Goal: Transaction & Acquisition: Purchase product/service

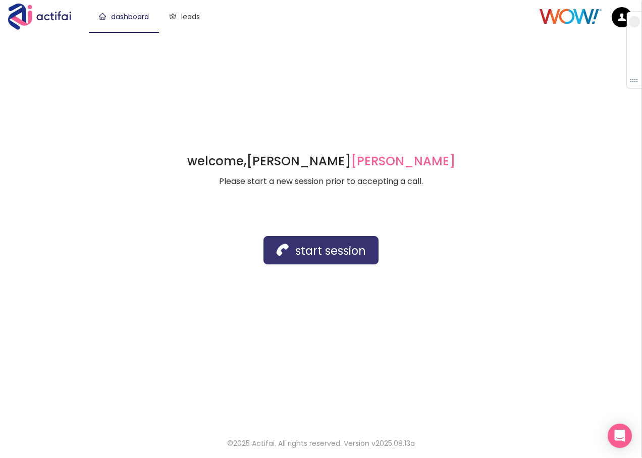
click at [300, 245] on button "start session" at bounding box center [321, 250] width 115 height 28
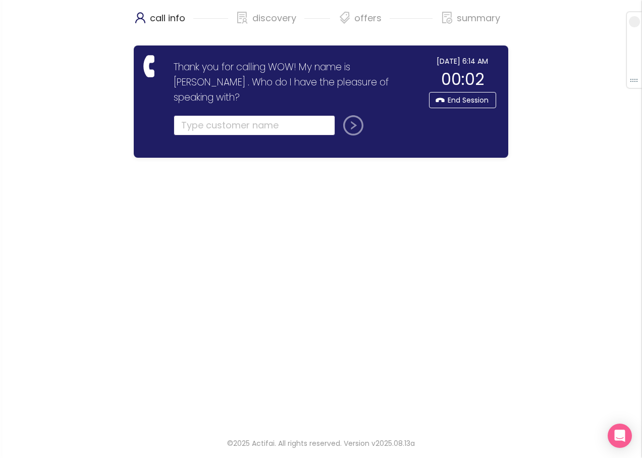
click at [194, 115] on input "text" at bounding box center [255, 125] width 162 height 20
click at [237, 115] on input "text" at bounding box center [255, 125] width 162 height 20
click at [224, 115] on input "text" at bounding box center [255, 125] width 162 height 20
type input "[PERSON_NAME]"
click at [348, 115] on button "submit" at bounding box center [351, 125] width 24 height 20
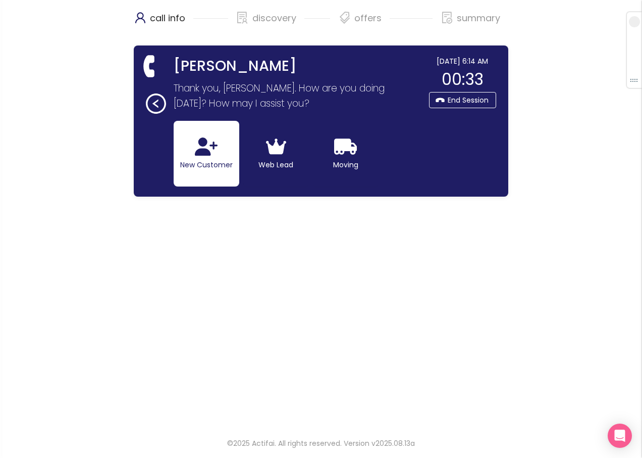
click at [218, 153] on icon "button" at bounding box center [206, 146] width 23 height 18
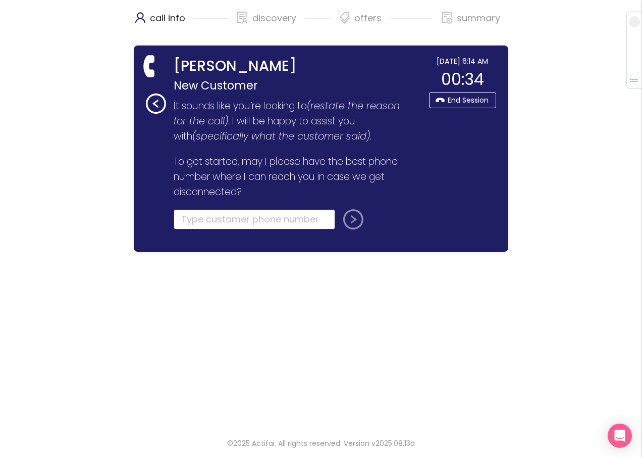
click at [219, 222] on input "tel" at bounding box center [255, 219] width 162 height 20
paste input "[PHONE_NUMBER]"
type input "[PHONE_NUMBER]"
click at [354, 219] on button "submit" at bounding box center [351, 219] width 24 height 20
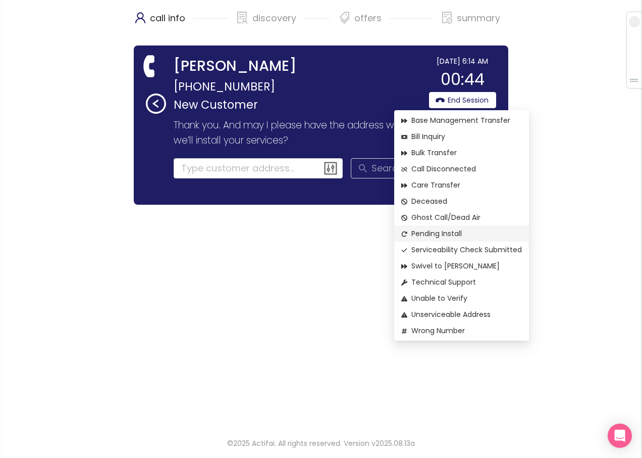
click at [427, 226] on li "Pending Install" at bounding box center [461, 233] width 135 height 16
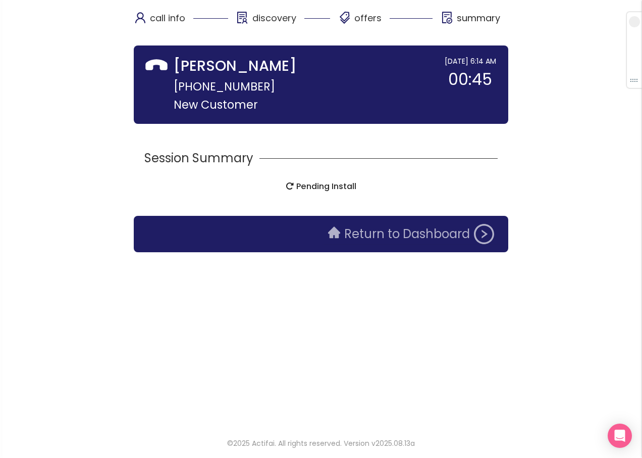
click at [417, 240] on button "Return to Dashboard" at bounding box center [411, 234] width 178 height 20
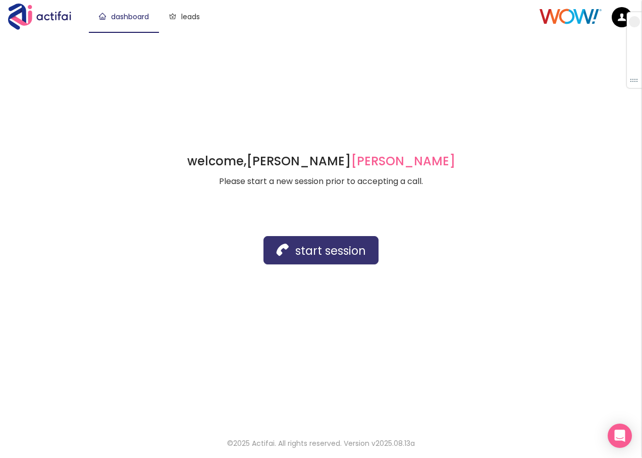
click at [309, 246] on button "start session" at bounding box center [321, 250] width 115 height 28
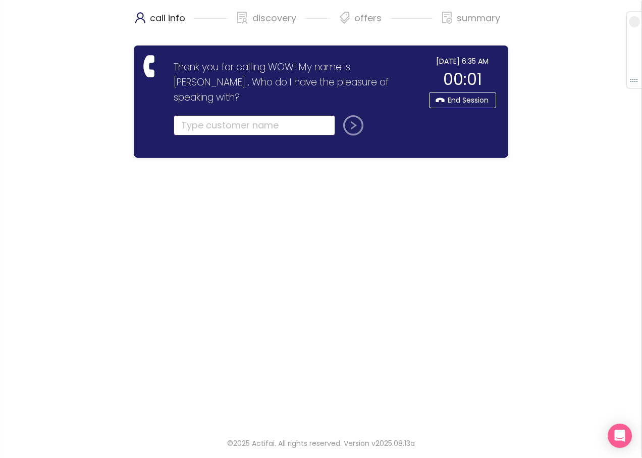
click at [198, 115] on input "text" at bounding box center [255, 125] width 162 height 20
type input "[PERSON_NAME]"
click at [352, 115] on button "submit" at bounding box center [351, 125] width 24 height 20
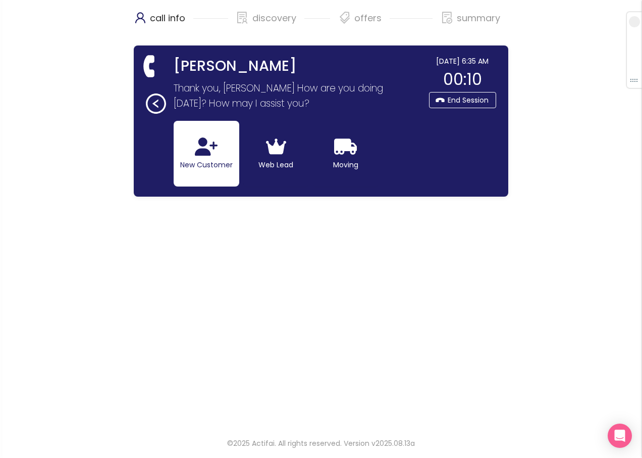
click at [198, 151] on icon "button" at bounding box center [206, 146] width 23 height 18
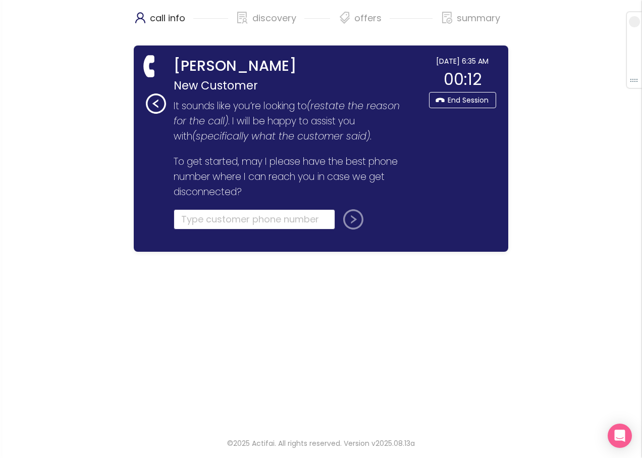
click at [191, 220] on input "tel" at bounding box center [255, 219] width 162 height 20
type input "[PHONE_NUMBER]"
click at [350, 216] on button "submit" at bounding box center [351, 219] width 24 height 20
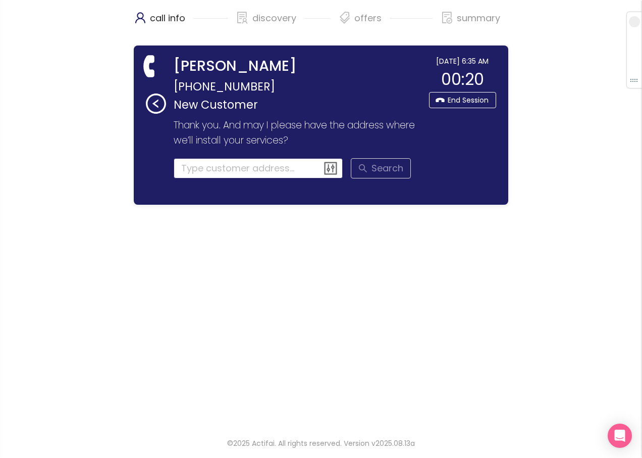
click at [194, 167] on input at bounding box center [259, 168] width 170 height 20
type input "[STREET_ADDRESS]"
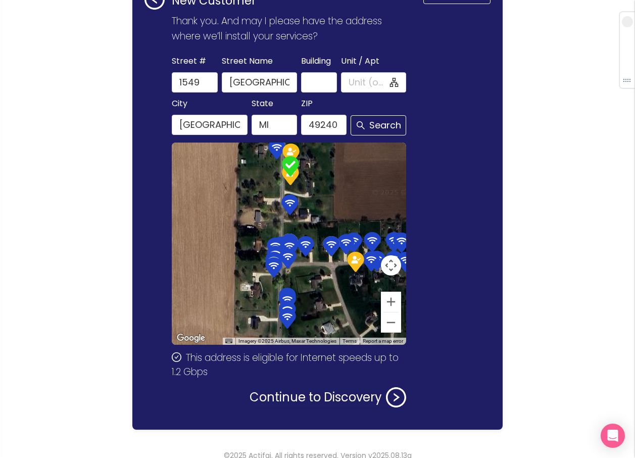
scroll to position [116, 0]
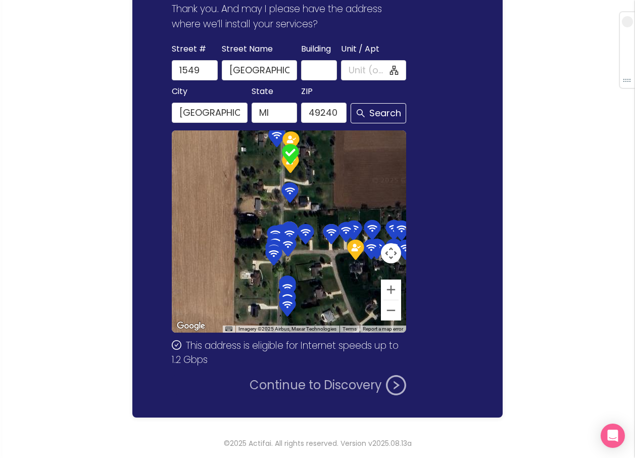
click at [313, 382] on button "Continue to Discovery" at bounding box center [327, 385] width 157 height 20
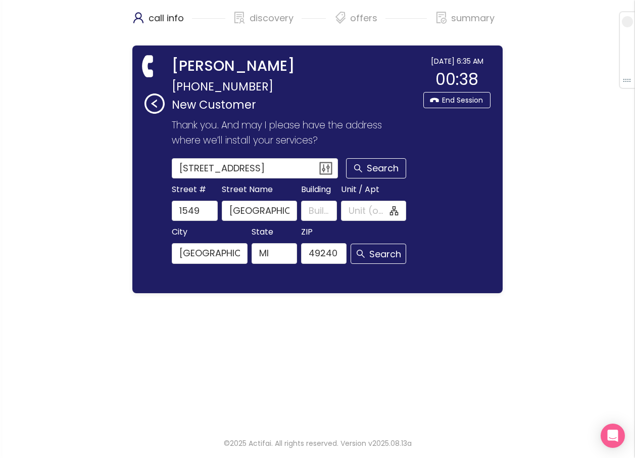
scroll to position [0, 0]
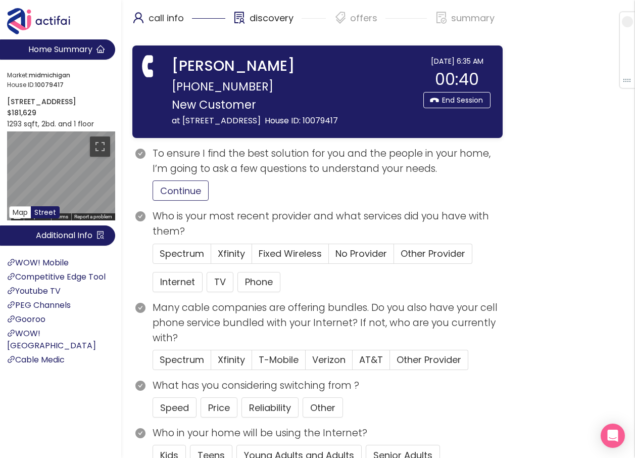
click at [157, 186] on button "Continue" at bounding box center [181, 190] width 56 height 20
click at [171, 286] on button "Internet" at bounding box center [178, 282] width 50 height 20
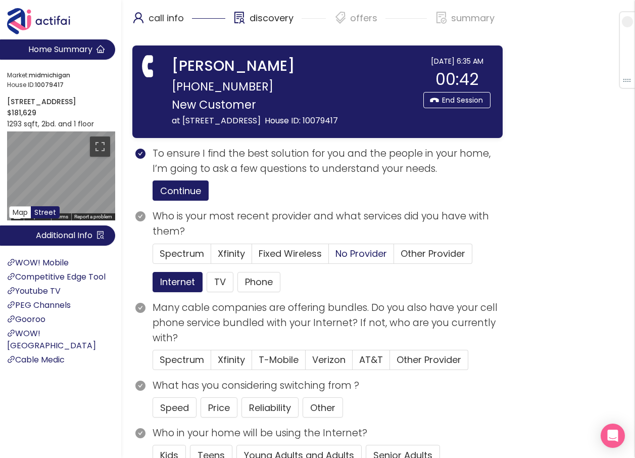
click at [355, 253] on span "No Provider" at bounding box center [361, 253] width 52 height 13
click at [329, 257] on input "No Provider" at bounding box center [329, 257] width 0 height 0
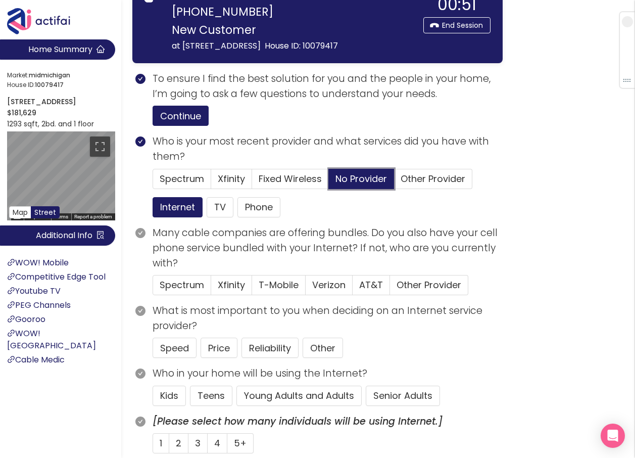
scroll to position [101, 0]
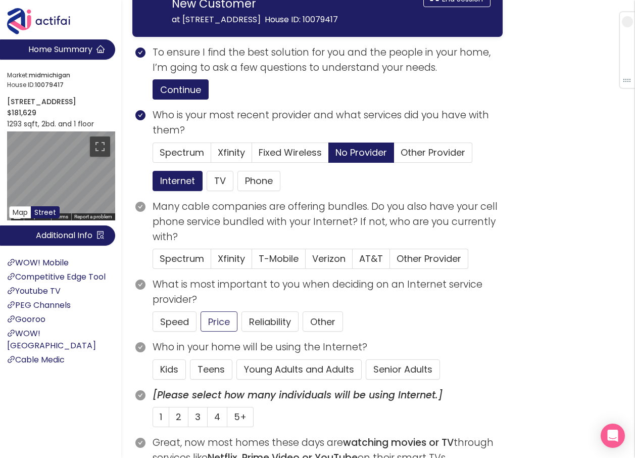
click at [376, 362] on button "Senior Adults" at bounding box center [403, 369] width 74 height 20
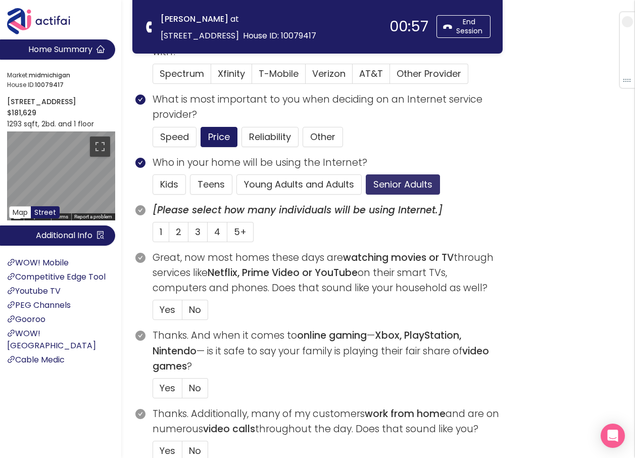
scroll to position [202, 0]
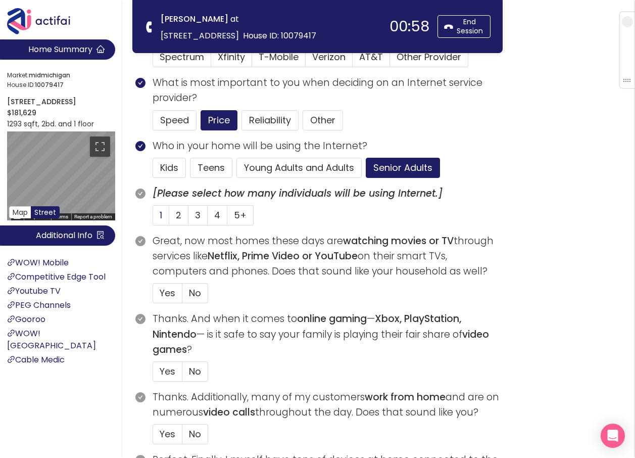
click at [158, 211] on label "1" at bounding box center [161, 215] width 17 height 20
click at [153, 218] on input "1" at bounding box center [153, 218] width 0 height 0
click at [199, 289] on span "No" at bounding box center [195, 292] width 12 height 13
click at [182, 296] on input "No" at bounding box center [182, 296] width 0 height 0
click at [194, 366] on span "No" at bounding box center [195, 371] width 12 height 13
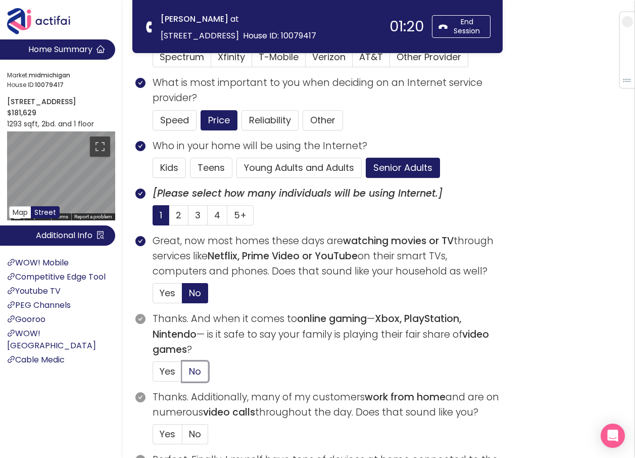
click at [182, 374] on input "No" at bounding box center [182, 374] width 0 height 0
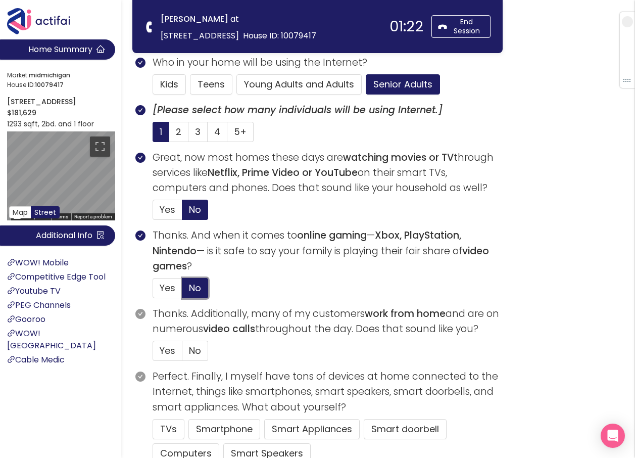
scroll to position [303, 0]
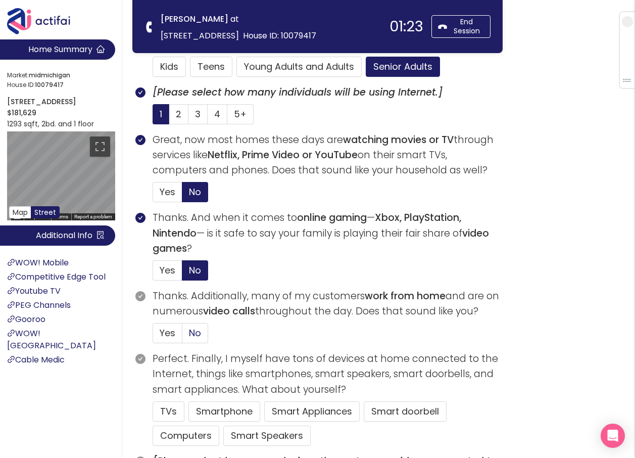
click at [189, 336] on span "No" at bounding box center [195, 332] width 12 height 13
click at [182, 336] on input "No" at bounding box center [182, 336] width 0 height 0
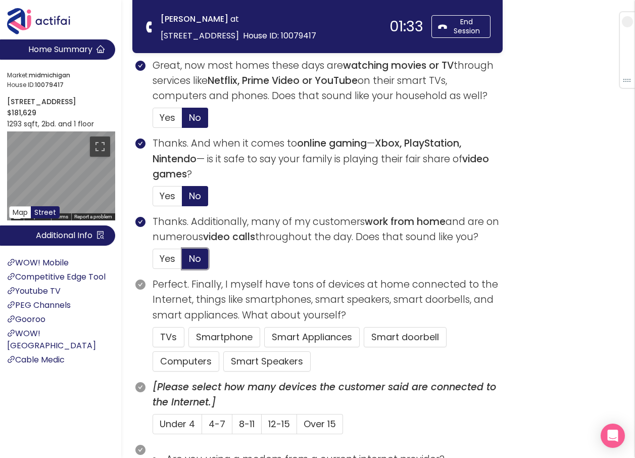
scroll to position [404, 0]
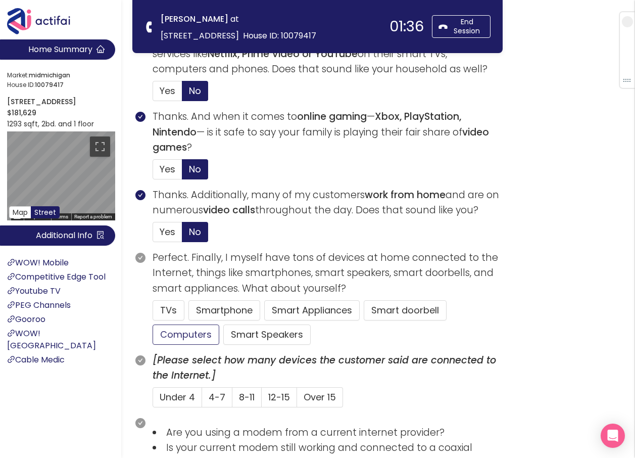
click at [187, 334] on button "Computers" at bounding box center [186, 334] width 67 height 20
click at [223, 324] on button "Smartphone" at bounding box center [266, 334] width 87 height 20
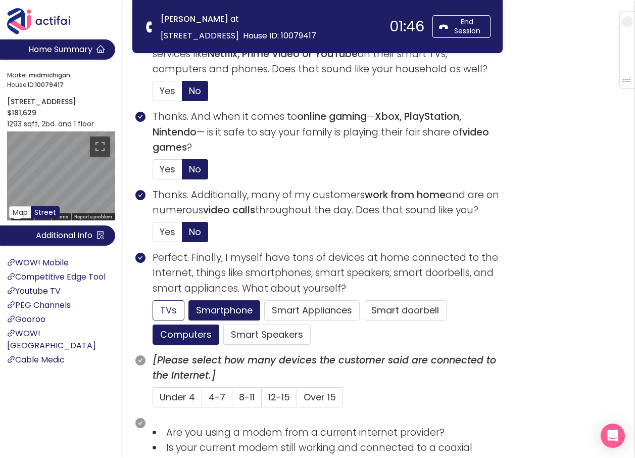
click at [173, 311] on button "TVs" at bounding box center [169, 310] width 32 height 20
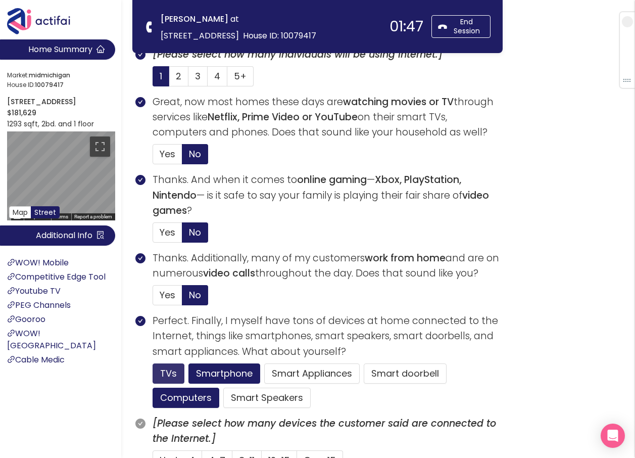
scroll to position [253, 0]
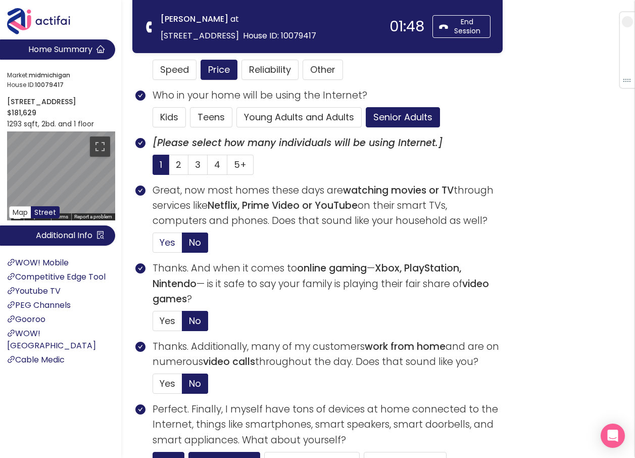
click at [164, 241] on span "Yes" at bounding box center [168, 242] width 16 height 13
click at [153, 245] on input "Yes" at bounding box center [153, 245] width 0 height 0
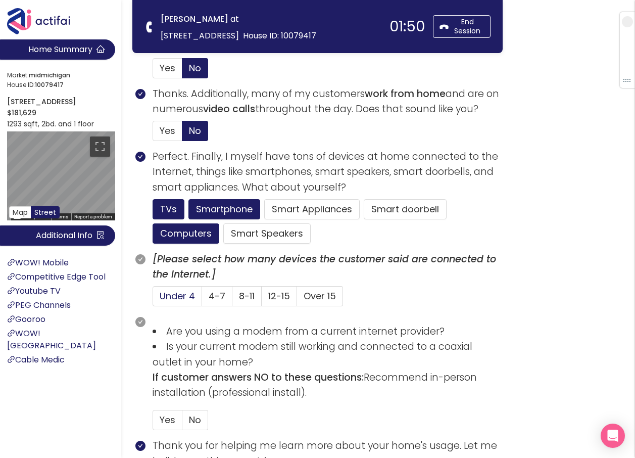
click at [188, 295] on span "Under 4" at bounding box center [177, 295] width 35 height 13
click at [153, 299] on input "Under 4" at bounding box center [153, 299] width 0 height 0
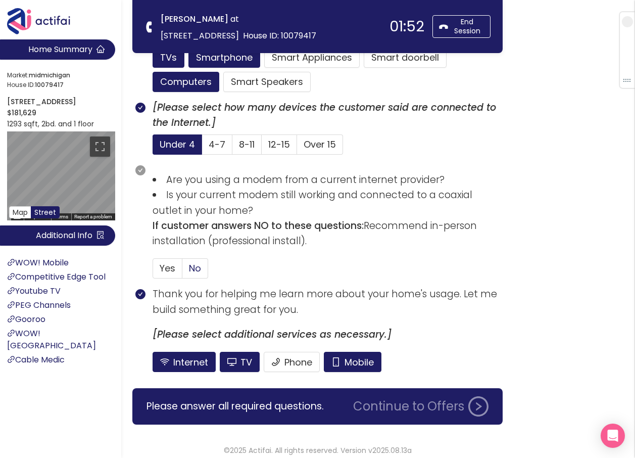
click at [197, 272] on span "No" at bounding box center [195, 268] width 12 height 13
click at [182, 271] on input "No" at bounding box center [182, 271] width 0 height 0
click at [344, 355] on button "Mobile" at bounding box center [353, 362] width 58 height 20
click at [246, 353] on button "TV" at bounding box center [240, 362] width 40 height 20
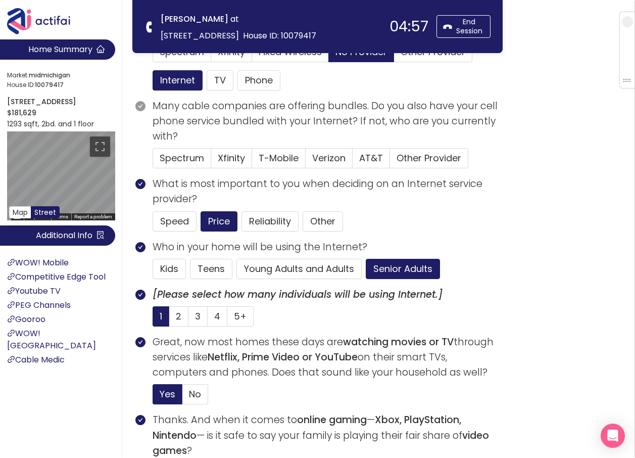
scroll to position [152, 0]
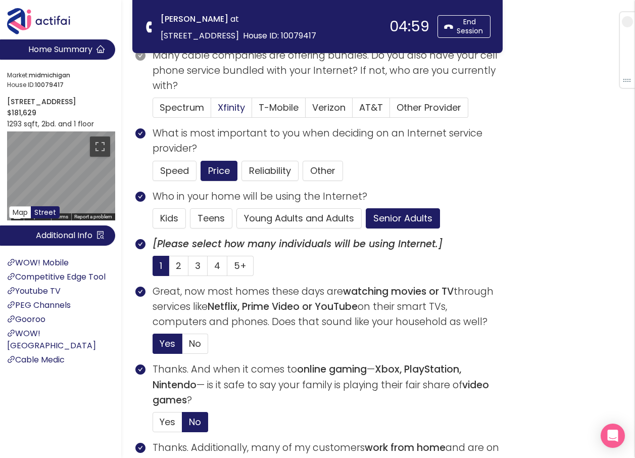
click at [222, 108] on span "Xfinity" at bounding box center [231, 107] width 27 height 13
click at [211, 111] on input "Xfinity" at bounding box center [211, 111] width 0 height 0
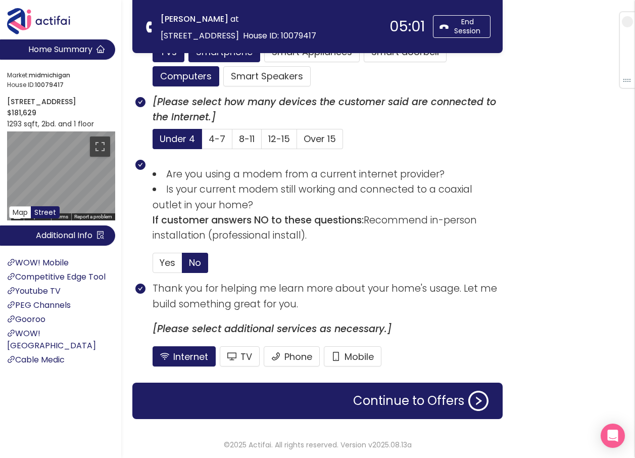
scroll to position [664, 0]
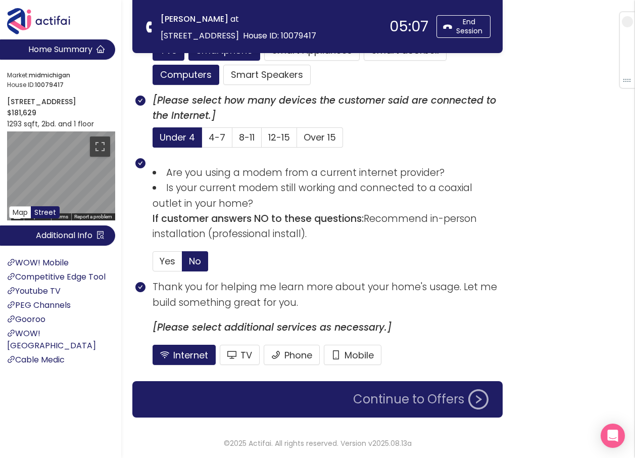
click at [392, 398] on button "Continue to Offers" at bounding box center [420, 399] width 147 height 20
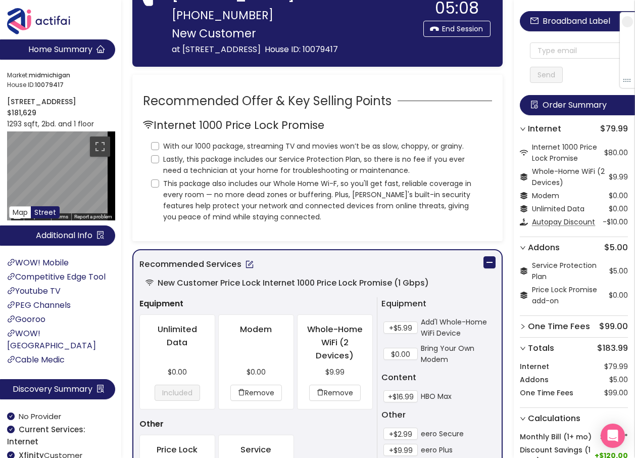
scroll to position [0, 0]
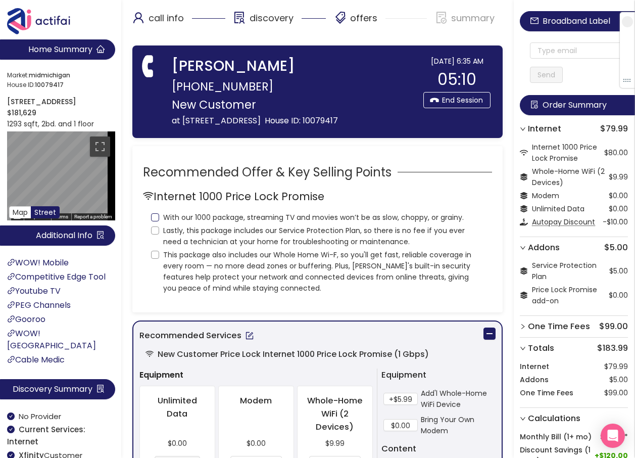
click at [154, 218] on input "With our 1000 package, streaming TV and movies won’t be as slow, choppy, or gra…" at bounding box center [155, 217] width 8 height 8
checkbox input "true"
click at [154, 232] on input "Lastly, this package includes our Service Protection Plan, so there is no fee i…" at bounding box center [155, 230] width 8 height 8
checkbox input "true"
click at [152, 254] on input "This package also includes our Whole Home Wi-F, so you'll get fast, reliable co…" at bounding box center [155, 255] width 8 height 8
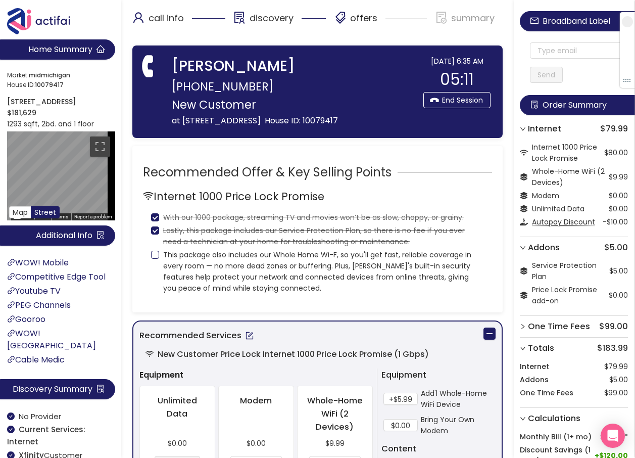
checkbox input "true"
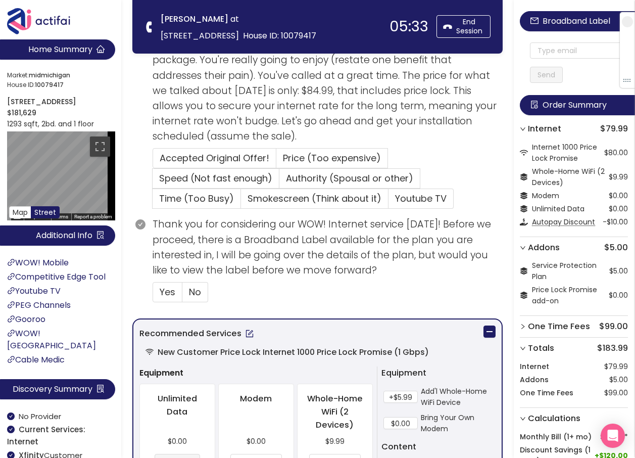
scroll to position [202, 0]
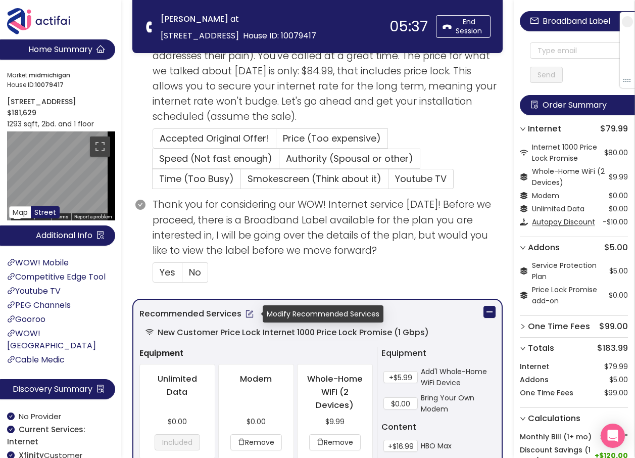
click at [248, 315] on button "button" at bounding box center [249, 314] width 16 height 16
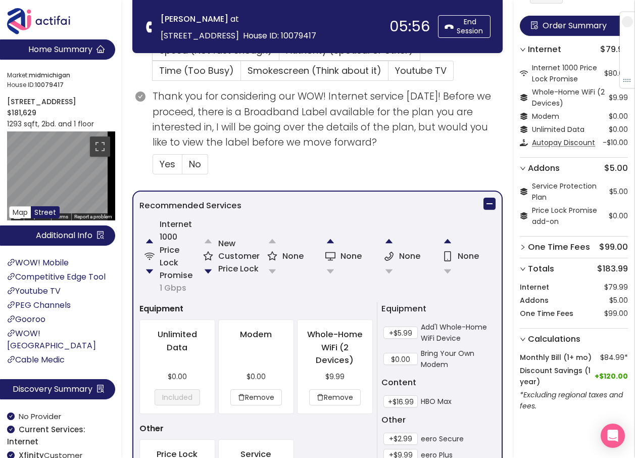
scroll to position [404, 0]
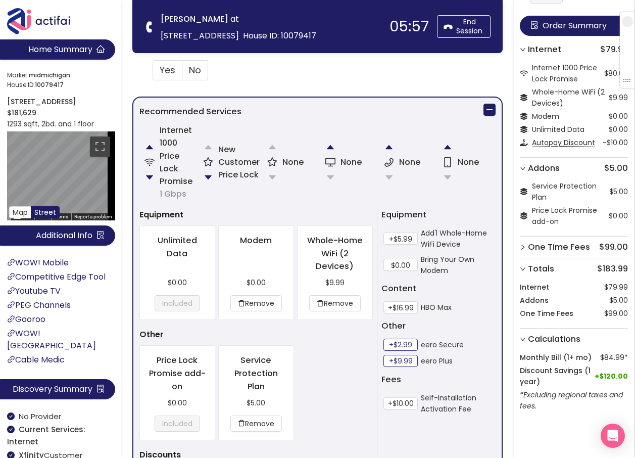
click at [397, 344] on button "+$2.99" at bounding box center [400, 344] width 34 height 12
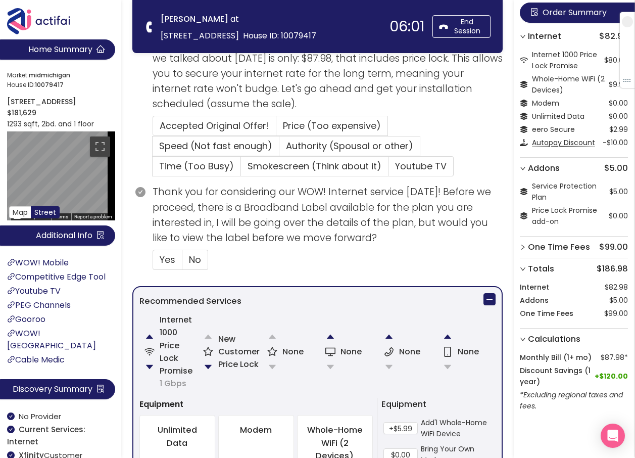
scroll to position [303, 0]
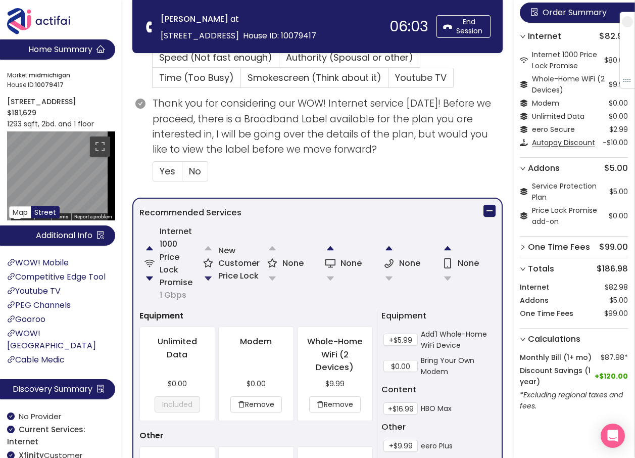
click at [213, 274] on button "button" at bounding box center [208, 278] width 20 height 20
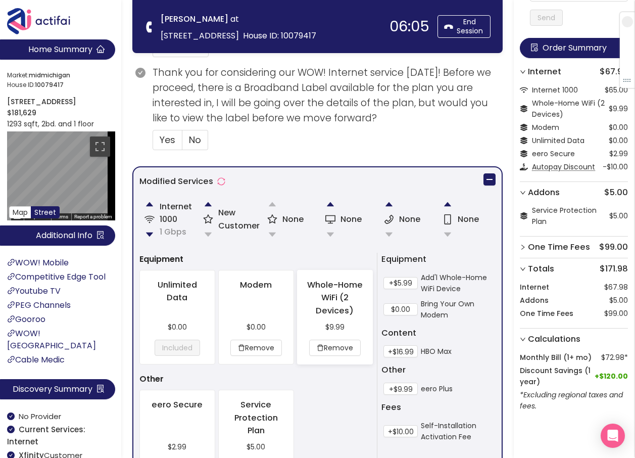
scroll to position [417, 0]
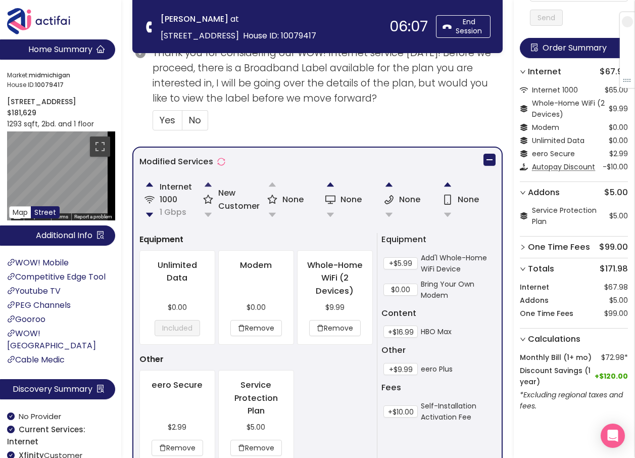
click at [209, 184] on button "button" at bounding box center [208, 184] width 20 height 20
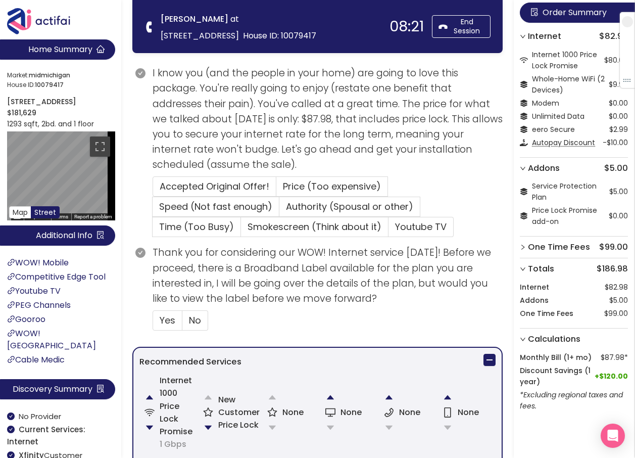
scroll to position [202, 0]
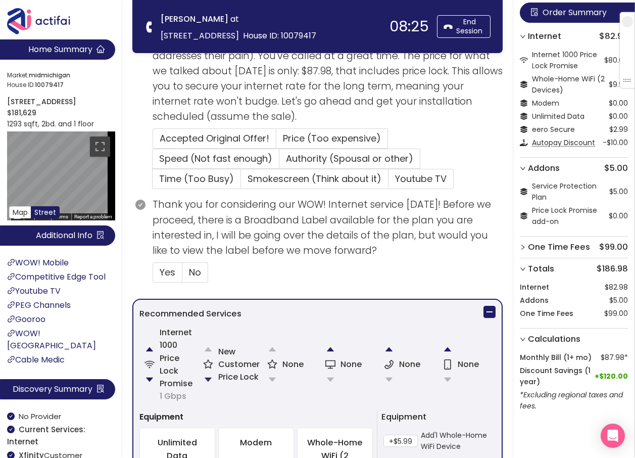
click at [208, 377] on button "button" at bounding box center [208, 379] width 20 height 20
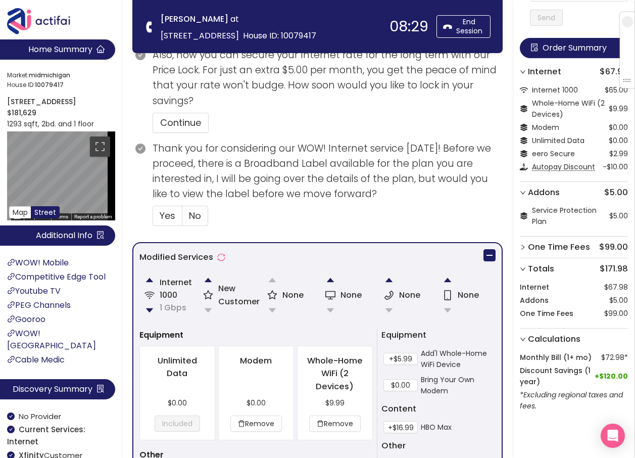
scroll to position [303, 0]
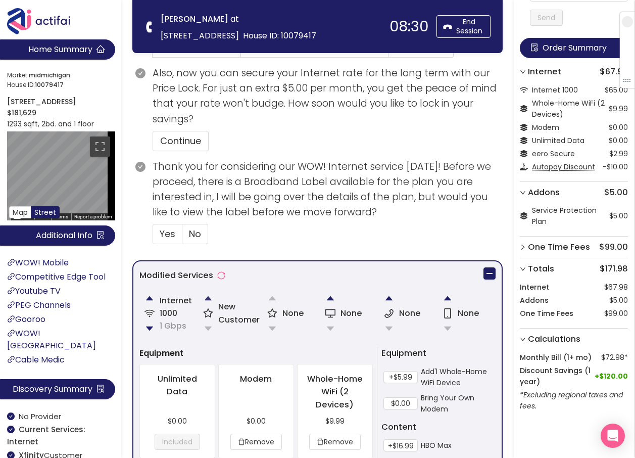
click at [206, 299] on button "button" at bounding box center [208, 298] width 20 height 20
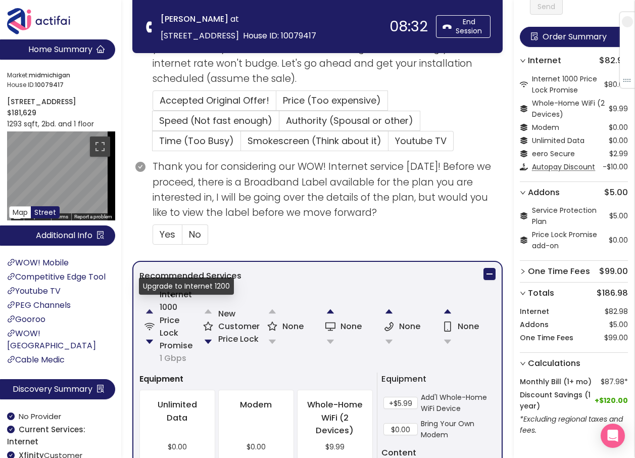
scroll to position [113, 0]
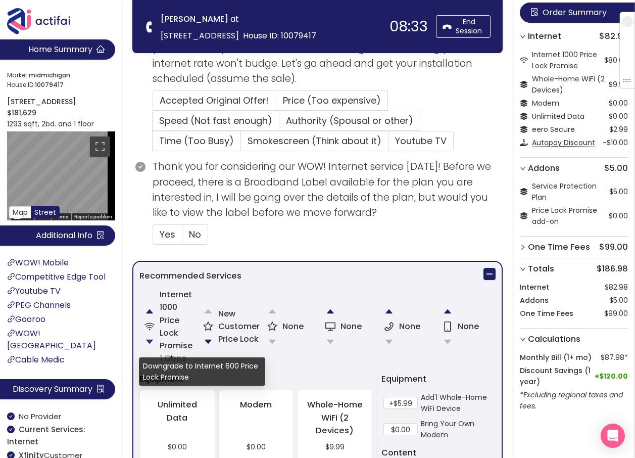
click at [149, 343] on button "button" at bounding box center [149, 341] width 20 height 20
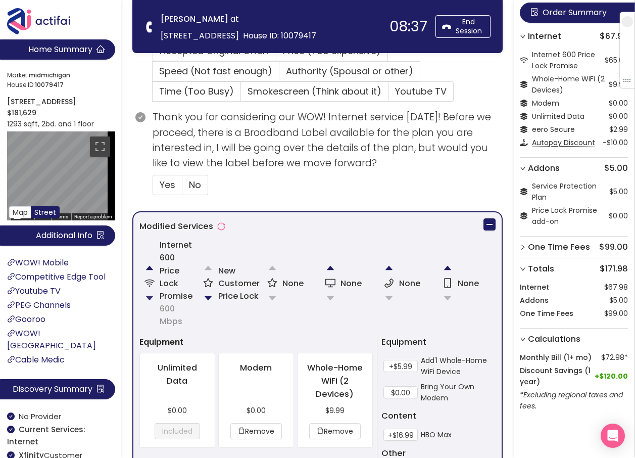
scroll to position [290, 0]
click at [207, 294] on button "button" at bounding box center [208, 297] width 20 height 20
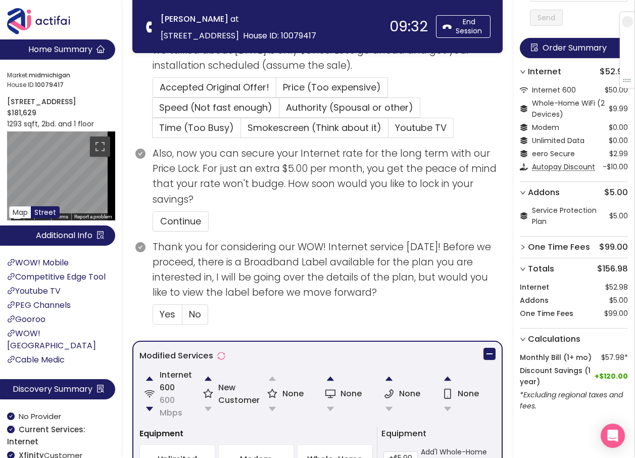
scroll to position [253, 0]
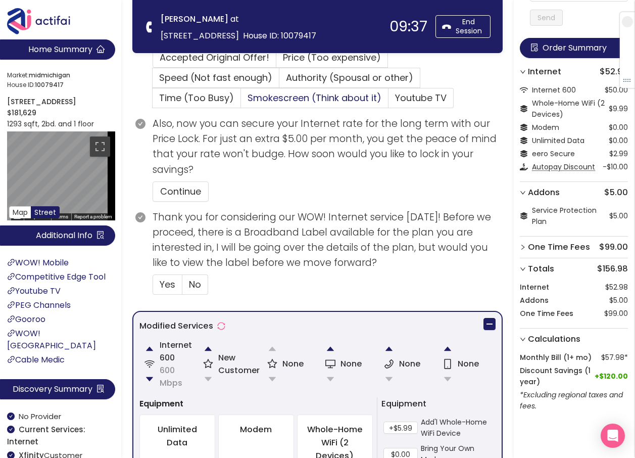
click at [323, 96] on span "Smokescreen (Think about it)" at bounding box center [314, 97] width 134 height 13
click at [241, 101] on input "Smokescreen (Think about it)" at bounding box center [241, 101] width 0 height 0
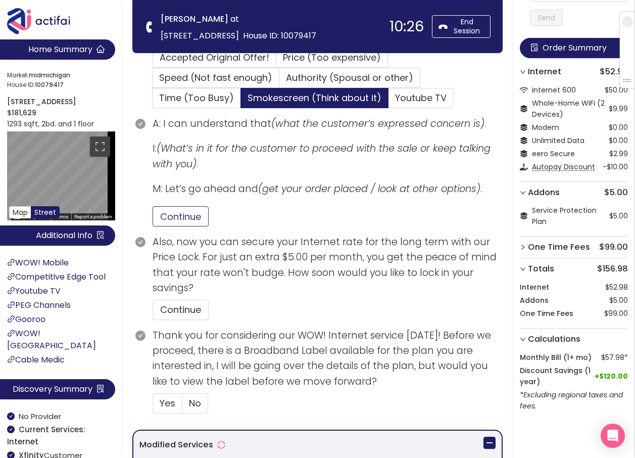
click at [160, 217] on button "Continue" at bounding box center [181, 216] width 56 height 20
drag, startPoint x: 171, startPoint y: 305, endPoint x: 184, endPoint y: 311, distance: 14.7
click at [173, 305] on button "Continue" at bounding box center [181, 310] width 56 height 20
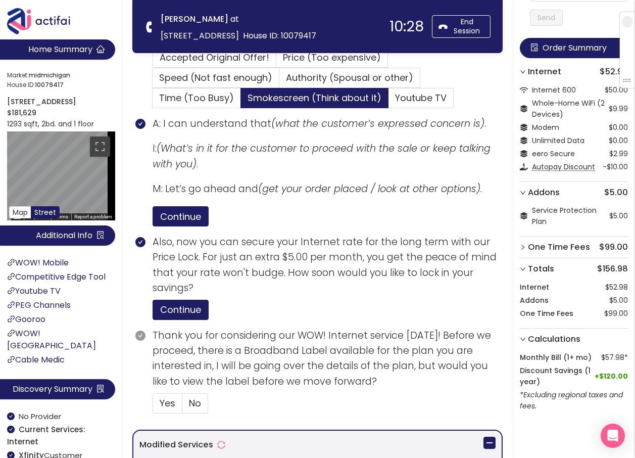
drag, startPoint x: 196, startPoint y: 405, endPoint x: 237, endPoint y: 372, distance: 52.8
click at [196, 405] on span "No" at bounding box center [195, 402] width 12 height 13
click at [182, 406] on input "No" at bounding box center [182, 406] width 0 height 0
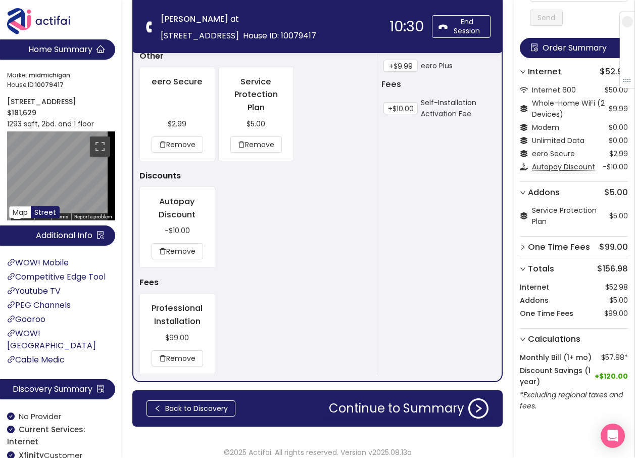
scroll to position [847, 0]
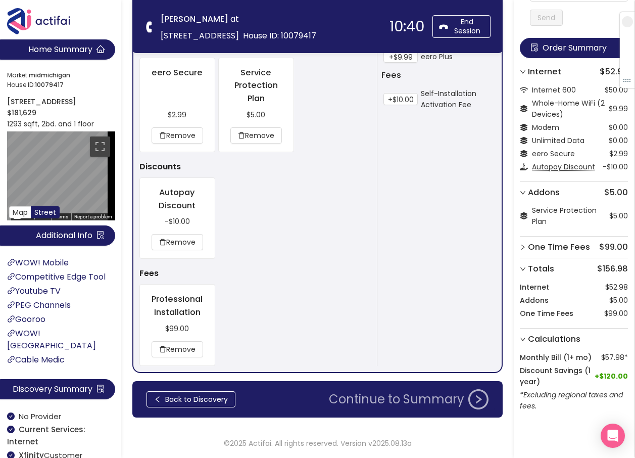
click at [410, 395] on button "Continue to Summary" at bounding box center [409, 399] width 172 height 20
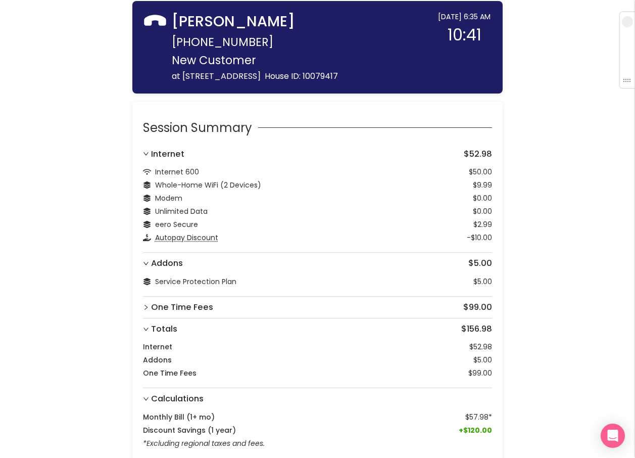
scroll to position [89, 0]
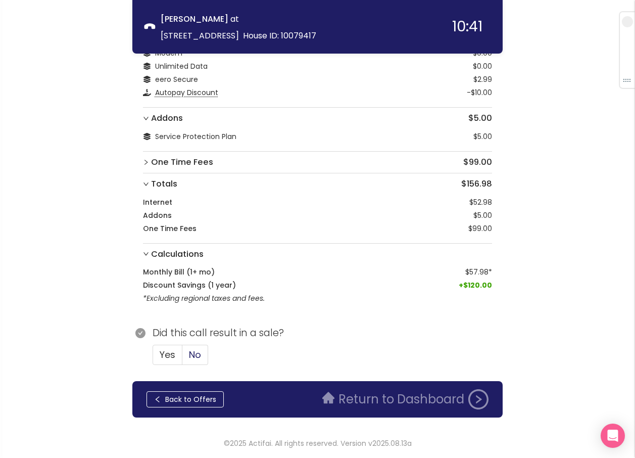
click at [194, 352] on span "No" at bounding box center [195, 354] width 12 height 13
click at [182, 358] on input "No" at bounding box center [182, 358] width 0 height 0
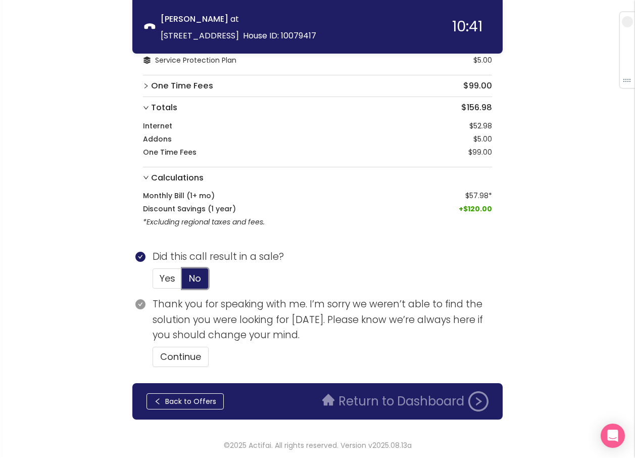
scroll to position [167, 0]
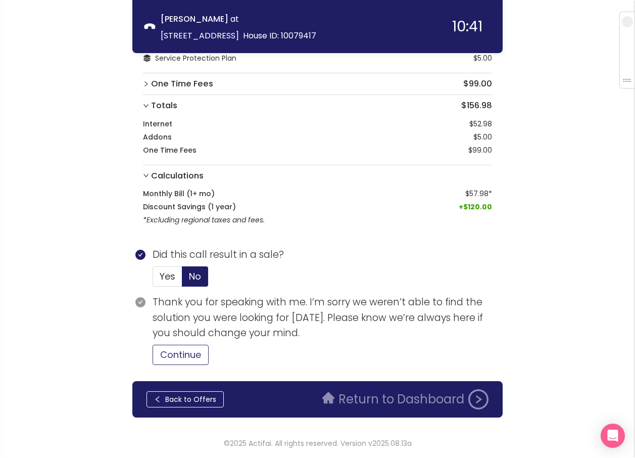
click at [191, 354] on button "Continue" at bounding box center [181, 354] width 56 height 20
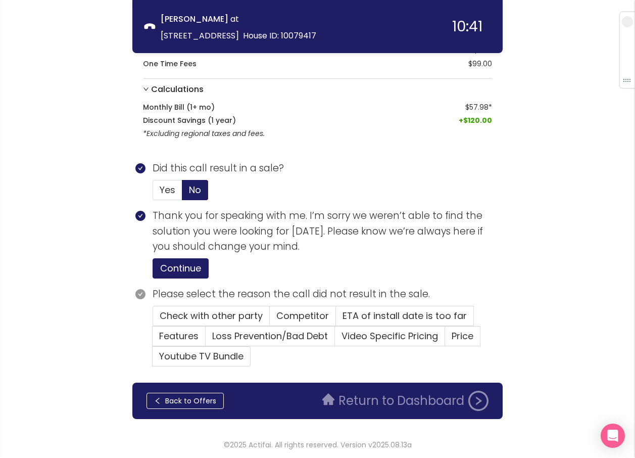
scroll to position [255, 0]
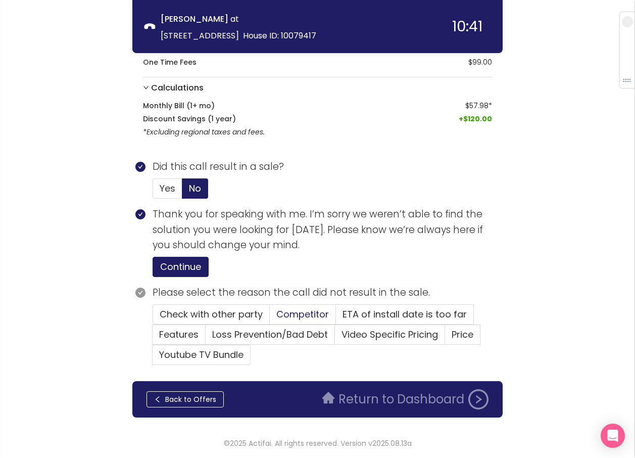
click at [288, 309] on span "Competitor" at bounding box center [302, 314] width 53 height 13
click at [270, 317] on input "Competitor" at bounding box center [270, 317] width 0 height 0
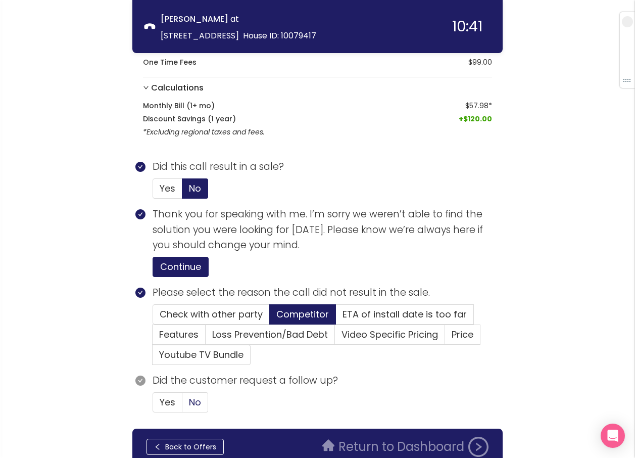
click at [195, 400] on span "No" at bounding box center [195, 401] width 12 height 13
click at [182, 405] on input "No" at bounding box center [182, 405] width 0 height 0
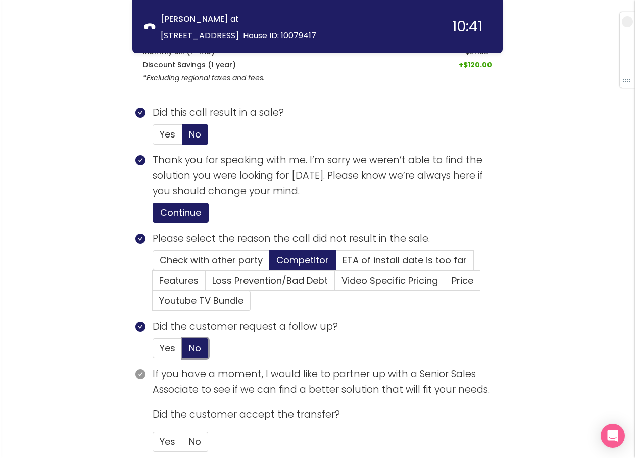
scroll to position [396, 0]
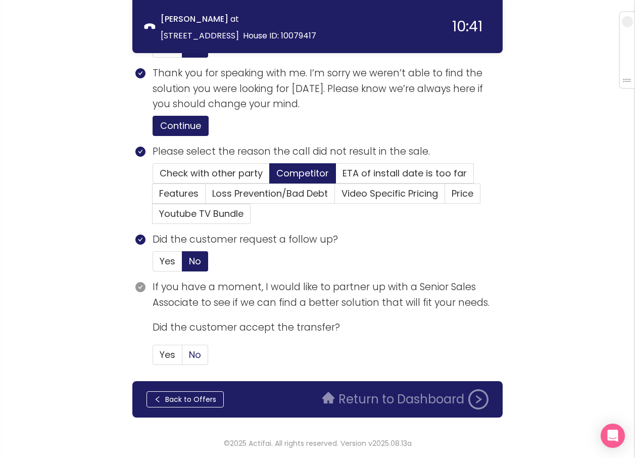
click at [196, 356] on span "No" at bounding box center [195, 354] width 12 height 13
click at [182, 358] on input "No" at bounding box center [182, 358] width 0 height 0
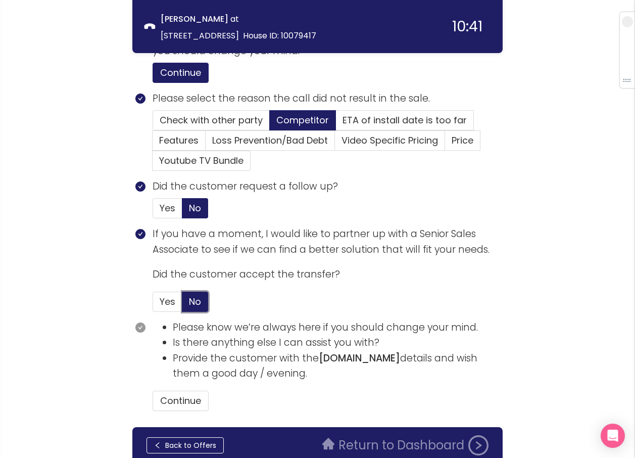
scroll to position [495, 0]
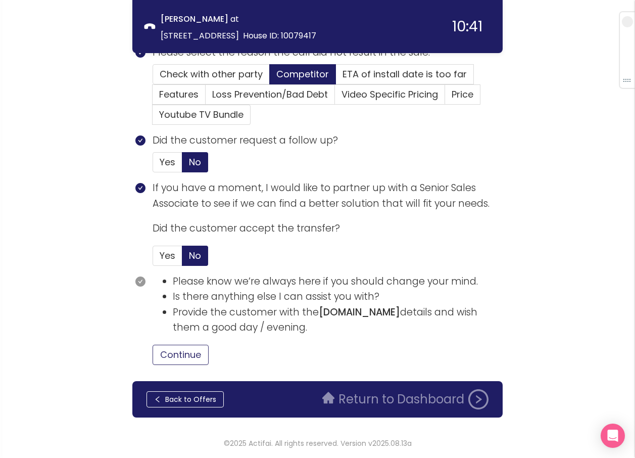
drag, startPoint x: 189, startPoint y: 355, endPoint x: 215, endPoint y: 352, distance: 25.4
click at [189, 355] on button "Continue" at bounding box center [181, 354] width 56 height 20
click at [352, 400] on button "Return to Dashboard" at bounding box center [405, 399] width 178 height 20
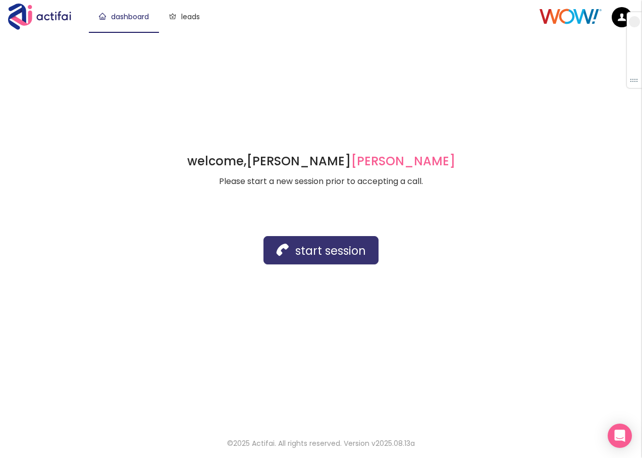
click at [280, 248] on button "start session" at bounding box center [321, 250] width 115 height 28
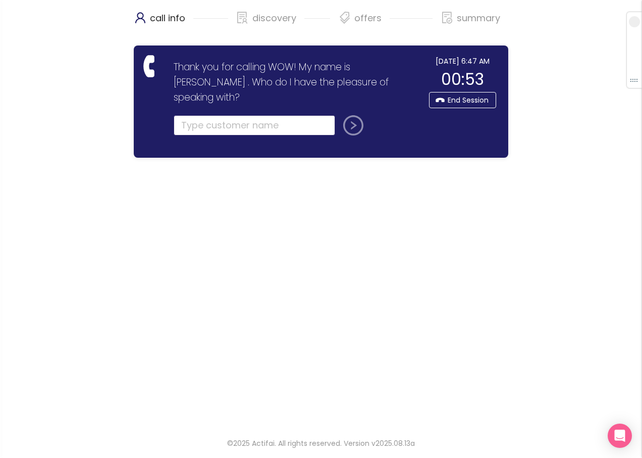
click at [215, 115] on input "text" at bounding box center [255, 125] width 162 height 20
click at [199, 115] on input "text" at bounding box center [255, 125] width 162 height 20
type input "[PERSON_NAME]"
click at [348, 115] on button "submit" at bounding box center [351, 125] width 24 height 20
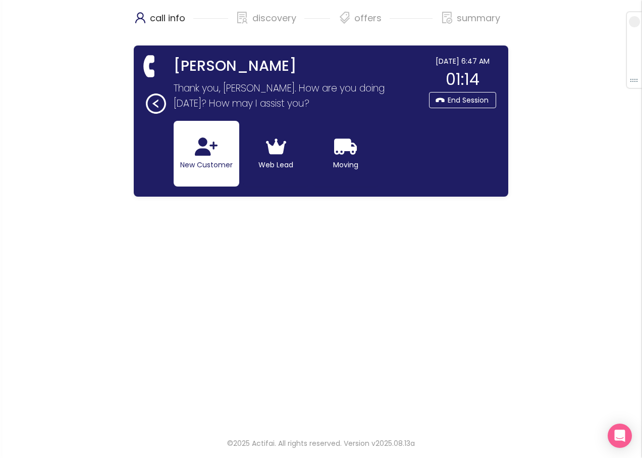
click at [209, 158] on button "New Customer" at bounding box center [207, 154] width 66 height 66
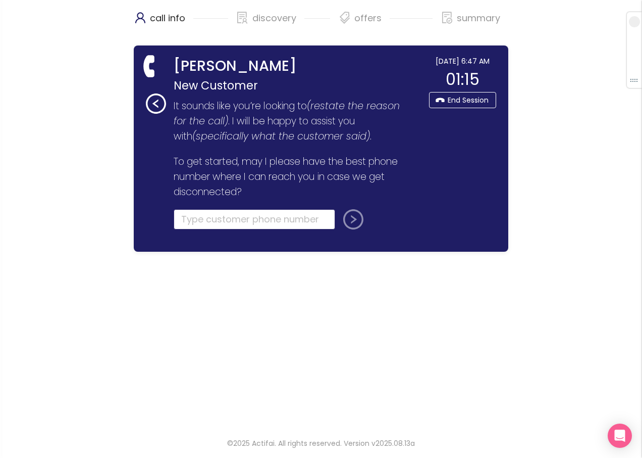
click at [189, 219] on input "tel" at bounding box center [255, 219] width 162 height 20
type input "[PHONE_NUMBER]"
click at [347, 221] on button "submit" at bounding box center [351, 219] width 24 height 20
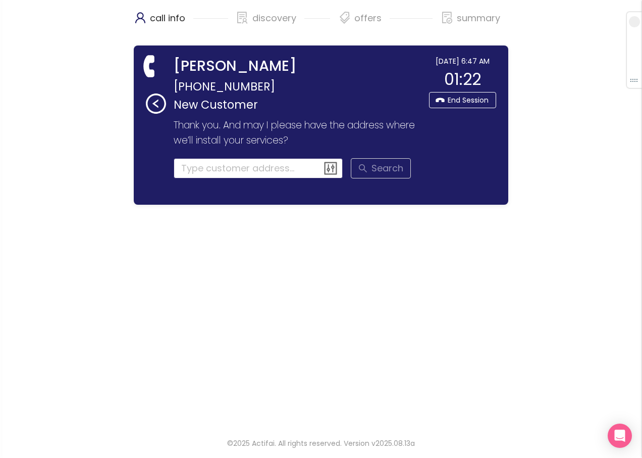
click at [191, 169] on input at bounding box center [259, 168] width 170 height 20
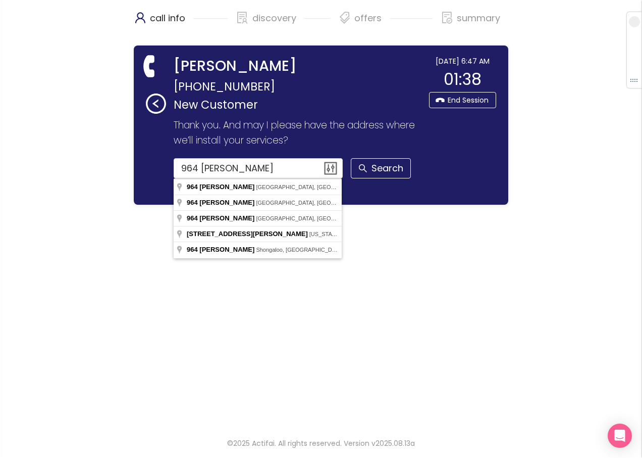
type input "[STREET_ADDRESS][PERSON_NAME]"
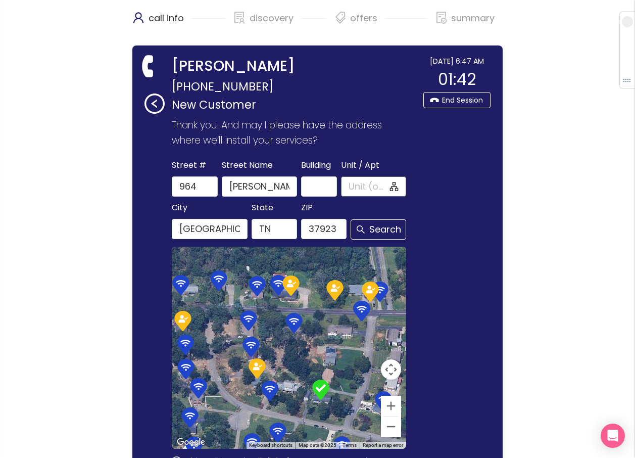
click at [355, 186] on input "Unit / Apt" at bounding box center [367, 186] width 39 height 14
type input "A"
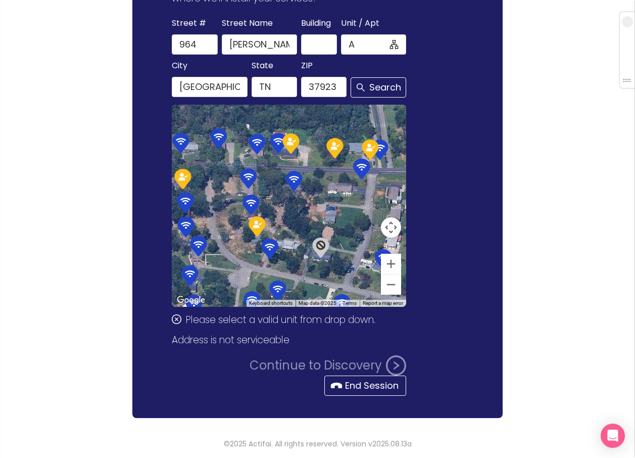
scroll to position [142, 0]
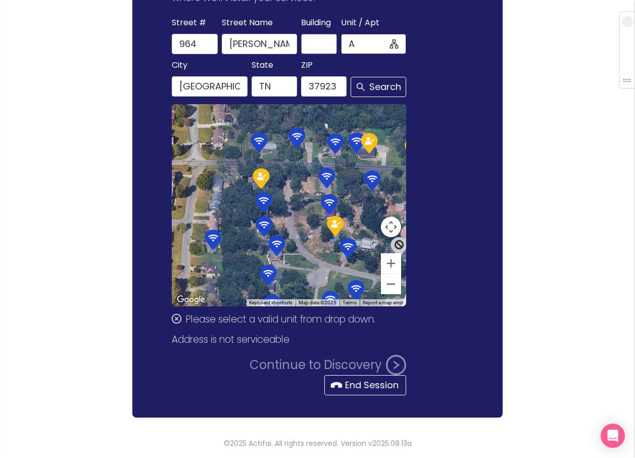
drag, startPoint x: 358, startPoint y: 41, endPoint x: 331, endPoint y: 36, distance: 27.8
click at [331, 36] on div "Street # 964 Street Name [PERSON_NAME][GEOGRAPHIC_DATA] Unit / Apt A A" at bounding box center [289, 35] width 238 height 38
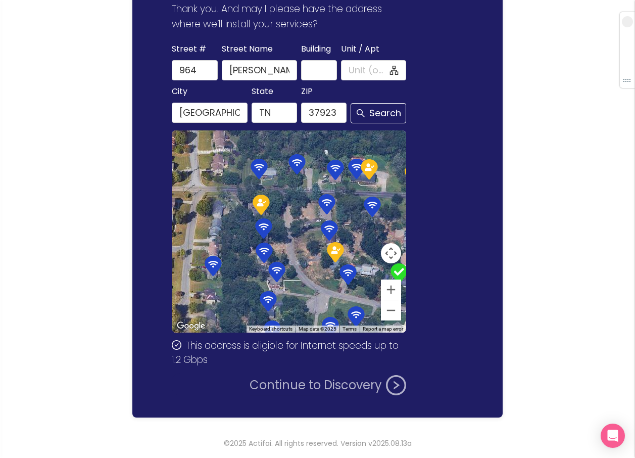
click at [305, 376] on button "Continue to Discovery" at bounding box center [327, 385] width 157 height 20
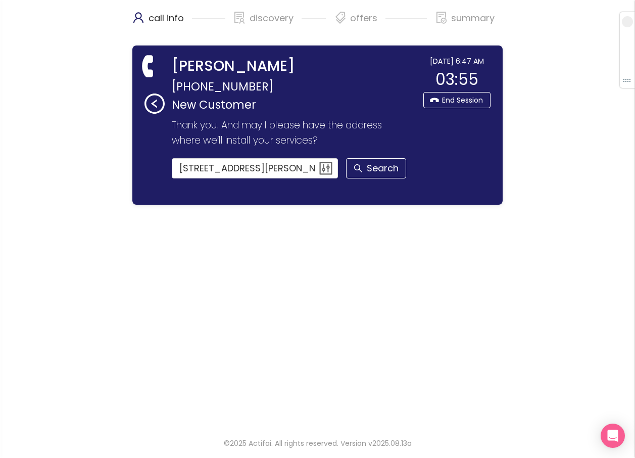
scroll to position [0, 0]
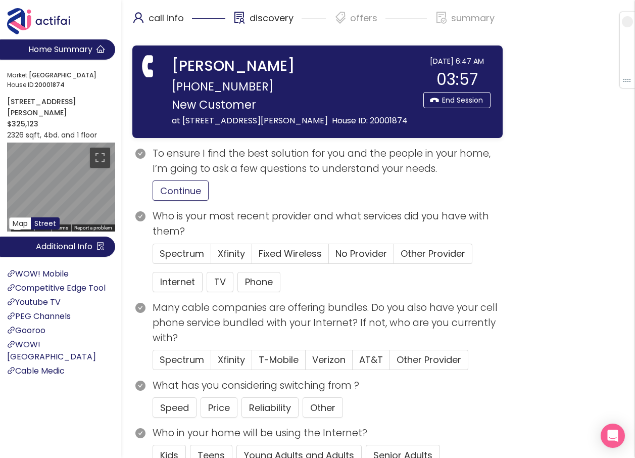
click at [182, 192] on button "Continue" at bounding box center [181, 190] width 56 height 20
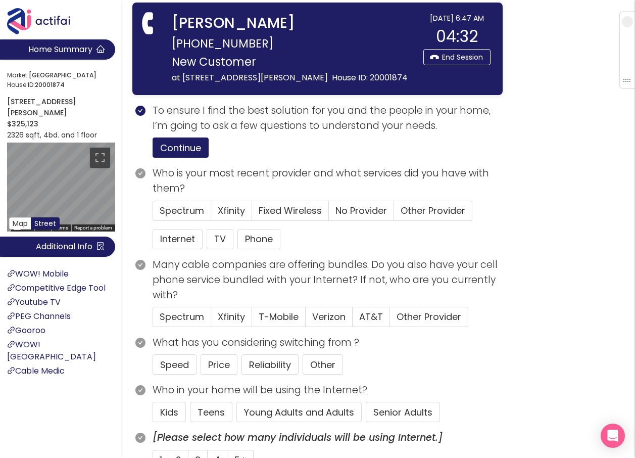
scroll to position [101, 0]
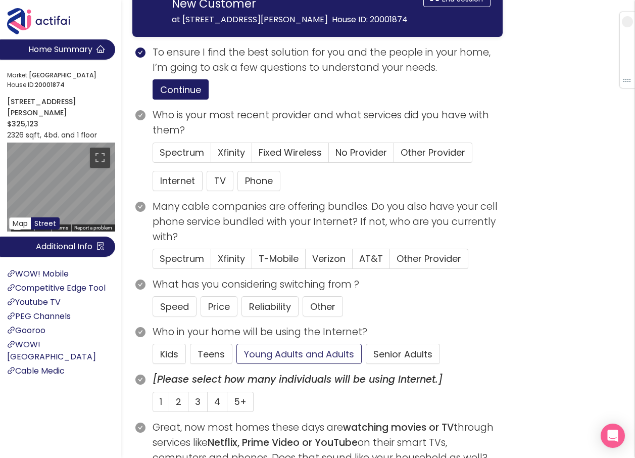
click at [275, 355] on button "Young Adults and Adults" at bounding box center [298, 353] width 125 height 20
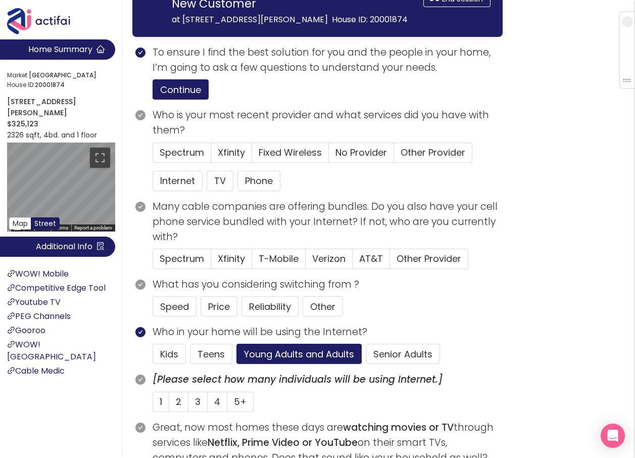
click at [161, 401] on span "1" at bounding box center [161, 401] width 3 height 13
click at [153, 405] on input "1" at bounding box center [153, 405] width 0 height 0
click at [254, 305] on button "Reliability" at bounding box center [269, 306] width 57 height 20
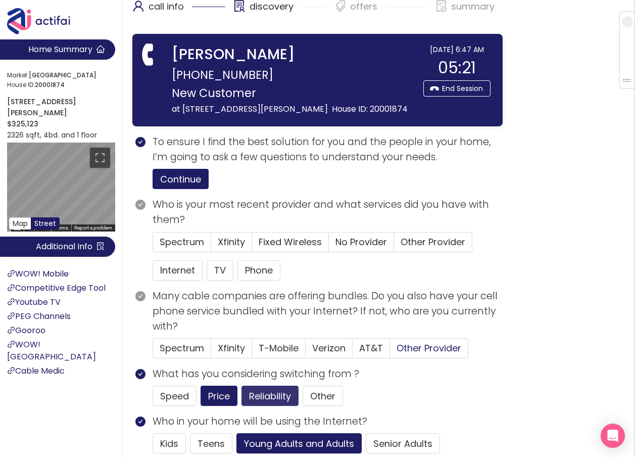
scroll to position [0, 0]
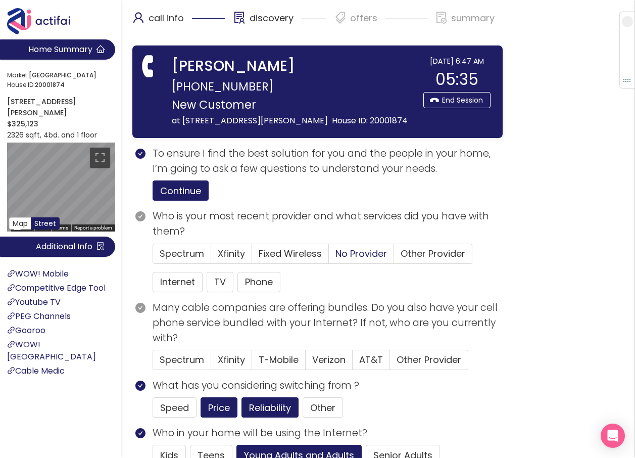
click at [357, 247] on span "No Provider" at bounding box center [361, 253] width 52 height 13
click at [329, 257] on input "No Provider" at bounding box center [329, 257] width 0 height 0
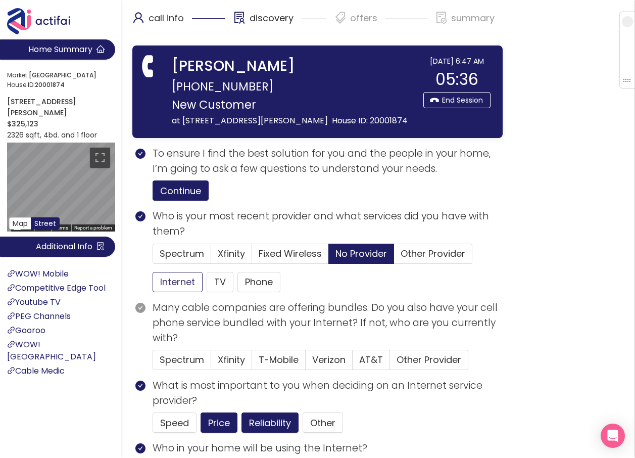
click at [170, 279] on button "Internet" at bounding box center [178, 282] width 50 height 20
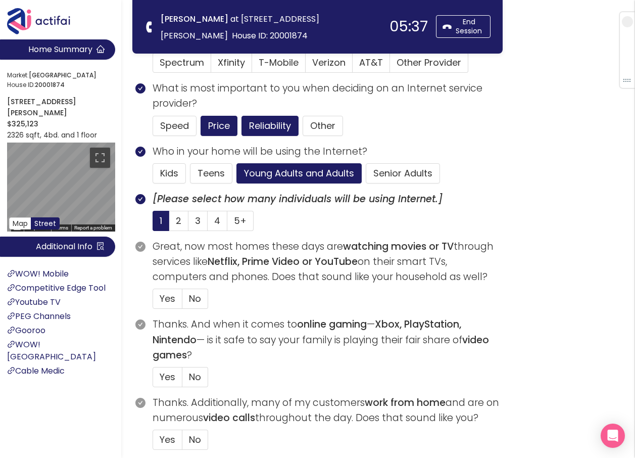
scroll to position [202, 0]
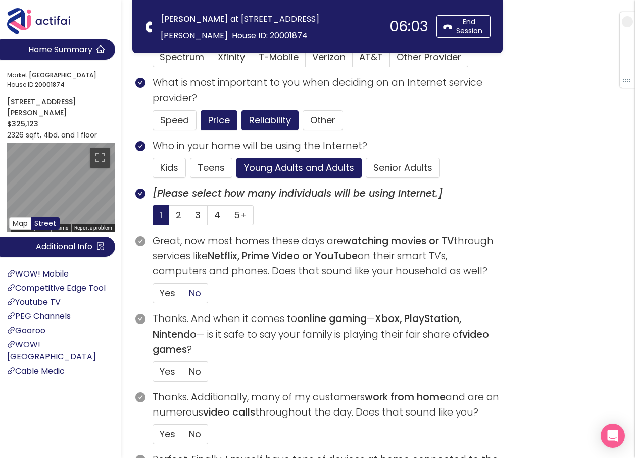
click at [194, 294] on span "No" at bounding box center [195, 292] width 12 height 13
click at [182, 296] on input "No" at bounding box center [182, 296] width 0 height 0
click at [201, 372] on span "No" at bounding box center [195, 371] width 12 height 13
click at [182, 374] on input "No" at bounding box center [182, 374] width 0 height 0
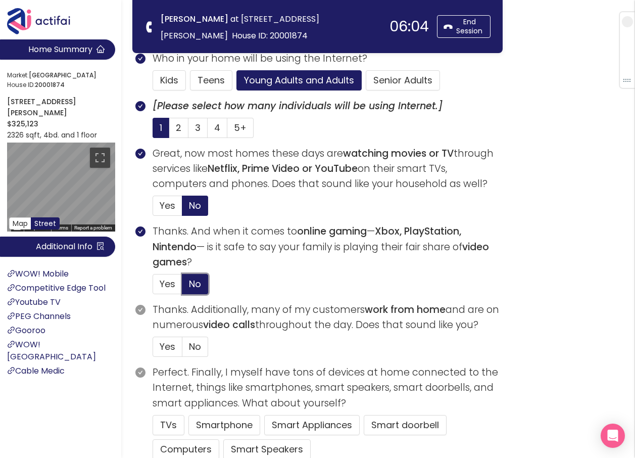
scroll to position [303, 0]
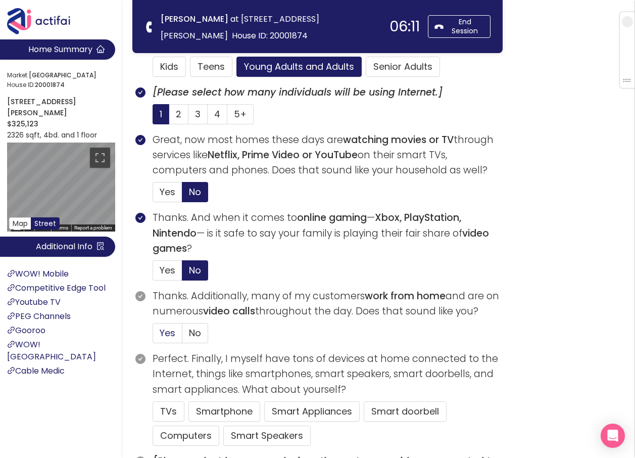
click at [164, 326] on label "Yes" at bounding box center [168, 333] width 30 height 20
click at [153, 336] on input "Yes" at bounding box center [153, 336] width 0 height 0
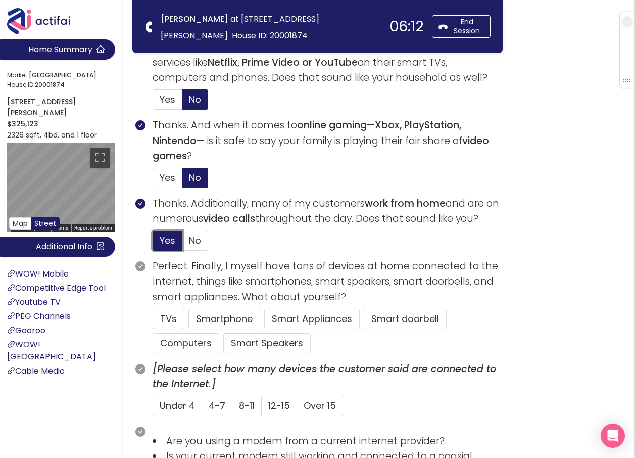
scroll to position [404, 0]
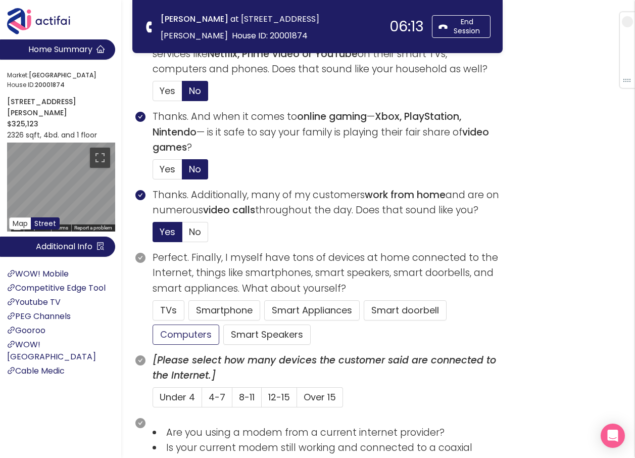
click at [192, 333] on button "Computers" at bounding box center [186, 334] width 67 height 20
click at [173, 392] on span "Under 4" at bounding box center [177, 396] width 35 height 13
click at [153, 400] on input "Under 4" at bounding box center [153, 400] width 0 height 0
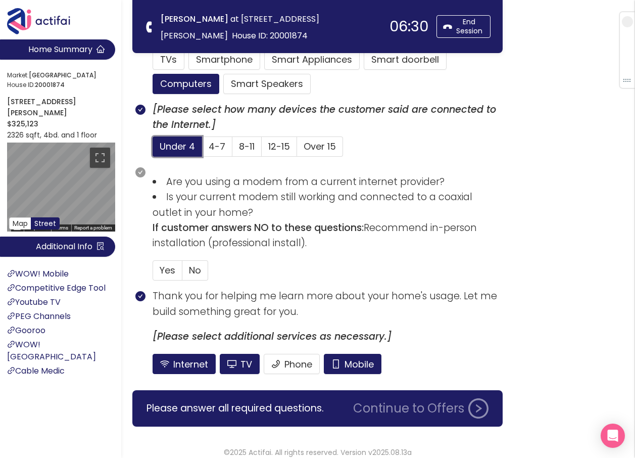
scroll to position [657, 0]
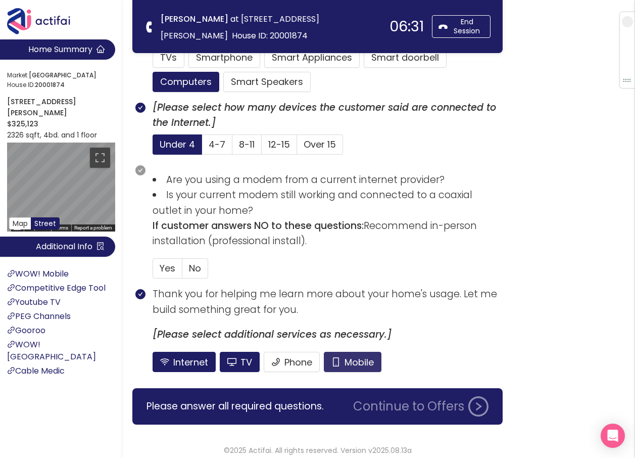
click at [367, 366] on button "Mobile" at bounding box center [353, 362] width 58 height 20
click at [187, 265] on label "No" at bounding box center [195, 268] width 26 height 20
click at [182, 271] on input "No" at bounding box center [182, 271] width 0 height 0
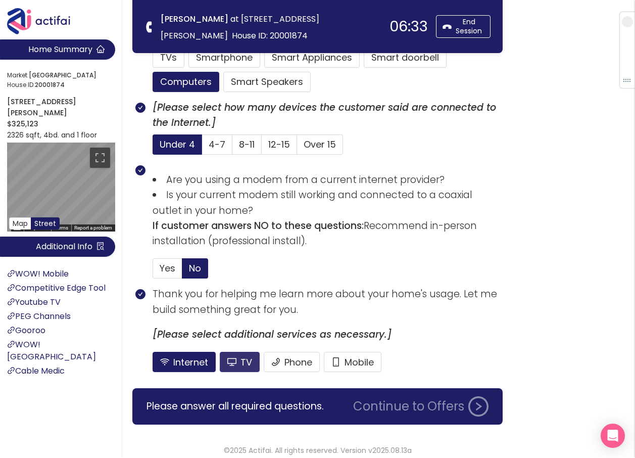
click at [252, 367] on button "TV" at bounding box center [240, 362] width 40 height 20
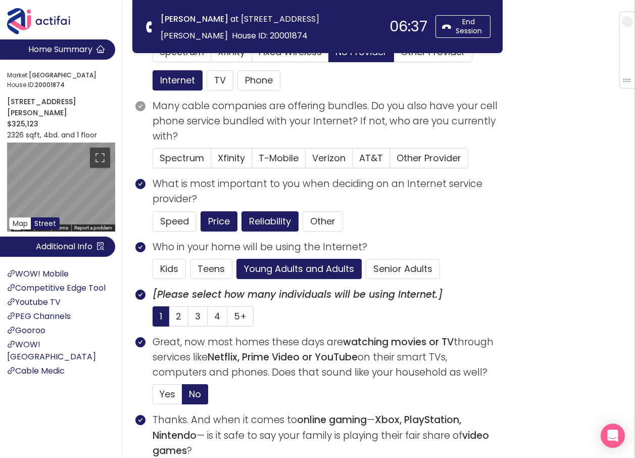
scroll to position [51, 0]
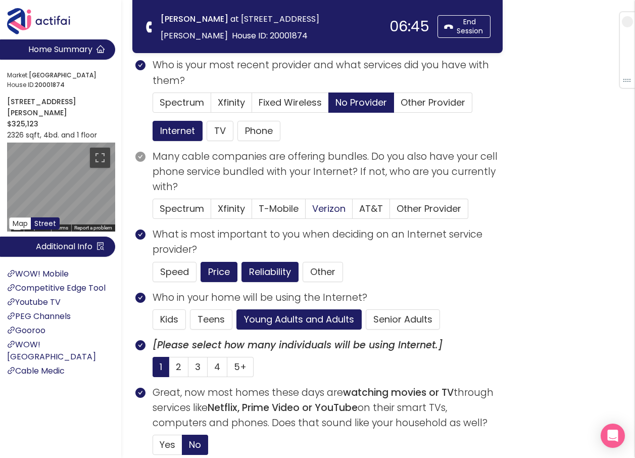
click at [314, 206] on span "Verizon" at bounding box center [328, 208] width 33 height 13
click at [306, 212] on input "Verizon" at bounding box center [306, 212] width 0 height 0
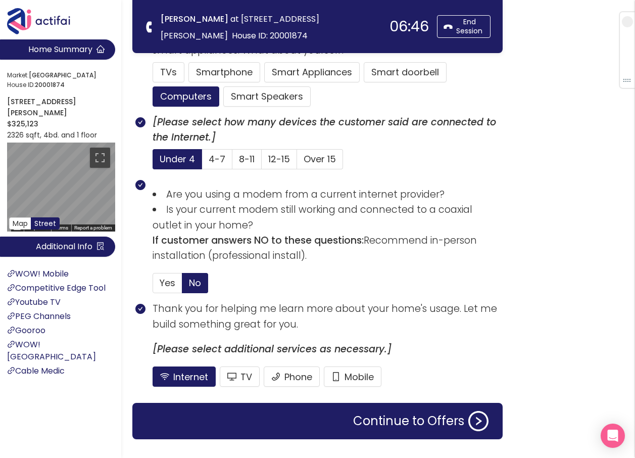
scroll to position [657, 0]
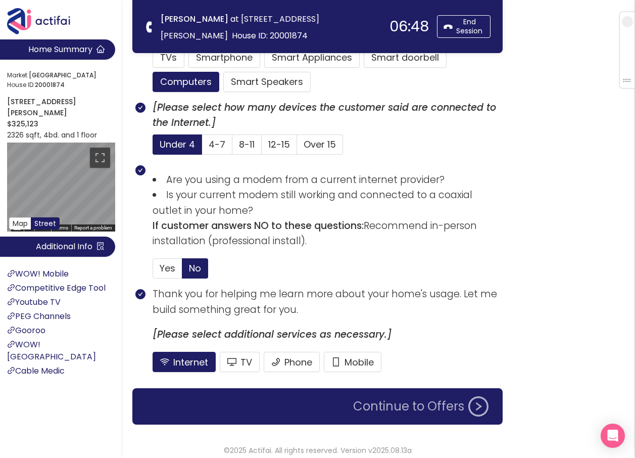
click at [397, 415] on button "Continue to Offers" at bounding box center [420, 406] width 147 height 20
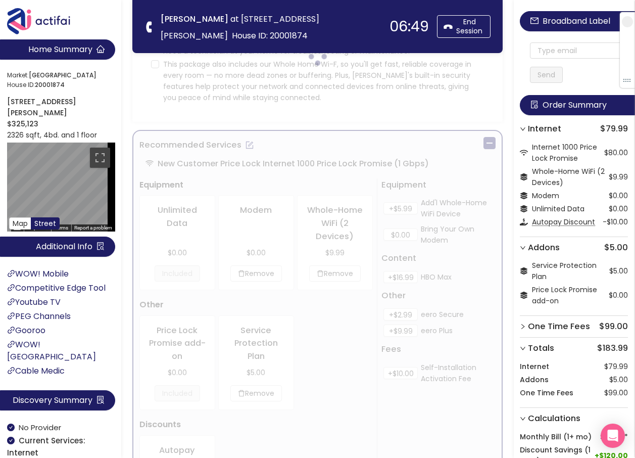
scroll to position [0, 0]
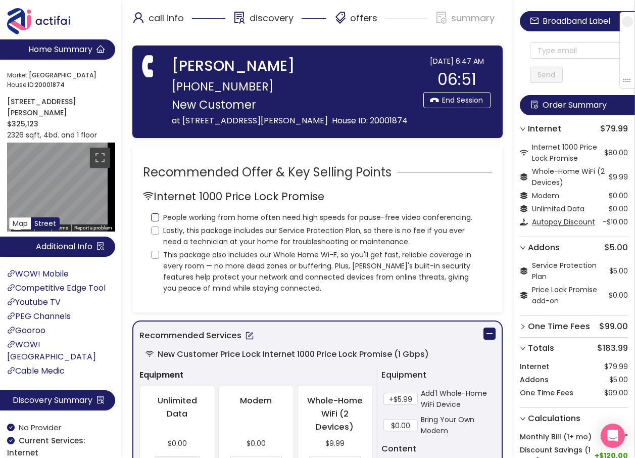
click at [153, 215] on input "People working from home often need high speeds for pause-free video conferenci…" at bounding box center [155, 217] width 8 height 8
checkbox input "true"
click at [154, 232] on input "Lastly, this package includes our Service Protection Plan, so there is no fee i…" at bounding box center [155, 230] width 8 height 8
checkbox input "true"
click at [156, 257] on input "This package also includes our Whole Home Wi-F, so you'll get fast, reliable co…" at bounding box center [155, 255] width 8 height 8
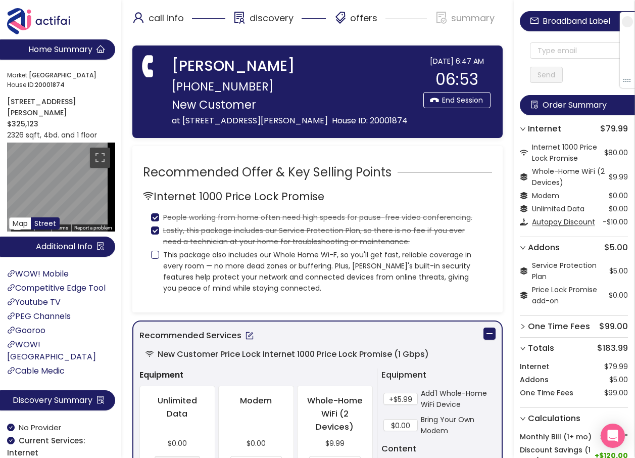
checkbox input "true"
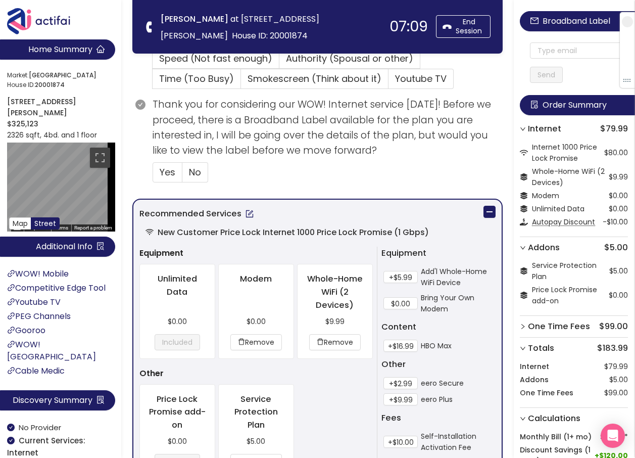
scroll to position [303, 0]
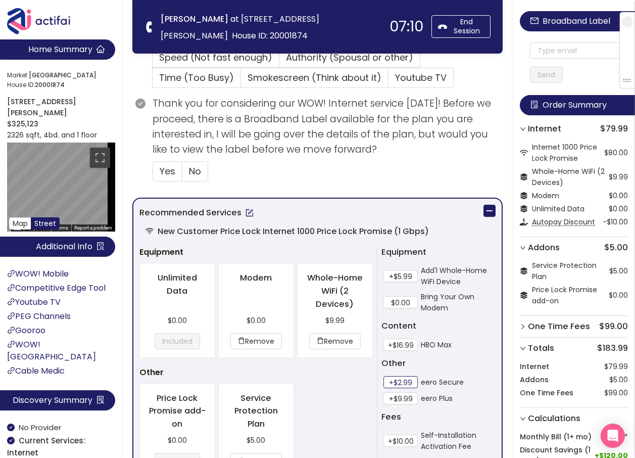
click at [393, 382] on button "+$2.99" at bounding box center [400, 382] width 34 height 12
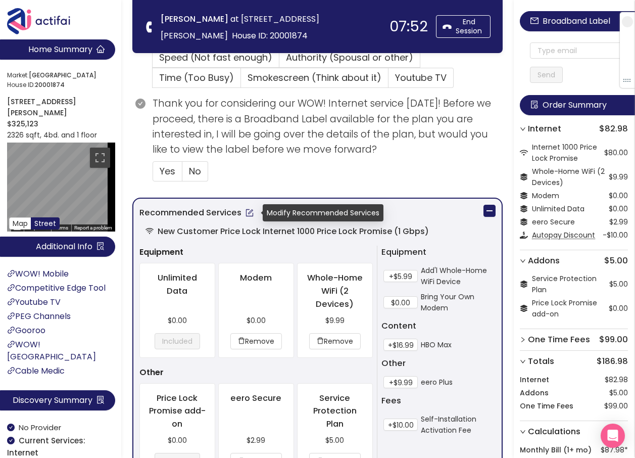
click at [245, 211] on button "button" at bounding box center [249, 213] width 16 height 16
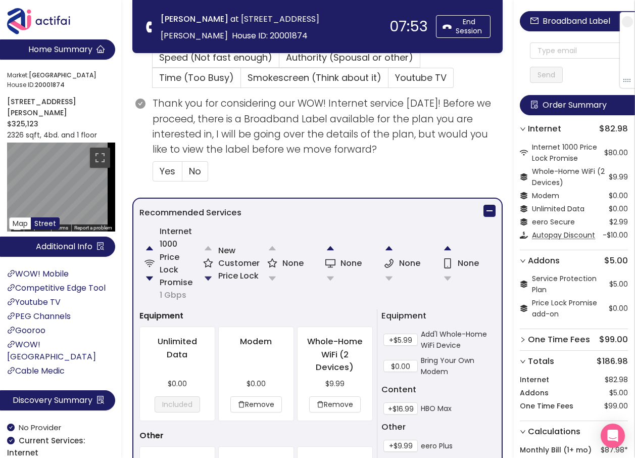
click at [210, 274] on button "button" at bounding box center [208, 278] width 20 height 20
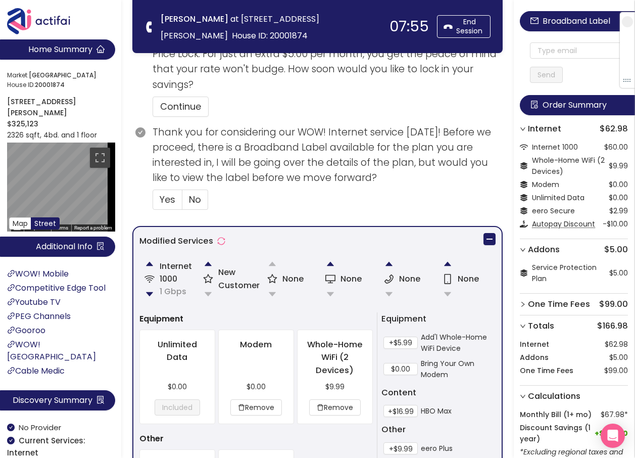
scroll to position [417, 0]
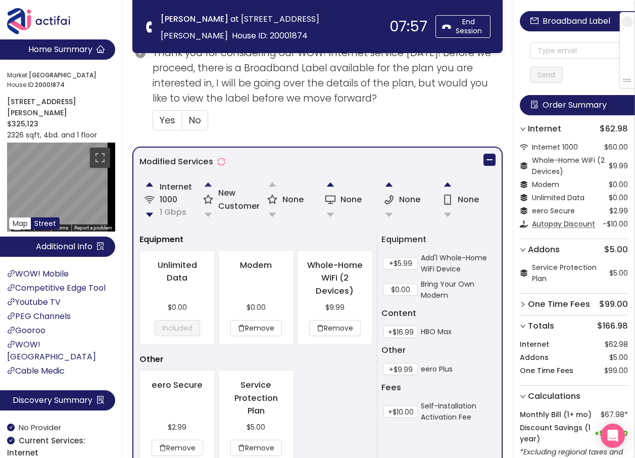
click at [204, 186] on button "button" at bounding box center [208, 184] width 20 height 20
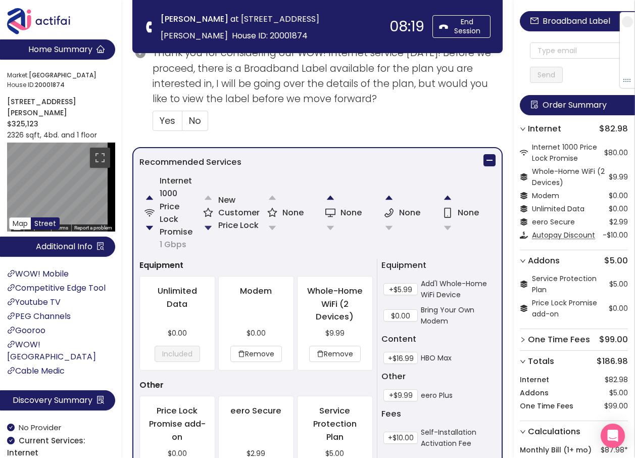
click at [212, 225] on button "button" at bounding box center [208, 228] width 20 height 20
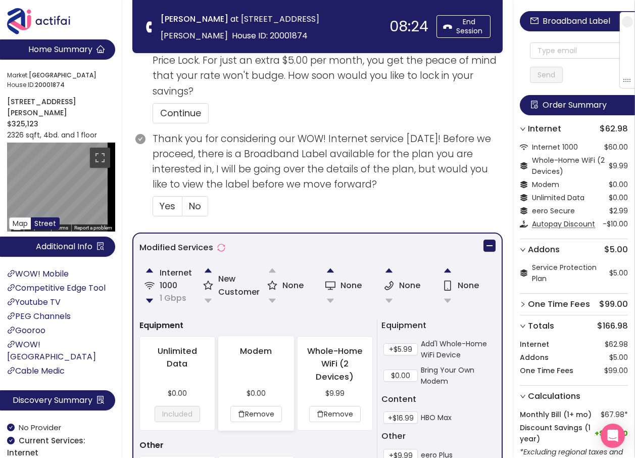
scroll to position [467, 0]
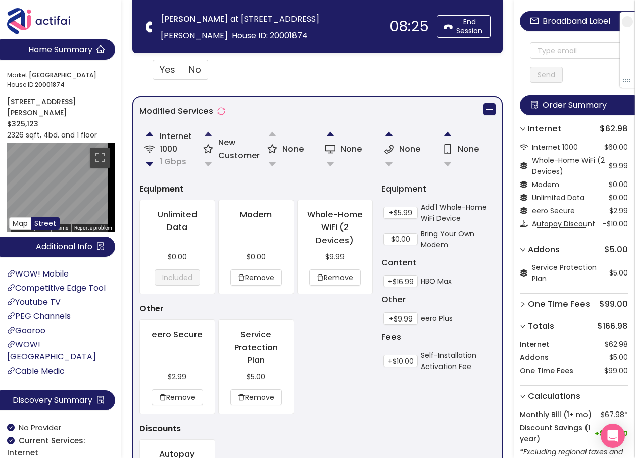
click at [207, 133] on button "button" at bounding box center [208, 134] width 20 height 20
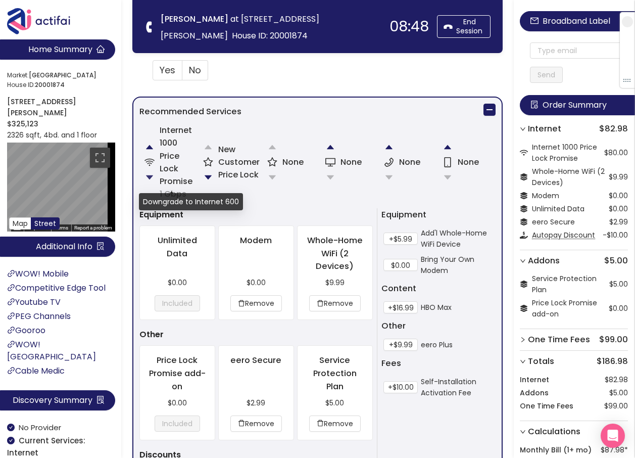
click at [149, 180] on button "button" at bounding box center [149, 177] width 20 height 20
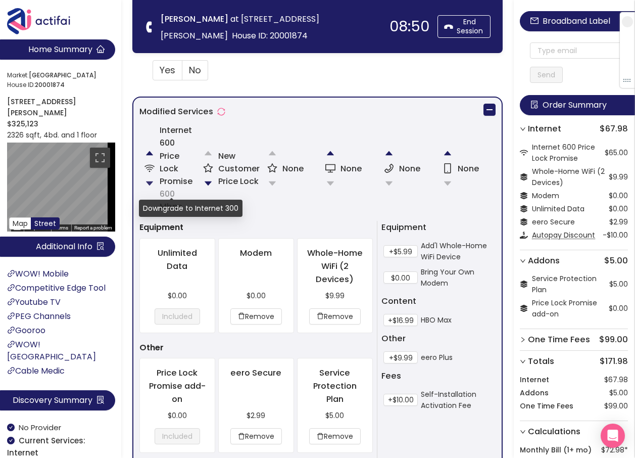
click at [151, 183] on button "button" at bounding box center [149, 183] width 20 height 20
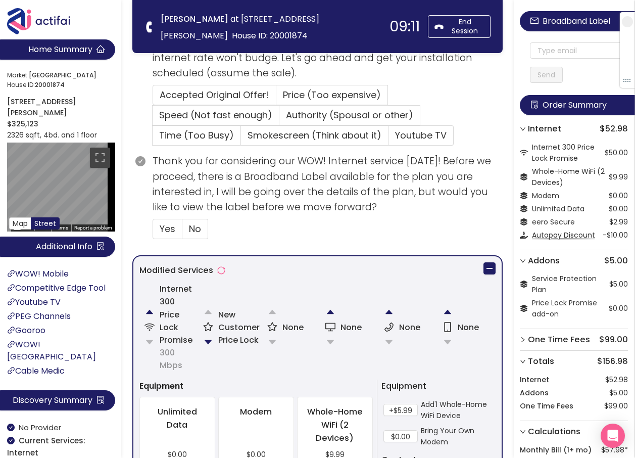
scroll to position [253, 0]
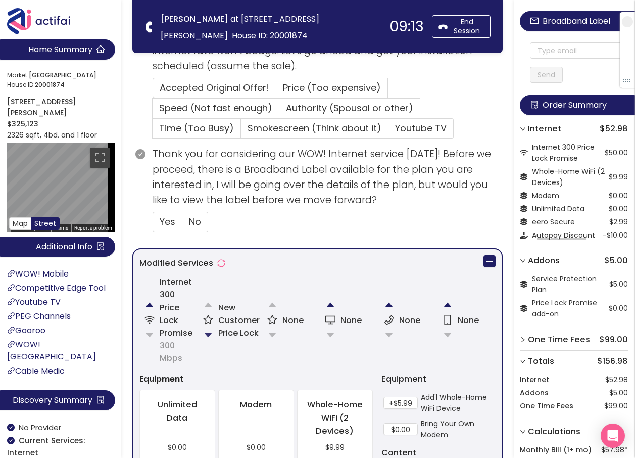
drag, startPoint x: 207, startPoint y: 332, endPoint x: 220, endPoint y: 339, distance: 14.5
click at [207, 332] on button "button" at bounding box center [208, 335] width 20 height 20
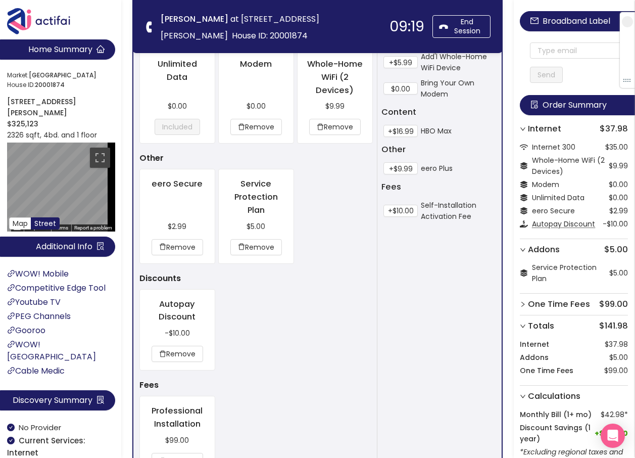
scroll to position [619, 0]
click at [252, 244] on button "Remove" at bounding box center [256, 246] width 52 height 16
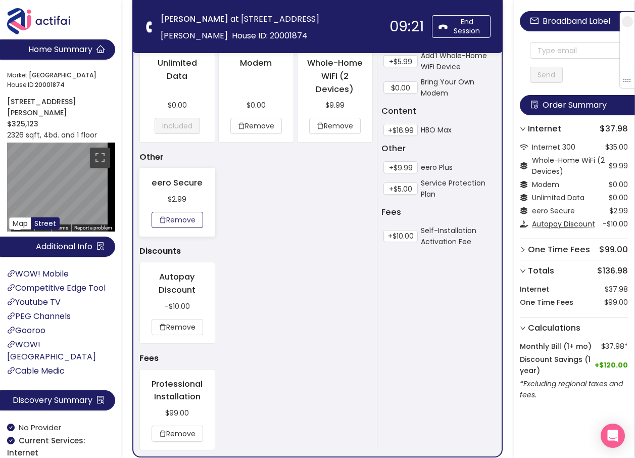
click at [187, 226] on button "Remove" at bounding box center [178, 220] width 52 height 16
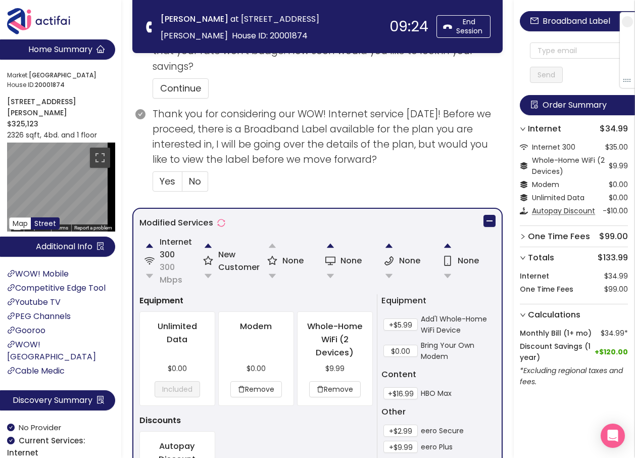
scroll to position [357, 0]
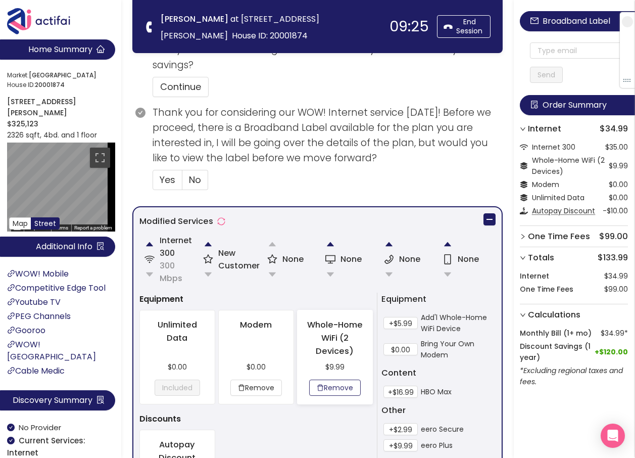
click at [329, 388] on button "Remove" at bounding box center [335, 387] width 52 height 16
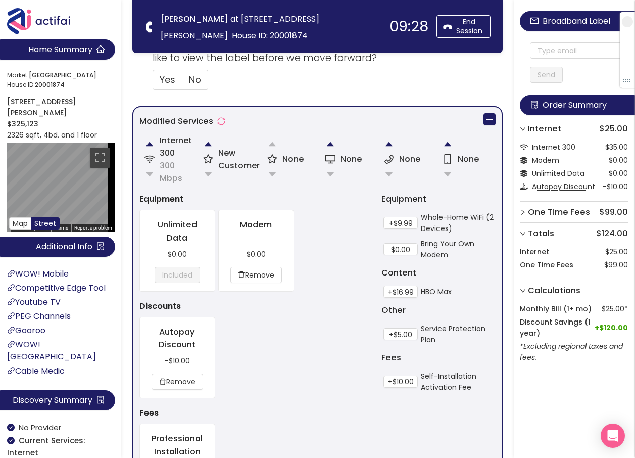
scroll to position [458, 0]
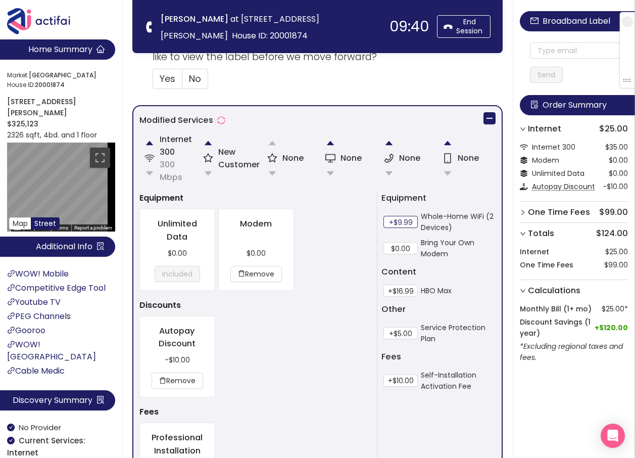
click at [397, 223] on button "+$9.99" at bounding box center [400, 222] width 34 height 12
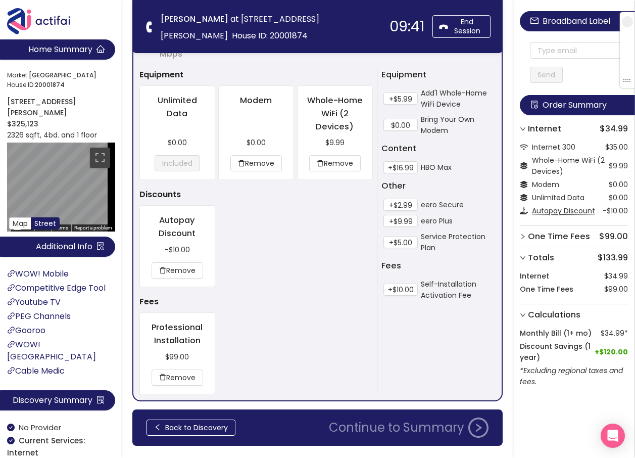
scroll to position [610, 0]
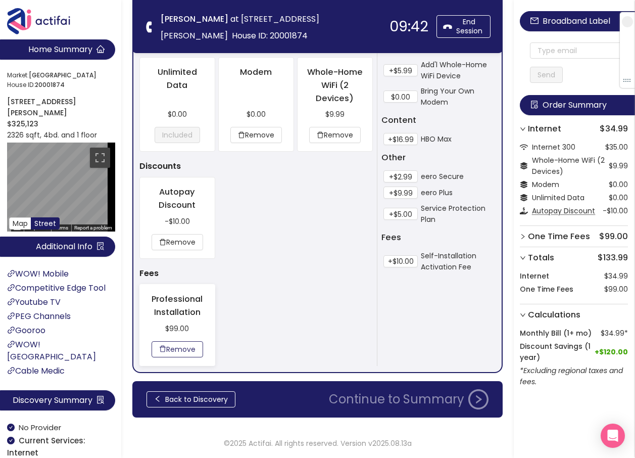
click at [177, 346] on button "Remove" at bounding box center [178, 349] width 52 height 16
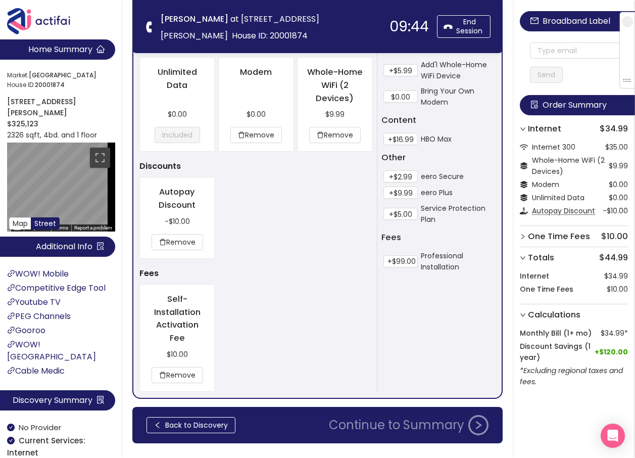
click at [397, 236] on strong "Fees" at bounding box center [391, 237] width 20 height 12
click at [402, 179] on button "+$2.99" at bounding box center [400, 176] width 34 height 12
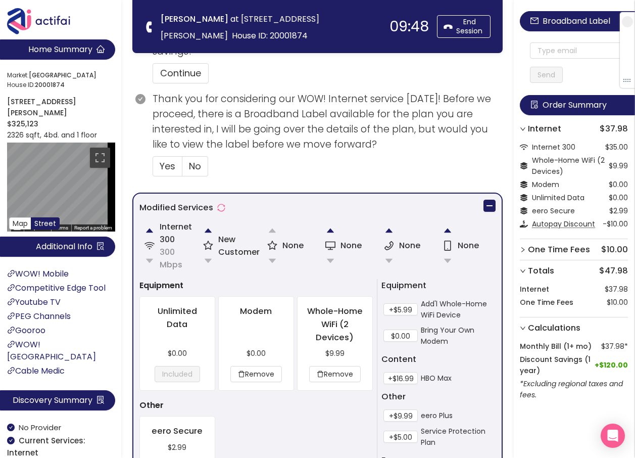
scroll to position [509, 0]
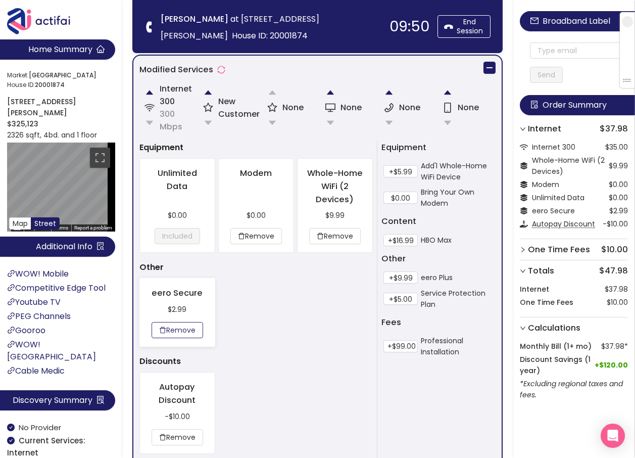
click at [174, 331] on button "Remove" at bounding box center [178, 330] width 52 height 16
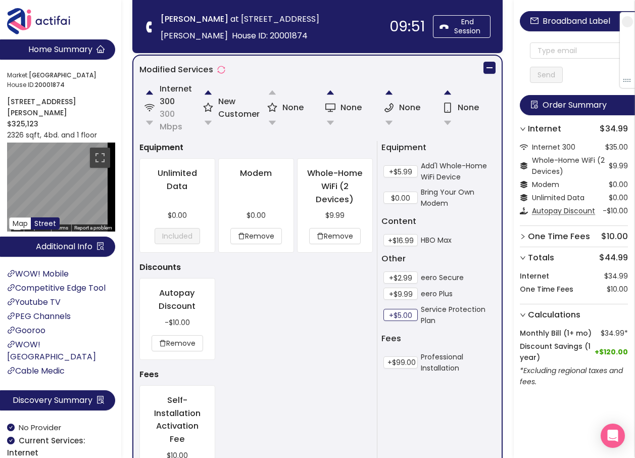
click at [393, 314] on button "+$5.00" at bounding box center [400, 315] width 34 height 12
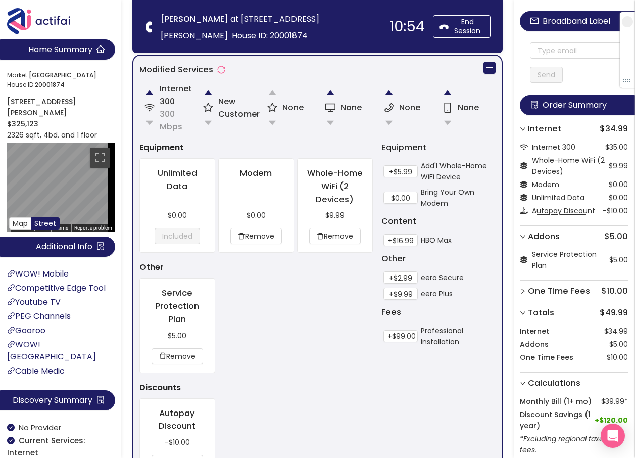
drag, startPoint x: 260, startPoint y: 267, endPoint x: 293, endPoint y: 340, distance: 80.2
click at [293, 340] on div "Service Protection Plan $5.00 Remove" at bounding box center [256, 325] width 236 height 94
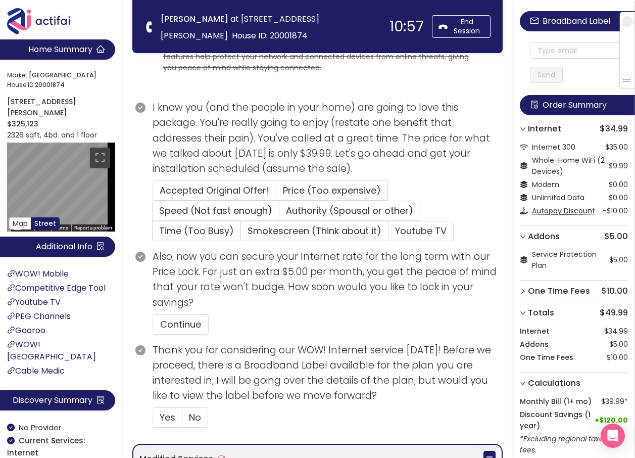
scroll to position [105, 0]
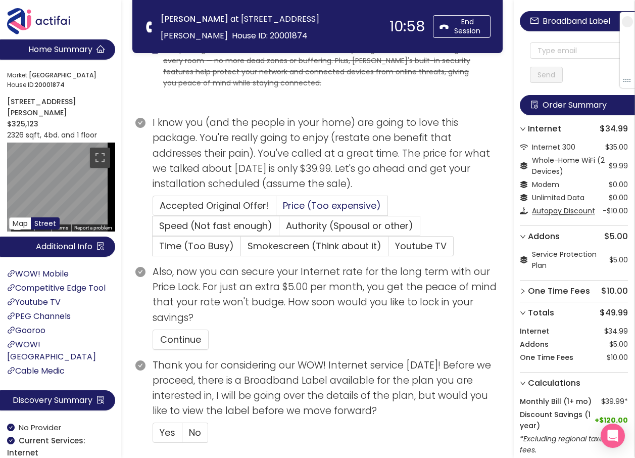
click at [298, 203] on span "Price (Too expensive)" at bounding box center [332, 205] width 98 height 13
click at [276, 209] on input "Price (Too expensive)" at bounding box center [276, 209] width 0 height 0
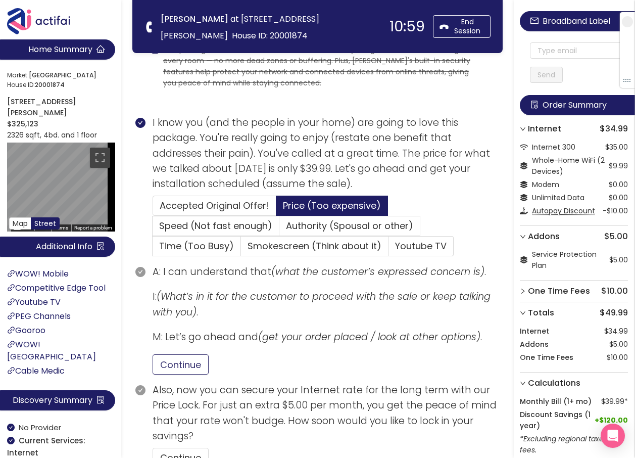
click at [171, 363] on button "Continue" at bounding box center [181, 364] width 56 height 20
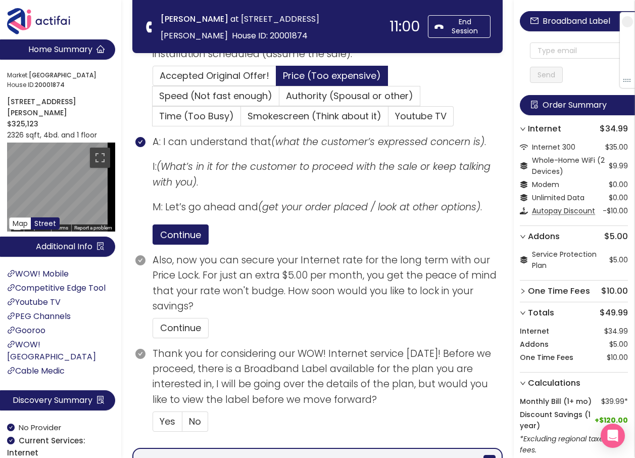
scroll to position [256, 0]
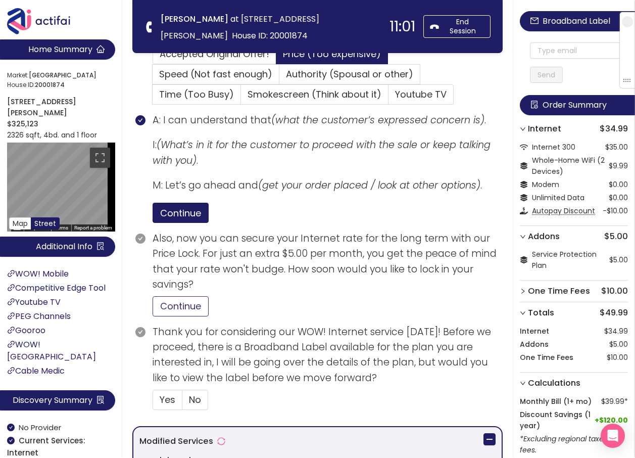
drag, startPoint x: 185, startPoint y: 309, endPoint x: 193, endPoint y: 317, distance: 12.1
click at [186, 307] on button "Continue" at bounding box center [181, 306] width 56 height 20
click at [160, 399] on span "Yes" at bounding box center [168, 399] width 16 height 13
click at [153, 403] on input "Yes" at bounding box center [153, 403] width 0 height 0
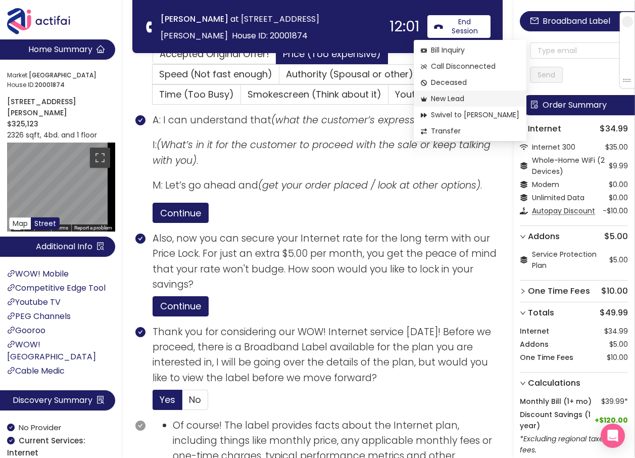
click at [438, 97] on span "New Lead" at bounding box center [470, 98] width 98 height 11
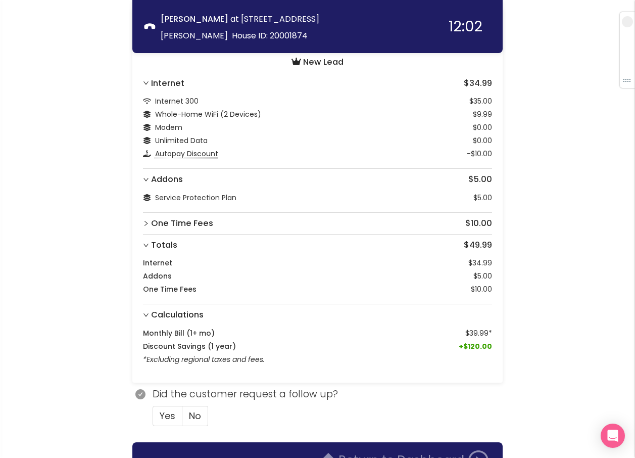
scroll to position [99, 0]
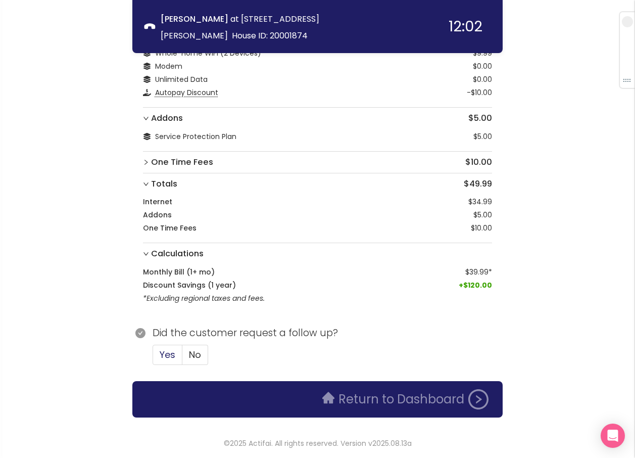
click at [164, 353] on span "Yes" at bounding box center [168, 354] width 16 height 13
click at [153, 358] on input "Yes" at bounding box center [153, 358] width 0 height 0
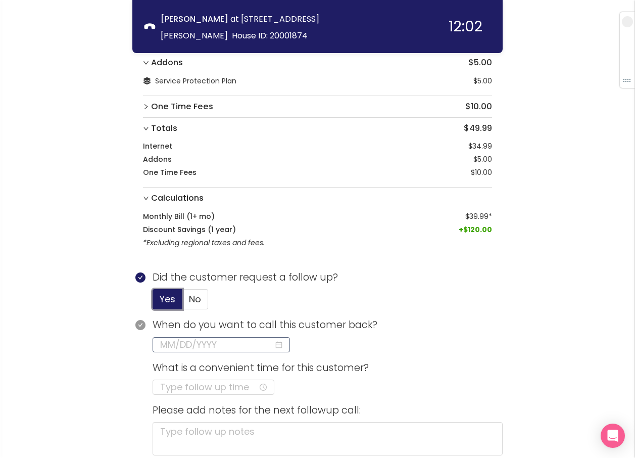
scroll to position [245, 0]
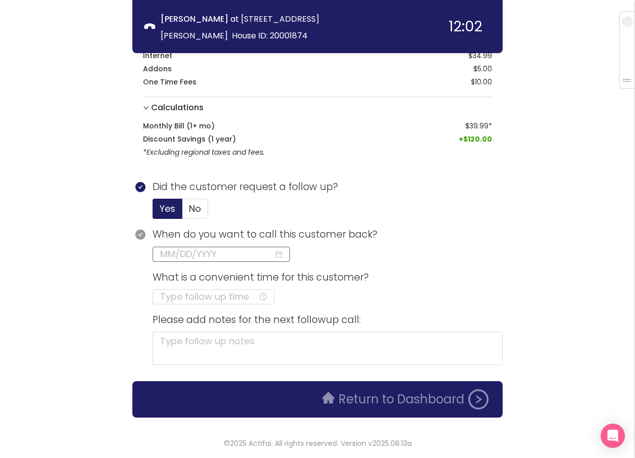
click at [182, 256] on input at bounding box center [217, 254] width 114 height 14
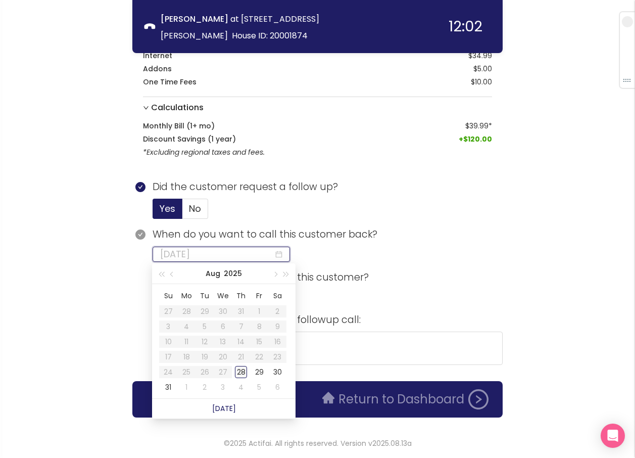
type input "[DATE]"
click at [243, 370] on div "28" at bounding box center [241, 372] width 12 height 12
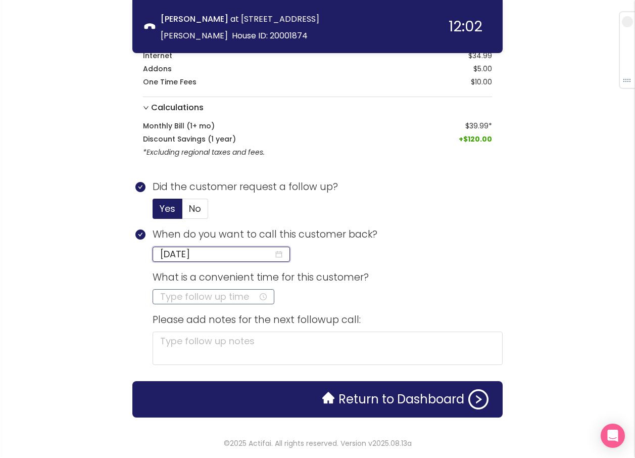
click at [174, 295] on input at bounding box center [209, 296] width 98 height 14
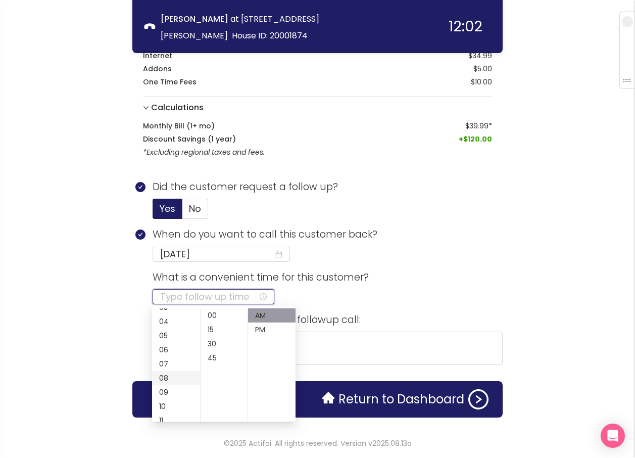
scroll to position [101, 0]
click at [165, 369] on div "11" at bounding box center [176, 370] width 48 height 14
type input "11:00 AM"
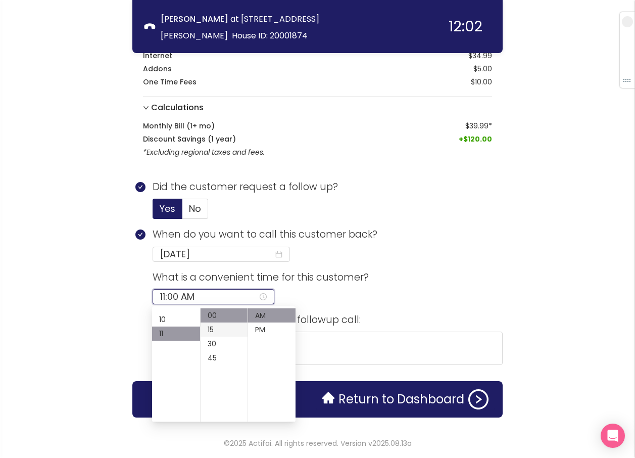
scroll to position [156, 0]
click at [259, 314] on div "AM" at bounding box center [271, 315] width 47 height 14
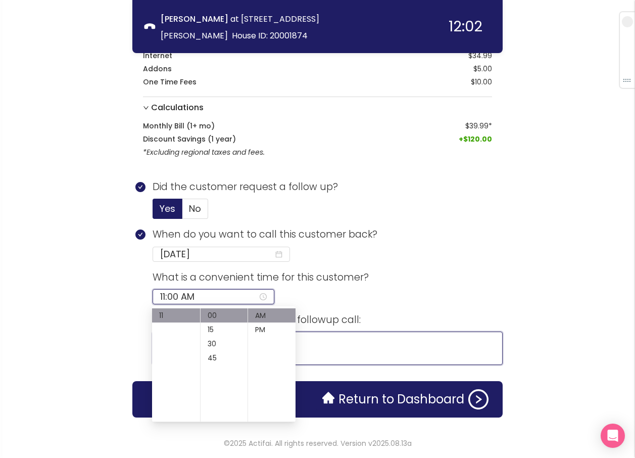
click at [328, 347] on textarea at bounding box center [328, 347] width 350 height 33
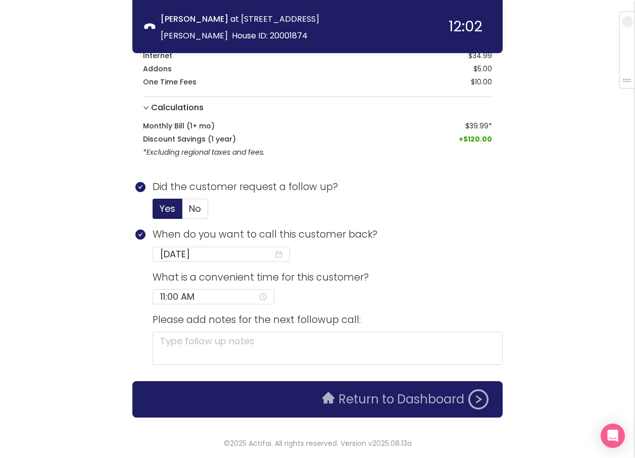
click at [336, 405] on button "Return to Dashboard" at bounding box center [405, 399] width 178 height 20
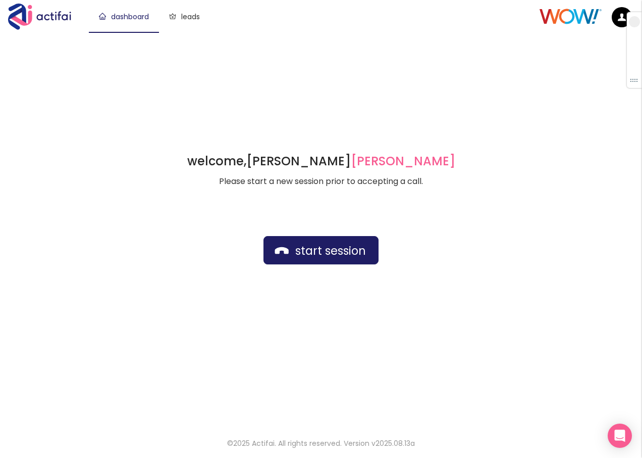
click at [215, 65] on div "welcome, [PERSON_NAME] german Please start a new session prior to accepting a c…" at bounding box center [321, 228] width 642 height 393
click at [303, 245] on button "start session" at bounding box center [321, 250] width 115 height 28
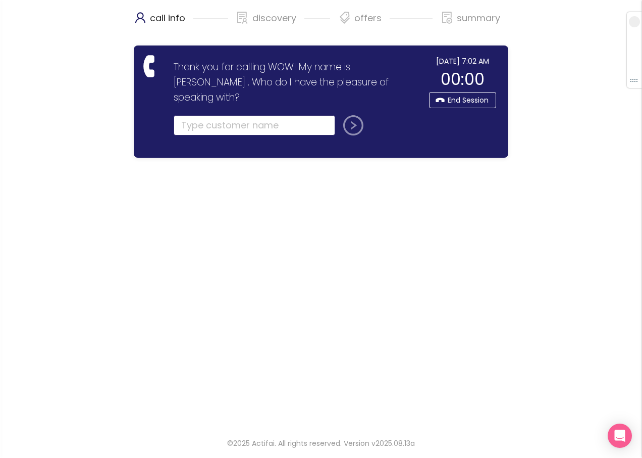
click at [189, 115] on input "text" at bounding box center [255, 125] width 162 height 20
type input "SHANTREZ"
click at [353, 115] on button "submit" at bounding box center [351, 125] width 24 height 20
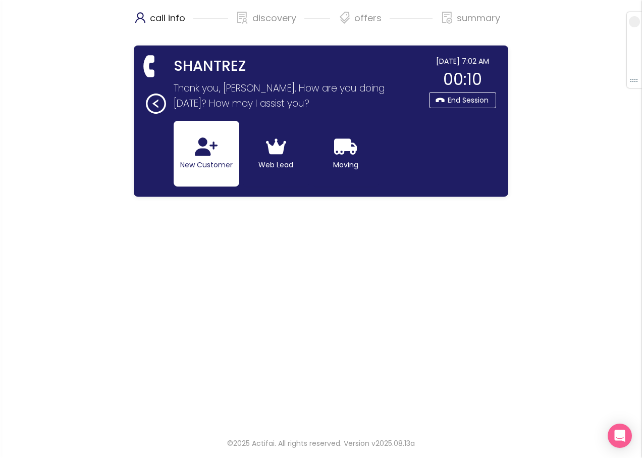
click at [197, 162] on button "New Customer" at bounding box center [207, 154] width 66 height 66
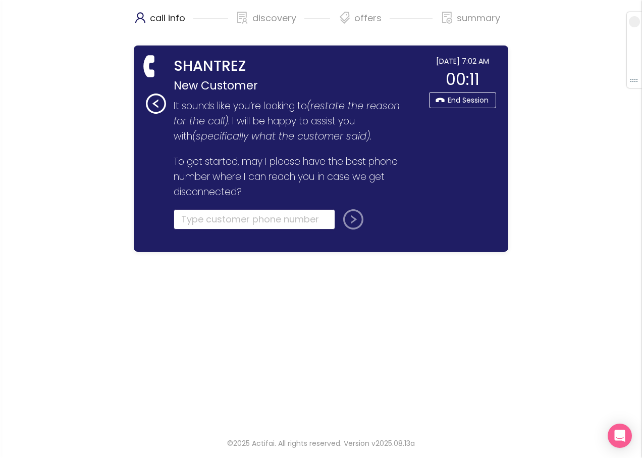
click at [185, 220] on input "tel" at bounding box center [255, 219] width 162 height 20
type input "[PHONE_NUMBER]"
click at [356, 224] on button "submit" at bounding box center [351, 219] width 24 height 20
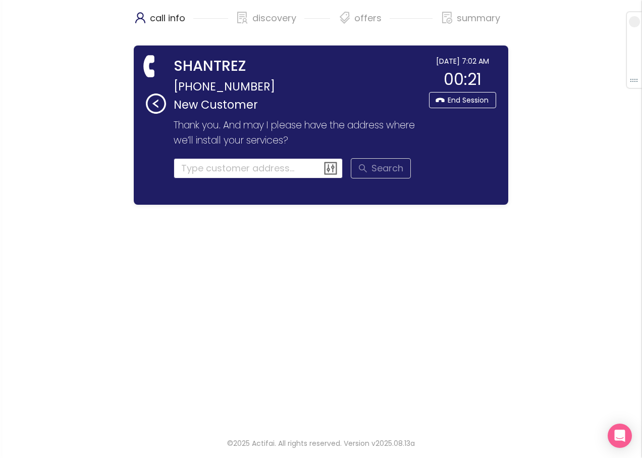
click at [211, 169] on input at bounding box center [259, 168] width 170 height 20
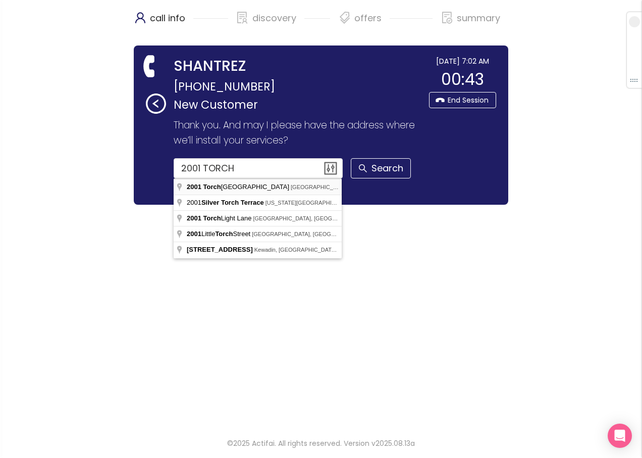
type input "[STREET_ADDRESS]"
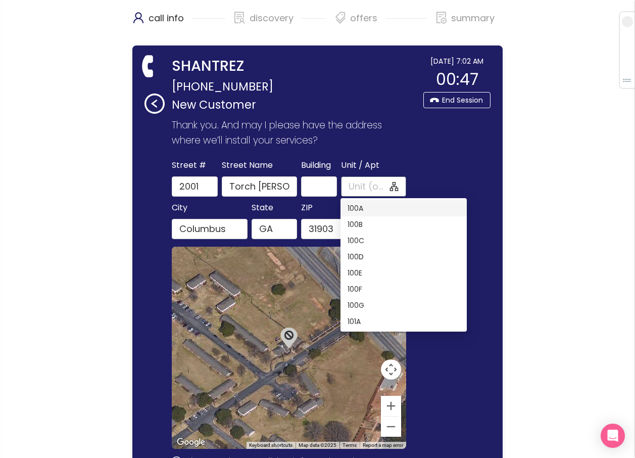
click at [352, 181] on input "Unit / Apt" at bounding box center [367, 186] width 39 height 14
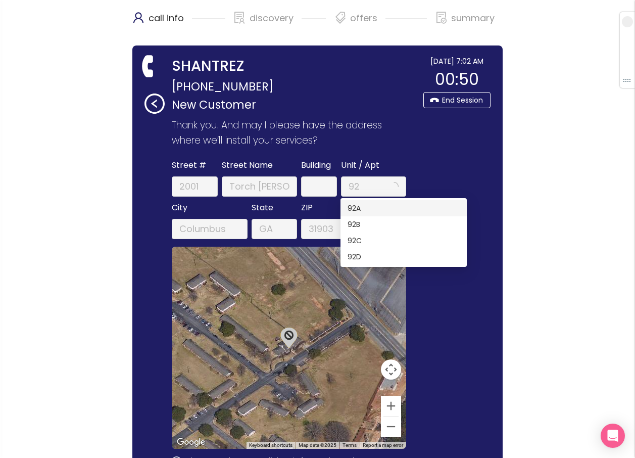
click at [352, 209] on div "92A" at bounding box center [403, 208] width 112 height 11
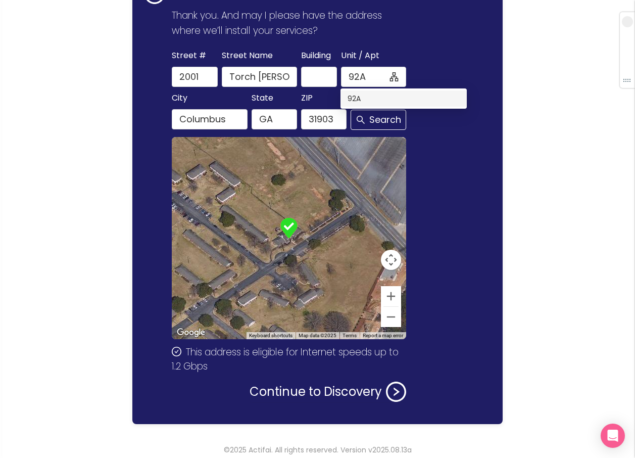
scroll to position [116, 0]
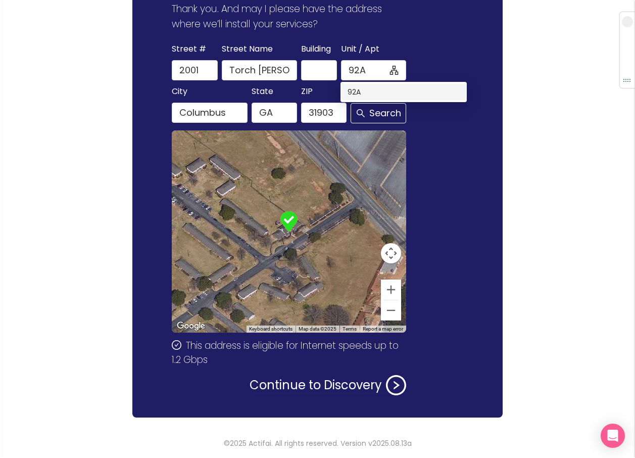
click at [348, 92] on div "92A" at bounding box center [403, 91] width 112 height 11
click at [364, 108] on button "Search" at bounding box center [379, 113] width 56 height 20
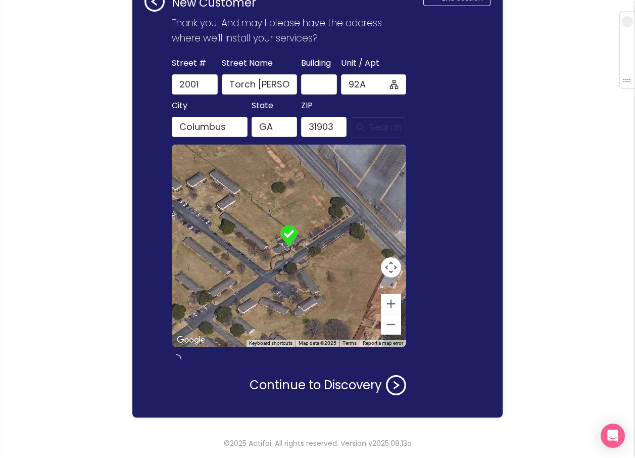
type input "92A"
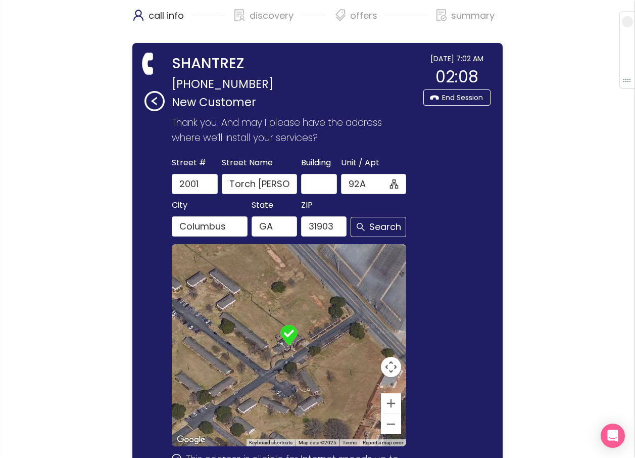
scroll to position [0, 0]
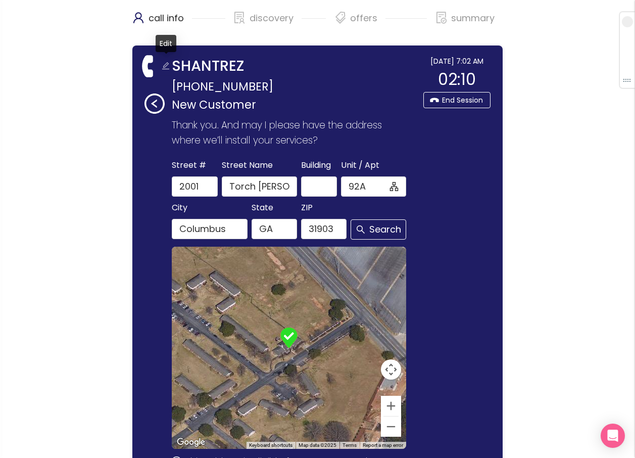
click at [165, 65] on button "button" at bounding box center [166, 67] width 16 height 16
click at [247, 65] on input "SHANTREZ" at bounding box center [295, 67] width 246 height 23
click at [247, 66] on input "SHANTREZ" at bounding box center [295, 67] width 246 height 23
click at [258, 68] on input "SHANTREZ" at bounding box center [295, 67] width 246 height 23
type input "[PERSON_NAME]"
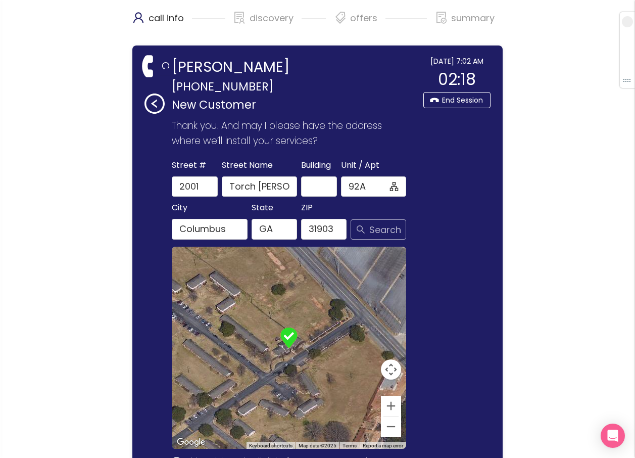
click at [365, 226] on button "Search" at bounding box center [379, 229] width 56 height 20
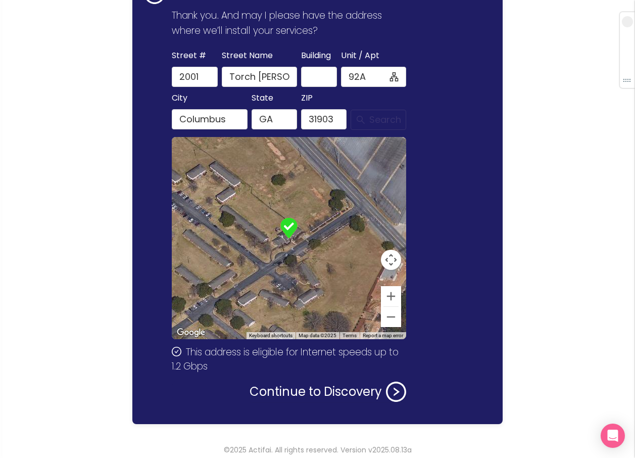
scroll to position [116, 0]
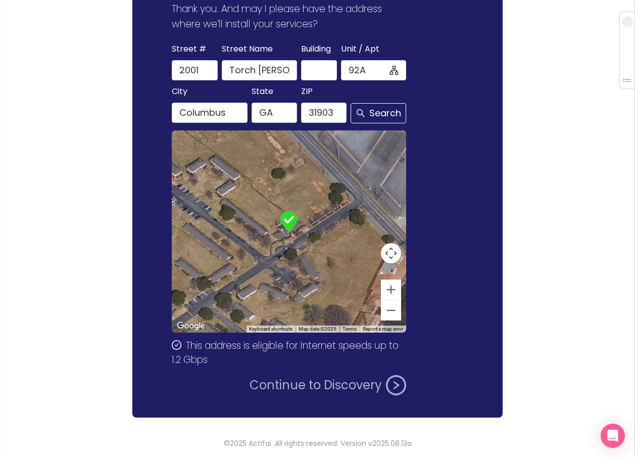
click at [340, 384] on button "Continue to Discovery" at bounding box center [327, 385] width 157 height 20
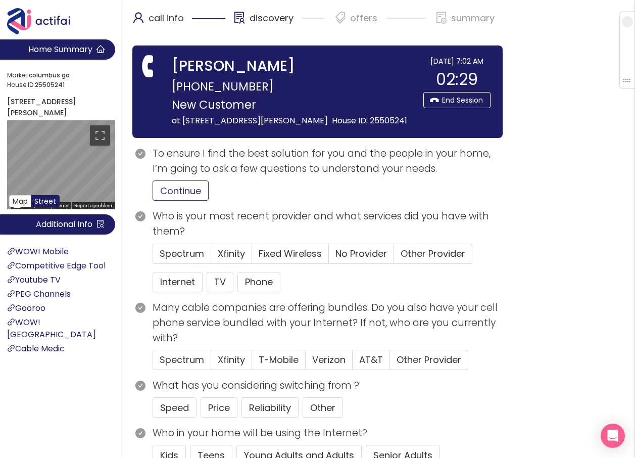
click at [177, 199] on button "Continue" at bounding box center [181, 190] width 56 height 20
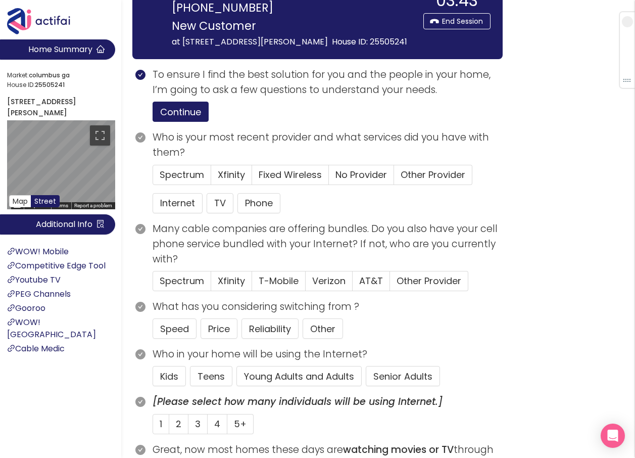
scroll to position [101, 0]
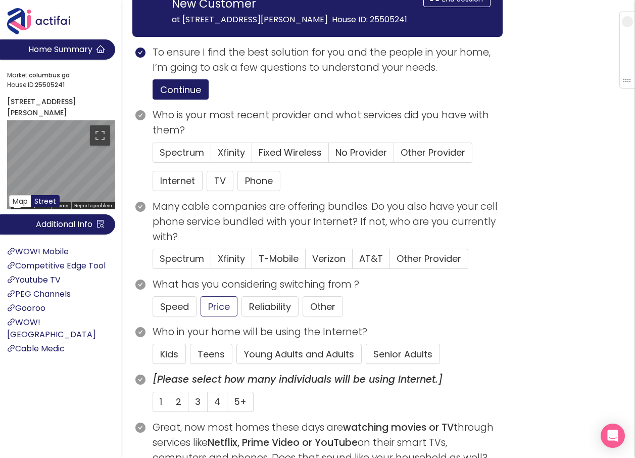
click at [272, 364] on button "Young Adults and Adults" at bounding box center [298, 353] width 125 height 20
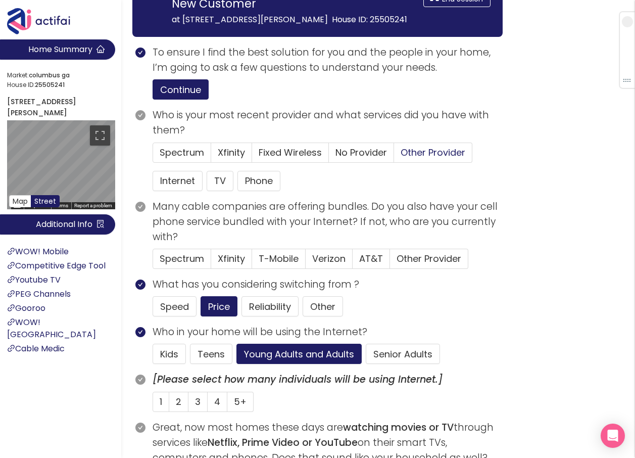
click at [434, 159] on span "Other Provider" at bounding box center [433, 152] width 65 height 13
click at [394, 156] on input "Other Provider" at bounding box center [394, 156] width 0 height 0
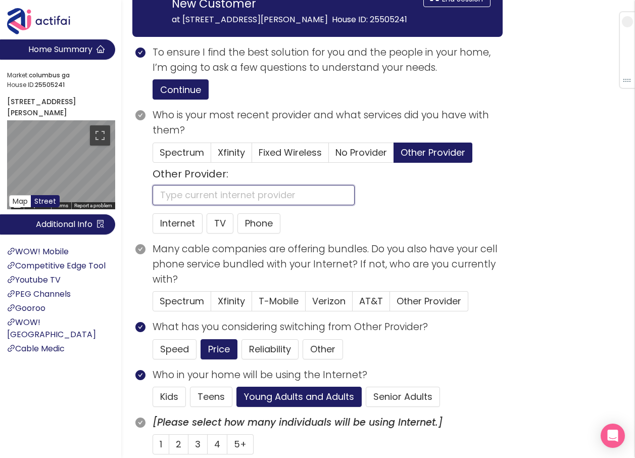
click at [193, 205] on input "text" at bounding box center [254, 195] width 202 height 20
click at [173, 233] on button "Internet" at bounding box center [178, 223] width 50 height 20
click at [177, 204] on input "text" at bounding box center [254, 195] width 202 height 20
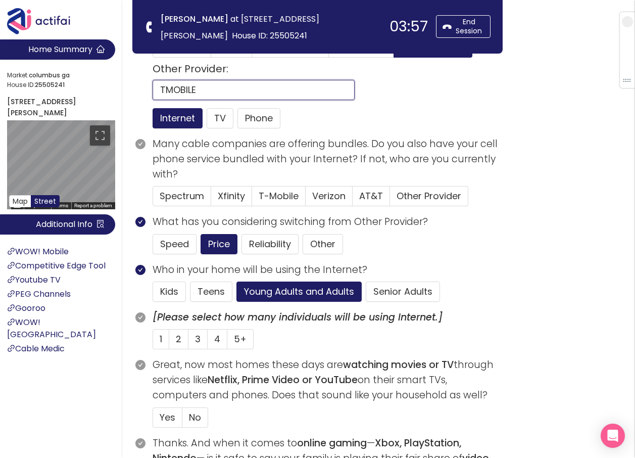
scroll to position [51, 0]
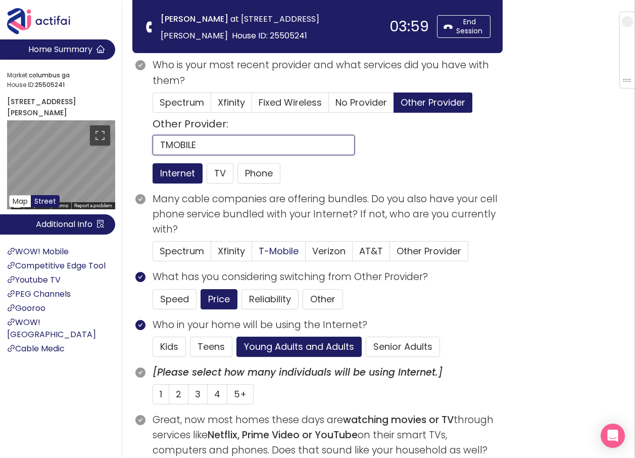
type input "TMOBILE"
click at [281, 252] on span "T-Mobile" at bounding box center [279, 250] width 40 height 13
click at [252, 254] on input "T-Mobile" at bounding box center [252, 254] width 0 height 0
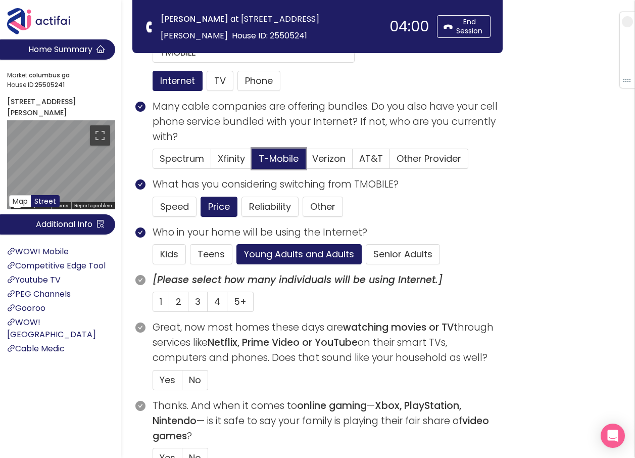
scroll to position [152, 0]
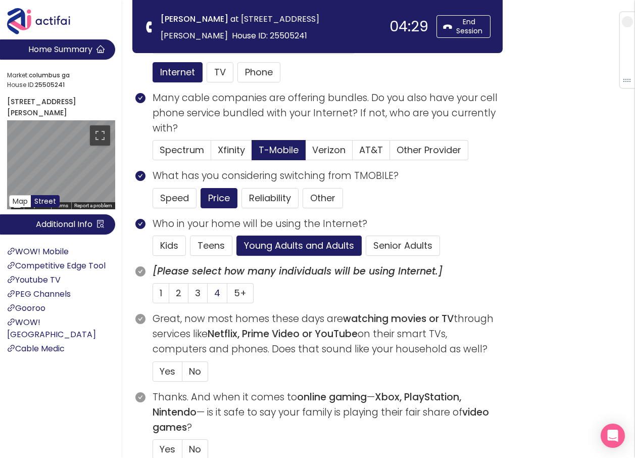
click at [217, 292] on span "4" at bounding box center [217, 292] width 6 height 13
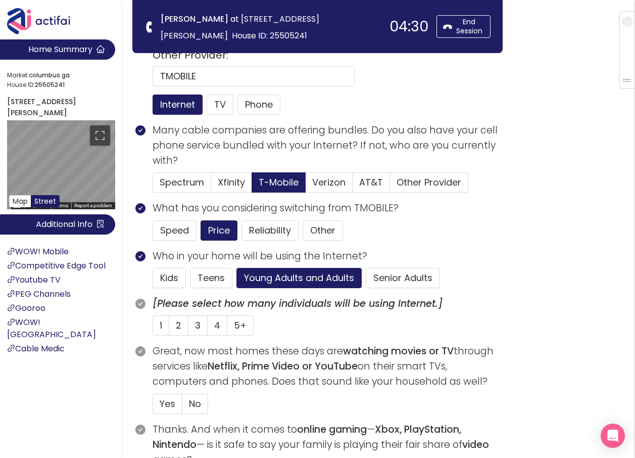
scroll to position [101, 0]
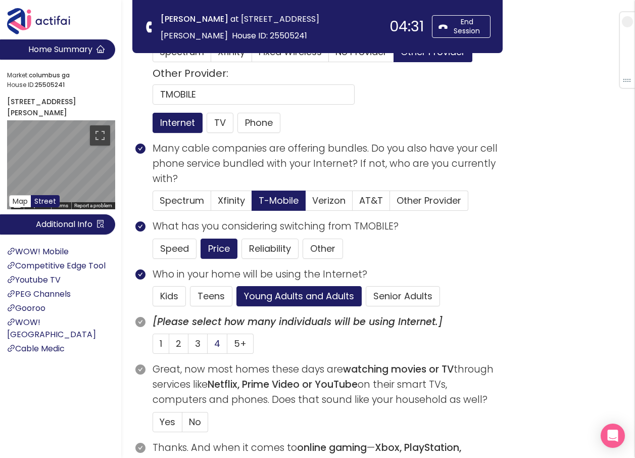
click at [390, 211] on label "4" at bounding box center [429, 200] width 78 height 20
click at [208, 346] on input "4" at bounding box center [208, 346] width 0 height 0
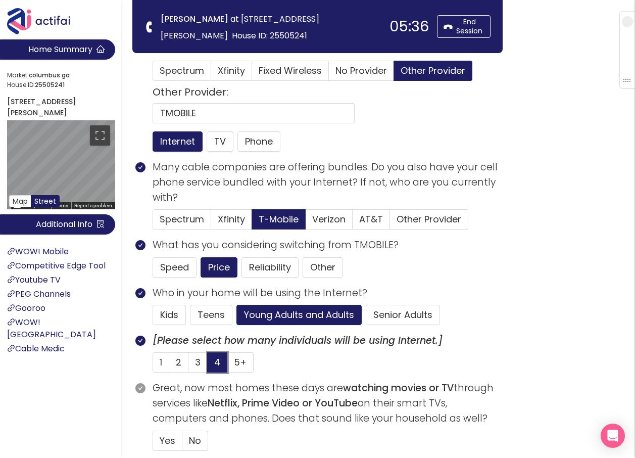
scroll to position [51, 0]
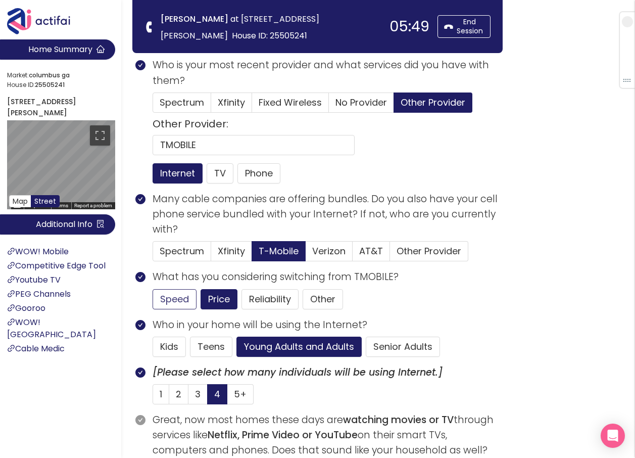
click at [161, 298] on button "Speed" at bounding box center [175, 299] width 44 height 20
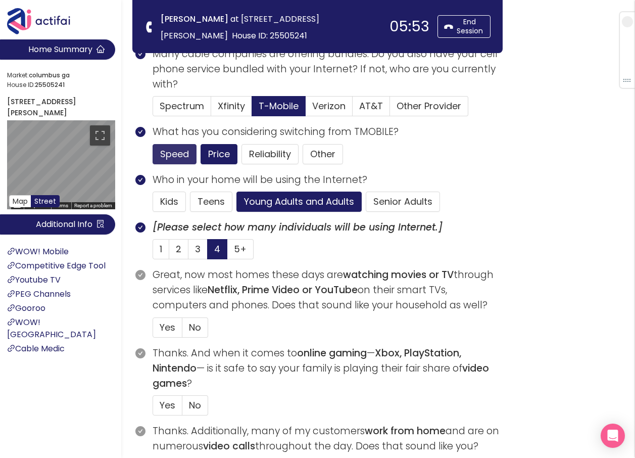
scroll to position [202, 0]
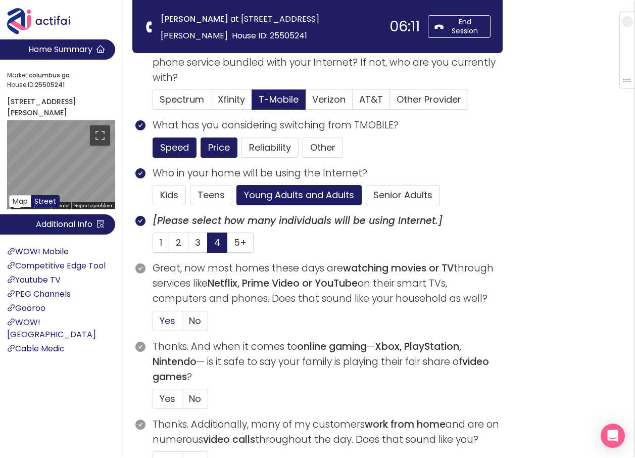
click at [161, 319] on span "Yes" at bounding box center [168, 320] width 16 height 13
click at [153, 324] on input "Yes" at bounding box center [153, 324] width 0 height 0
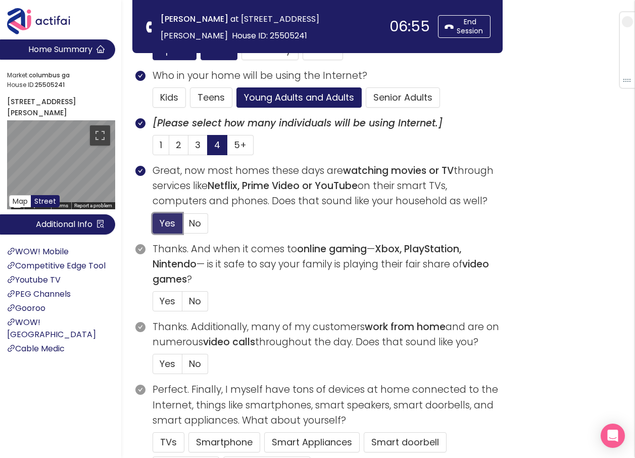
scroll to position [303, 0]
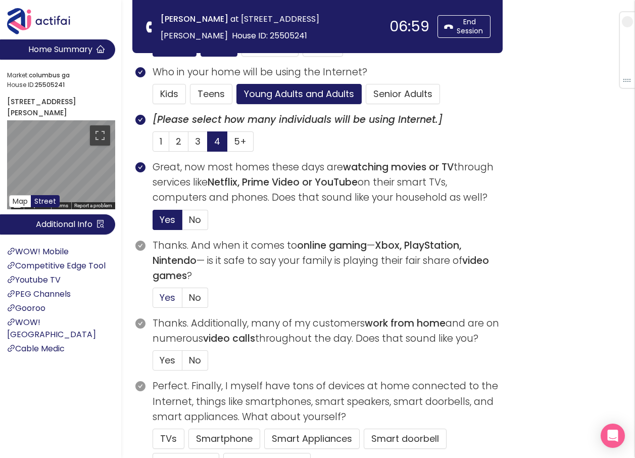
click at [162, 295] on span "Yes" at bounding box center [168, 297] width 16 height 13
click at [153, 301] on input "Yes" at bounding box center [153, 301] width 0 height 0
click at [189, 354] on span "No" at bounding box center [195, 360] width 12 height 13
click at [182, 363] on input "No" at bounding box center [182, 363] width 0 height 0
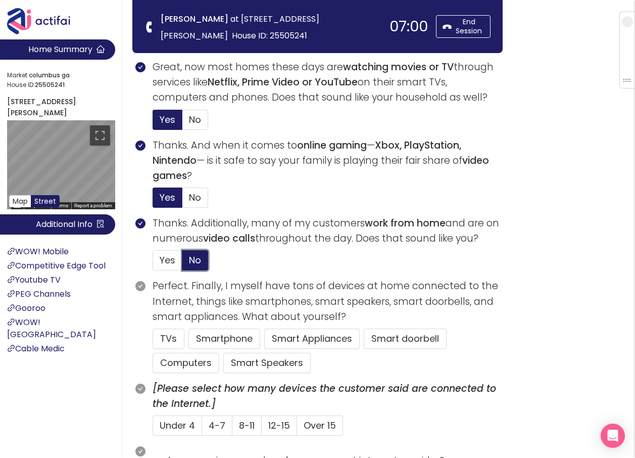
scroll to position [404, 0]
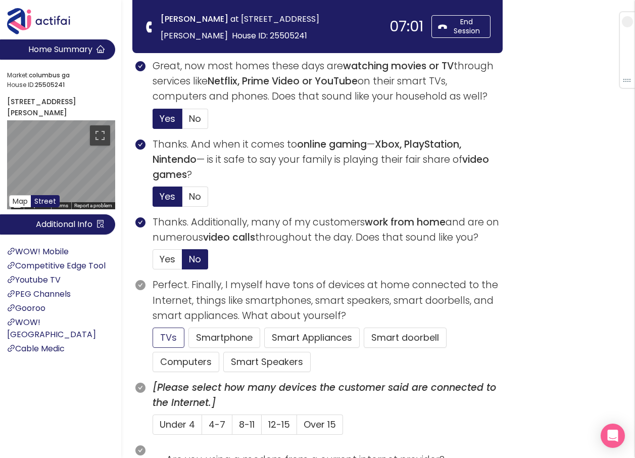
click at [164, 339] on button "TVs" at bounding box center [169, 337] width 32 height 20
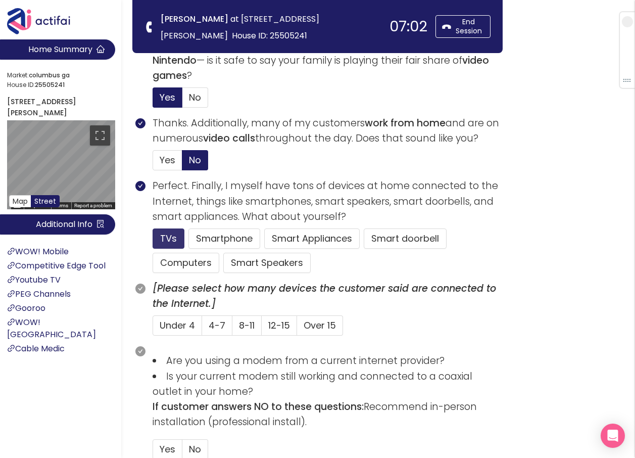
scroll to position [505, 0]
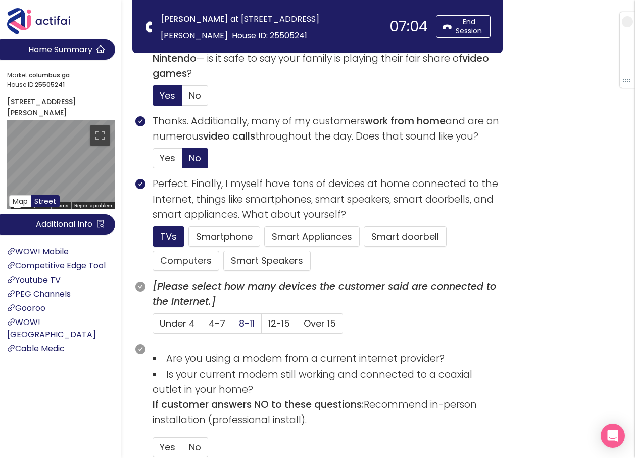
click at [248, 328] on span "8-11" at bounding box center [247, 323] width 16 height 13
click at [232, 326] on input "8-11" at bounding box center [232, 326] width 0 height 0
click at [216, 321] on span "4-7" at bounding box center [217, 323] width 17 height 13
click at [202, 326] on input "4-7" at bounding box center [202, 326] width 0 height 0
click at [223, 251] on button "Smartphone" at bounding box center [266, 261] width 87 height 20
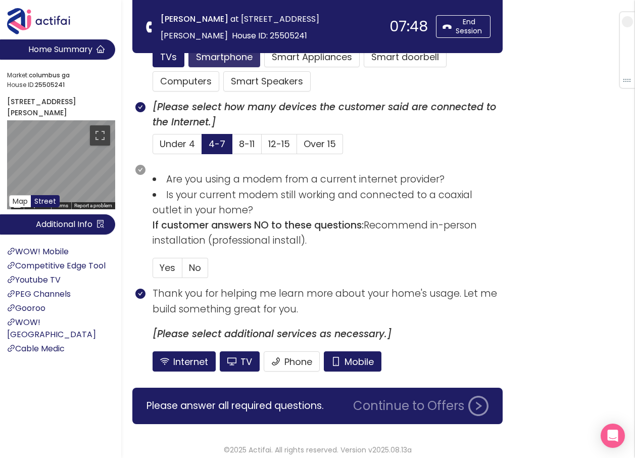
scroll to position [691, 0]
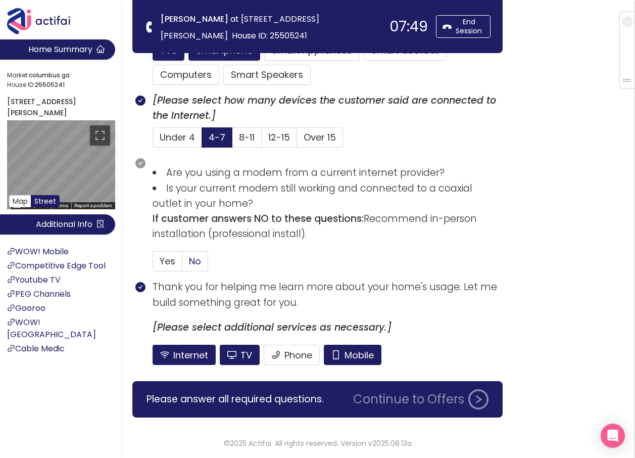
click at [192, 257] on span "No" at bounding box center [195, 261] width 12 height 13
click at [182, 264] on input "No" at bounding box center [182, 264] width 0 height 0
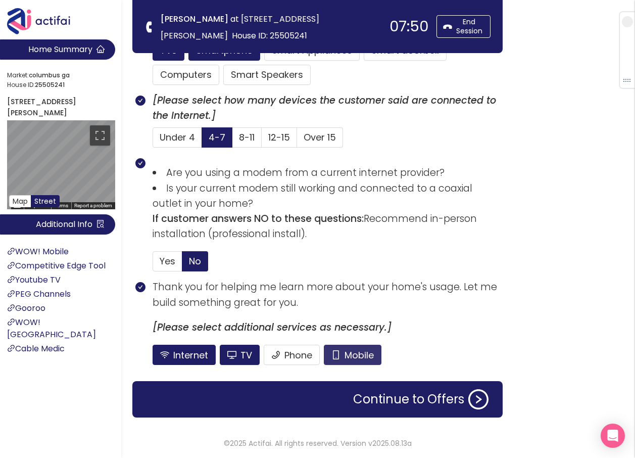
click at [354, 350] on button "Mobile" at bounding box center [353, 354] width 58 height 20
click at [233, 352] on button "TV" at bounding box center [240, 354] width 40 height 20
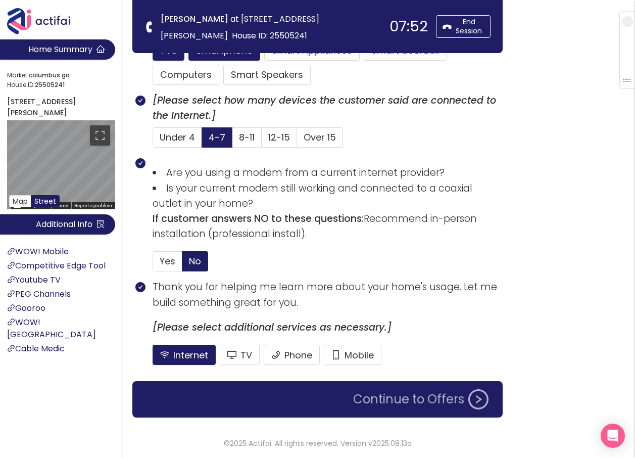
click at [418, 400] on button "Continue to Offers" at bounding box center [420, 399] width 147 height 20
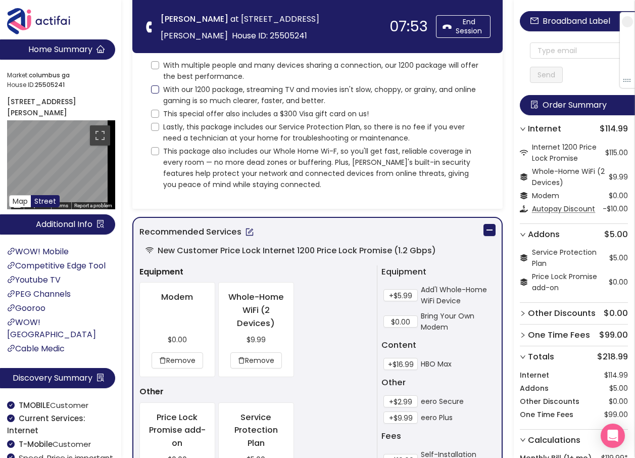
scroll to position [0, 0]
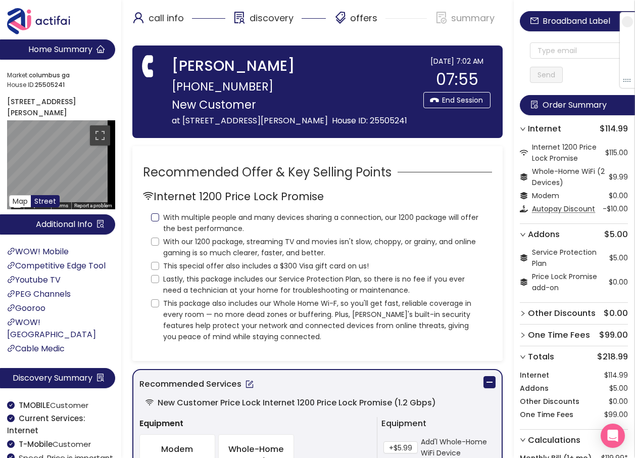
click at [156, 221] on input "With multiple people and many devices sharing a connection, our 1200 package wi…" at bounding box center [155, 217] width 8 height 8
checkbox input "true"
click at [155, 245] on input "With our 1200 package, streaming TV and movies isn't slow, choppy, or grainy, a…" at bounding box center [155, 241] width 8 height 8
checkbox input "true"
click at [153, 270] on input "This special offer also includes a $300 Visa gift card on us!" at bounding box center [155, 266] width 8 height 8
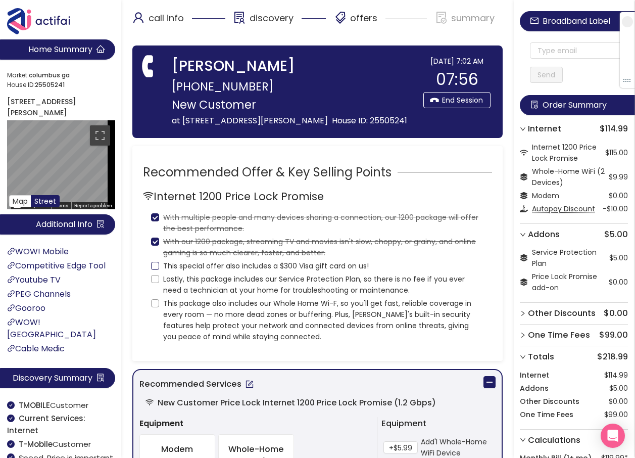
checkbox input "true"
click at [156, 283] on input "Lastly, this package includes our Service Protection Plan, so there is no fee i…" at bounding box center [155, 279] width 8 height 8
checkbox input "true"
click at [151, 307] on input "This package also includes our Whole Home Wi-F, so you'll get fast, reliable co…" at bounding box center [155, 303] width 8 height 8
checkbox input "true"
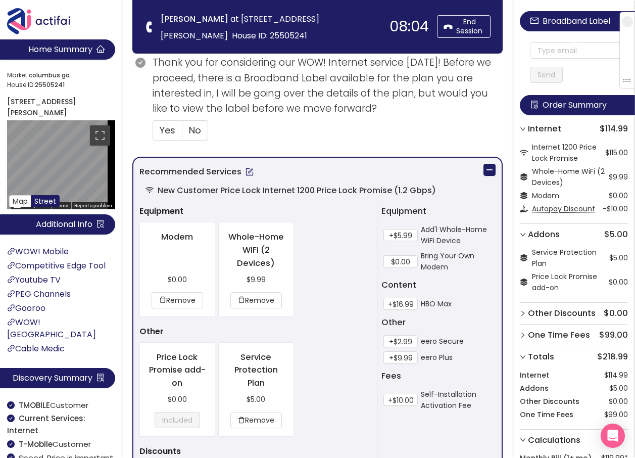
scroll to position [404, 0]
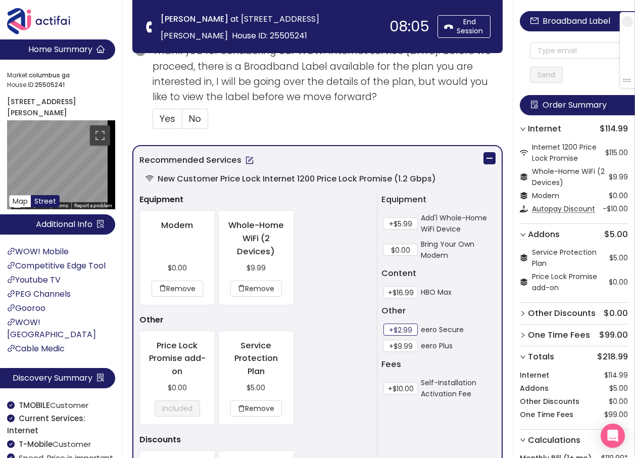
click at [385, 330] on button "+$2.99" at bounding box center [400, 329] width 34 height 12
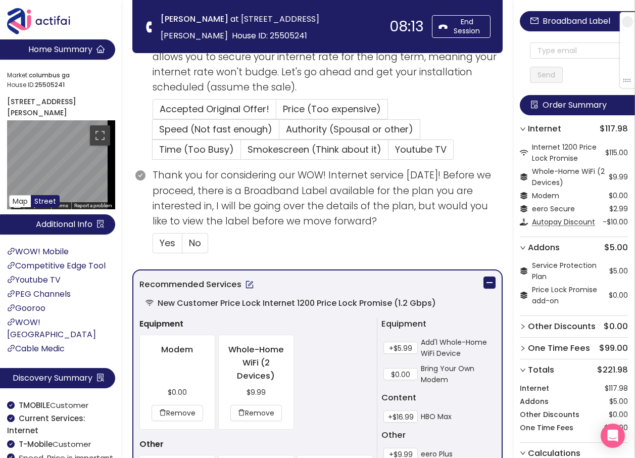
scroll to position [303, 0]
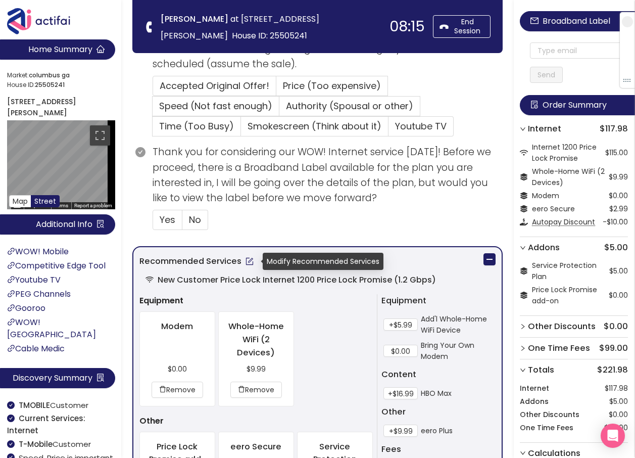
click at [248, 265] on button "button" at bounding box center [249, 261] width 16 height 16
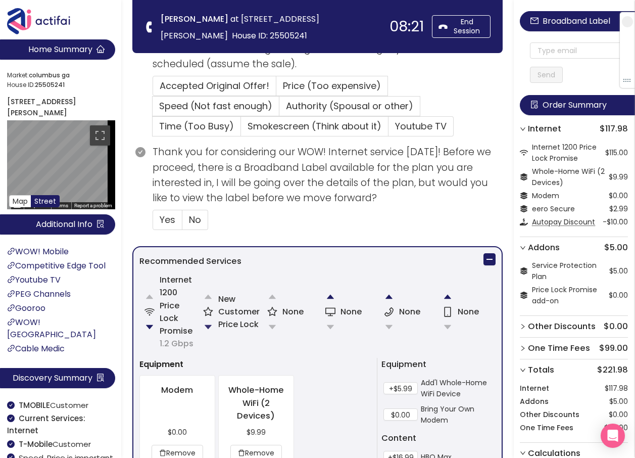
click at [209, 322] on button "button" at bounding box center [208, 327] width 20 height 20
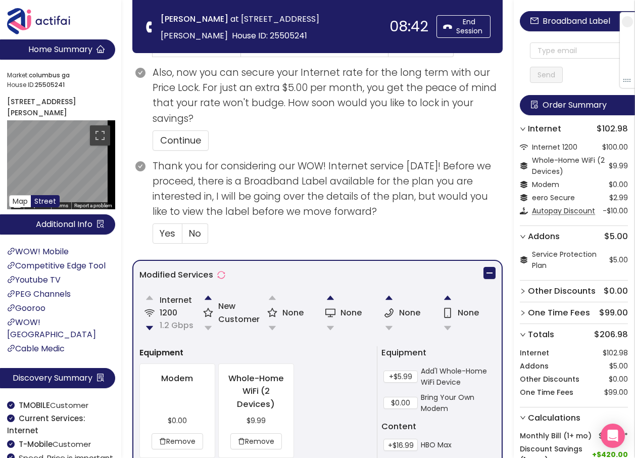
scroll to position [417, 0]
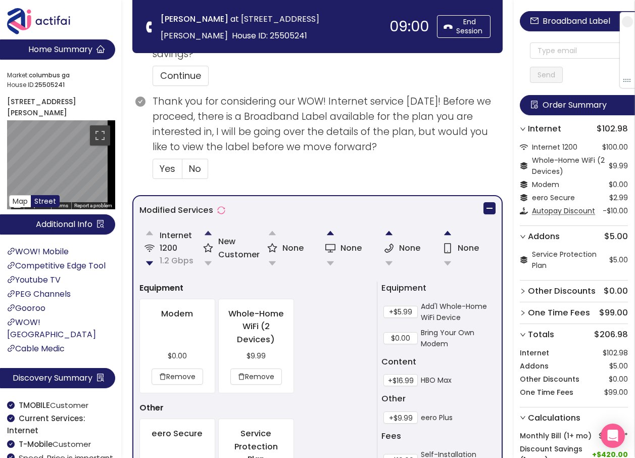
click at [205, 232] on button "button" at bounding box center [208, 233] width 20 height 20
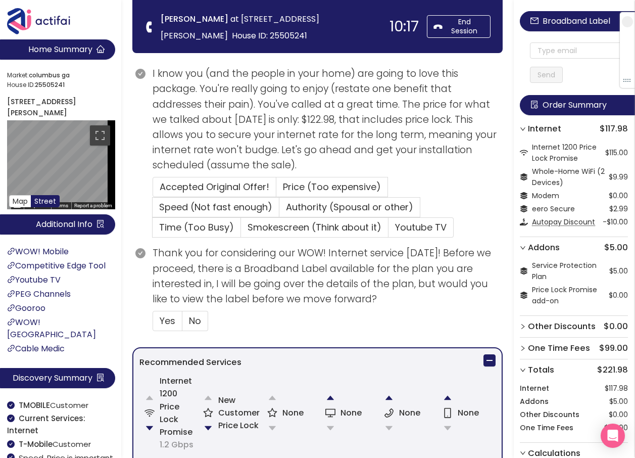
scroll to position [152, 0]
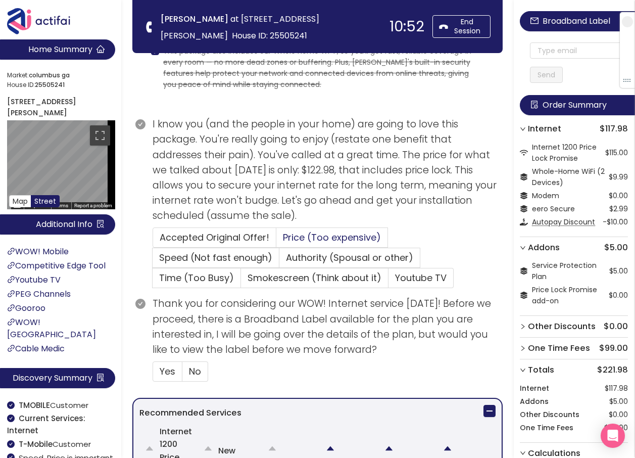
click at [283, 238] on span "Price (Too expensive)" at bounding box center [332, 237] width 98 height 13
click at [276, 240] on input "Price (Too expensive)" at bounding box center [276, 240] width 0 height 0
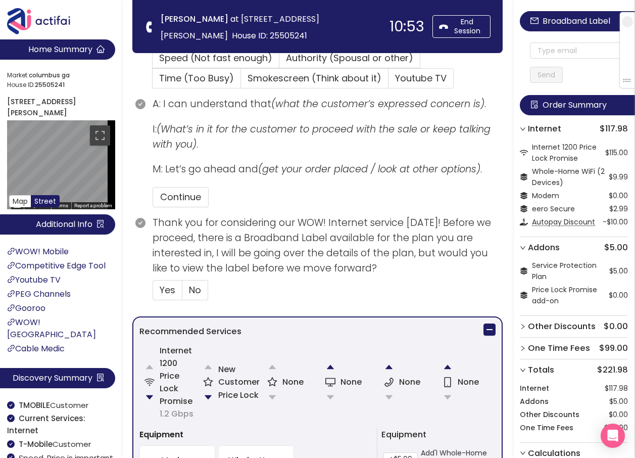
scroll to position [354, 0]
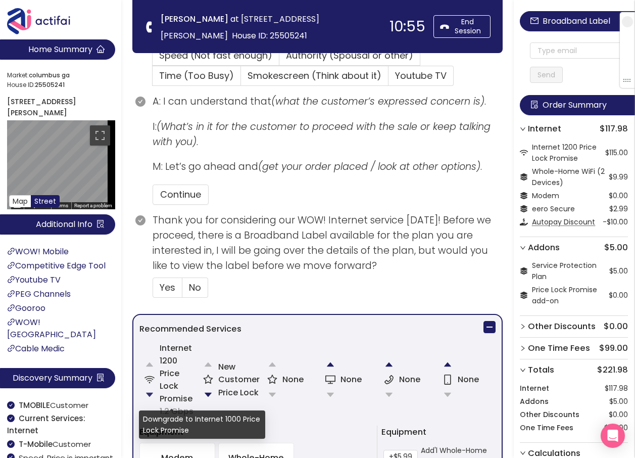
click at [147, 392] on button "button" at bounding box center [149, 394] width 20 height 20
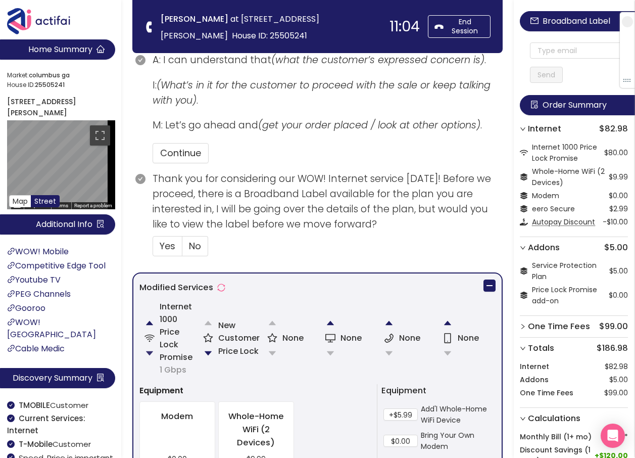
scroll to position [455, 0]
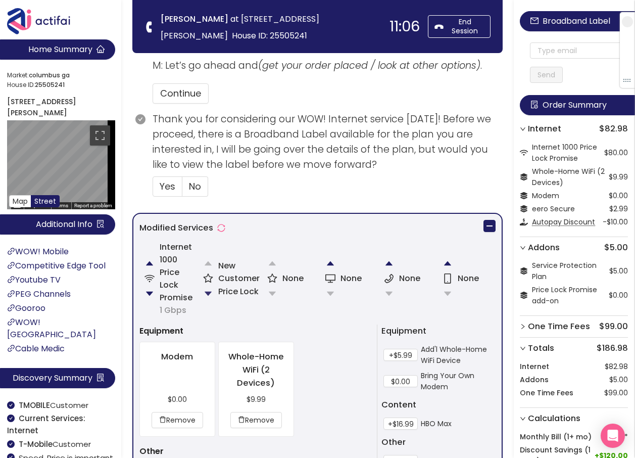
click at [208, 290] on button "button" at bounding box center [208, 293] width 20 height 20
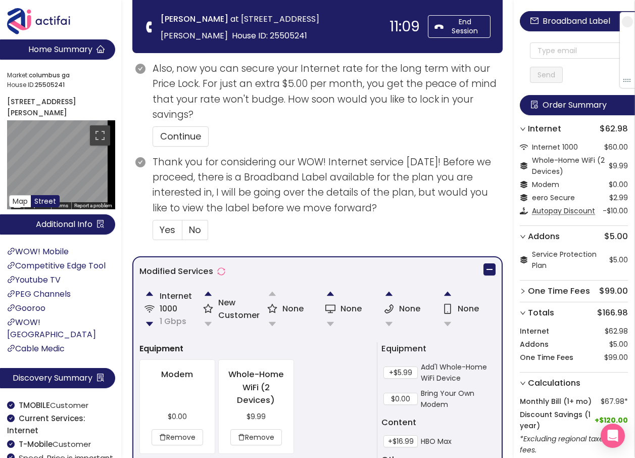
scroll to position [475, 0]
click at [202, 291] on button "button" at bounding box center [208, 293] width 20 height 20
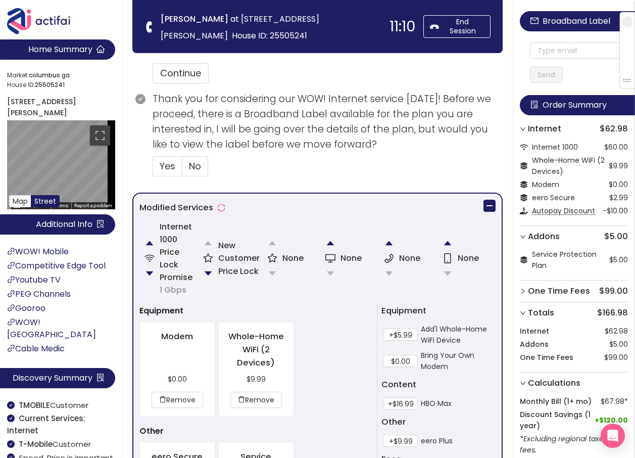
scroll to position [505, 0]
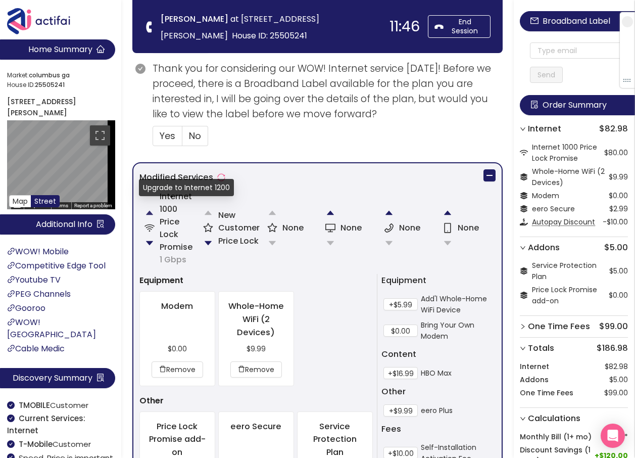
click at [152, 214] on button "button" at bounding box center [149, 213] width 20 height 20
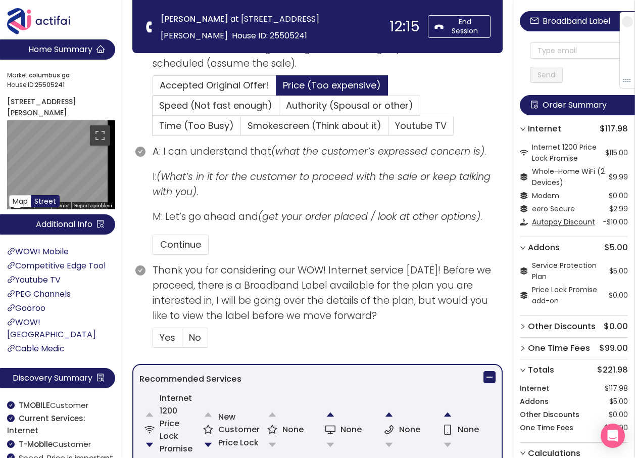
scroll to position [202, 0]
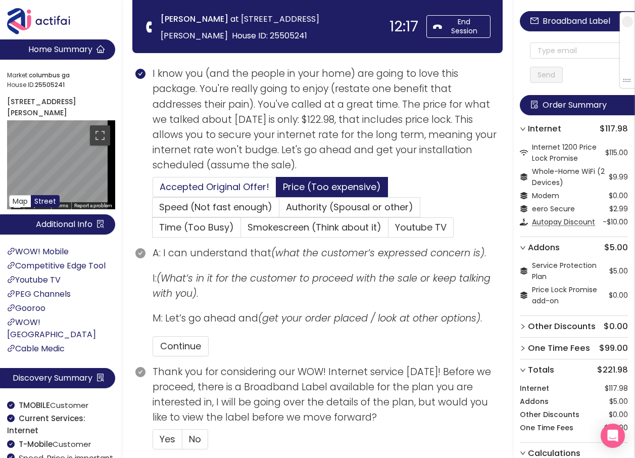
click at [177, 188] on span "Accepted Original Offer!" at bounding box center [215, 186] width 110 height 13
click at [153, 190] on input "Accepted Original Offer!" at bounding box center [153, 190] width 0 height 0
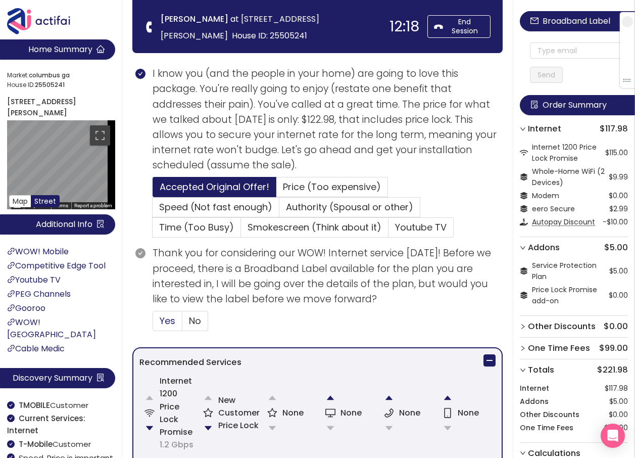
click at [164, 317] on span "Yes" at bounding box center [168, 320] width 16 height 13
click at [153, 324] on input "Yes" at bounding box center [153, 324] width 0 height 0
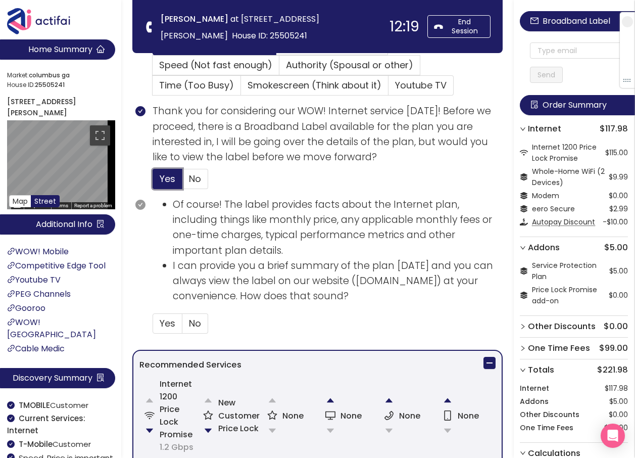
scroll to position [354, 0]
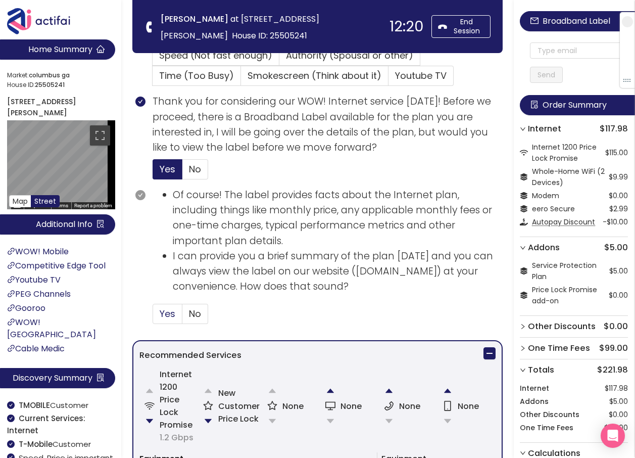
click at [169, 312] on span "Yes" at bounding box center [168, 313] width 16 height 13
click at [153, 317] on input "Yes" at bounding box center [153, 317] width 0 height 0
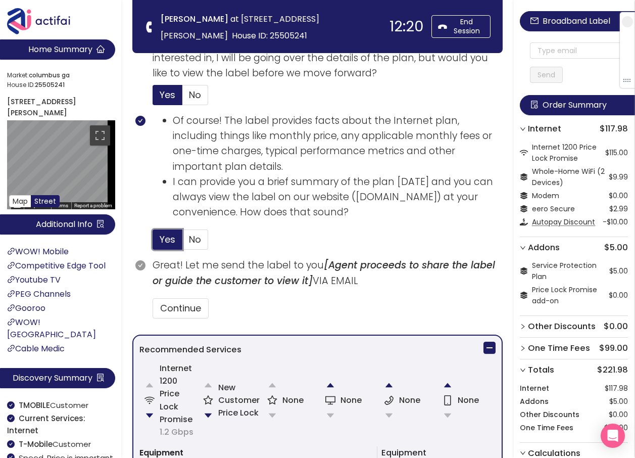
scroll to position [505, 0]
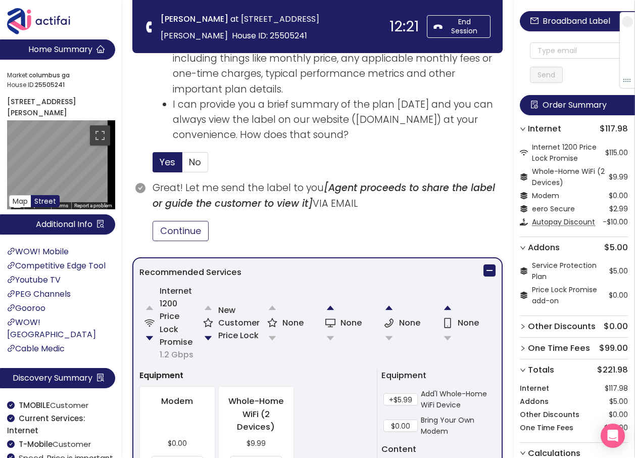
click at [193, 233] on button "Continue" at bounding box center [181, 231] width 56 height 20
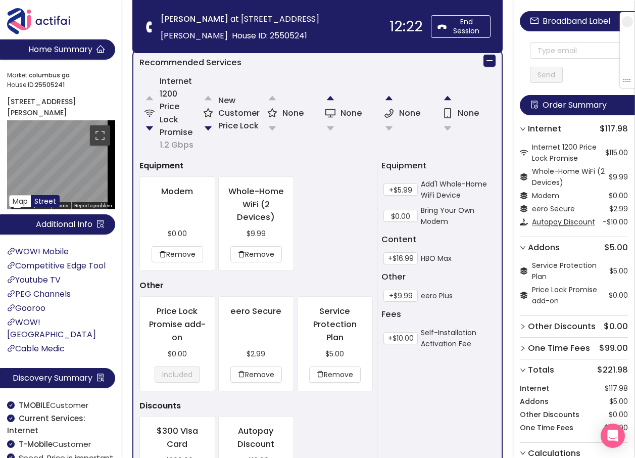
scroll to position [909, 0]
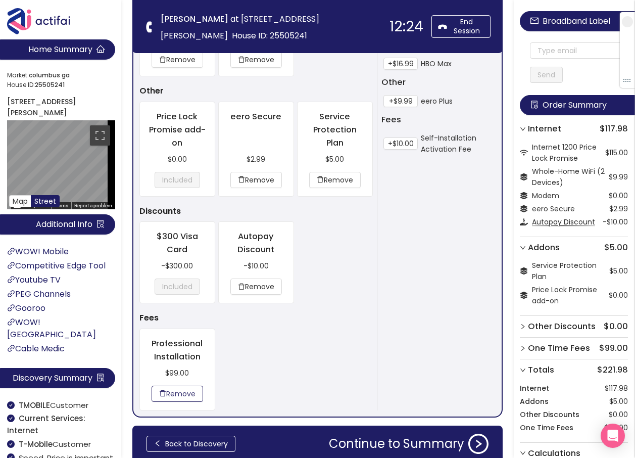
click at [176, 386] on button "Remove" at bounding box center [178, 393] width 52 height 16
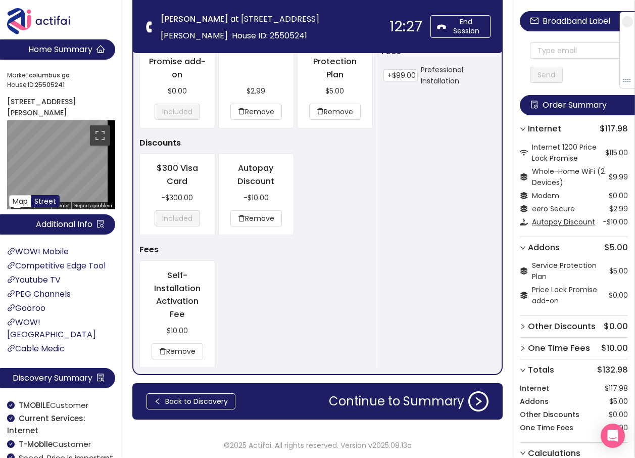
scroll to position [979, 0]
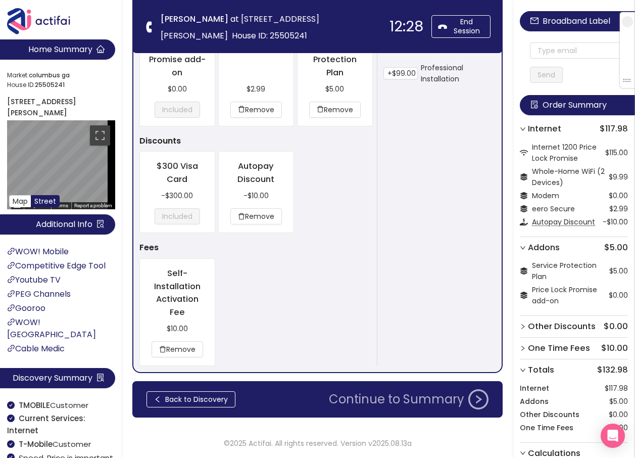
click at [378, 397] on button "Continue to Summary" at bounding box center [409, 399] width 172 height 20
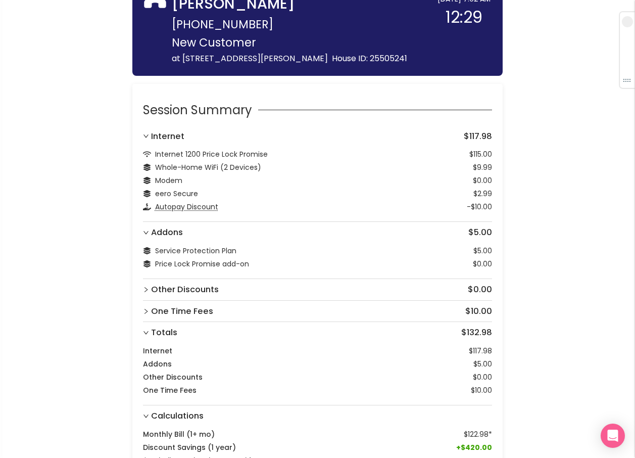
scroll to position [145, 0]
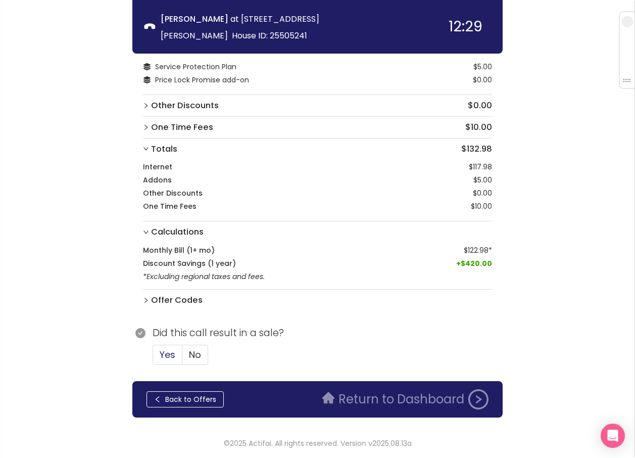
click at [164, 354] on span "Yes" at bounding box center [168, 354] width 16 height 13
click at [153, 358] on input "Yes" at bounding box center [153, 358] width 0 height 0
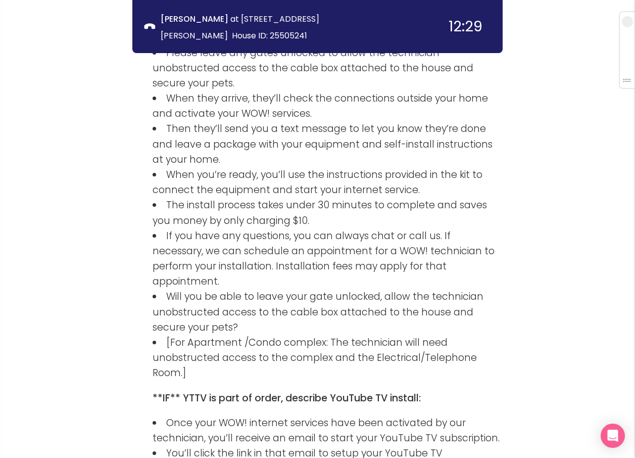
scroll to position [1659, 0]
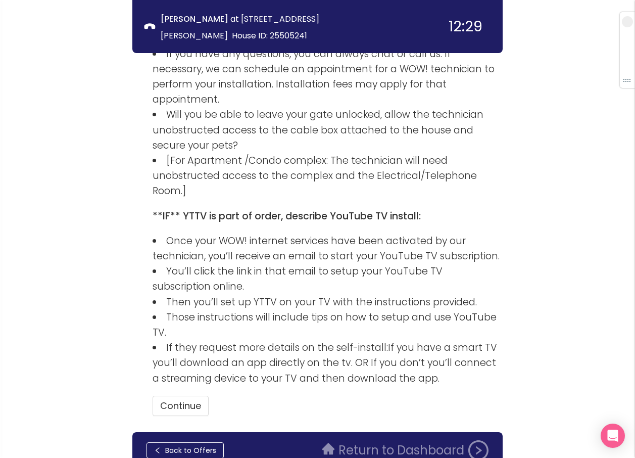
click at [197, 432] on div "Back to Offers Return to Dashboard" at bounding box center [317, 450] width 370 height 36
click at [199, 442] on button "Back to Offers" at bounding box center [184, 450] width 77 height 16
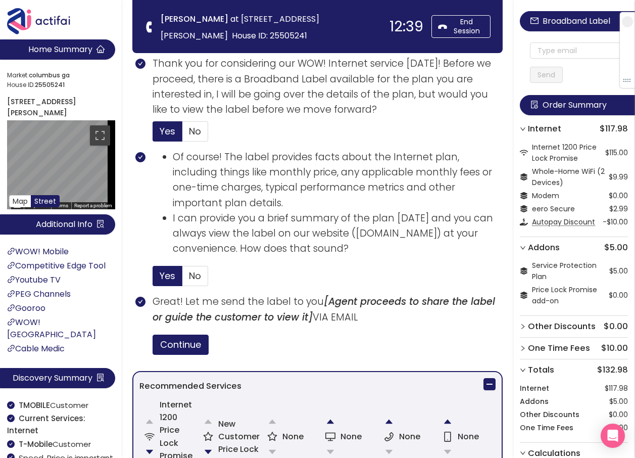
scroll to position [404, 0]
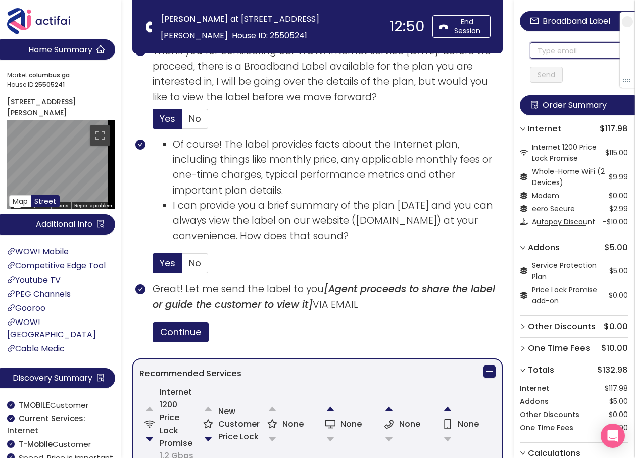
click at [558, 53] on input "text" at bounding box center [579, 50] width 98 height 16
drag, startPoint x: 600, startPoint y: 53, endPoint x: 497, endPoint y: 32, distance: 104.5
click at [497, 32] on section "Home Summary Market: [GEOGRAPHIC_DATA] ID: 25505241 [STREET_ADDRESS][PERSON_NAM…" at bounding box center [317, 314] width 635 height 1437
click at [545, 53] on input "[EMAIL_ADDRESS][DOMAIN_NAME]" at bounding box center [579, 50] width 98 height 16
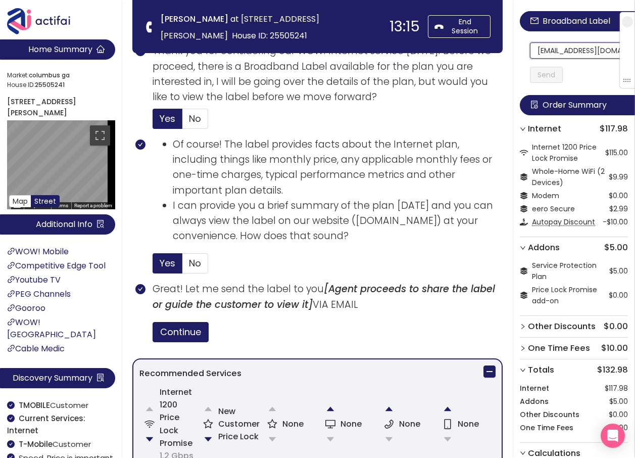
scroll to position [0, 47]
drag, startPoint x: 545, startPoint y: 53, endPoint x: 618, endPoint y: 58, distance: 73.4
click at [252, 42] on section "Home Summary Market: [GEOGRAPHIC_DATA] ID: 25505241 [STREET_ADDRESS][PERSON_NAM…" at bounding box center [317, 314] width 635 height 1437
type input "[EMAIL_ADDRESS][DOMAIN_NAME]"
click at [563, 76] on button "Send" at bounding box center [546, 75] width 33 height 16
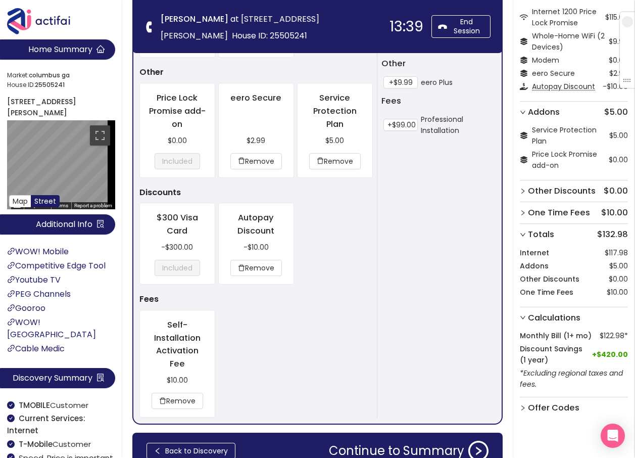
scroll to position [960, 0]
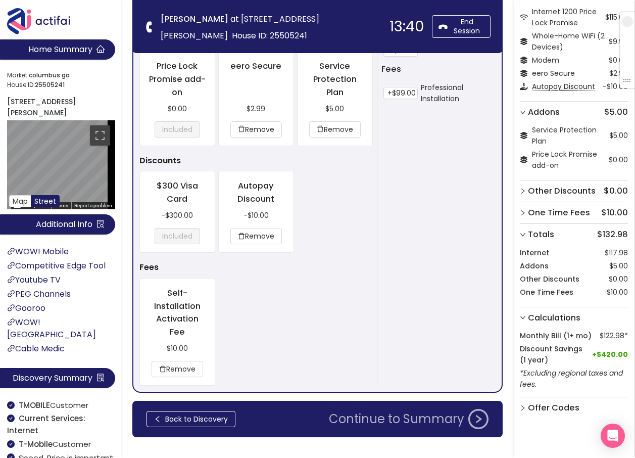
click at [407, 426] on button "Continue to Summary" at bounding box center [409, 419] width 172 height 20
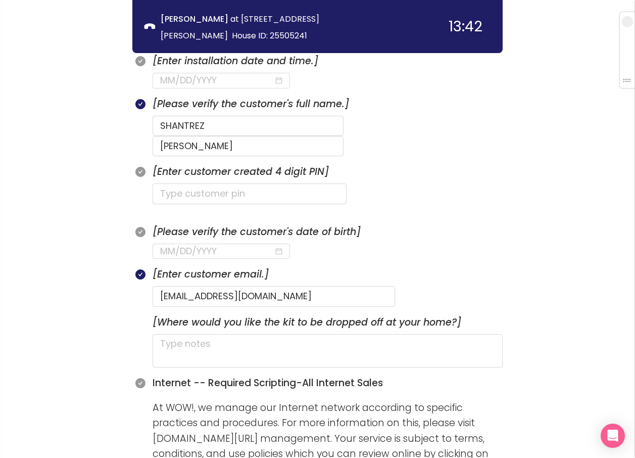
scroll to position [515, 0]
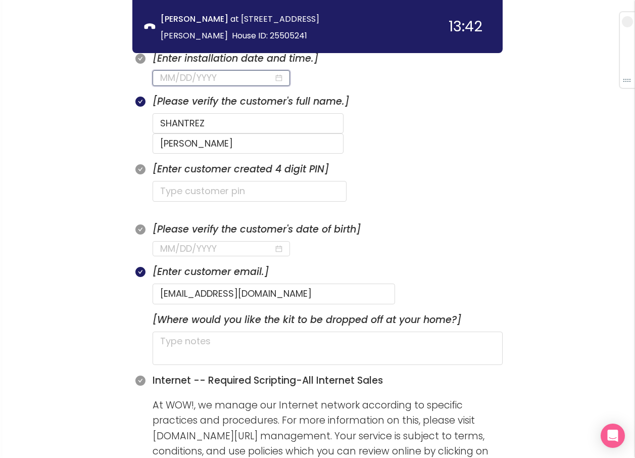
click at [213, 73] on input at bounding box center [217, 78] width 114 height 14
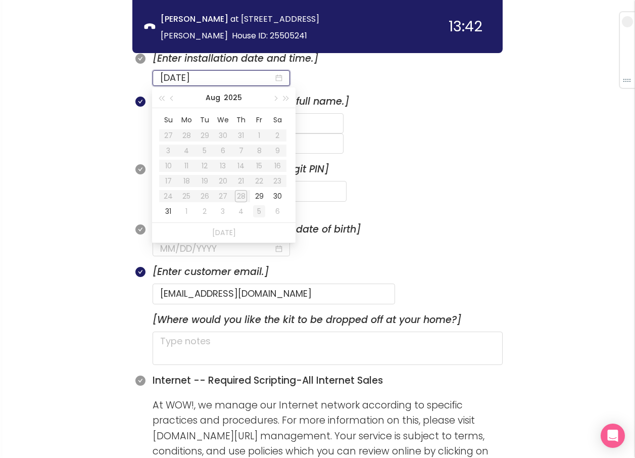
type input "[DATE]"
click at [258, 195] on div "29" at bounding box center [259, 196] width 12 height 12
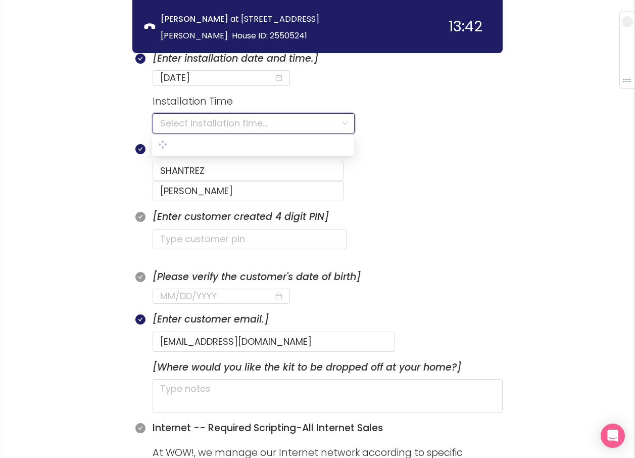
click at [199, 122] on input "search" at bounding box center [250, 123] width 180 height 19
click at [189, 136] on section "Installation Time Select installation time..." at bounding box center [328, 117] width 350 height 47
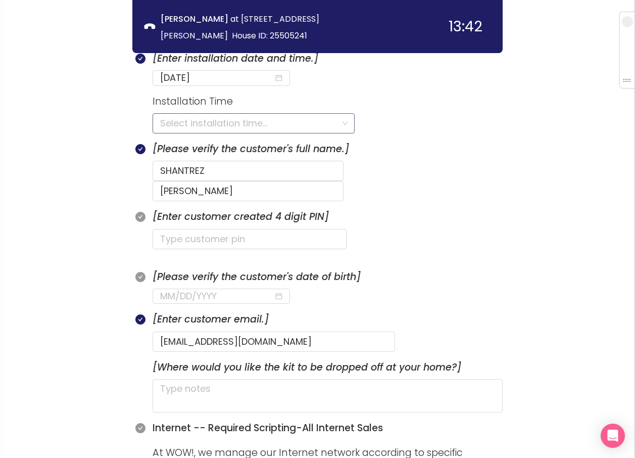
click at [175, 124] on input "search" at bounding box center [250, 123] width 180 height 19
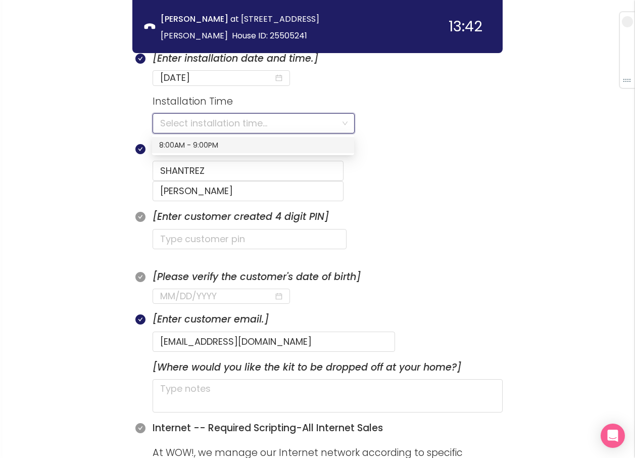
click at [180, 145] on div "8:00AM - 9:00PM" at bounding box center [253, 144] width 188 height 11
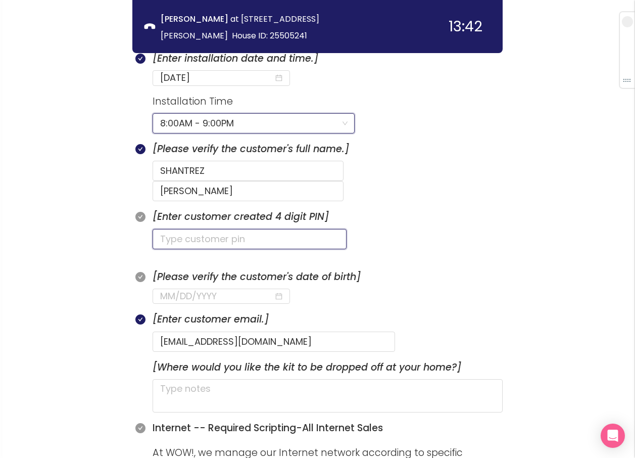
click at [239, 229] on input "text" at bounding box center [250, 239] width 194 height 20
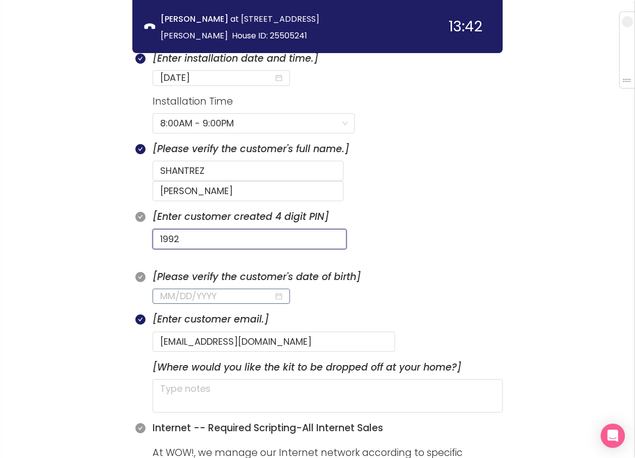
type input "1992"
click at [167, 289] on input at bounding box center [217, 296] width 114 height 14
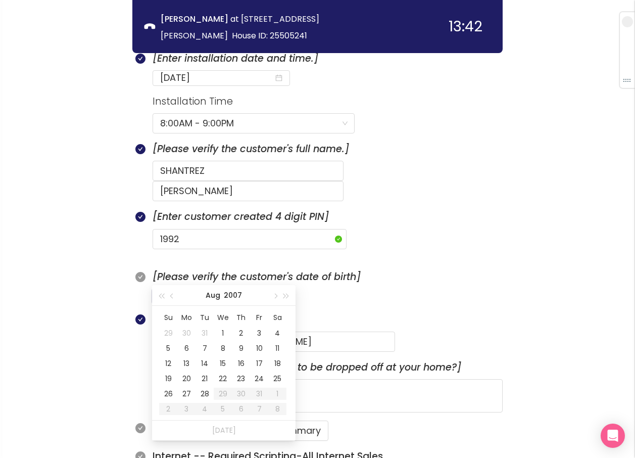
type input "[DATE]"
click at [225, 357] on td "17" at bounding box center [223, 363] width 18 height 15
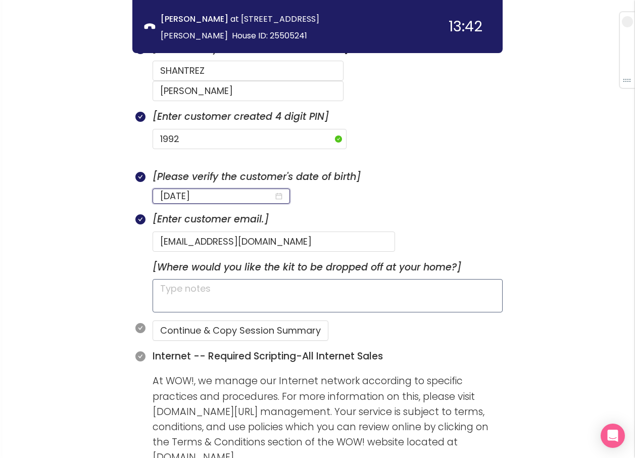
scroll to position [616, 0]
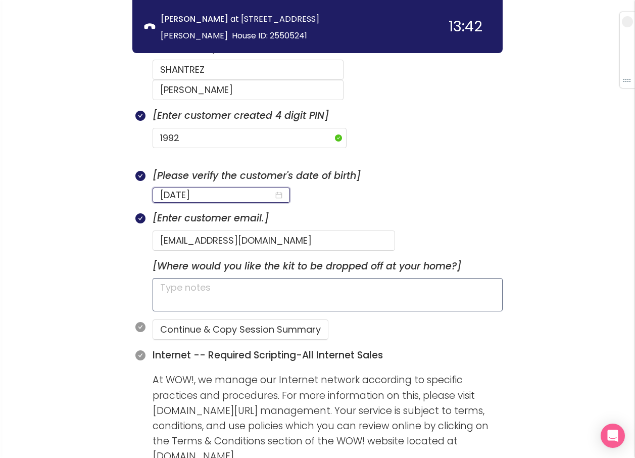
type input "[DATE]"
click at [214, 279] on textarea at bounding box center [328, 294] width 350 height 33
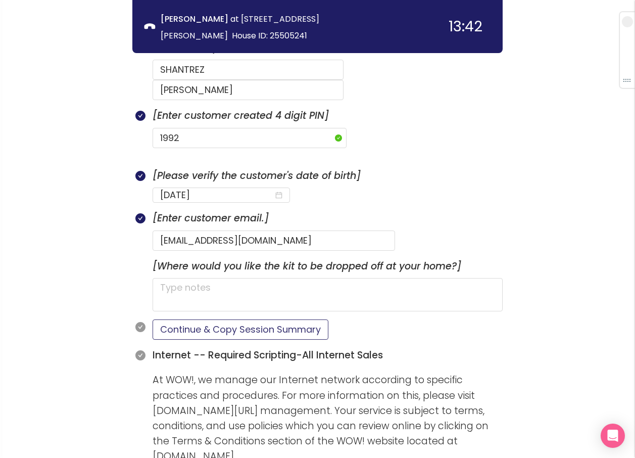
click at [216, 319] on button "Continue & Copy Session Summary" at bounding box center [241, 329] width 176 height 20
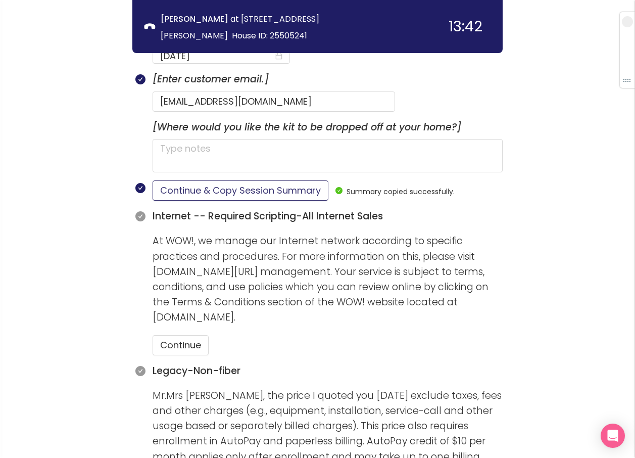
scroll to position [767, 0]
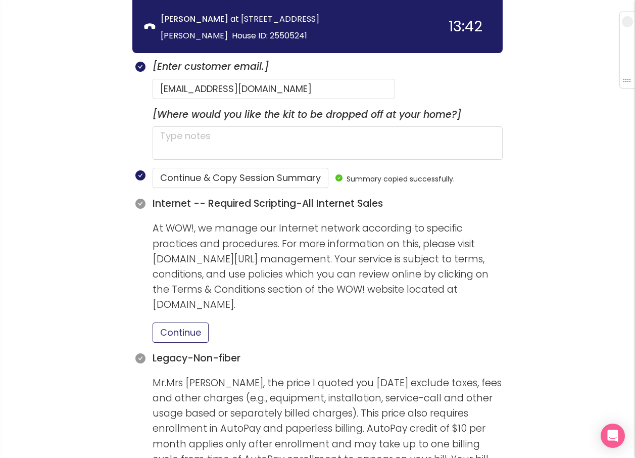
click at [193, 322] on button "Continue" at bounding box center [181, 332] width 56 height 20
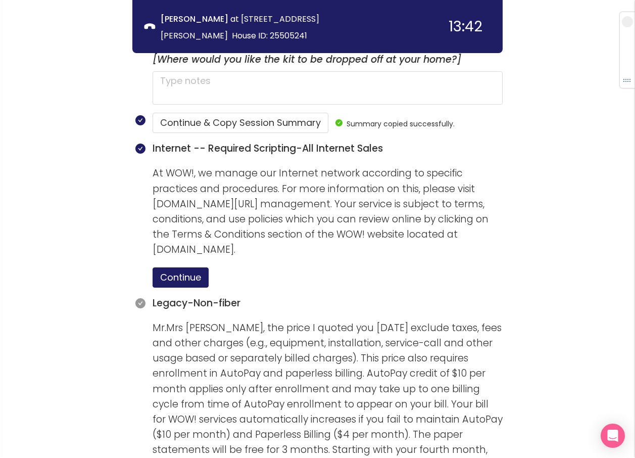
scroll to position [919, 0]
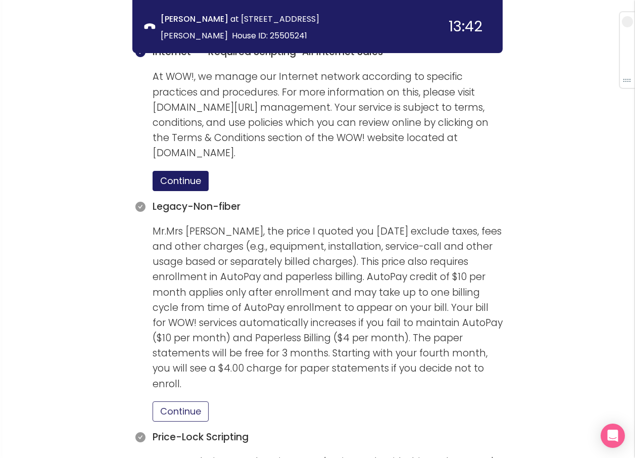
click at [189, 401] on button "Continue" at bounding box center [181, 411] width 56 height 20
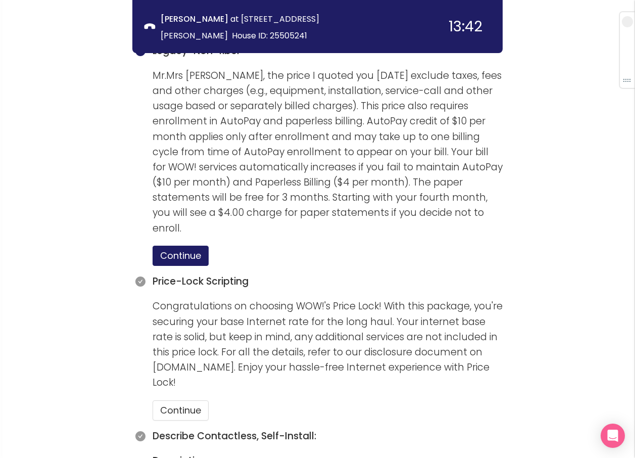
scroll to position [1121, 0]
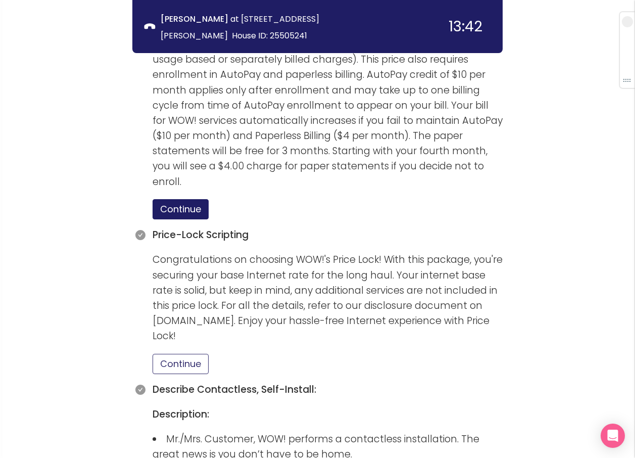
click at [180, 354] on button "Continue" at bounding box center [181, 364] width 56 height 20
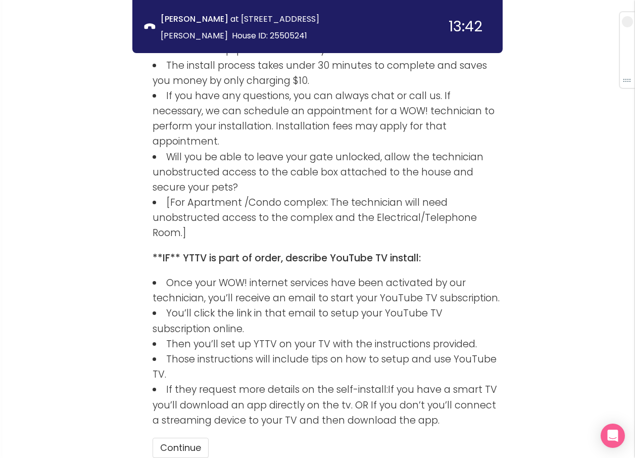
scroll to position [1734, 0]
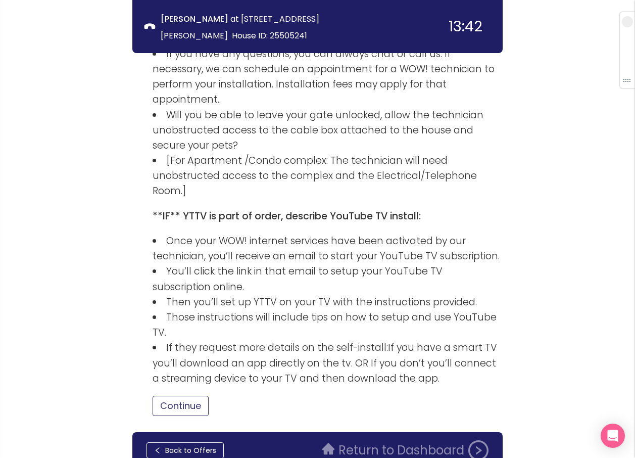
click at [166, 395] on button "Continue" at bounding box center [181, 405] width 56 height 20
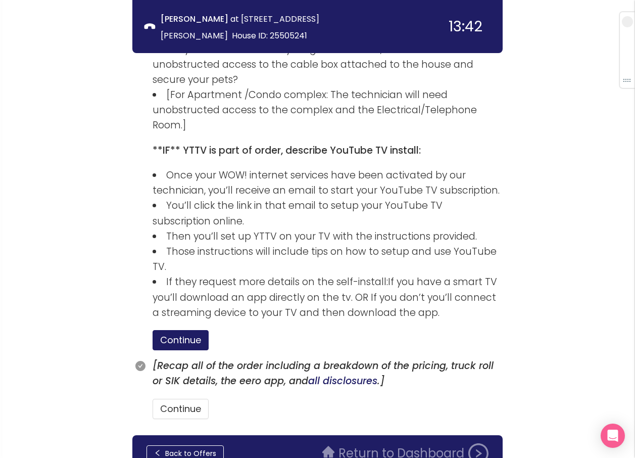
scroll to position [1803, 0]
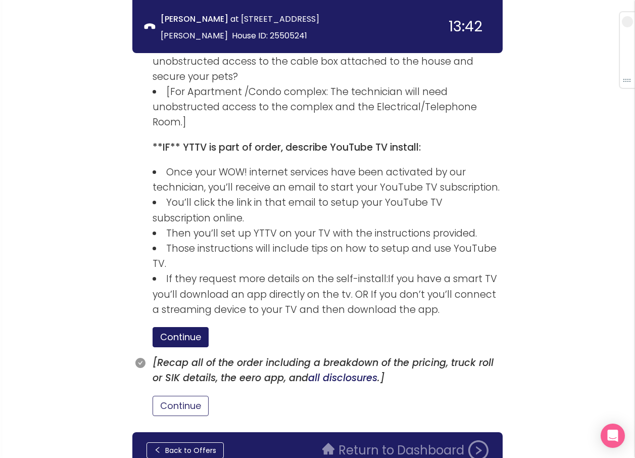
click at [186, 395] on button "Continue" at bounding box center [181, 405] width 56 height 20
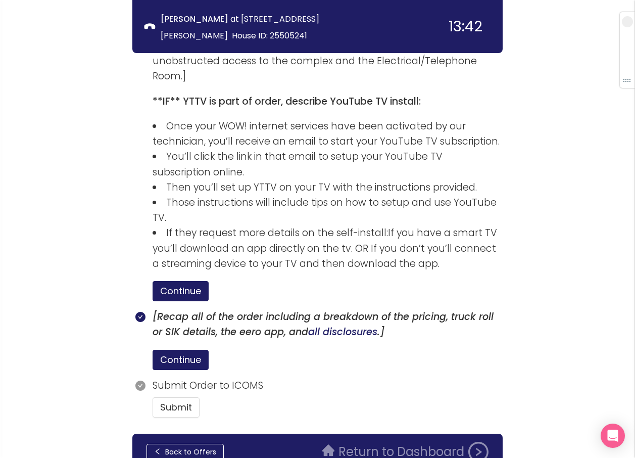
scroll to position [1851, 0]
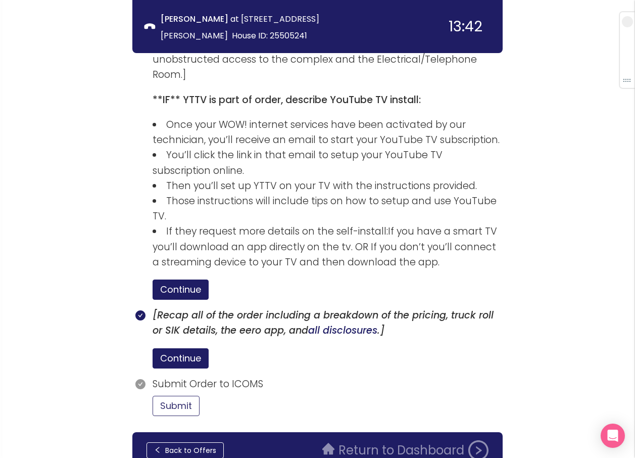
click at [167, 395] on button "Submit" at bounding box center [176, 405] width 47 height 20
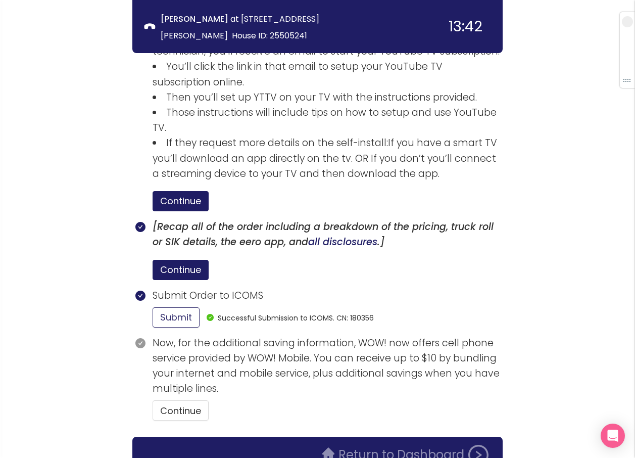
scroll to position [1944, 0]
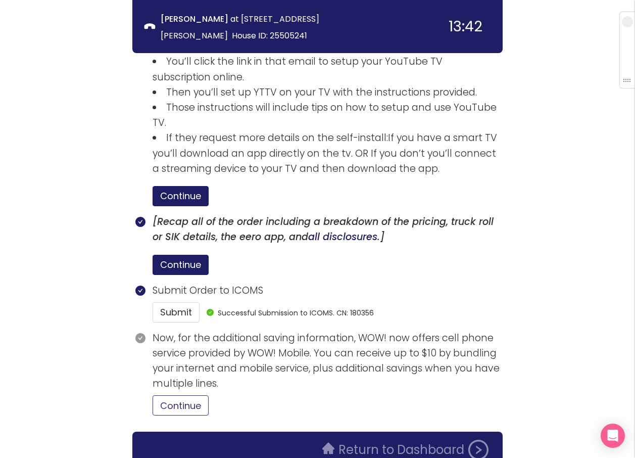
click at [185, 395] on button "Continue" at bounding box center [181, 405] width 56 height 20
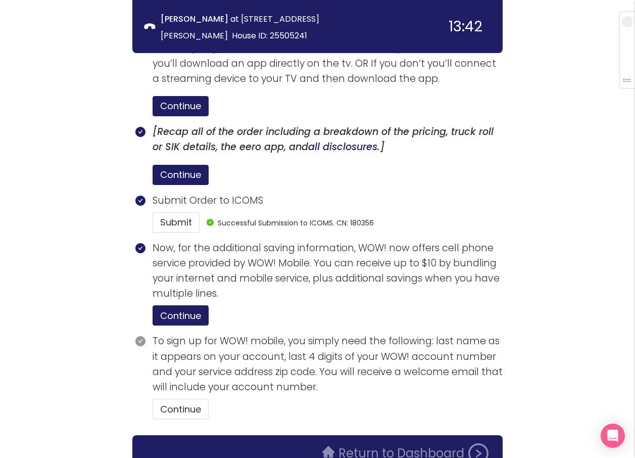
scroll to position [2037, 0]
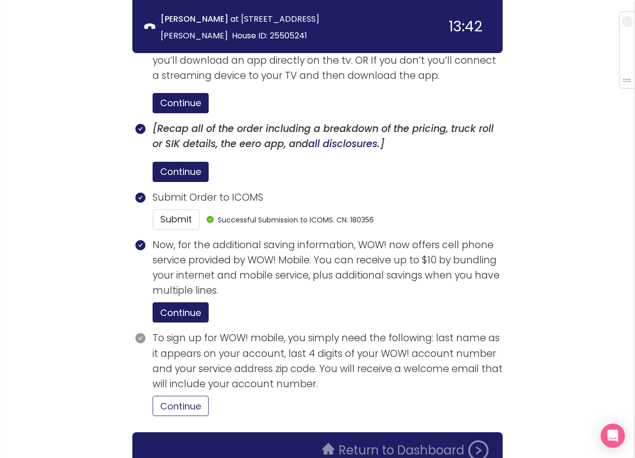
click at [200, 395] on button "Continue" at bounding box center [181, 405] width 56 height 20
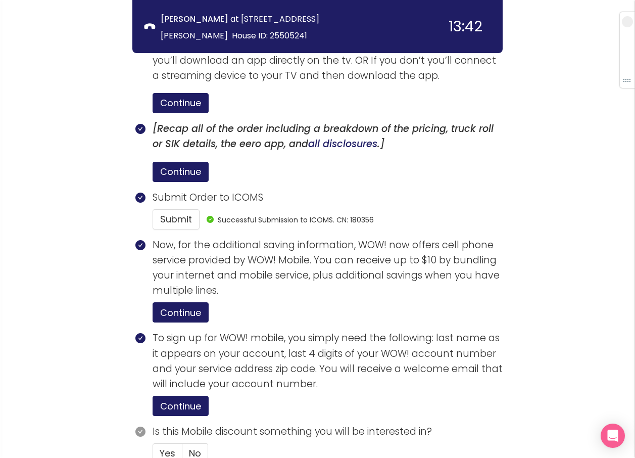
scroll to position [2085, 0]
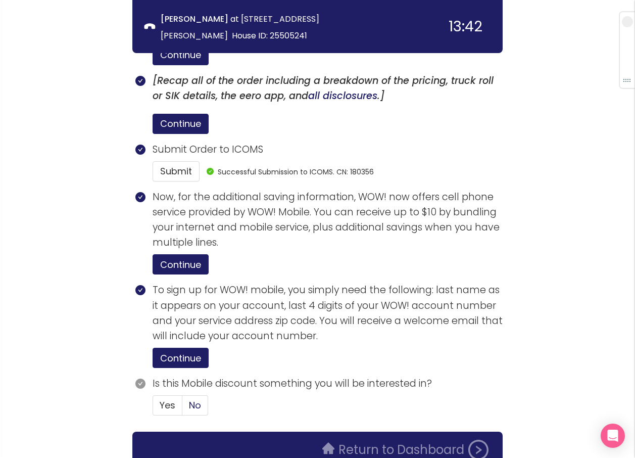
click at [198, 398] on span "No" at bounding box center [195, 404] width 12 height 13
click at [182, 408] on input "No" at bounding box center [182, 408] width 0 height 0
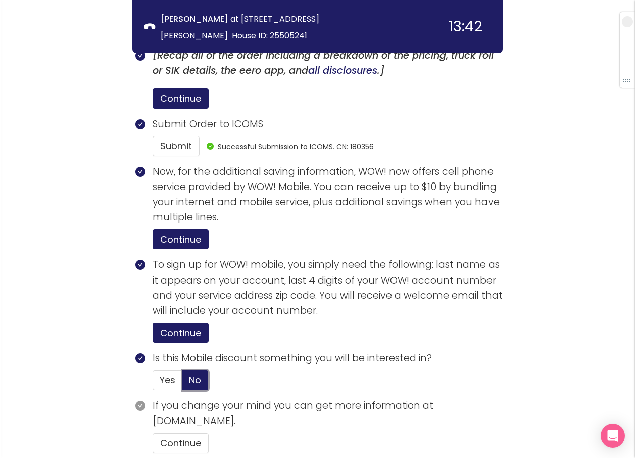
scroll to position [2148, 0]
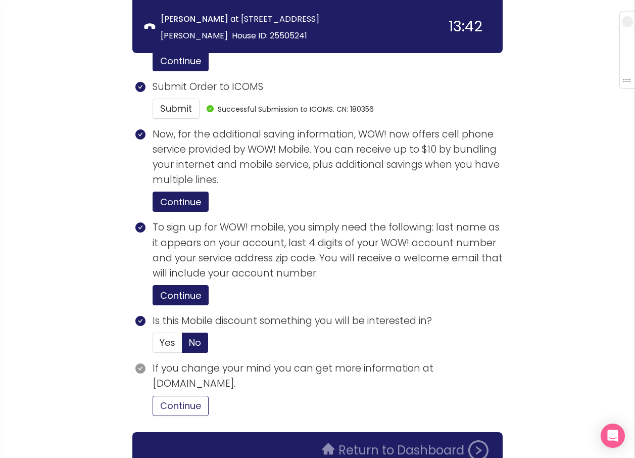
click at [183, 395] on button "Continue" at bounding box center [181, 405] width 56 height 20
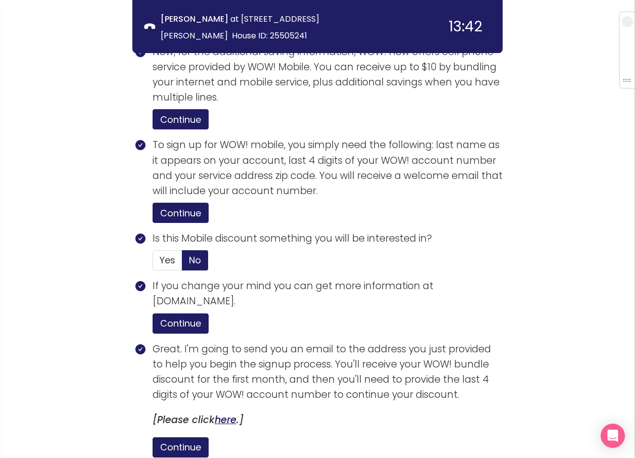
scroll to position [2340, 0]
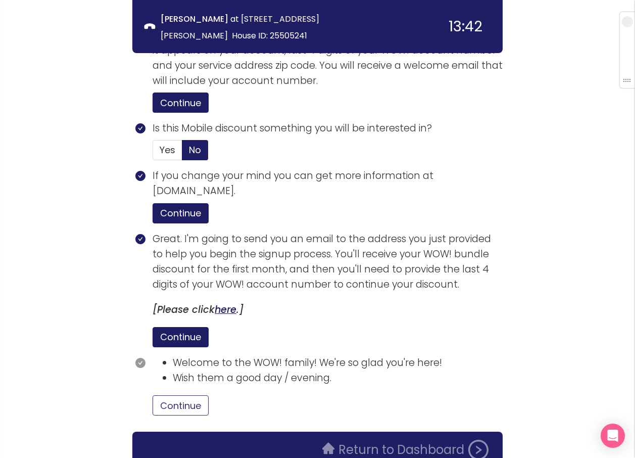
click at [188, 395] on button "Continue" at bounding box center [181, 405] width 56 height 20
click at [428, 439] on button "Return to Dashboard" at bounding box center [405, 449] width 178 height 20
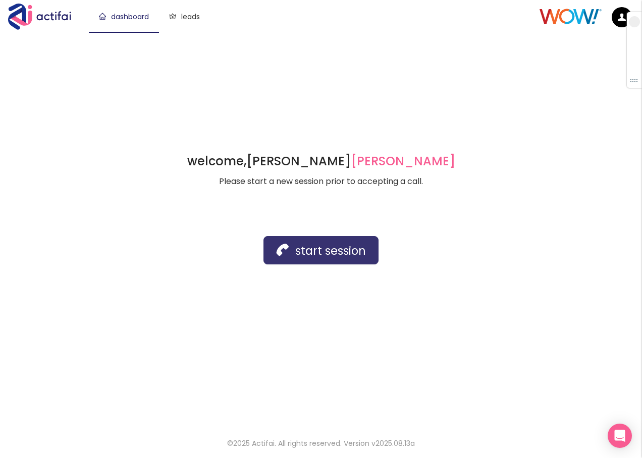
click at [304, 256] on button "start session" at bounding box center [321, 250] width 115 height 28
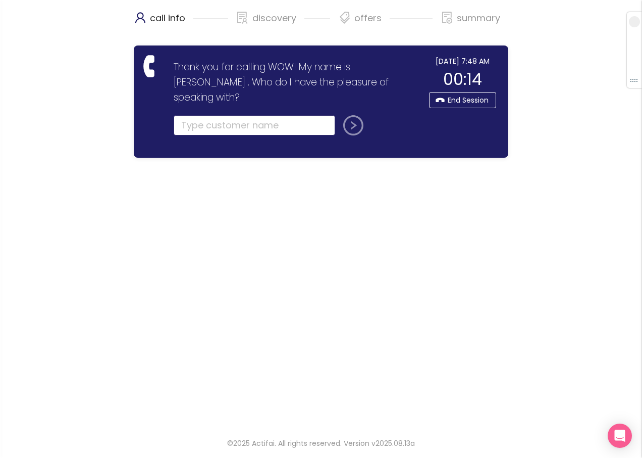
click at [195, 115] on input "text" at bounding box center [255, 125] width 162 height 20
type input "[PERSON_NAME]"
click at [347, 115] on button "submit" at bounding box center [351, 125] width 24 height 20
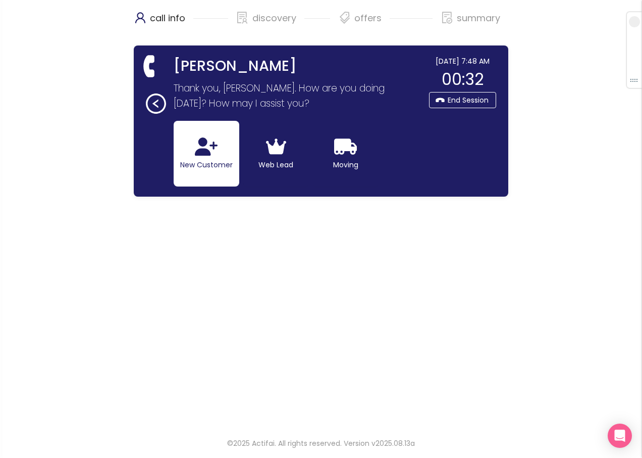
click at [215, 163] on button "New Customer" at bounding box center [207, 154] width 66 height 66
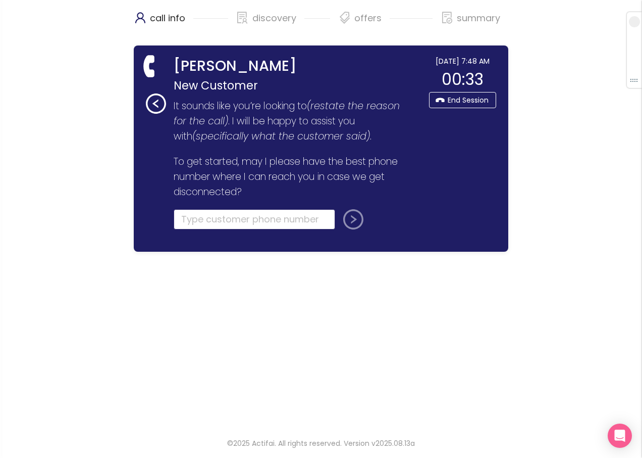
click at [204, 226] on input "tel" at bounding box center [255, 219] width 162 height 20
type input "[PHONE_NUMBER]"
click at [339, 209] on button "submit" at bounding box center [351, 219] width 24 height 20
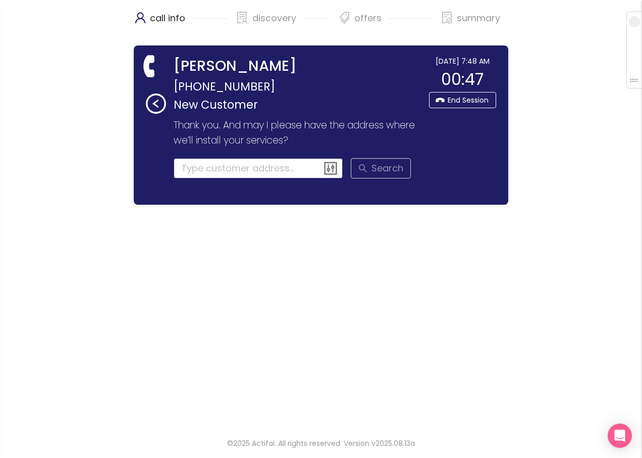
click at [215, 172] on input at bounding box center [259, 168] width 170 height 20
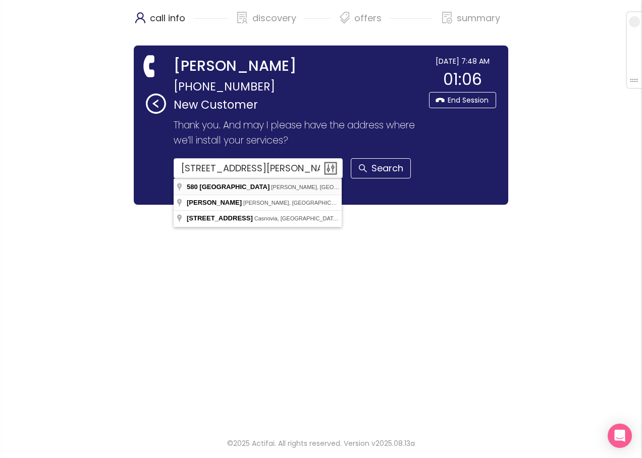
type input "[STREET_ADDRESS][PERSON_NAME]"
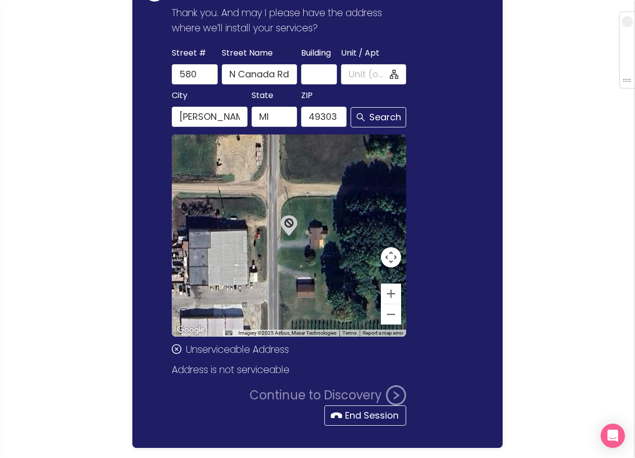
scroll to position [142, 0]
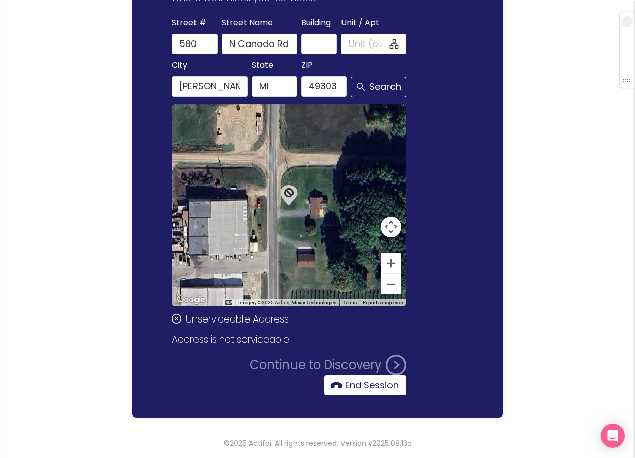
click at [349, 386] on button "End Session" at bounding box center [365, 385] width 82 height 20
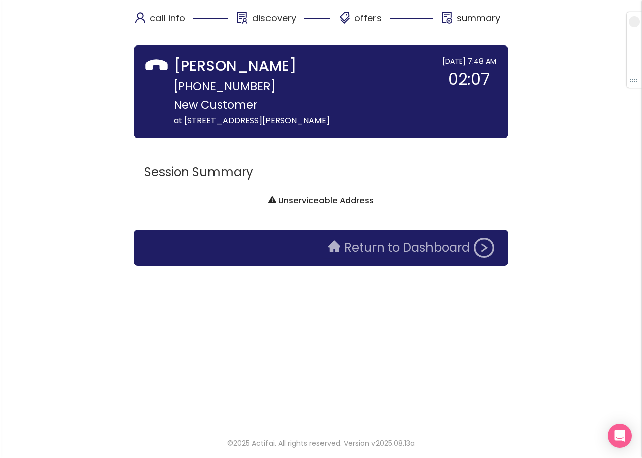
click at [375, 256] on button "Return to Dashboard" at bounding box center [411, 247] width 178 height 20
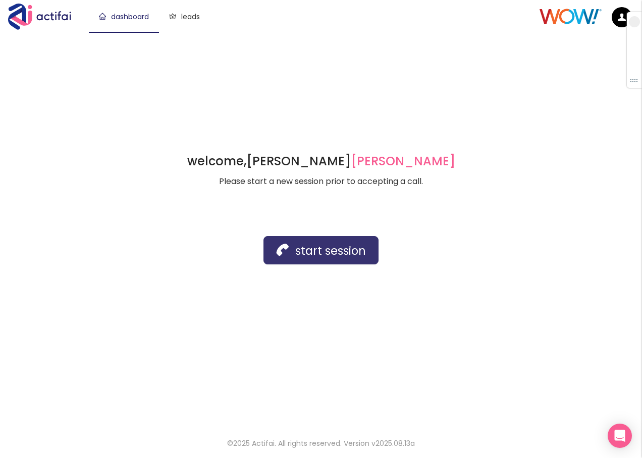
click at [282, 250] on button "start session" at bounding box center [321, 250] width 115 height 28
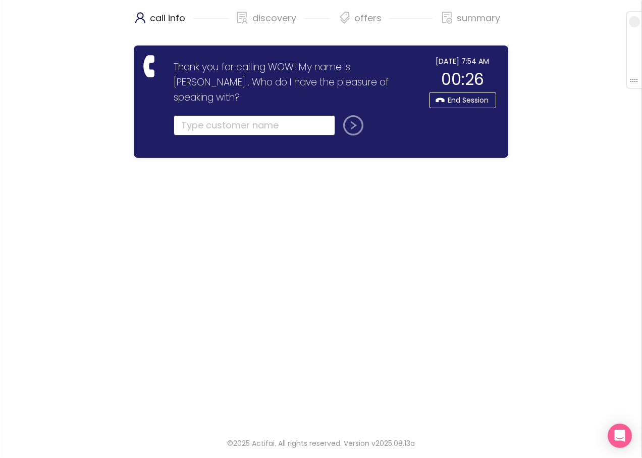
click at [193, 116] on input "text" at bounding box center [255, 125] width 162 height 20
type input "[PERSON_NAME]"
drag, startPoint x: 349, startPoint y: 107, endPoint x: 186, endPoint y: 127, distance: 164.3
click at [349, 115] on button "submit" at bounding box center [351, 125] width 24 height 20
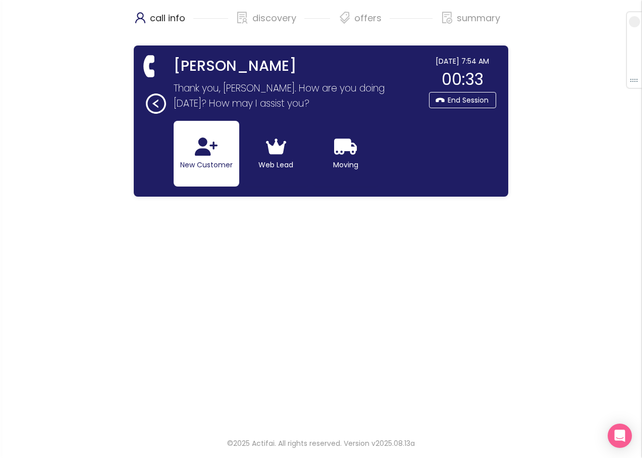
click at [198, 158] on button "New Customer" at bounding box center [207, 154] width 66 height 66
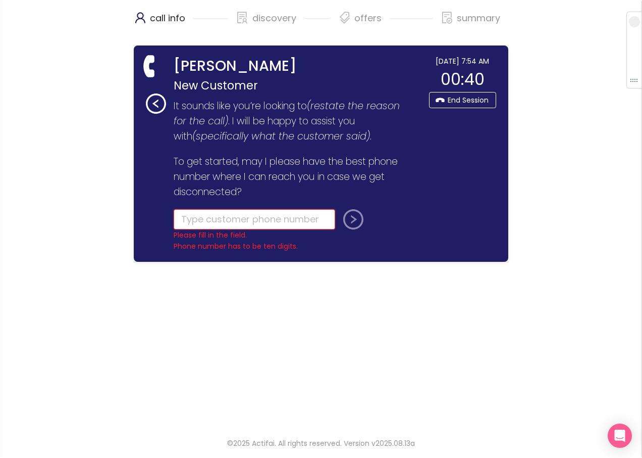
click at [195, 213] on input "tel" at bounding box center [255, 219] width 162 height 20
type input "[PHONE_NUMBER]"
click at [354, 221] on button "submit" at bounding box center [351, 219] width 24 height 20
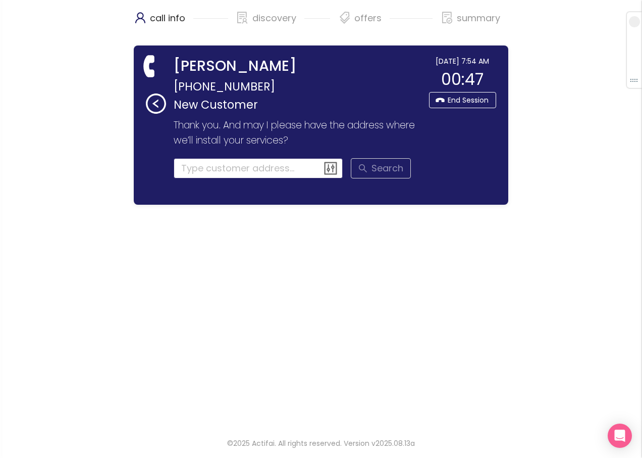
click at [201, 169] on input at bounding box center [259, 168] width 170 height 20
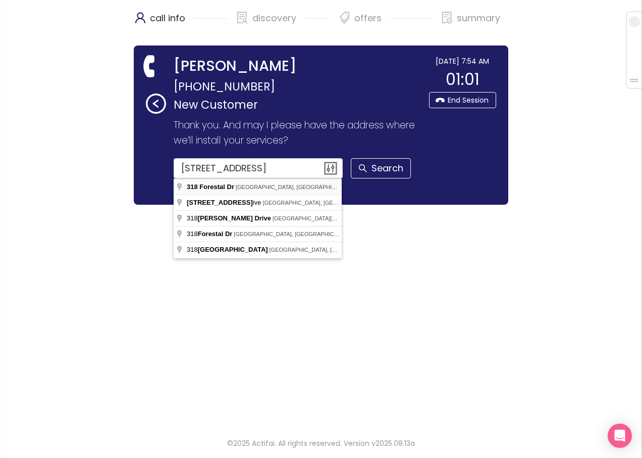
type input "[STREET_ADDRESS]"
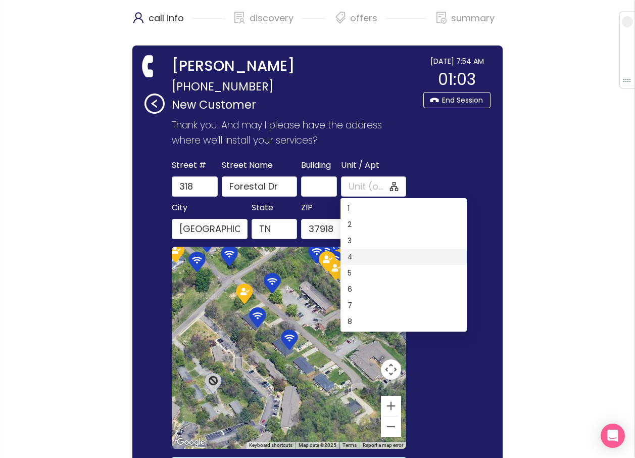
click at [352, 256] on div "4" at bounding box center [403, 256] width 112 height 11
type input "4"
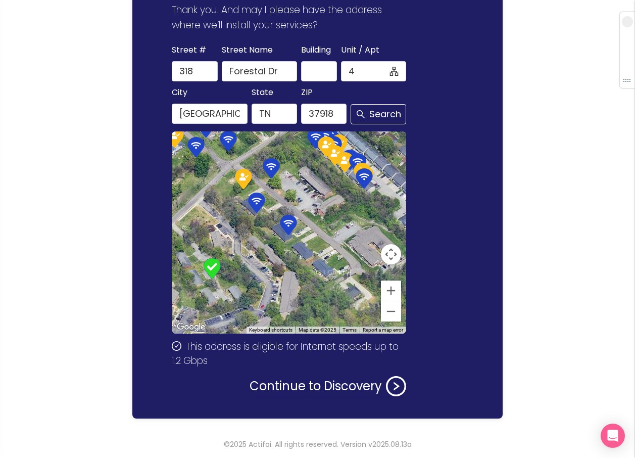
scroll to position [116, 0]
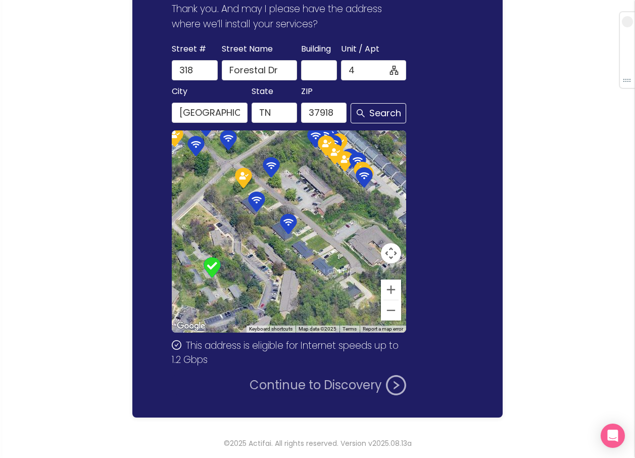
click at [307, 383] on button "Continue to Discovery" at bounding box center [327, 385] width 157 height 20
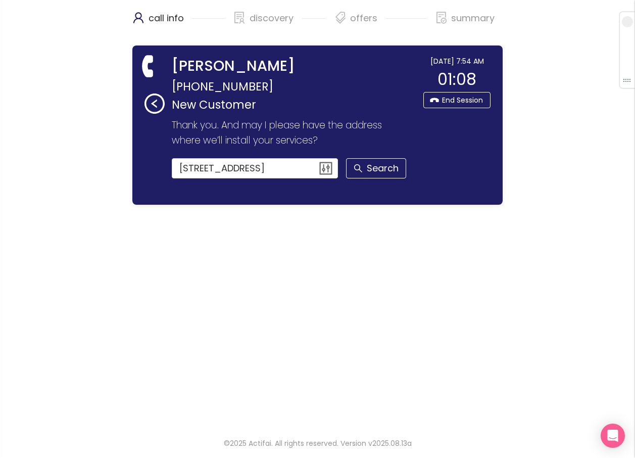
scroll to position [0, 0]
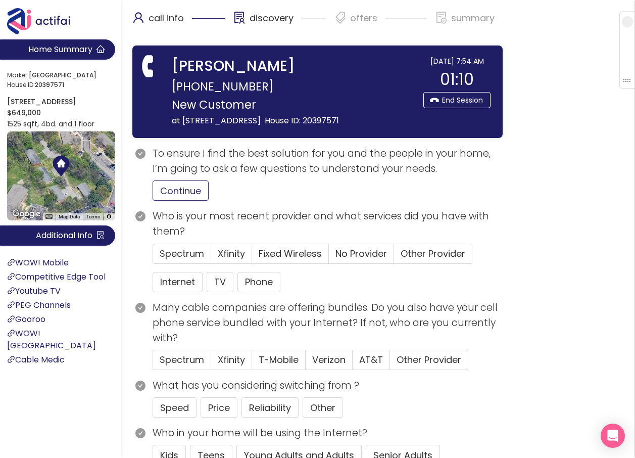
click at [181, 201] on button "Continue" at bounding box center [181, 190] width 56 height 20
click at [177, 292] on button "Internet" at bounding box center [178, 282] width 50 height 20
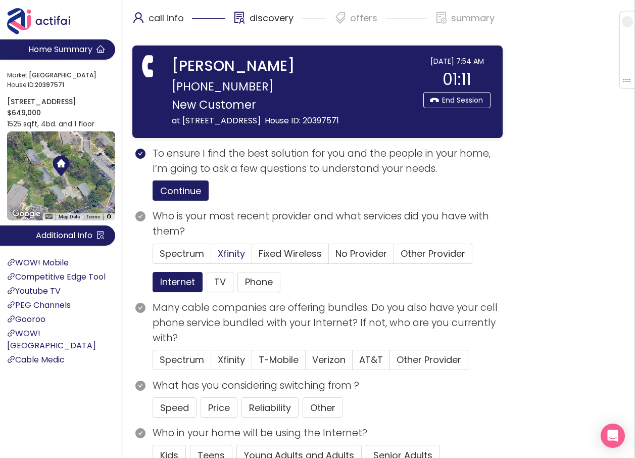
click at [221, 260] on span "Xfinity" at bounding box center [231, 253] width 27 height 13
click at [211, 257] on input "Xfinity" at bounding box center [211, 257] width 0 height 0
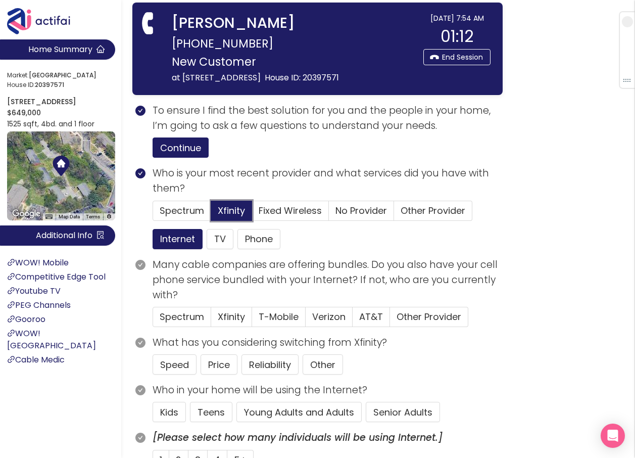
scroll to position [101, 0]
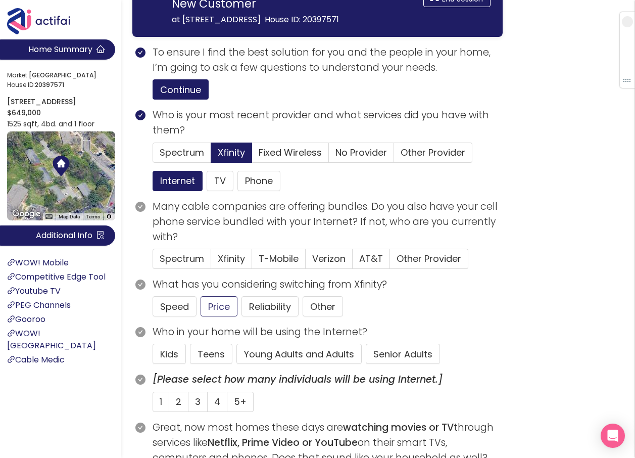
click at [407, 364] on button "Senior Adults" at bounding box center [403, 353] width 74 height 20
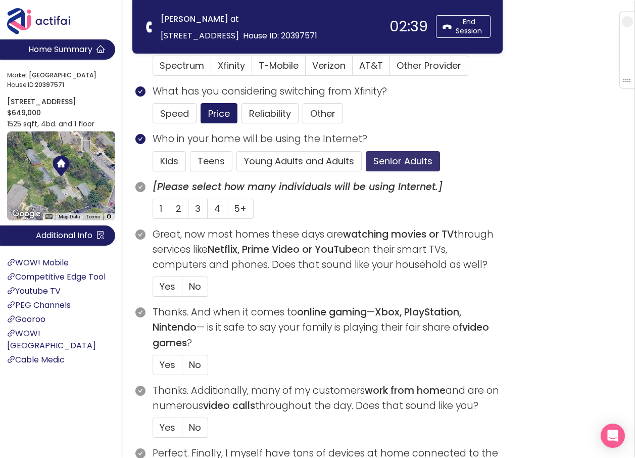
scroll to position [202, 0]
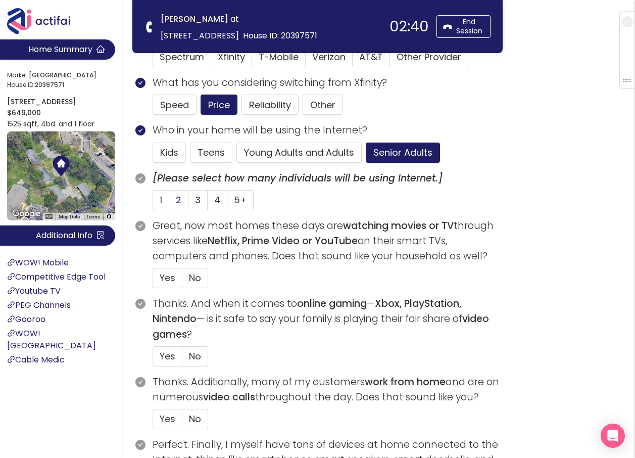
click at [175, 196] on label "2" at bounding box center [178, 200] width 19 height 20
click at [169, 203] on input "2" at bounding box center [169, 203] width 0 height 0
click at [164, 282] on span "Yes" at bounding box center [168, 277] width 16 height 13
click at [153, 281] on input "Yes" at bounding box center [153, 281] width 0 height 0
click at [196, 357] on span "No" at bounding box center [195, 356] width 12 height 13
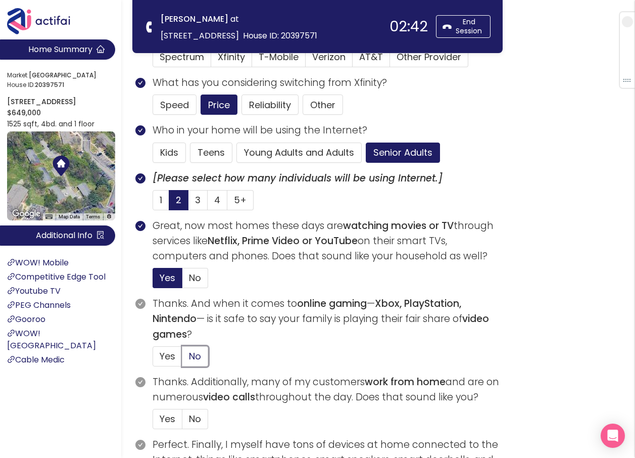
click at [182, 359] on input "No" at bounding box center [182, 359] width 0 height 0
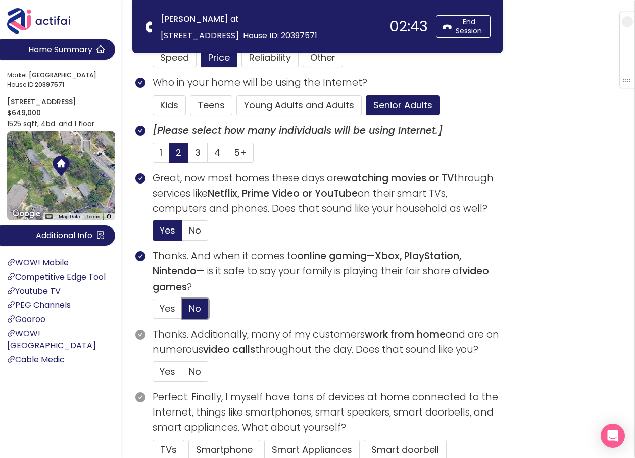
scroll to position [354, 0]
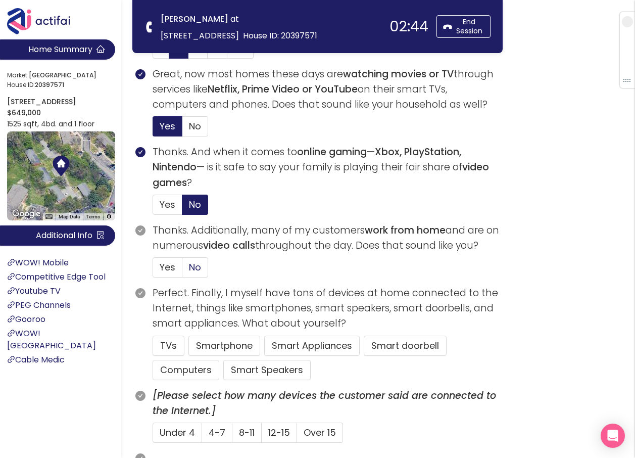
click at [190, 269] on span "No" at bounding box center [195, 267] width 12 height 13
click at [182, 270] on input "No" at bounding box center [182, 270] width 0 height 0
click at [175, 345] on button "TVs" at bounding box center [169, 345] width 32 height 20
click at [236, 360] on button "Smartphone" at bounding box center [266, 370] width 87 height 20
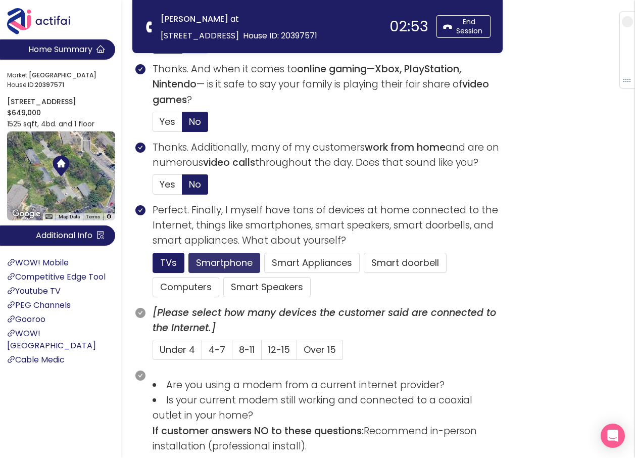
scroll to position [455, 0]
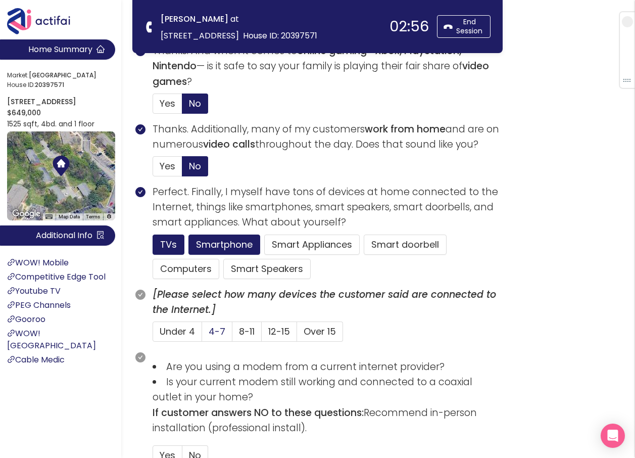
click at [212, 334] on span "4-7" at bounding box center [217, 331] width 17 height 13
click at [202, 334] on input "4-7" at bounding box center [202, 334] width 0 height 0
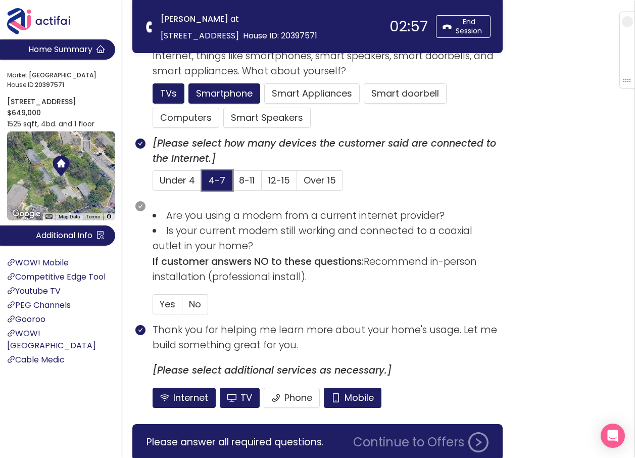
scroll to position [606, 0]
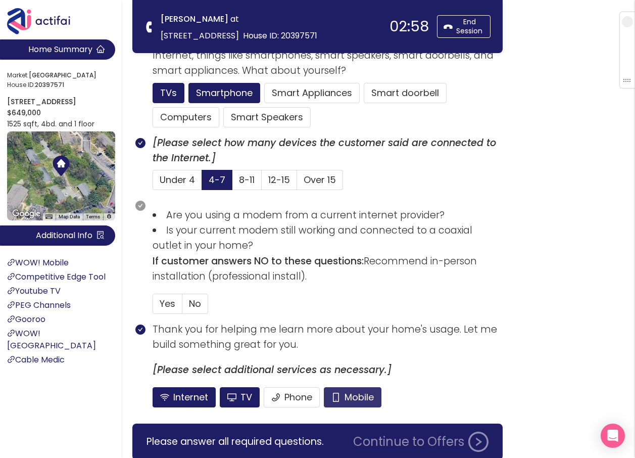
click at [339, 397] on button "Mobile" at bounding box center [353, 397] width 58 height 20
click at [240, 395] on button "TV" at bounding box center [240, 397] width 40 height 20
click at [188, 302] on label "No" at bounding box center [195, 303] width 26 height 20
click at [182, 307] on input "No" at bounding box center [182, 307] width 0 height 0
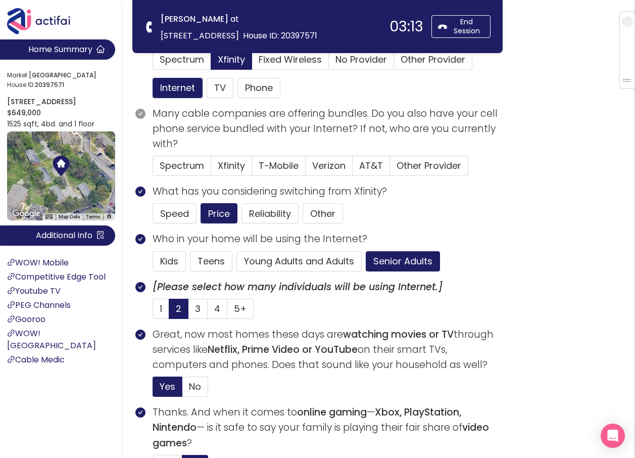
scroll to position [93, 0]
click at [283, 165] on span "T-Mobile" at bounding box center [279, 166] width 40 height 13
click at [252, 169] on input "T-Mobile" at bounding box center [252, 169] width 0 height 0
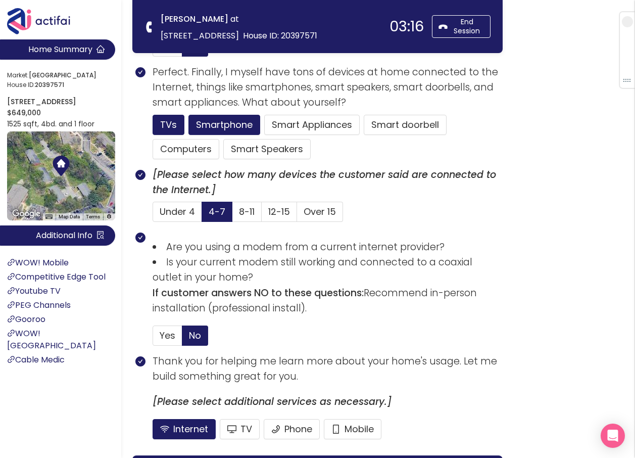
scroll to position [648, 0]
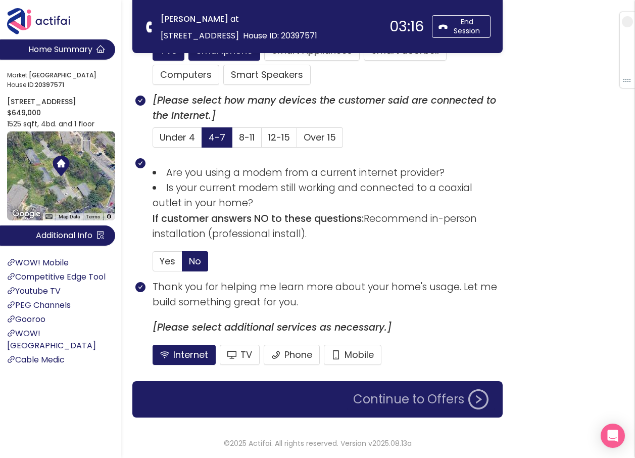
click at [375, 401] on button "Continue to Offers" at bounding box center [420, 399] width 147 height 20
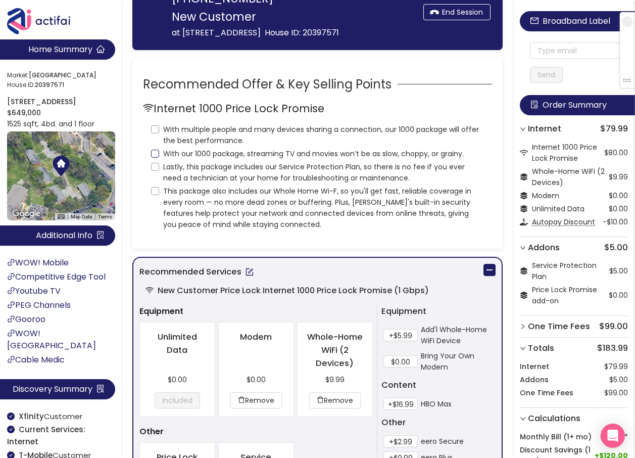
scroll to position [0, 0]
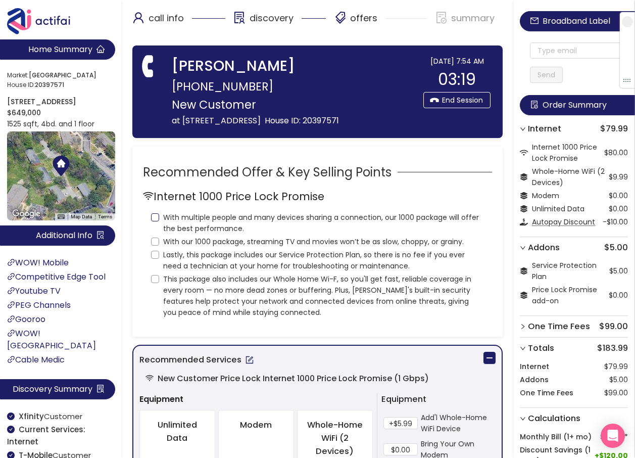
click at [154, 221] on input "With multiple people and many devices sharing a connection, our 1000 package wi…" at bounding box center [155, 217] width 8 height 8
checkbox input "true"
click at [155, 245] on input "With our 1000 package, streaming TV and movies won’t be as slow, choppy, or gra…" at bounding box center [155, 241] width 8 height 8
checkbox input "true"
click at [153, 259] on input "Lastly, this package includes our Service Protection Plan, so there is no fee i…" at bounding box center [155, 255] width 8 height 8
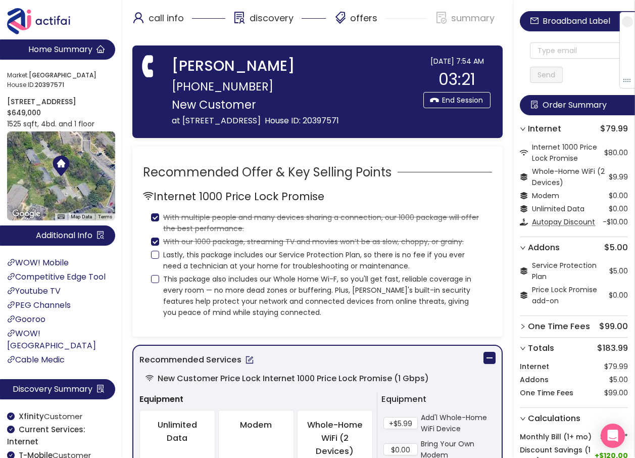
checkbox input "true"
click at [155, 283] on input "This package also includes our Whole Home Wi-F, so you'll get fast, reliable co…" at bounding box center [155, 279] width 8 height 8
checkbox input "true"
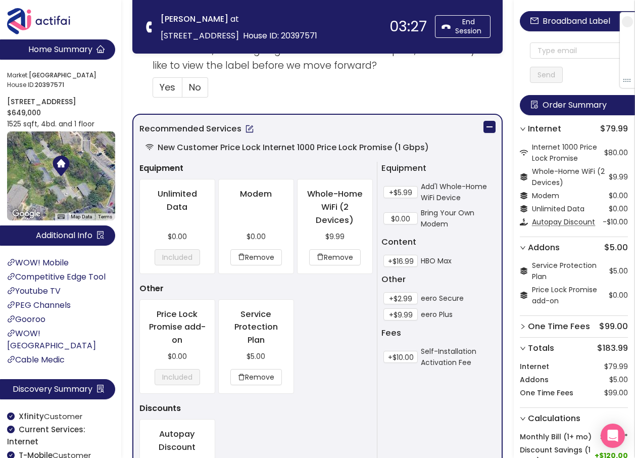
scroll to position [354, 0]
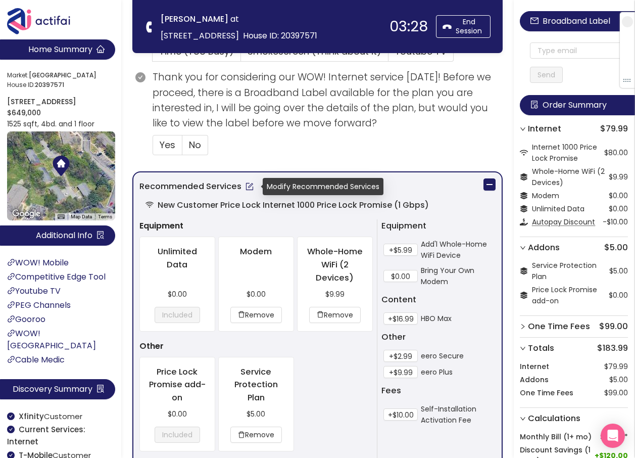
click at [247, 188] on button "button" at bounding box center [249, 186] width 16 height 16
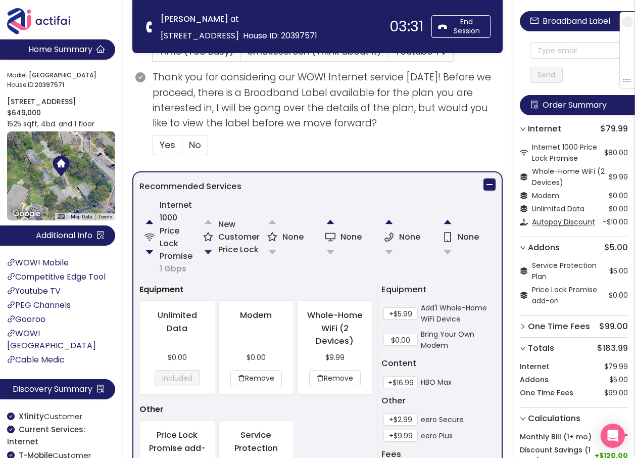
click at [208, 253] on button "button" at bounding box center [208, 252] width 20 height 20
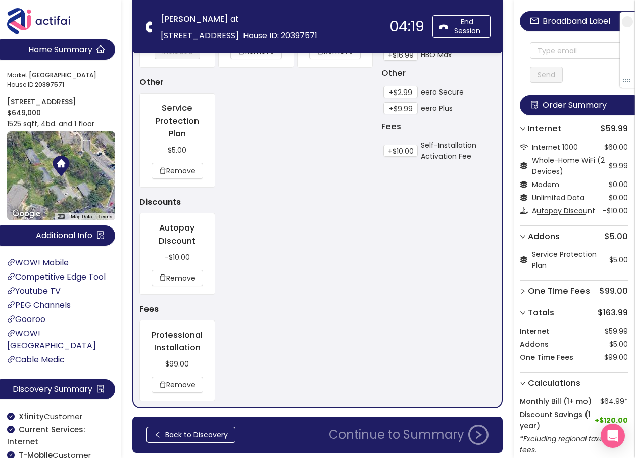
scroll to position [703, 0]
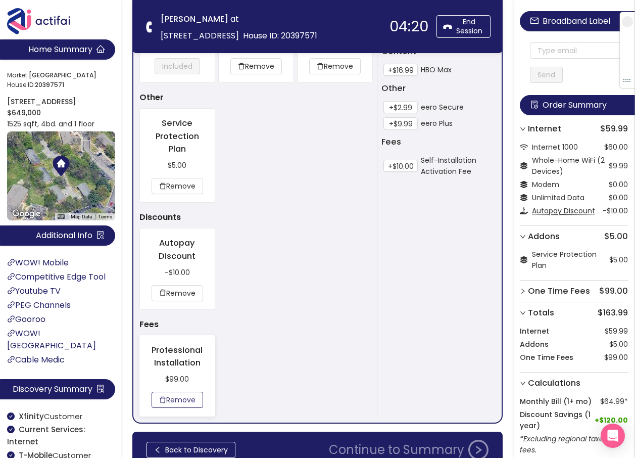
click at [183, 398] on button "Remove" at bounding box center [178, 399] width 52 height 16
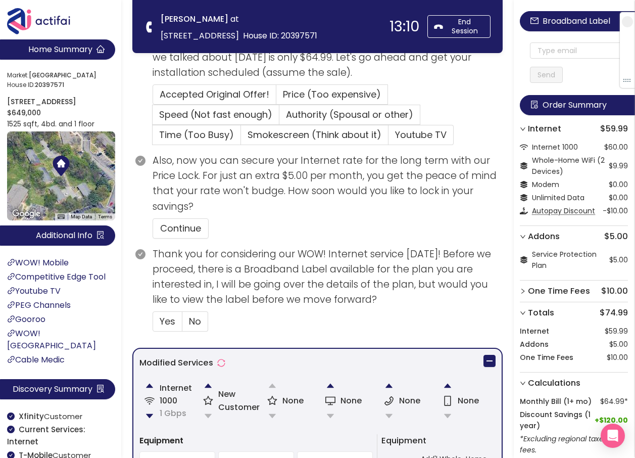
scroll to position [224, 0]
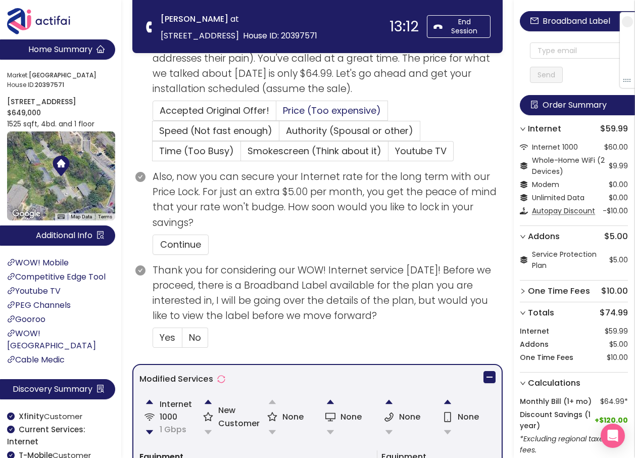
click at [297, 111] on span "Price (Too expensive)" at bounding box center [332, 110] width 98 height 13
click at [276, 114] on input "Price (Too expensive)" at bounding box center [276, 114] width 0 height 0
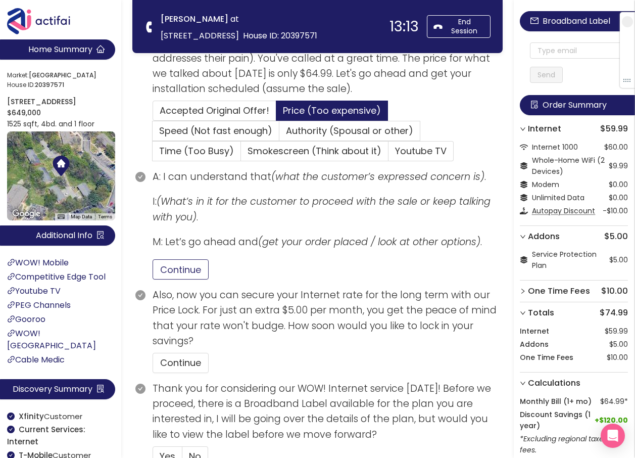
click at [179, 267] on button "Continue" at bounding box center [181, 269] width 56 height 20
click at [176, 359] on button "Continue" at bounding box center [181, 363] width 56 height 20
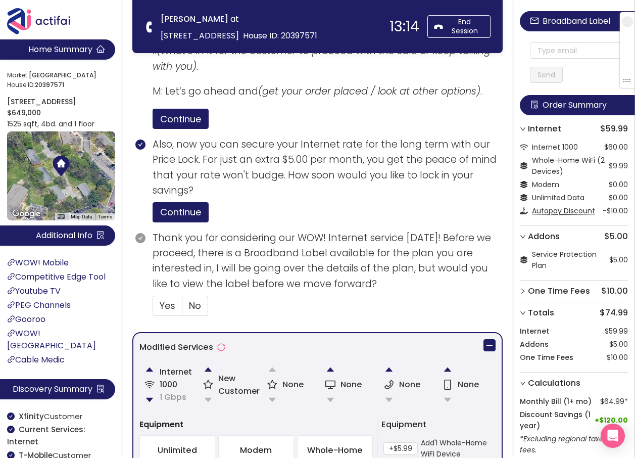
scroll to position [375, 0]
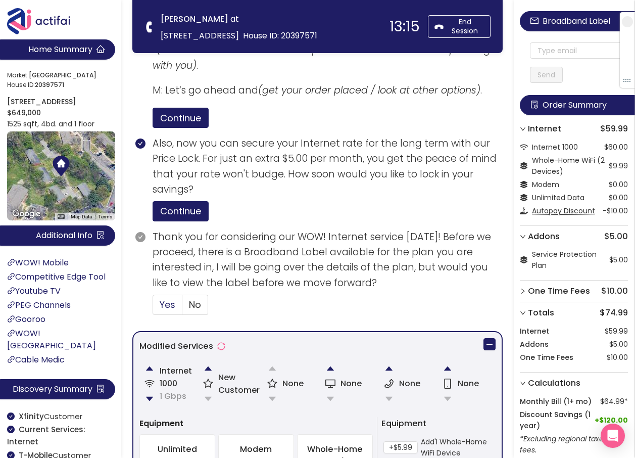
click at [153, 308] on input "Yes" at bounding box center [153, 308] width 0 height 0
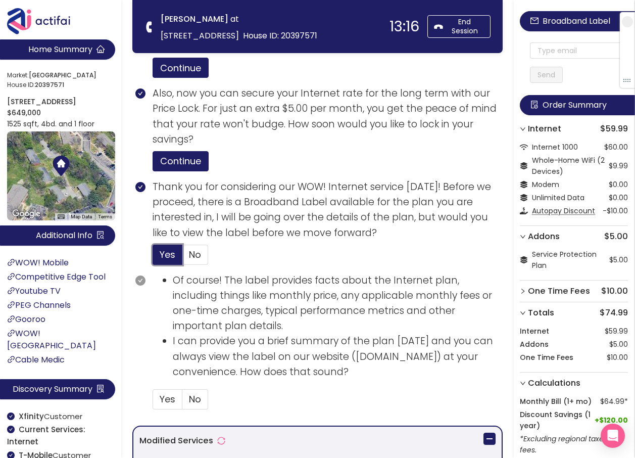
scroll to position [577, 0]
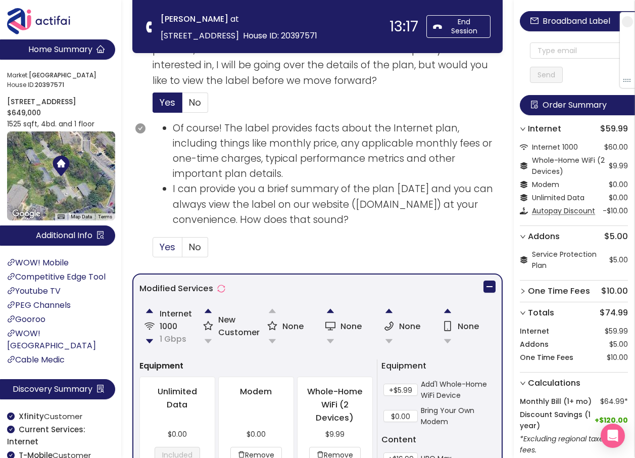
click at [162, 247] on span "Yes" at bounding box center [168, 246] width 16 height 13
click at [153, 250] on input "Yes" at bounding box center [153, 250] width 0 height 0
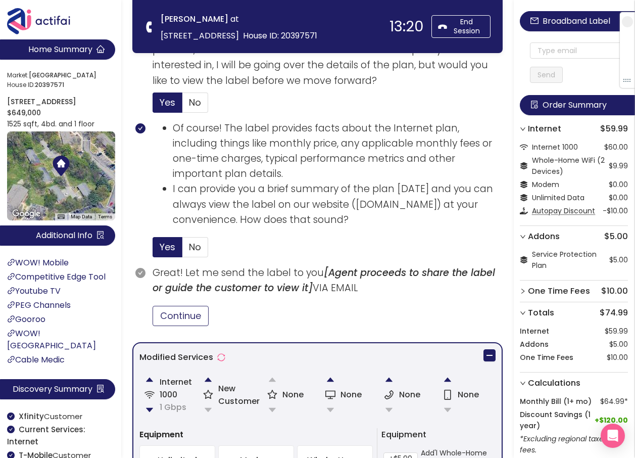
click at [187, 321] on button "Continue" at bounding box center [181, 316] width 56 height 20
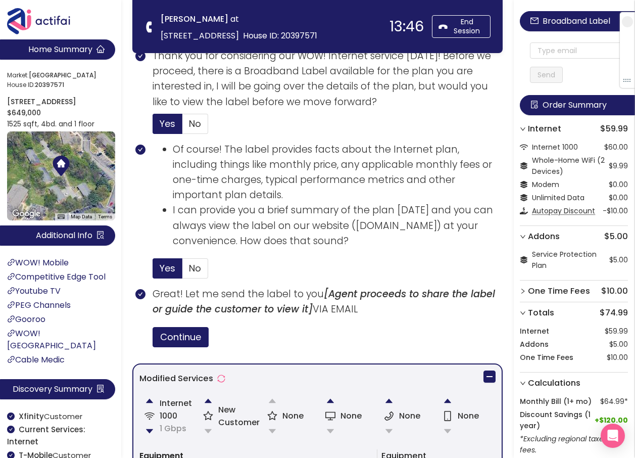
scroll to position [555, 0]
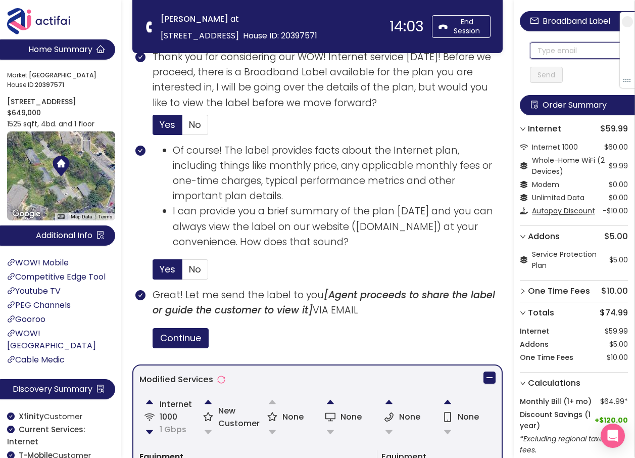
click at [552, 55] on input "text" at bounding box center [579, 50] width 98 height 16
drag, startPoint x: 576, startPoint y: 52, endPoint x: 531, endPoint y: 52, distance: 45.0
click at [531, 52] on div "[EMAIL_ADDRESS][DOMAIN_NAME] Send" at bounding box center [574, 52] width 108 height 61
click at [543, 50] on input "[EMAIL_ADDRESS][DOMAIN_NAME]" at bounding box center [579, 50] width 98 height 16
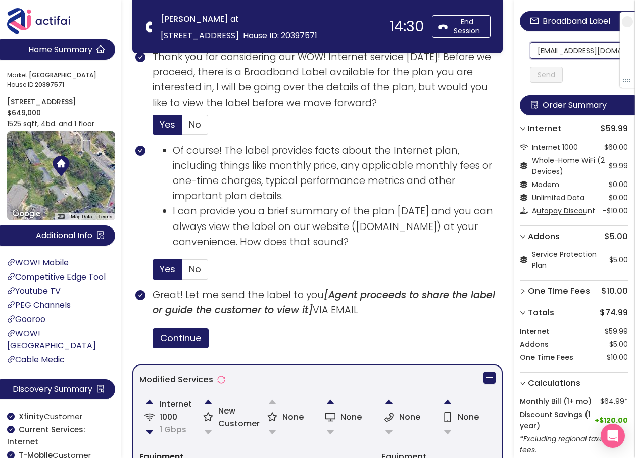
scroll to position [0, 12]
drag, startPoint x: 543, startPoint y: 51, endPoint x: 621, endPoint y: 55, distance: 77.4
click at [255, 40] on section "Home Summary Market: [GEOGRAPHIC_DATA] ID: 20397571 [STREET_ADDRESS] $649,000 1…" at bounding box center [317, 229] width 635 height 1568
type input "[EMAIL_ADDRESS][DOMAIN_NAME]"
click at [560, 75] on button "Send" at bounding box center [546, 75] width 33 height 16
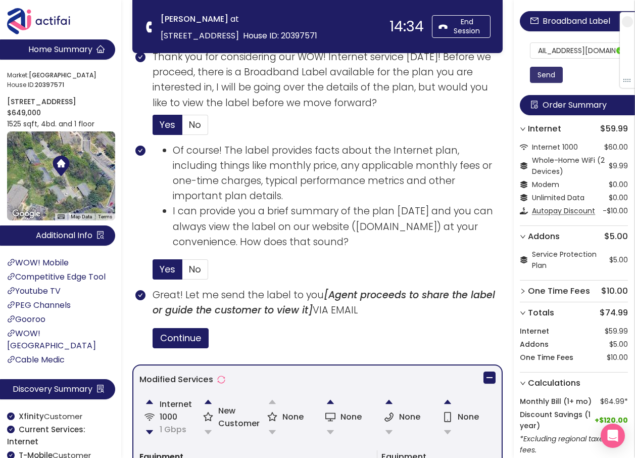
scroll to position [0, 0]
click at [338, 112] on section "Thank you for considering our WOW! Internet service [DATE]! Before we proceed, …" at bounding box center [328, 95] width 350 height 93
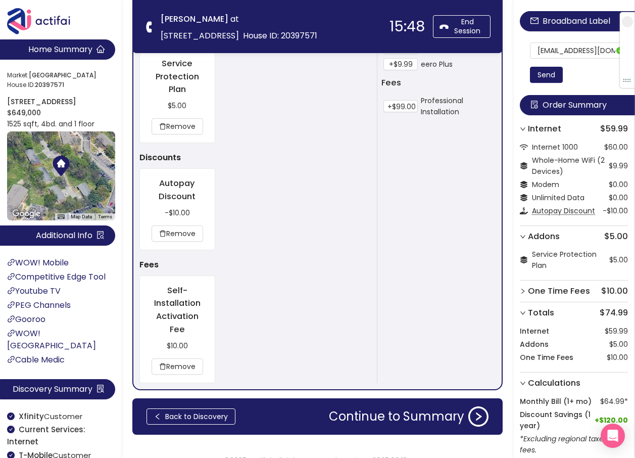
scroll to position [1111, 0]
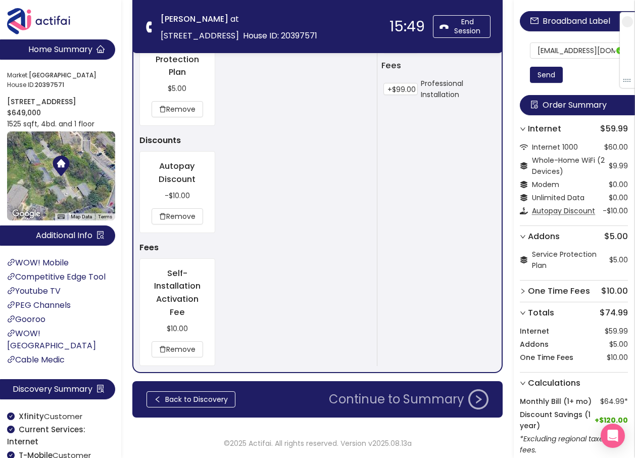
click at [396, 403] on button "Continue to Summary" at bounding box center [409, 399] width 172 height 20
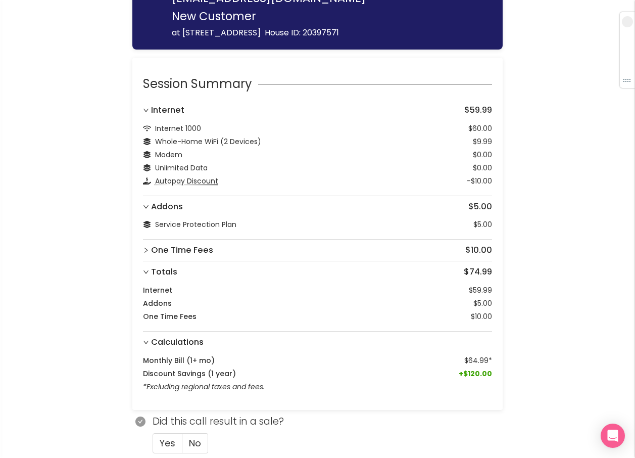
scroll to position [76, 0]
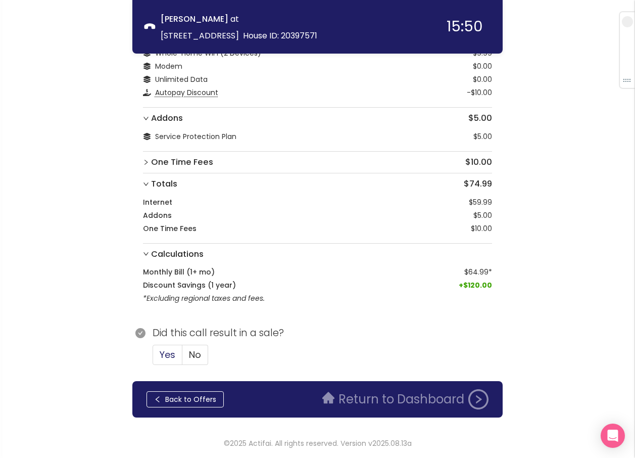
click at [166, 354] on span "Yes" at bounding box center [168, 354] width 16 height 13
click at [153, 358] on input "Yes" at bounding box center [153, 358] width 0 height 0
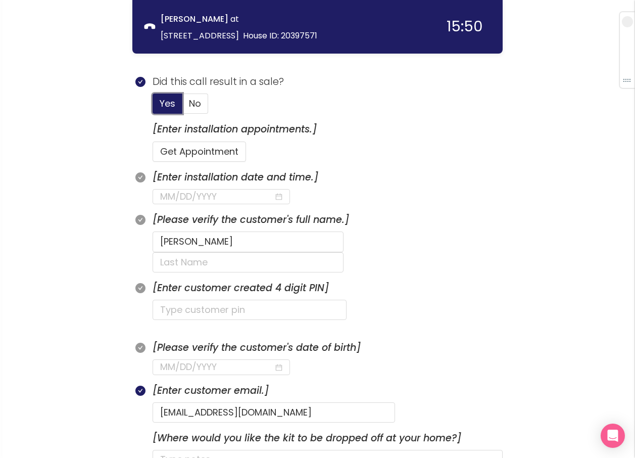
scroll to position [328, 0]
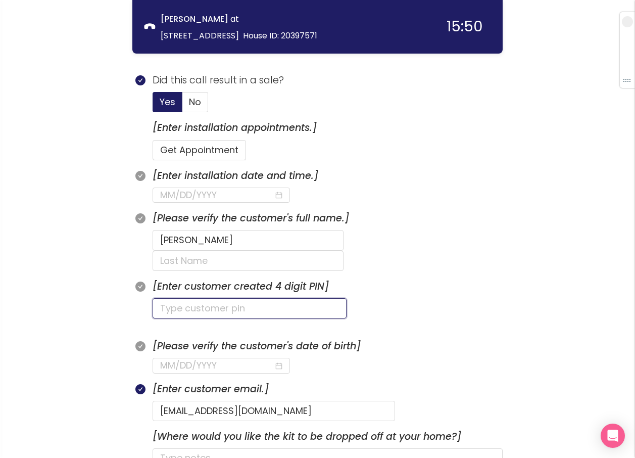
click at [209, 298] on input "text" at bounding box center [250, 308] width 194 height 20
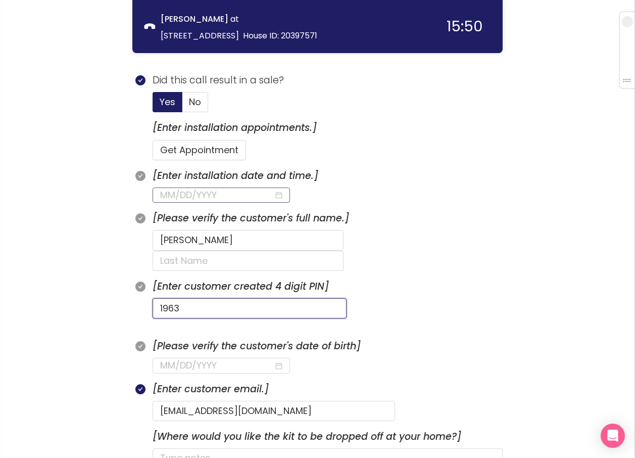
type input "1963"
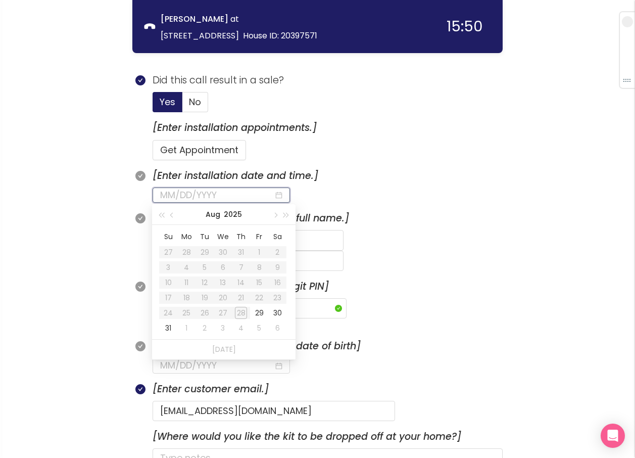
click at [235, 197] on input at bounding box center [217, 195] width 114 height 14
type input "[DATE]"
click at [259, 313] on div "29" at bounding box center [259, 313] width 12 height 12
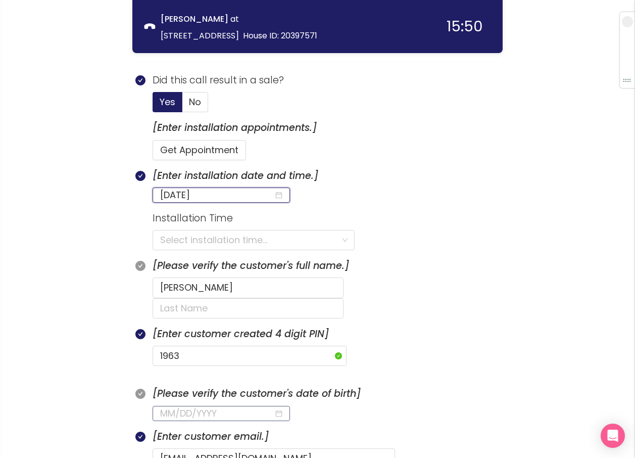
click at [164, 406] on input at bounding box center [217, 413] width 114 height 14
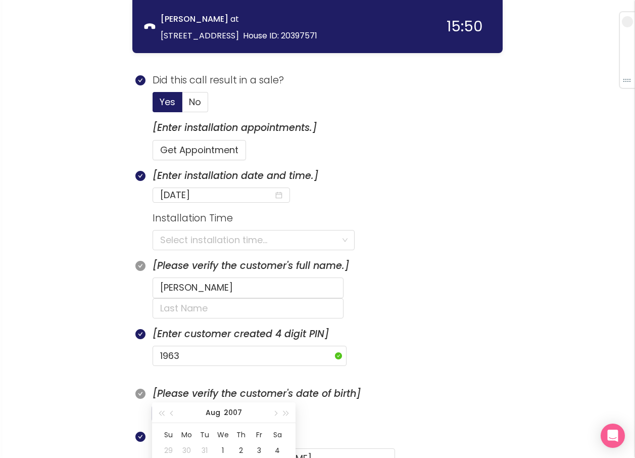
type input "[DATE]"
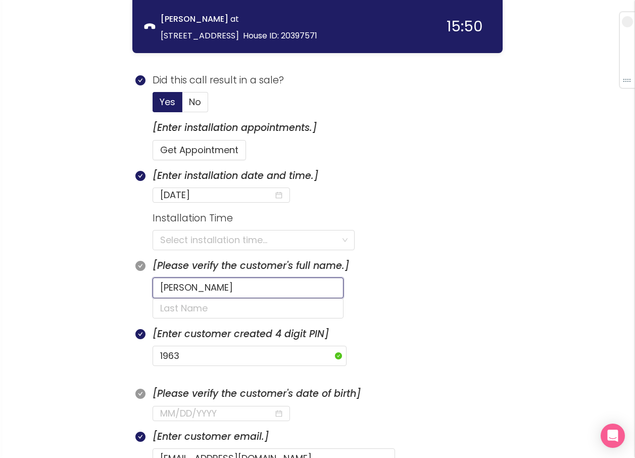
click at [219, 296] on input "[PERSON_NAME]" at bounding box center [248, 287] width 191 height 20
type input "[PERSON_NAME]"
click at [327, 298] on input "text" at bounding box center [248, 308] width 191 height 20
paste input "[PERSON_NAME]"
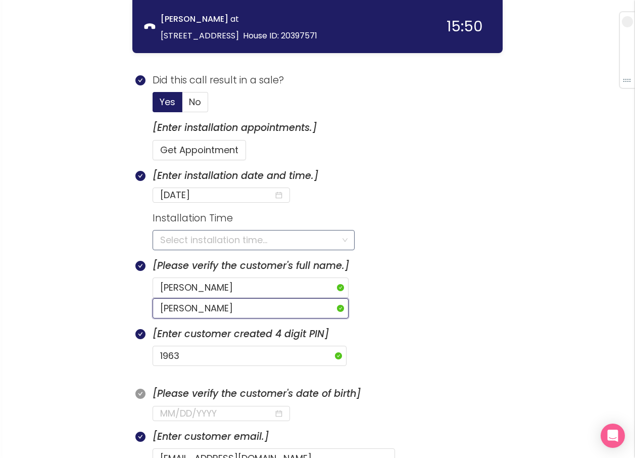
type input "[PERSON_NAME]"
click at [227, 242] on input "search" at bounding box center [250, 239] width 180 height 19
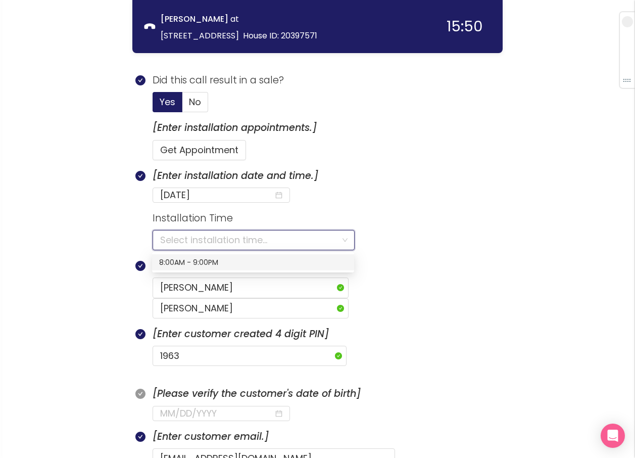
click at [203, 265] on div "8:00AM - 9:00PM" at bounding box center [253, 262] width 188 height 11
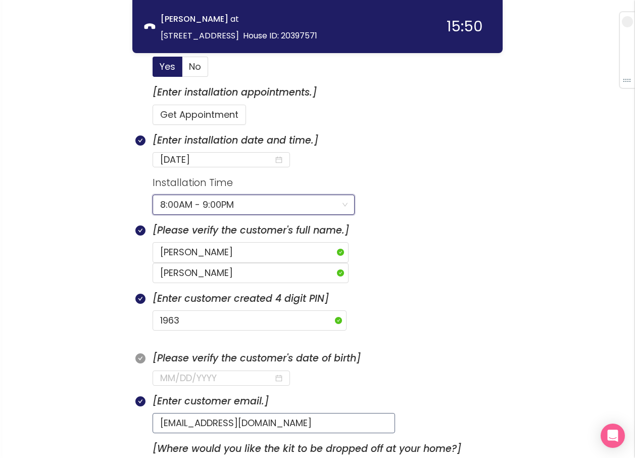
scroll to position [429, 0]
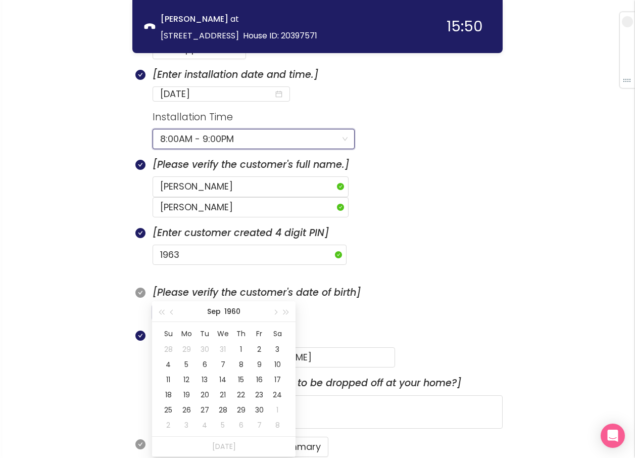
click at [165, 305] on input at bounding box center [217, 312] width 114 height 14
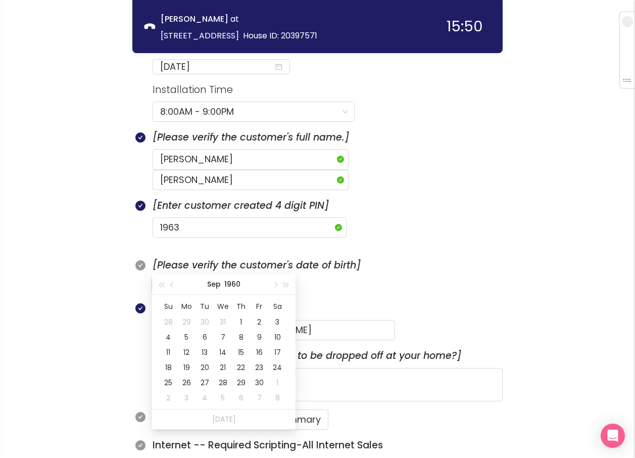
scroll to position [480, 0]
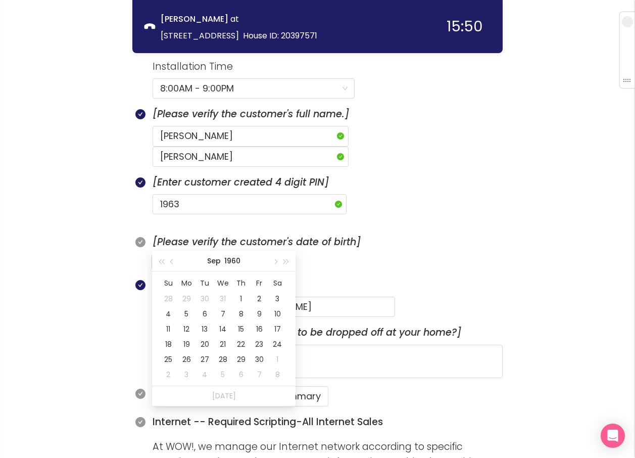
click at [161, 255] on input at bounding box center [217, 262] width 114 height 14
click at [205, 317] on div "6" at bounding box center [204, 314] width 12 height 12
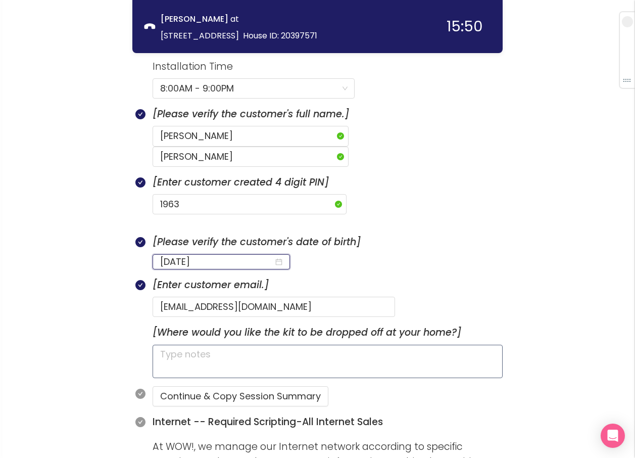
type input "[DATE]"
click at [274, 344] on textarea at bounding box center [328, 360] width 350 height 33
click at [243, 386] on button "Continue & Copy Session Summary" at bounding box center [241, 396] width 176 height 20
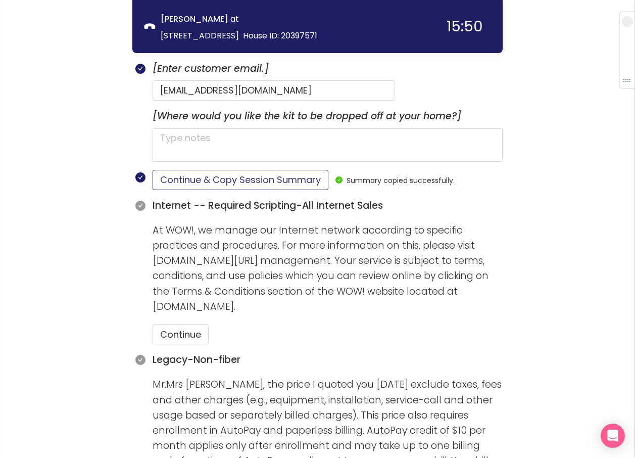
scroll to position [732, 0]
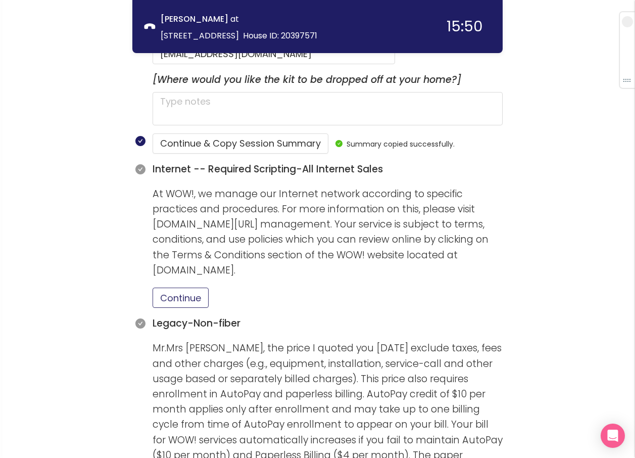
click at [193, 287] on button "Continue" at bounding box center [181, 297] width 56 height 20
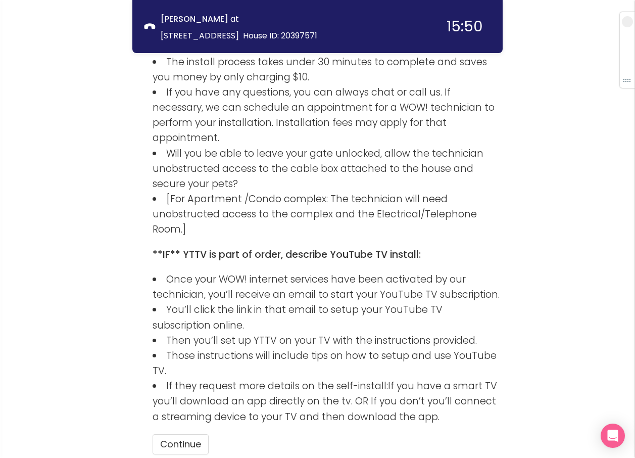
scroll to position [1511, 0]
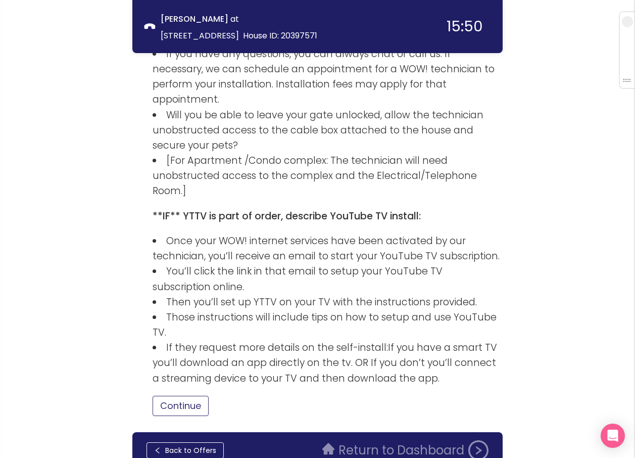
click at [192, 395] on button "Continue" at bounding box center [181, 405] width 56 height 20
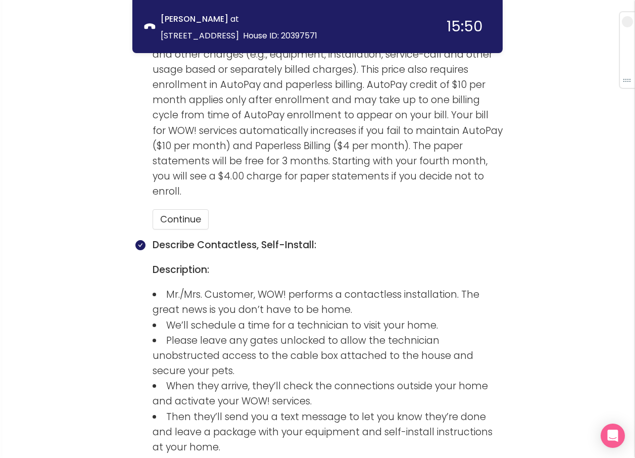
scroll to position [955, 0]
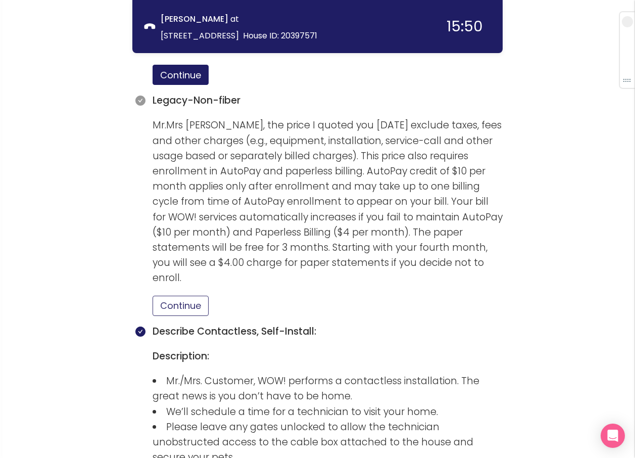
click at [183, 295] on button "Continue" at bounding box center [181, 305] width 56 height 20
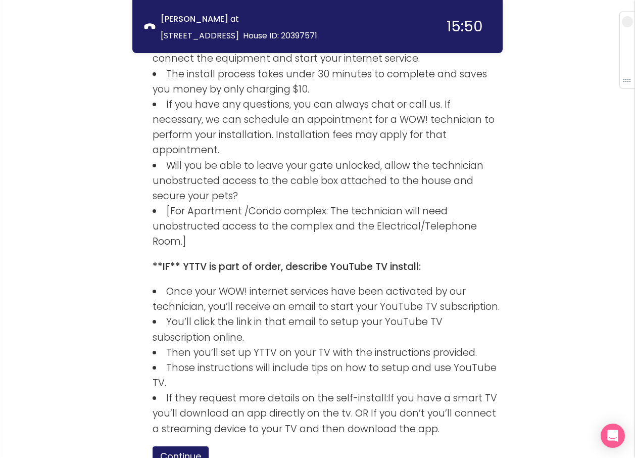
scroll to position [1579, 0]
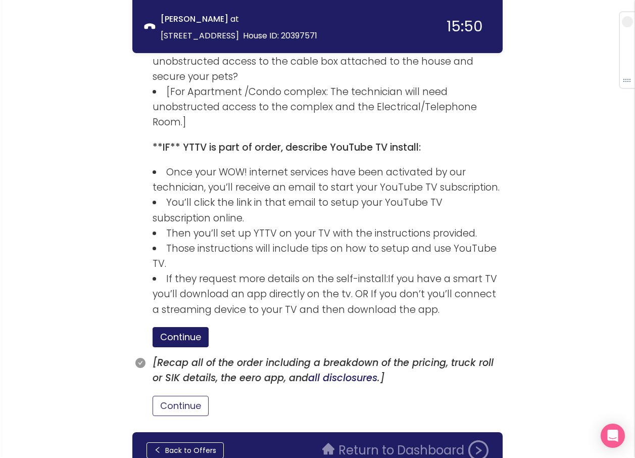
click at [195, 395] on button "Continue" at bounding box center [181, 405] width 56 height 20
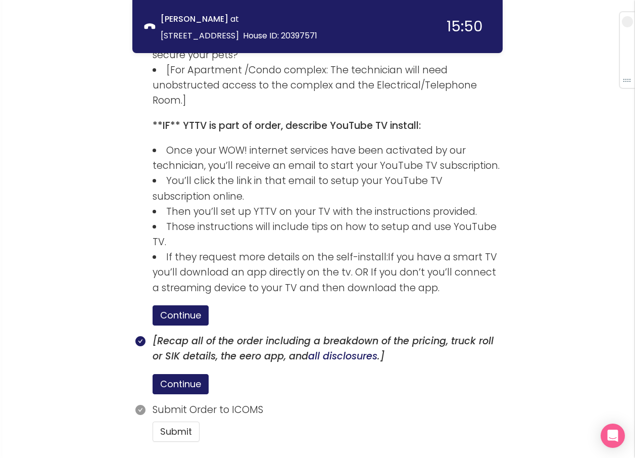
scroll to position [1627, 0]
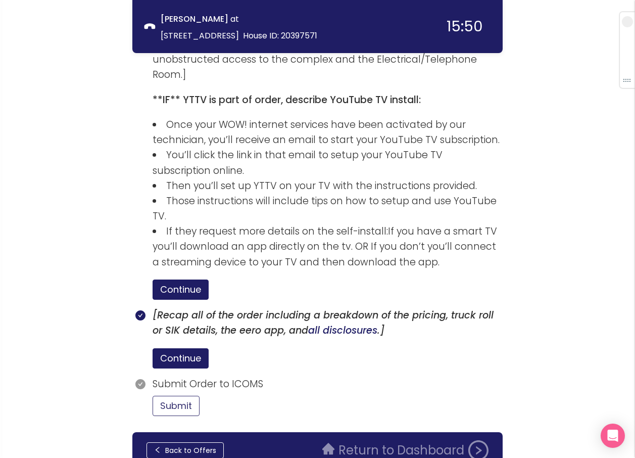
click at [162, 395] on button "Submit" at bounding box center [176, 405] width 47 height 20
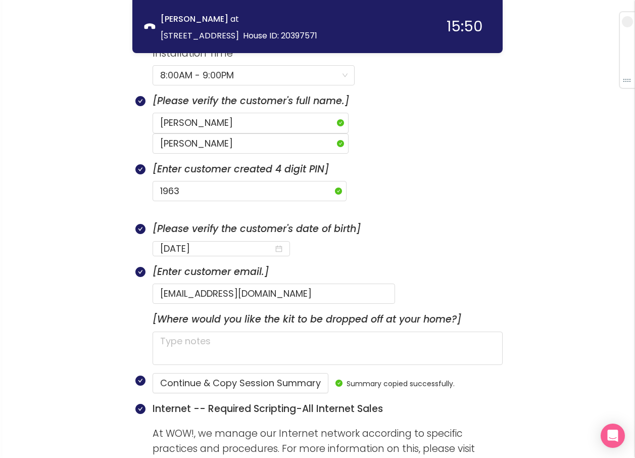
scroll to position [455, 0]
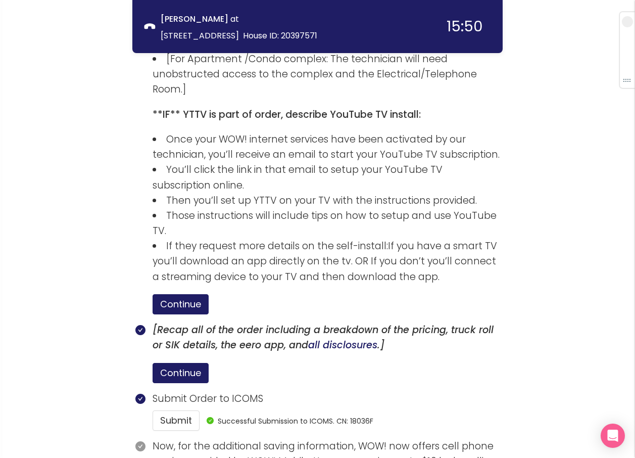
scroll to position [1720, 0]
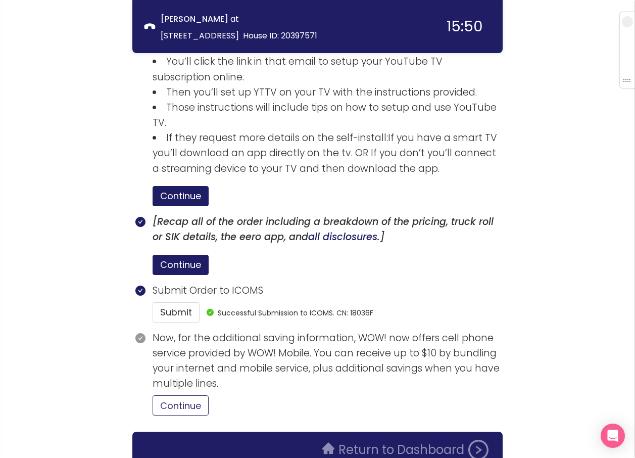
click at [195, 395] on button "Continue" at bounding box center [181, 405] width 56 height 20
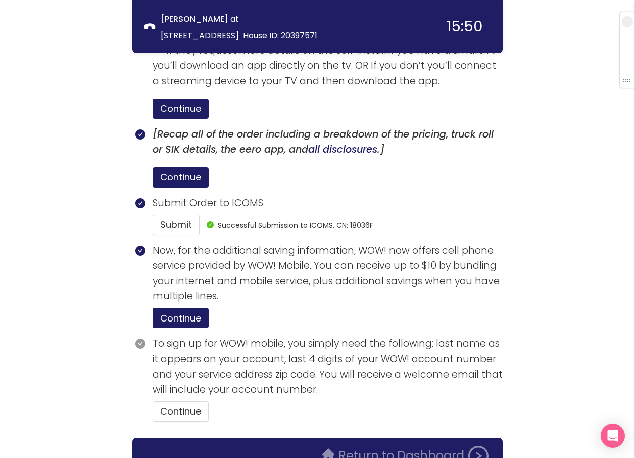
scroll to position [1813, 0]
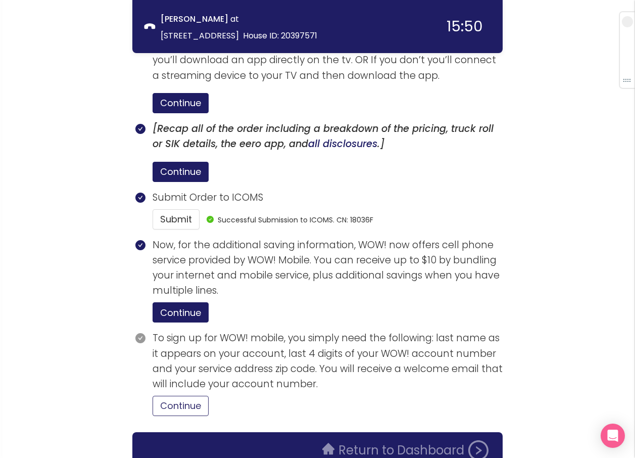
click at [185, 395] on button "Continue" at bounding box center [181, 405] width 56 height 20
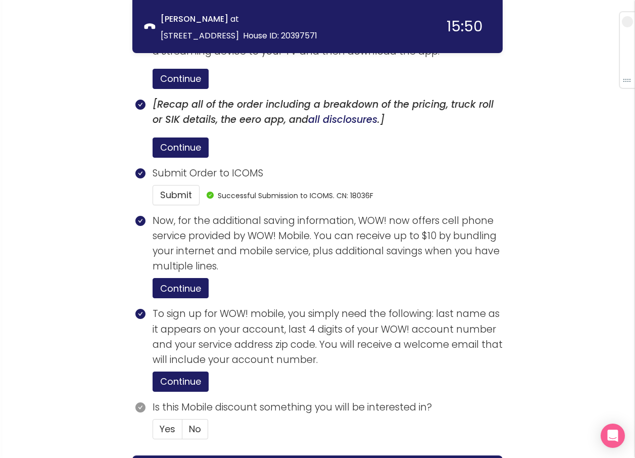
scroll to position [1861, 0]
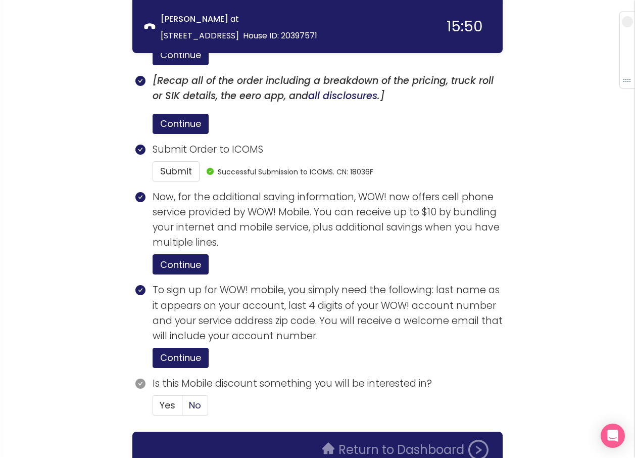
click at [193, 398] on span "No" at bounding box center [195, 404] width 12 height 13
click at [182, 408] on input "No" at bounding box center [182, 408] width 0 height 0
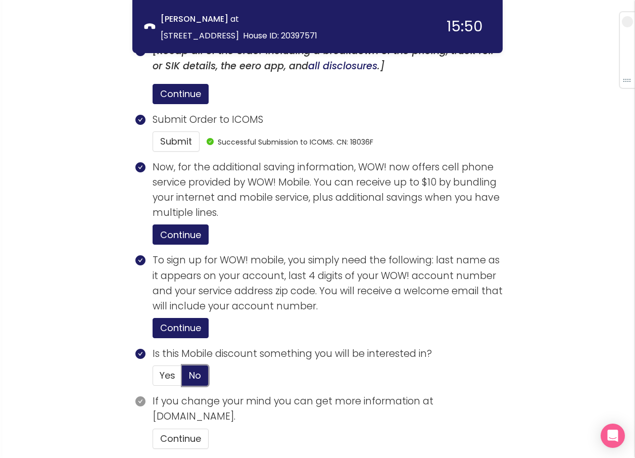
scroll to position [1924, 0]
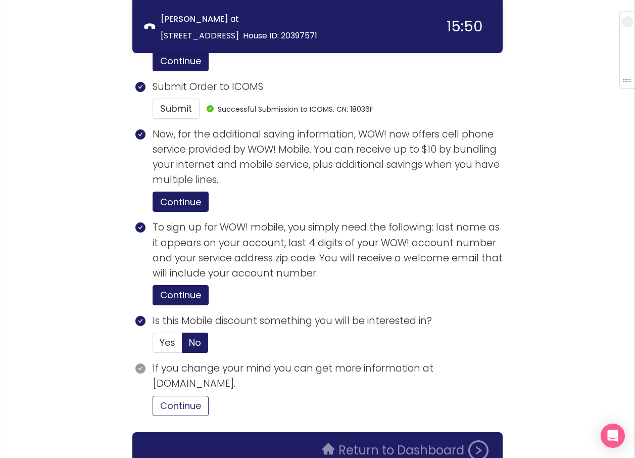
click at [204, 395] on button "Continue" at bounding box center [181, 405] width 56 height 20
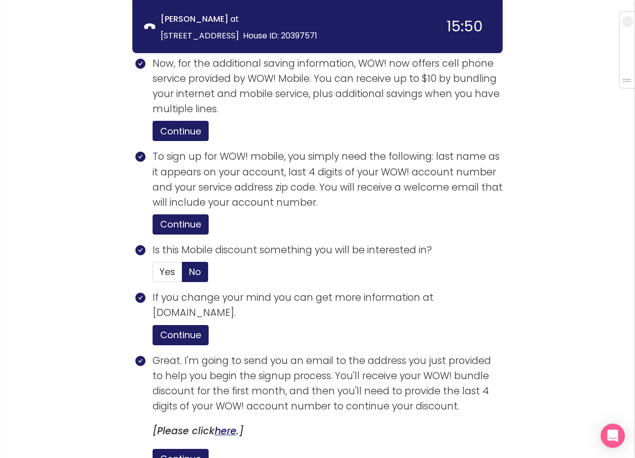
scroll to position [2116, 0]
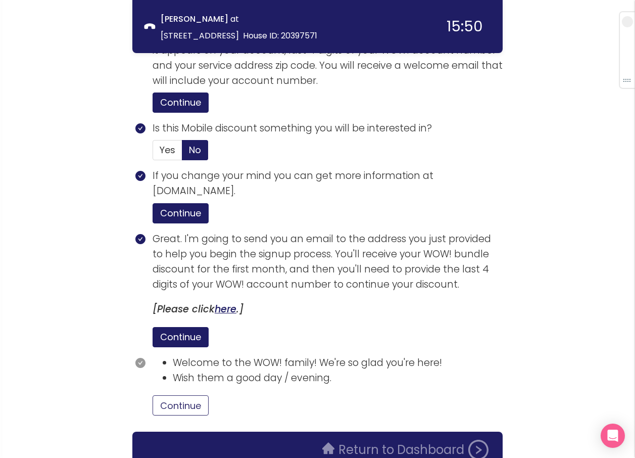
click at [181, 395] on button "Continue" at bounding box center [181, 405] width 56 height 20
click at [394, 439] on button "Return to Dashboard" at bounding box center [405, 449] width 178 height 20
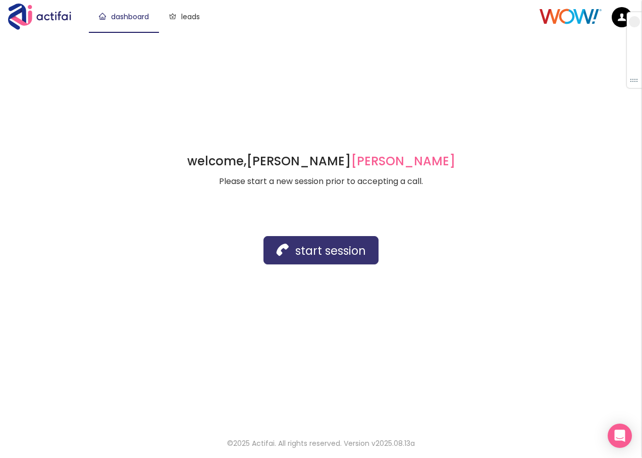
click at [300, 249] on button "start session" at bounding box center [321, 250] width 115 height 28
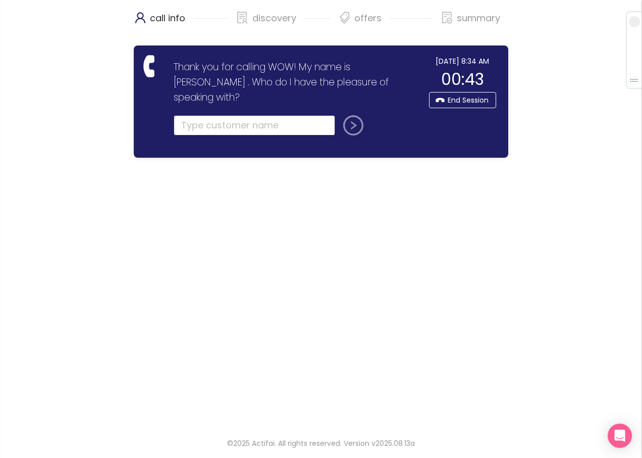
click at [188, 115] on input "text" at bounding box center [255, 125] width 162 height 20
click at [198, 115] on input "text" at bounding box center [255, 125] width 162 height 20
type input "[PERSON_NAME]"
click at [352, 115] on button "submit" at bounding box center [351, 125] width 24 height 20
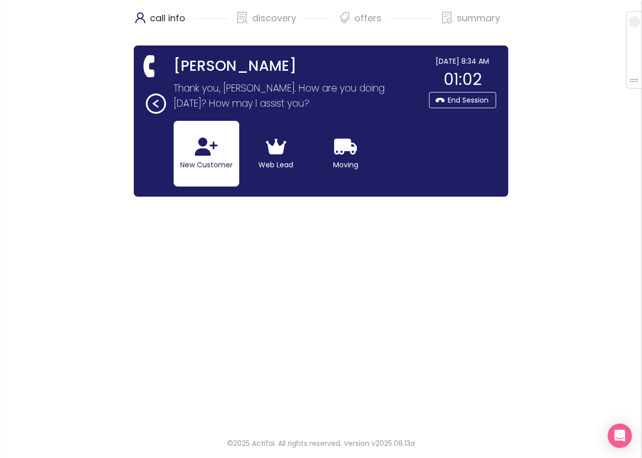
drag, startPoint x: 201, startPoint y: 152, endPoint x: 115, endPoint y: 177, distance: 89.6
click at [201, 152] on icon "button" at bounding box center [206, 146] width 23 height 18
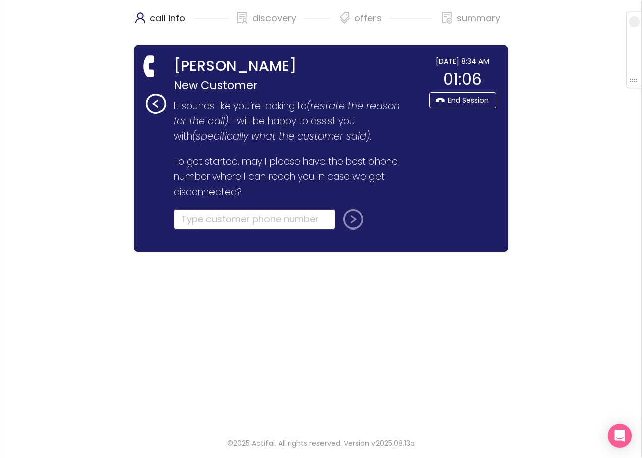
click at [194, 224] on input "tel" at bounding box center [255, 219] width 162 height 20
type input "[PHONE_NUMBER]"
click at [356, 219] on button "submit" at bounding box center [351, 219] width 24 height 20
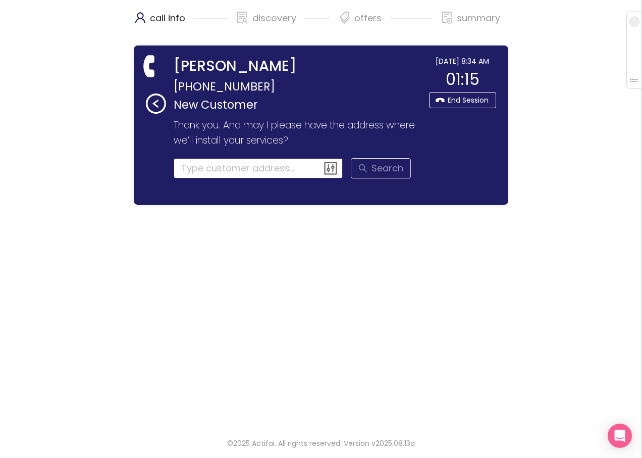
click at [216, 169] on input at bounding box center [259, 168] width 170 height 20
click at [185, 167] on input at bounding box center [259, 168] width 170 height 20
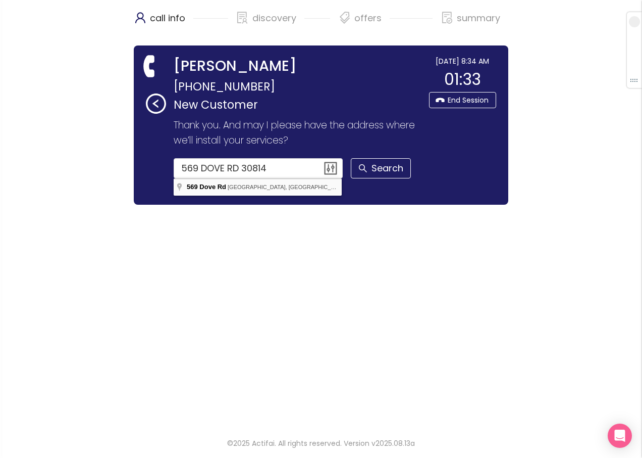
type input "[STREET_ADDRESS]"
drag, startPoint x: 246, startPoint y: 186, endPoint x: 254, endPoint y: 196, distance: 12.2
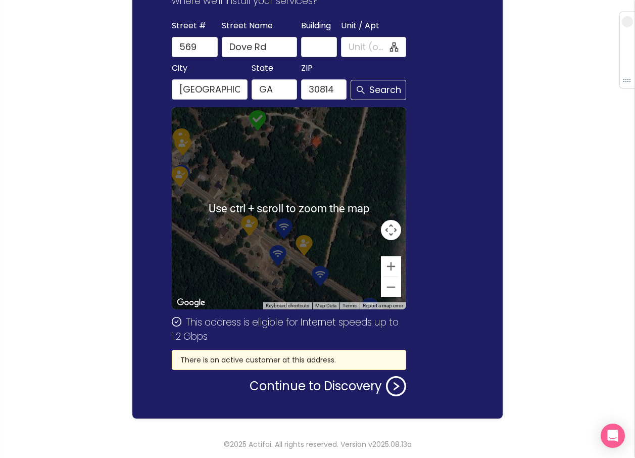
scroll to position [140, 0]
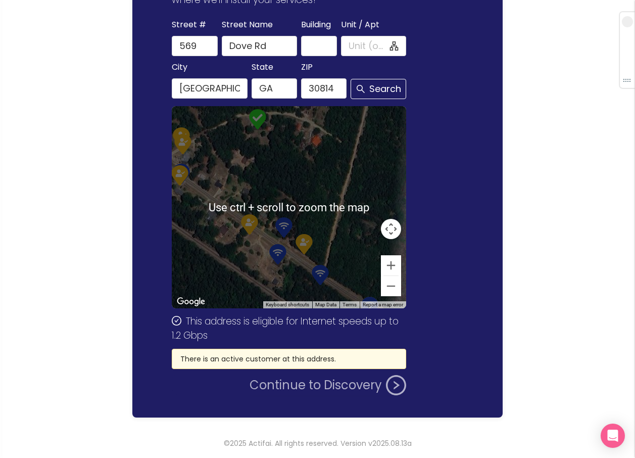
click at [306, 384] on button "Continue to Discovery" at bounding box center [327, 385] width 157 height 20
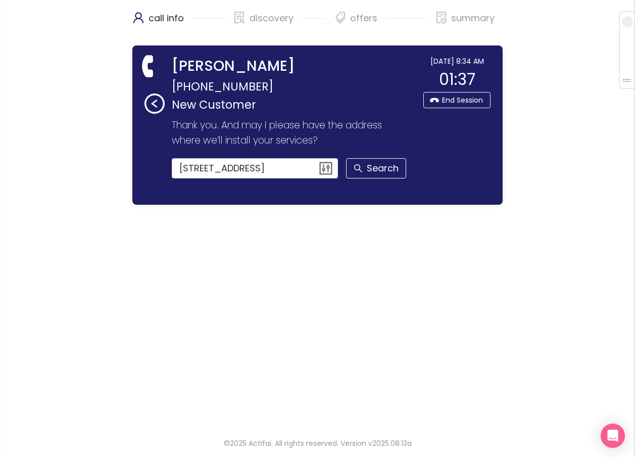
scroll to position [0, 0]
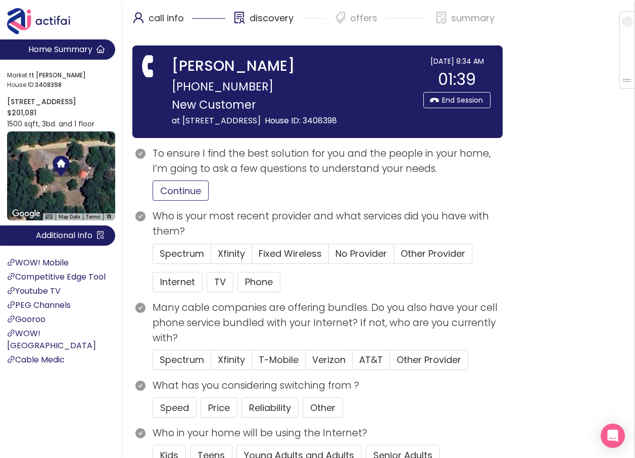
click at [168, 188] on button "Continue" at bounding box center [181, 190] width 56 height 20
click at [409, 253] on span "Other Provider" at bounding box center [433, 253] width 65 height 13
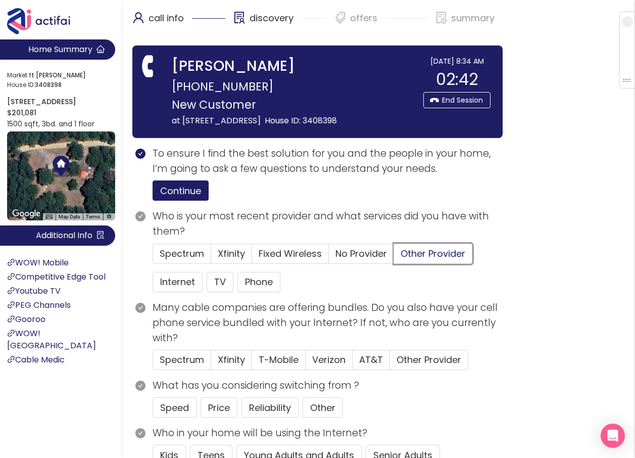
click at [394, 257] on input "Other Provider" at bounding box center [394, 257] width 0 height 0
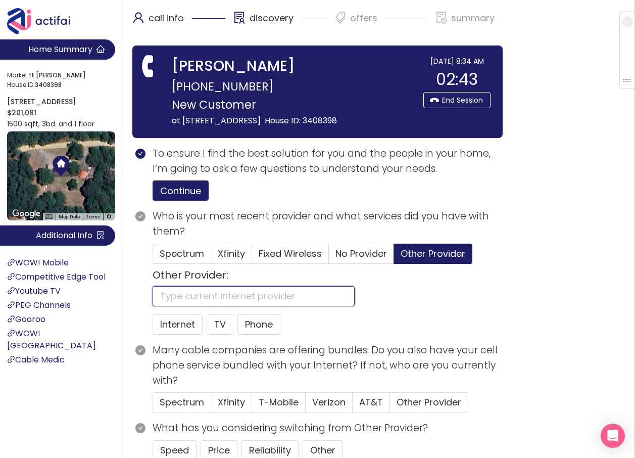
click at [171, 289] on input "text" at bounding box center [254, 296] width 202 height 20
type input "WOW"
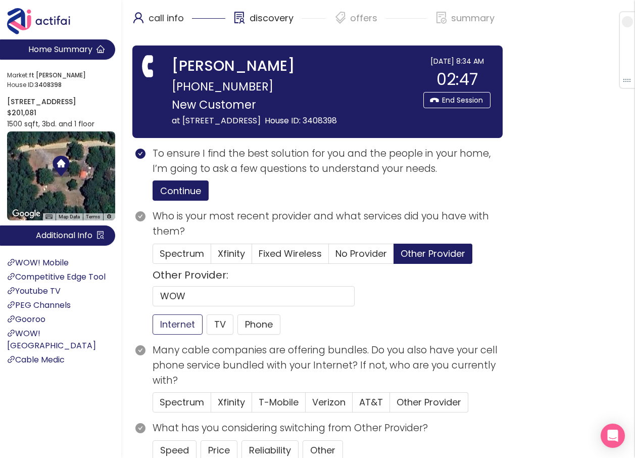
click at [171, 320] on button "Internet" at bounding box center [178, 324] width 50 height 20
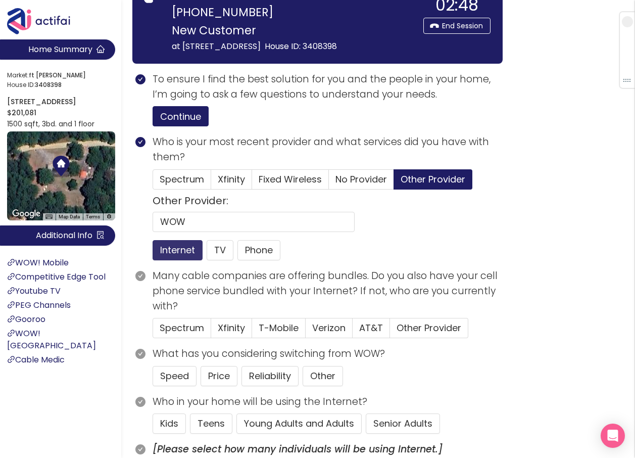
scroll to position [101, 0]
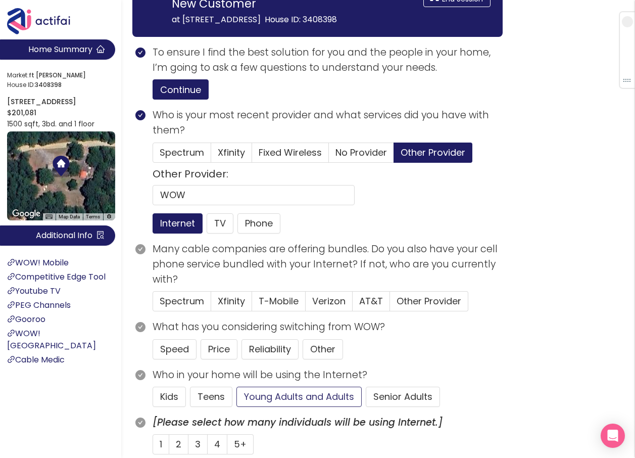
click at [316, 400] on button "Young Adults and Adults" at bounding box center [298, 396] width 125 height 20
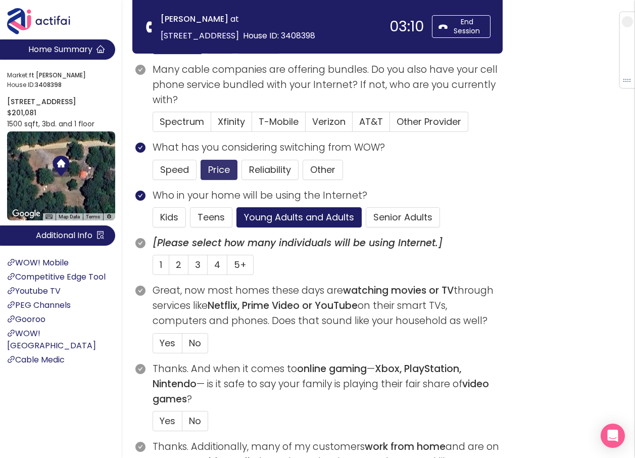
scroll to position [202, 0]
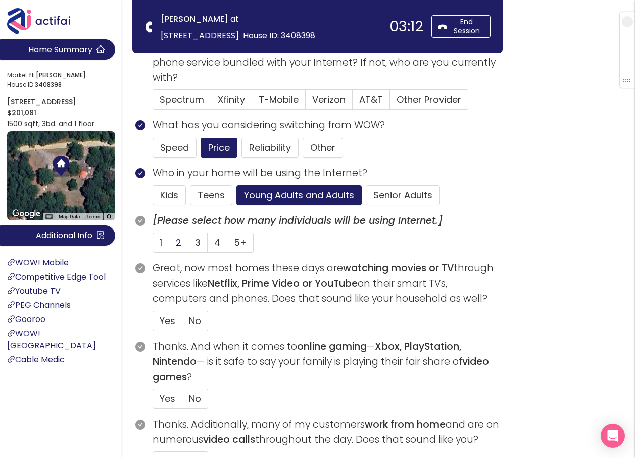
click at [182, 243] on label "2" at bounding box center [178, 242] width 19 height 20
click at [169, 245] on input "2" at bounding box center [169, 245] width 0 height 0
click at [329, 97] on span "Verizon" at bounding box center [328, 99] width 33 height 13
click at [306, 103] on input "Verizon" at bounding box center [306, 103] width 0 height 0
click at [164, 319] on span "Yes" at bounding box center [168, 320] width 16 height 13
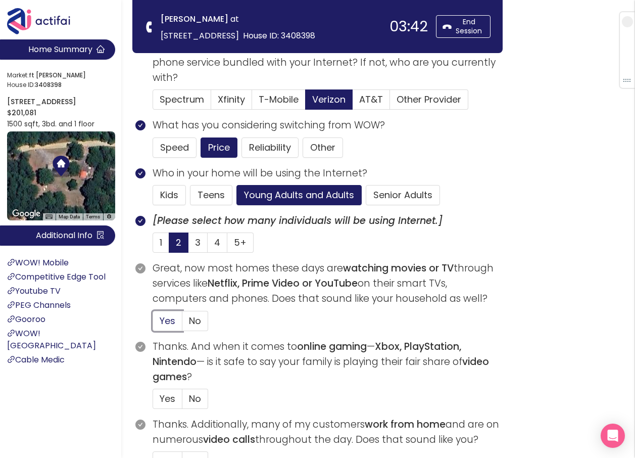
click at [153, 324] on input "Yes" at bounding box center [153, 324] width 0 height 0
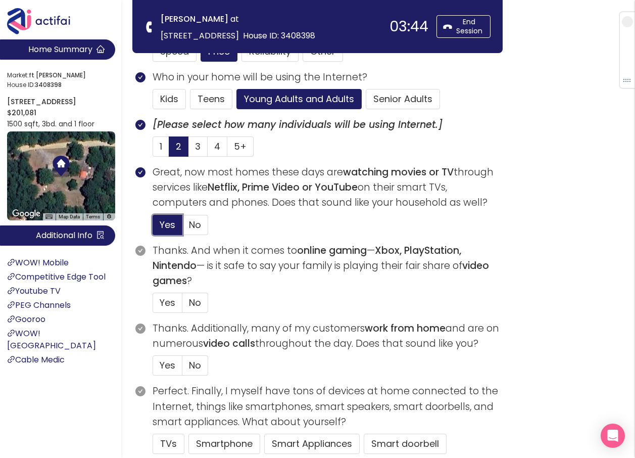
scroll to position [303, 0]
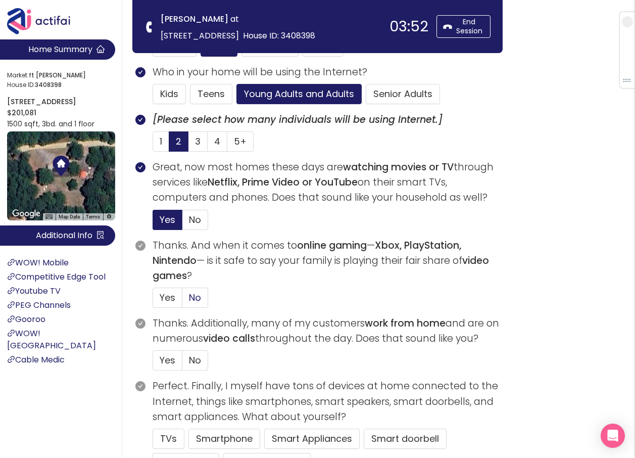
click at [189, 301] on span "No" at bounding box center [195, 297] width 12 height 13
click at [182, 301] on input "No" at bounding box center [182, 301] width 0 height 0
click at [196, 359] on span "No" at bounding box center [195, 360] width 12 height 13
click at [182, 363] on input "No" at bounding box center [182, 363] width 0 height 0
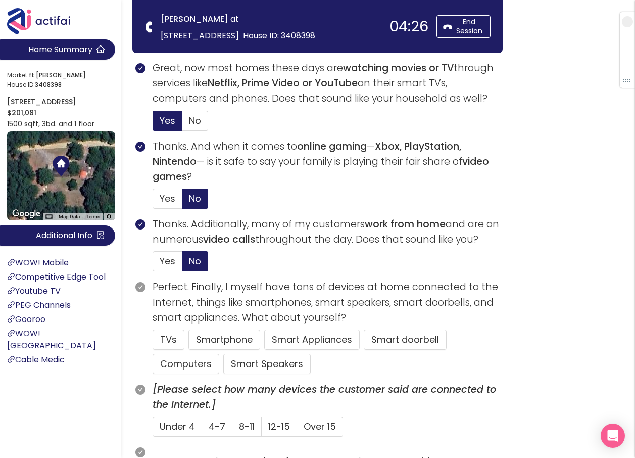
scroll to position [404, 0]
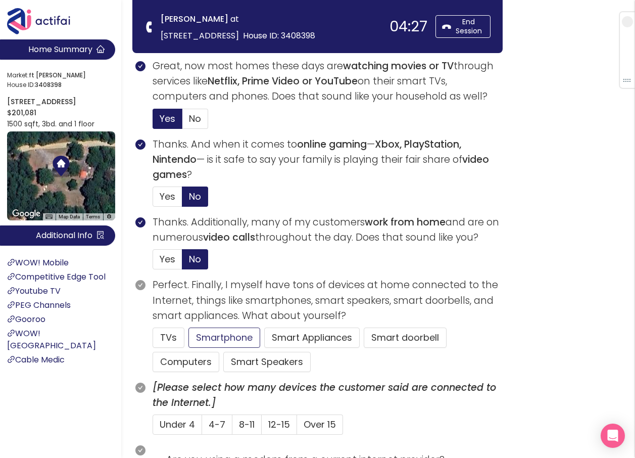
click at [223, 352] on button "Smartphone" at bounding box center [266, 362] width 87 height 20
click at [172, 333] on button "TVs" at bounding box center [169, 337] width 32 height 20
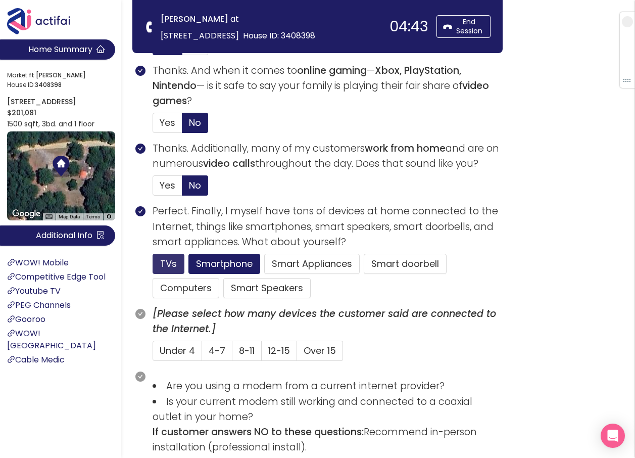
scroll to position [505, 0]
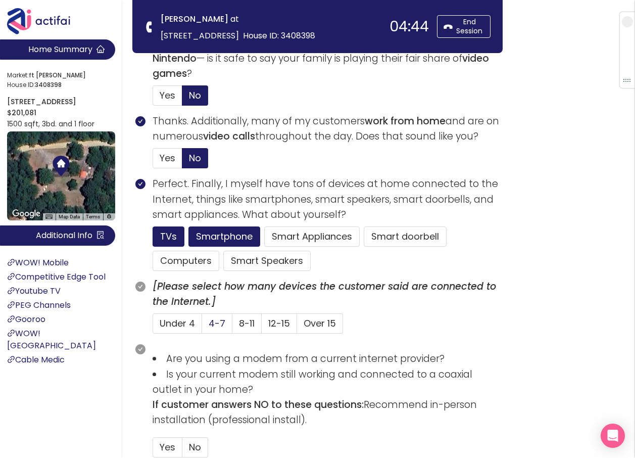
click at [213, 325] on span "4-7" at bounding box center [217, 323] width 17 height 13
click at [202, 326] on input "4-7" at bounding box center [202, 326] width 0 height 0
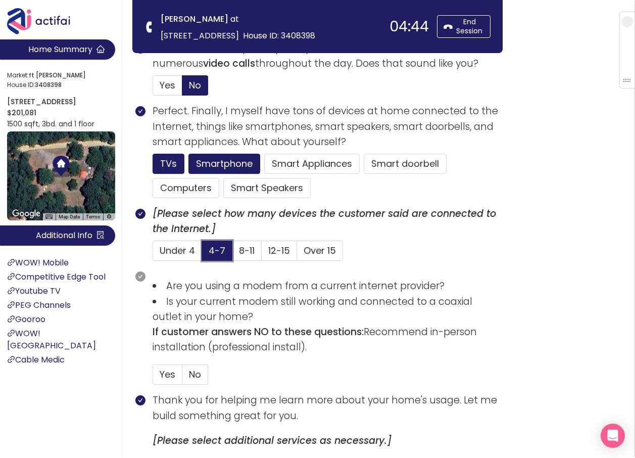
scroll to position [691, 0]
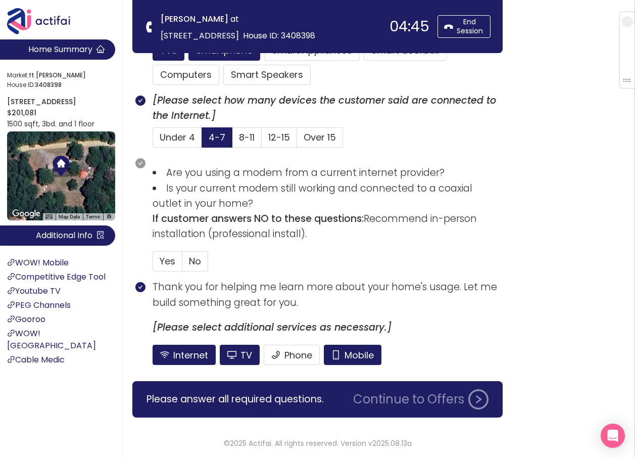
click at [323, 356] on div "Internet TV Phone Mobile" at bounding box center [328, 354] width 350 height 20
click at [194, 258] on span "No" at bounding box center [195, 261] width 12 height 13
click at [182, 264] on input "No" at bounding box center [182, 264] width 0 height 0
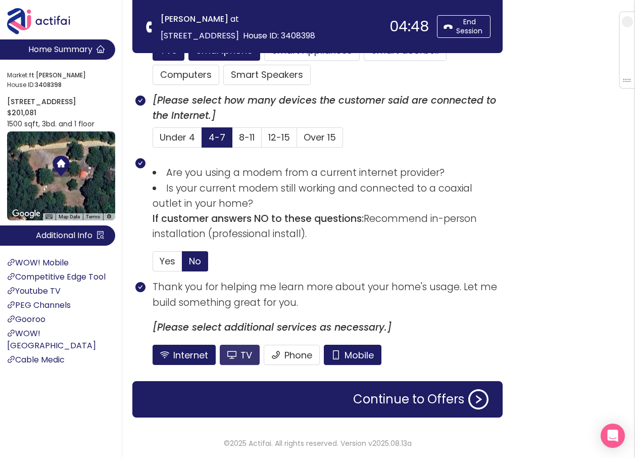
click at [236, 351] on button "TV" at bounding box center [240, 354] width 40 height 20
click at [356, 360] on button "Mobile" at bounding box center [353, 354] width 58 height 20
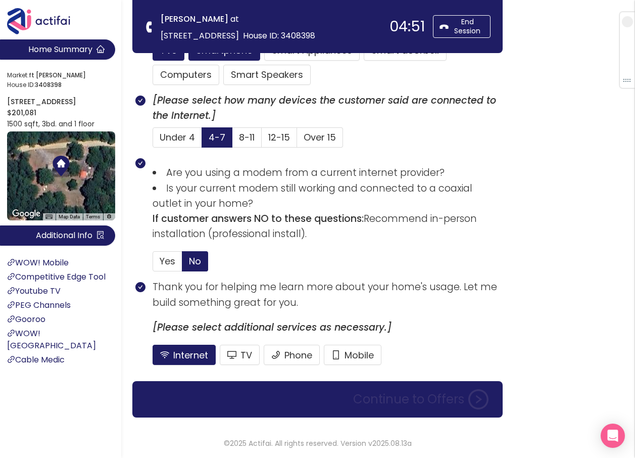
drag, startPoint x: 396, startPoint y: 406, endPoint x: 462, endPoint y: 246, distance: 172.8
click at [400, 405] on button "Continue to Offers" at bounding box center [420, 399] width 147 height 20
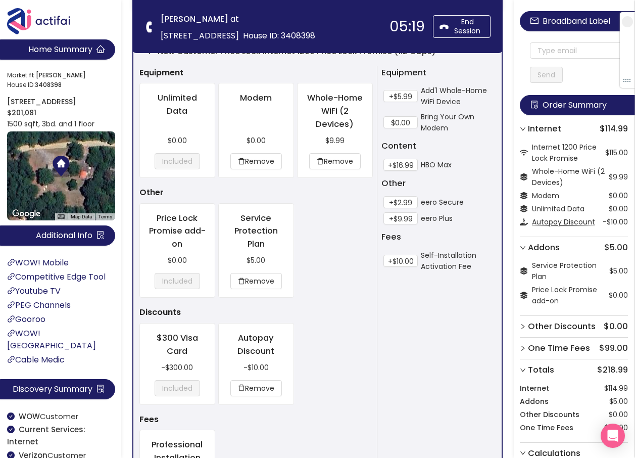
scroll to position [398, 0]
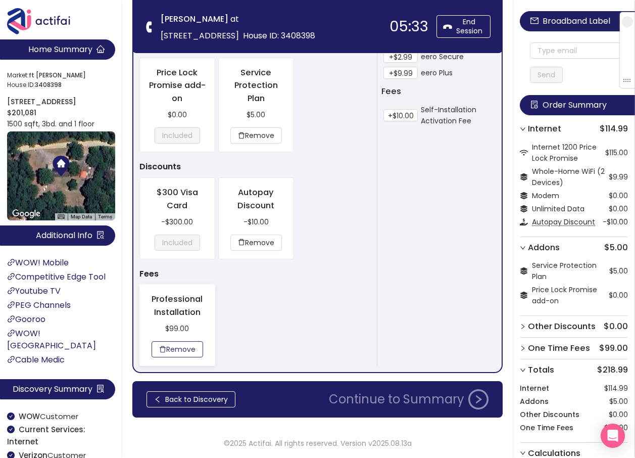
click at [186, 348] on button "Remove" at bounding box center [178, 349] width 52 height 16
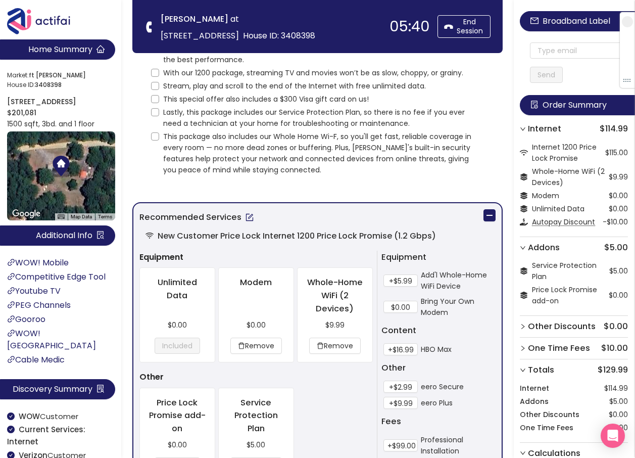
scroll to position [44, 0]
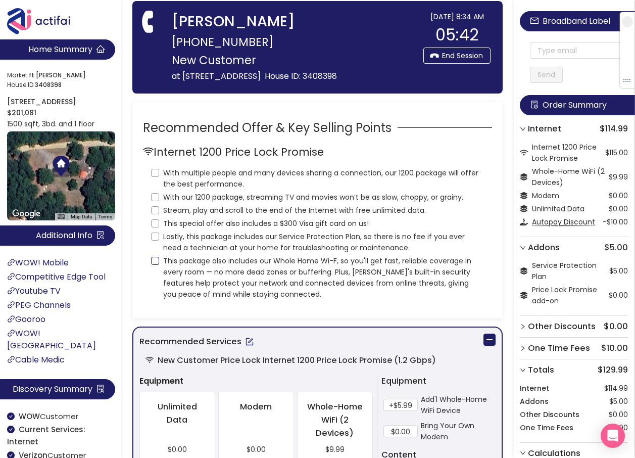
click at [158, 261] on input "This package also includes our Whole Home Wi-F, so you'll get fast, reliable co…" at bounding box center [155, 261] width 8 height 8
checkbox input "true"
click at [155, 238] on input "Lastly, this package includes our Service Protection Plan, so there is no fee i…" at bounding box center [155, 236] width 8 height 8
checkbox input "true"
click at [156, 223] on input "This special offer also includes a $300 Visa gift card on us!" at bounding box center [155, 223] width 8 height 8
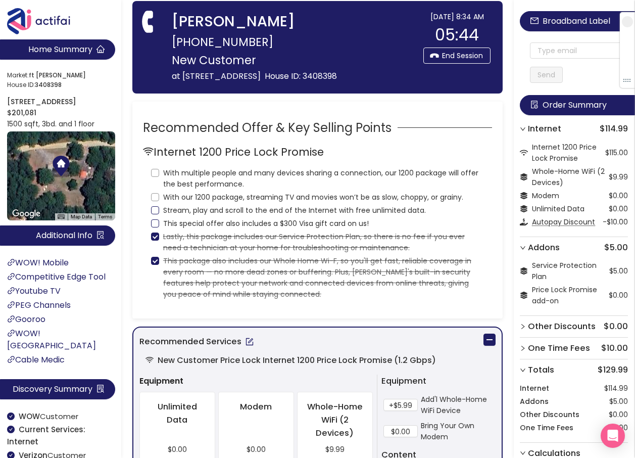
checkbox input "true"
click at [160, 208] on span "Stream, play and scroll to the end of the Internet with free unlimited data." at bounding box center [294, 210] width 271 height 11
click at [159, 208] on input "Stream, play and scroll to the end of the Internet with free unlimited data." at bounding box center [155, 210] width 8 height 8
checkbox input "true"
click at [154, 193] on input "With our 1200 package, streaming TV and movies won’t be as slow, choppy, or gra…" at bounding box center [155, 197] width 8 height 8
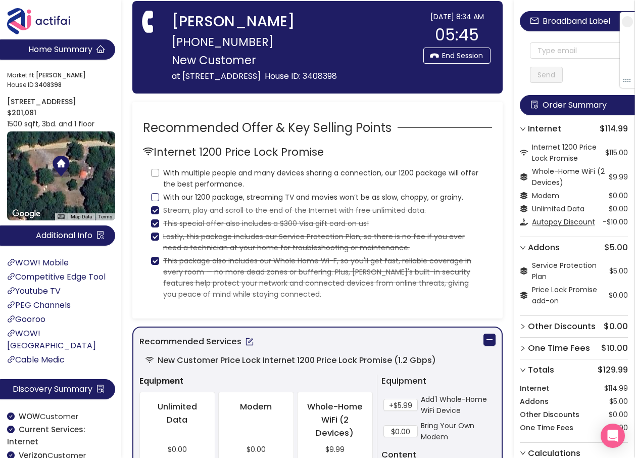
checkbox input "true"
click at [156, 171] on input "With multiple people and many devices sharing a connection, our 1200 package wi…" at bounding box center [155, 173] width 8 height 8
checkbox input "true"
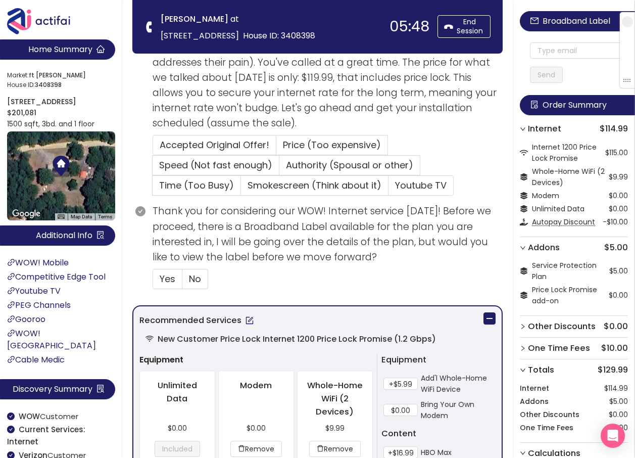
scroll to position [246, 0]
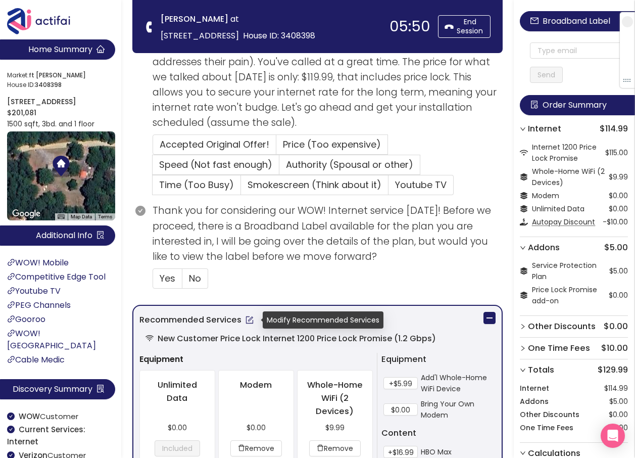
click at [247, 322] on button "button" at bounding box center [249, 320] width 16 height 16
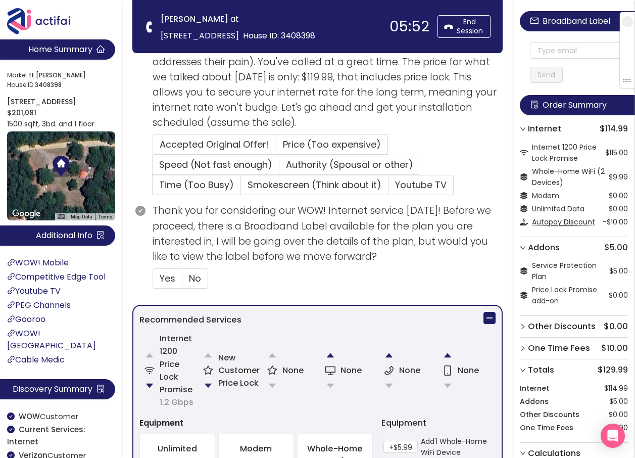
click at [205, 385] on button "button" at bounding box center [208, 385] width 20 height 20
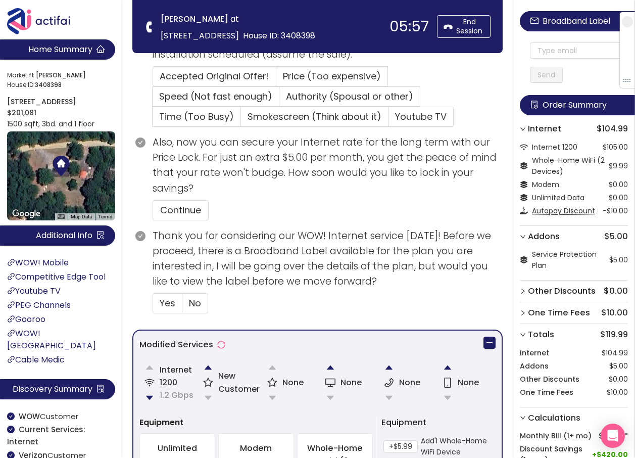
scroll to position [347, 0]
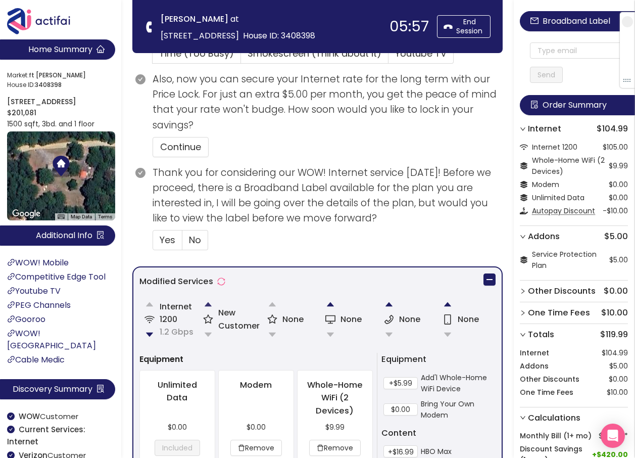
click at [212, 301] on button "button" at bounding box center [208, 304] width 20 height 20
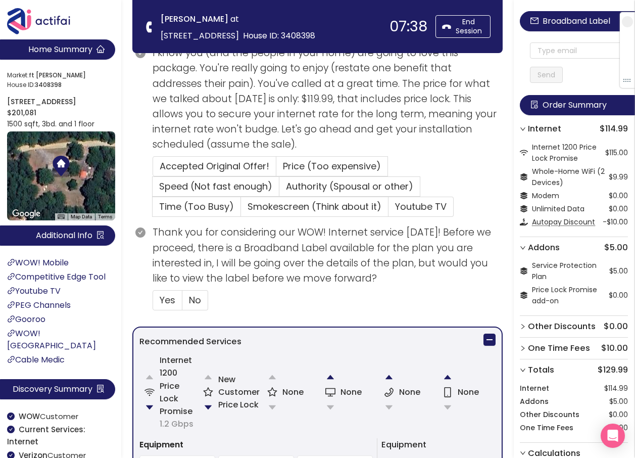
scroll to position [183, 0]
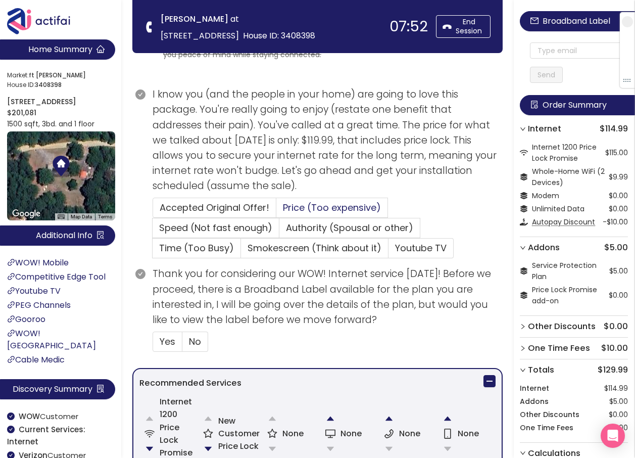
click at [302, 209] on span "Price (Too expensive)" at bounding box center [332, 207] width 98 height 13
click at [276, 211] on input "Price (Too expensive)" at bounding box center [276, 211] width 0 height 0
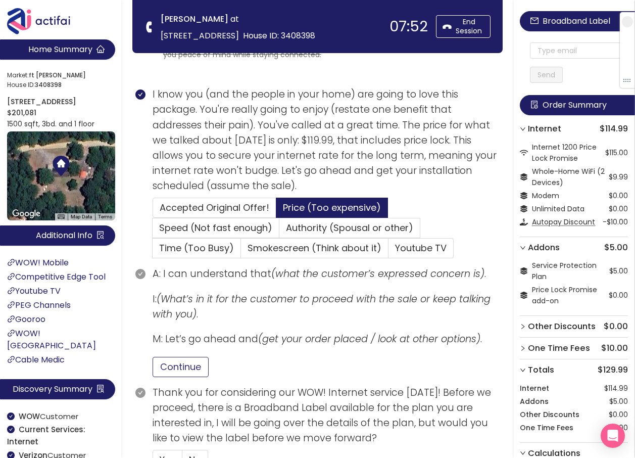
click at [170, 366] on button "Continue" at bounding box center [181, 367] width 56 height 20
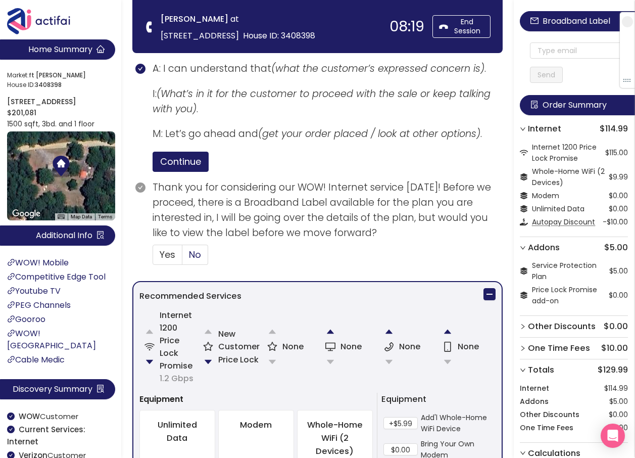
scroll to position [436, 0]
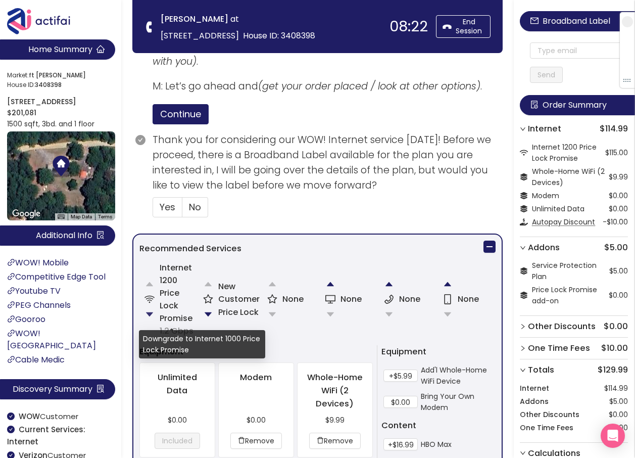
click at [150, 312] on button "button" at bounding box center [149, 314] width 20 height 20
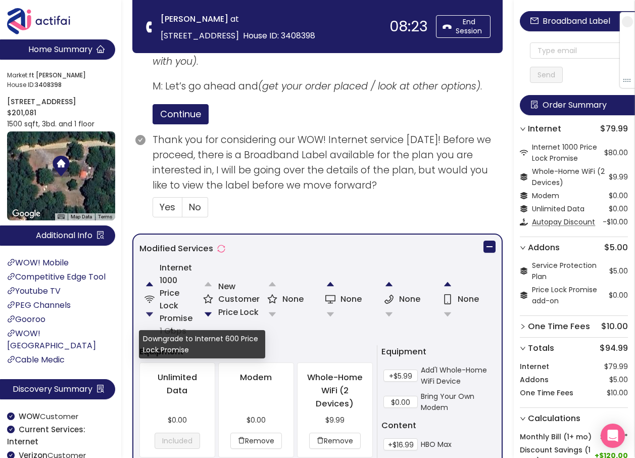
click at [149, 312] on button "button" at bounding box center [149, 314] width 20 height 20
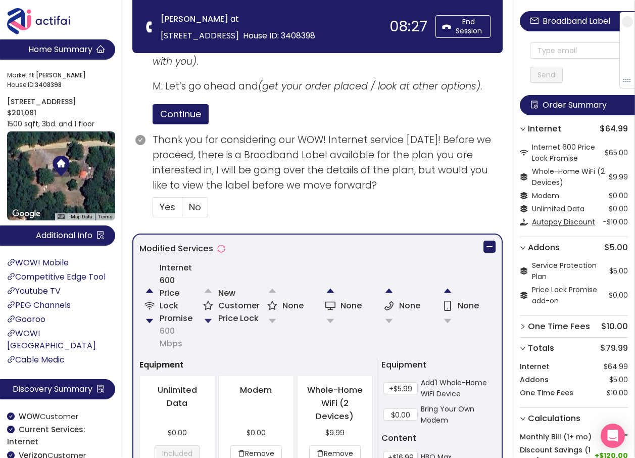
click at [207, 314] on button "button" at bounding box center [208, 321] width 20 height 20
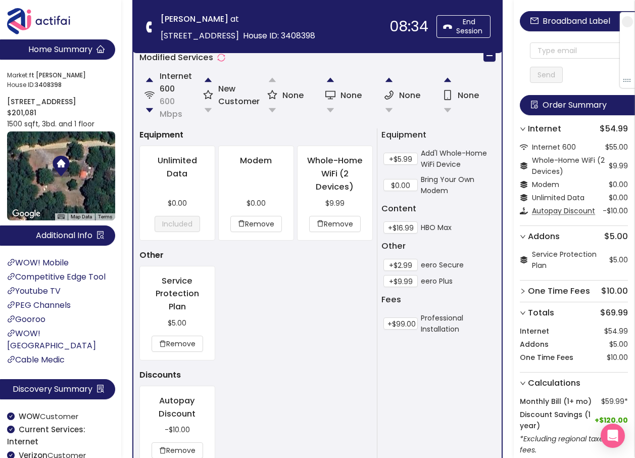
scroll to position [709, 0]
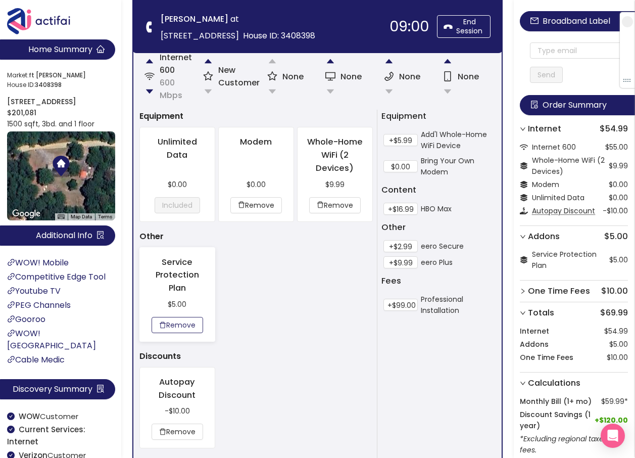
click at [187, 323] on button "Remove" at bounding box center [178, 325] width 52 height 16
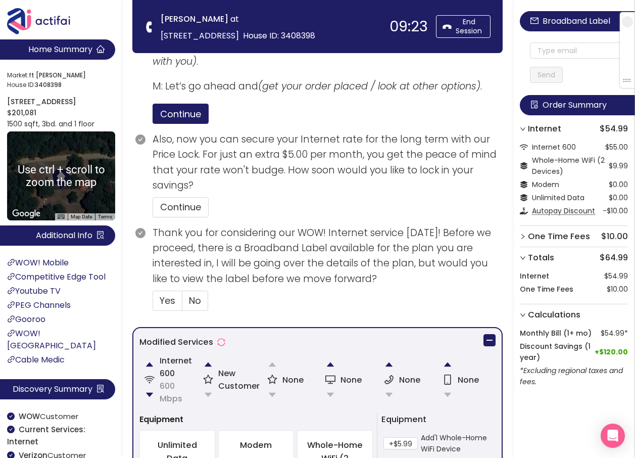
scroll to position [355, 0]
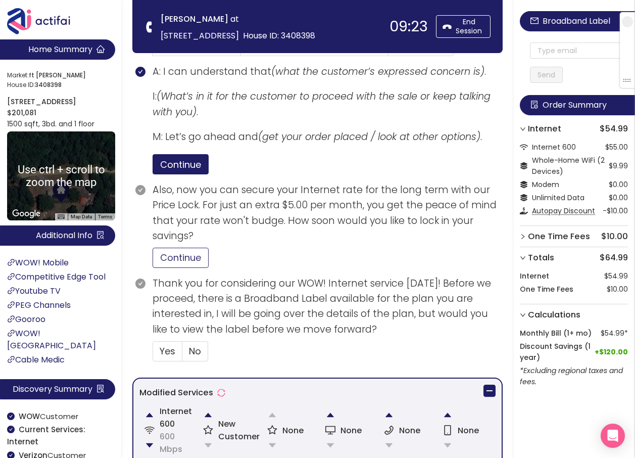
click at [183, 256] on button "Continue" at bounding box center [181, 257] width 56 height 20
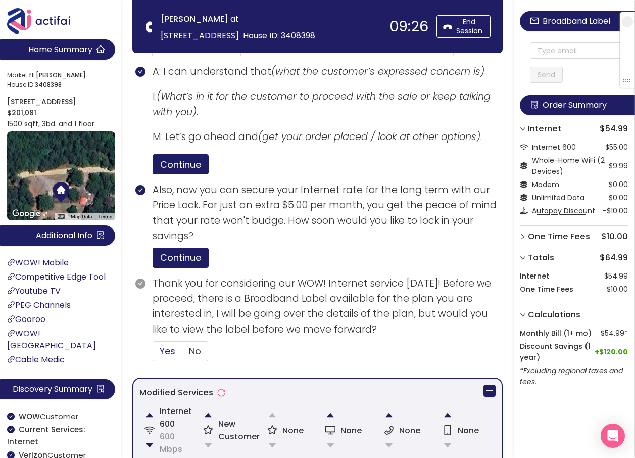
click at [160, 351] on span "Yes" at bounding box center [168, 350] width 16 height 13
click at [153, 354] on input "Yes" at bounding box center [153, 354] width 0 height 0
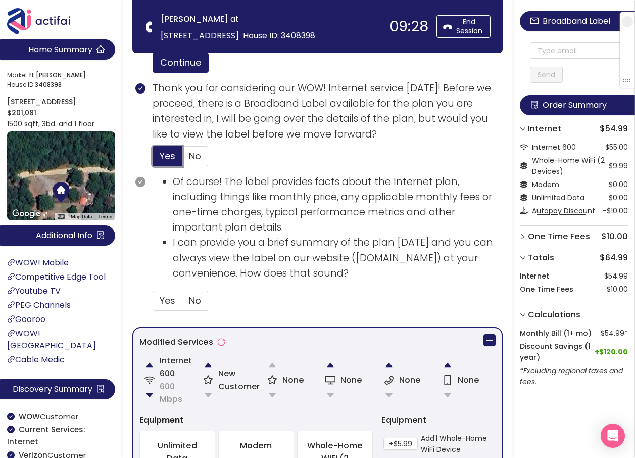
scroll to position [557, 0]
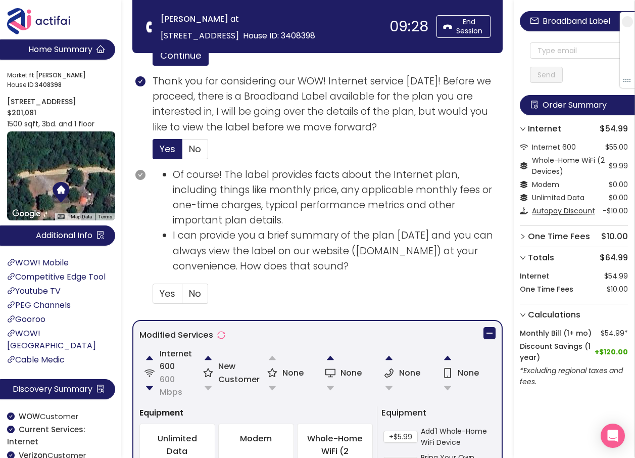
click at [144, 290] on div at bounding box center [142, 239] width 20 height 144
click at [167, 296] on span "Yes" at bounding box center [168, 293] width 16 height 13
click at [153, 296] on input "Yes" at bounding box center [153, 296] width 0 height 0
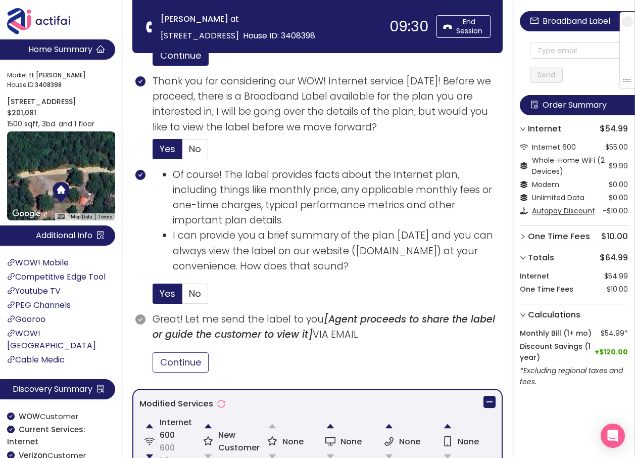
click at [186, 359] on button "Continue" at bounding box center [181, 362] width 56 height 20
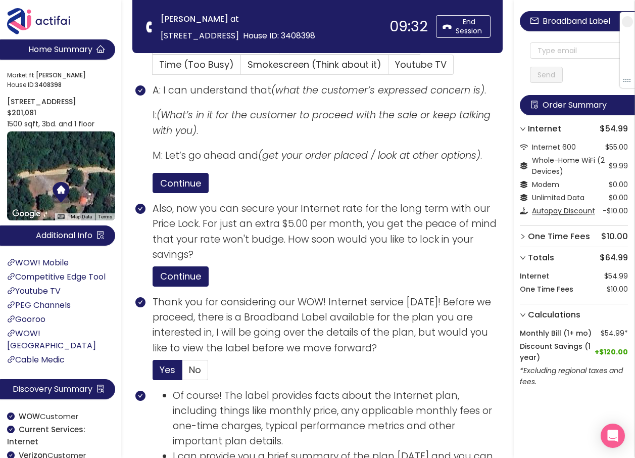
scroll to position [254, 0]
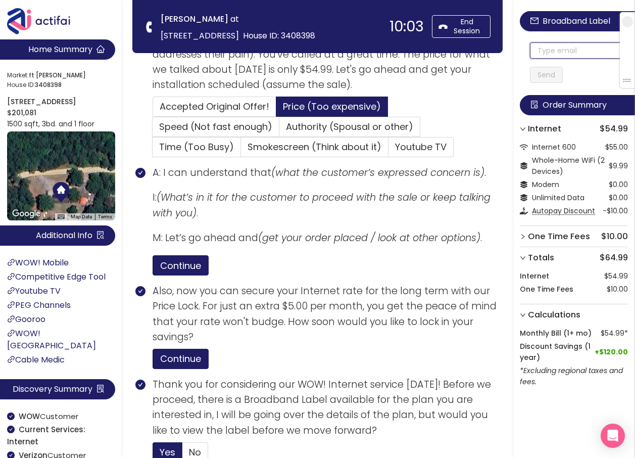
click at [558, 51] on input "text" at bounding box center [579, 50] width 98 height 16
type input "[EMAIL_ADDRESS][DOMAIN_NAME]"
drag, startPoint x: 534, startPoint y: 52, endPoint x: 547, endPoint y: 77, distance: 28.5
click at [547, 77] on button "Send" at bounding box center [546, 75] width 33 height 16
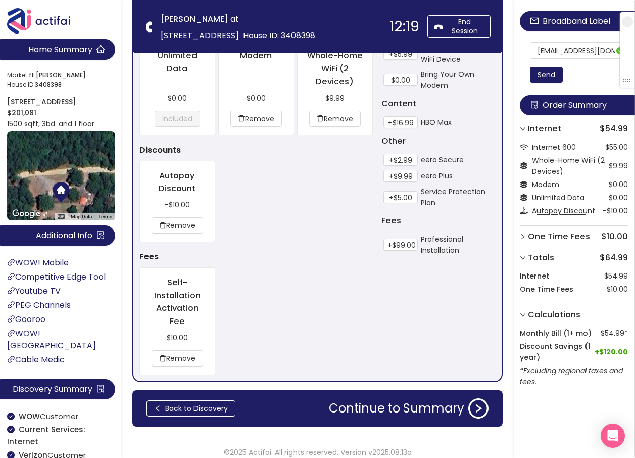
scroll to position [1017, 0]
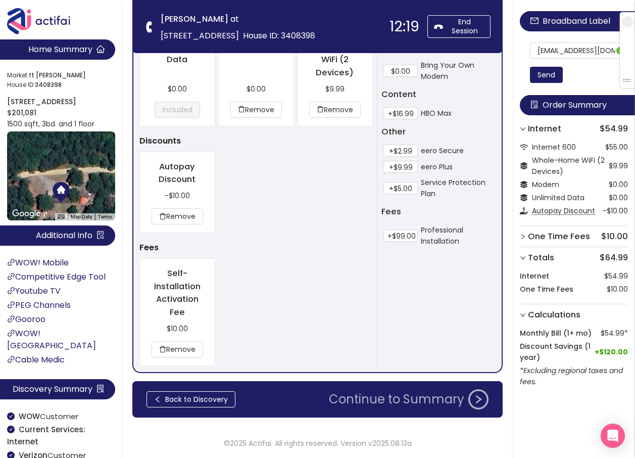
click at [399, 399] on button "Continue to Summary" at bounding box center [409, 399] width 172 height 20
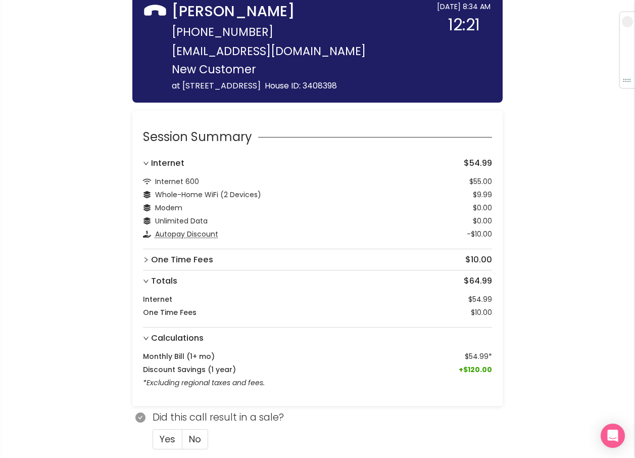
scroll to position [139, 0]
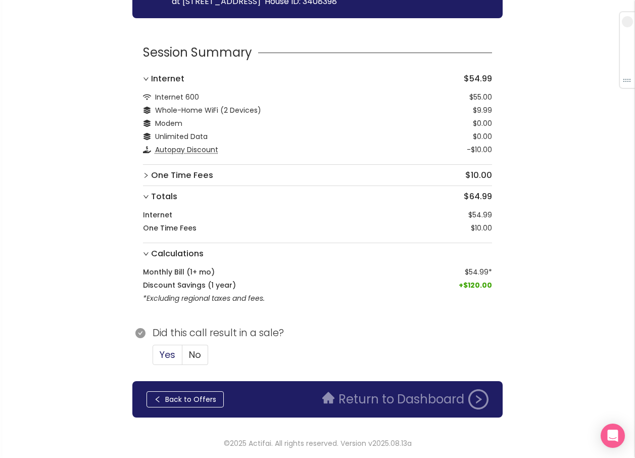
click at [170, 355] on span "Yes" at bounding box center [168, 354] width 16 height 13
click at [153, 358] on input "Yes" at bounding box center [153, 358] width 0 height 0
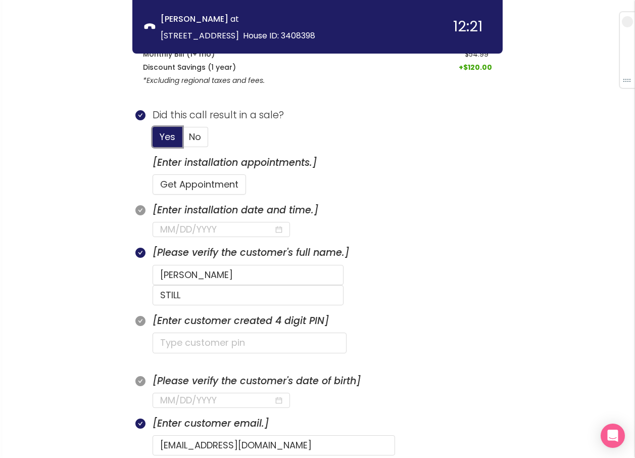
scroll to position [189, 0]
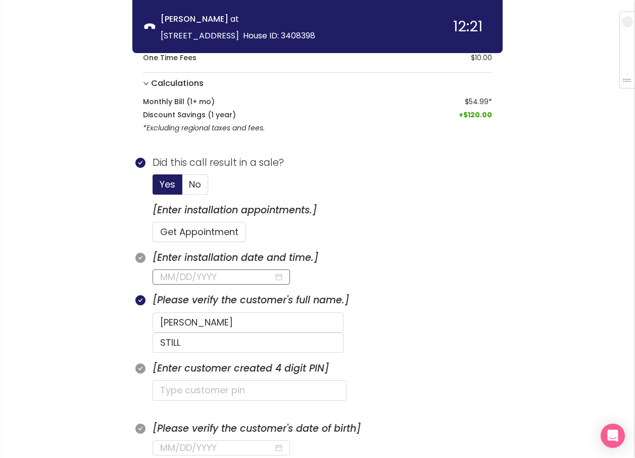
click at [237, 275] on input at bounding box center [217, 277] width 114 height 14
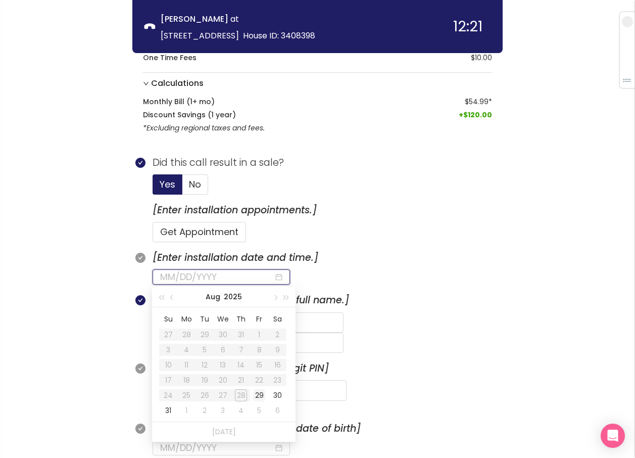
type input "[DATE]"
click at [259, 397] on div "29" at bounding box center [259, 395] width 12 height 12
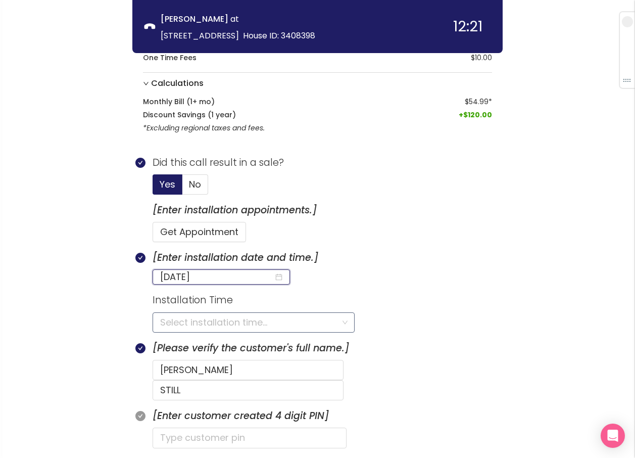
click at [195, 324] on input "search" at bounding box center [250, 322] width 180 height 19
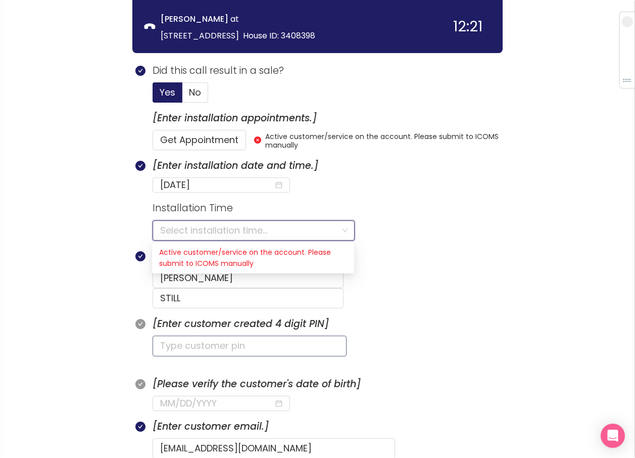
scroll to position [290, 0]
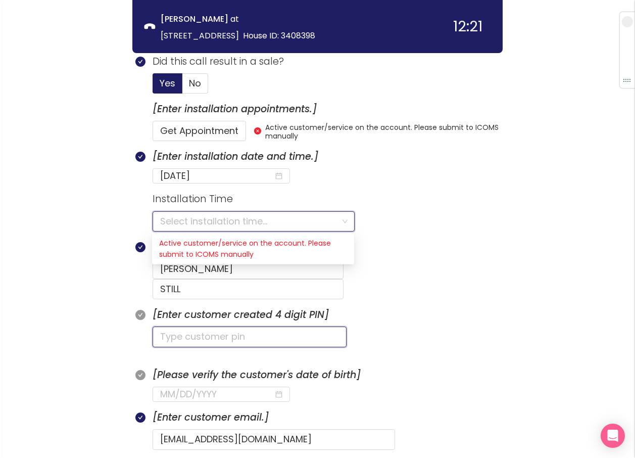
click at [210, 326] on input "text" at bounding box center [250, 336] width 194 height 20
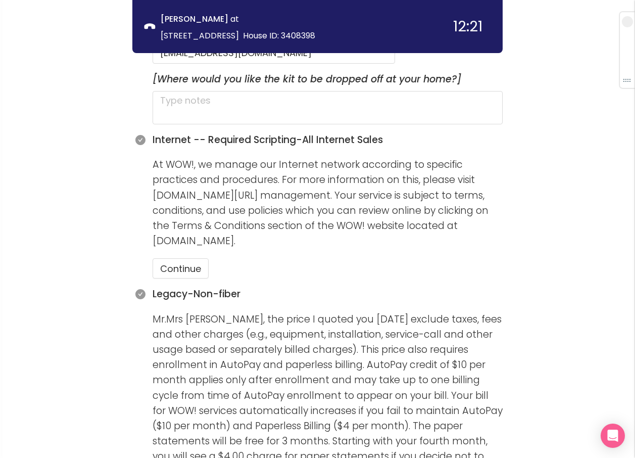
scroll to position [694, 0]
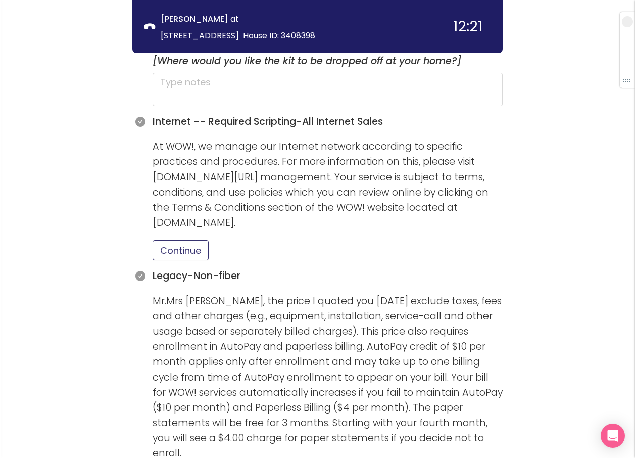
click at [193, 240] on button "Continue" at bounding box center [181, 250] width 56 height 20
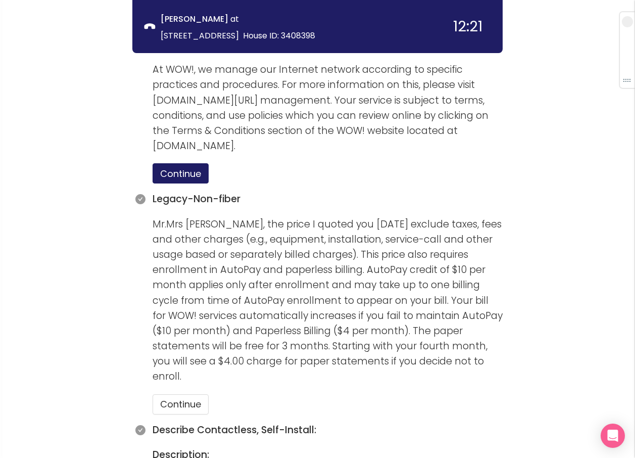
scroll to position [947, 0]
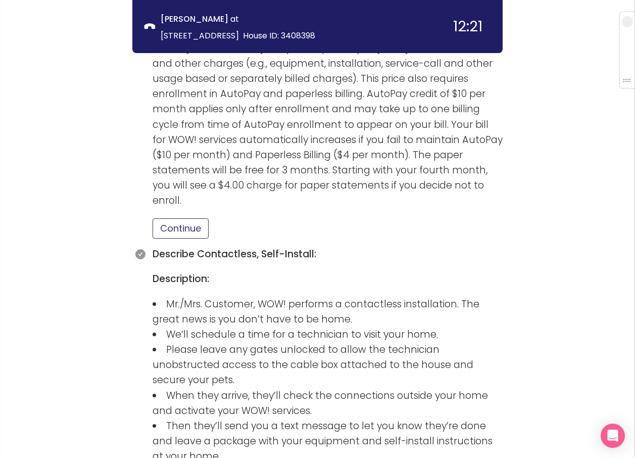
click at [182, 218] on button "Continue" at bounding box center [181, 228] width 56 height 20
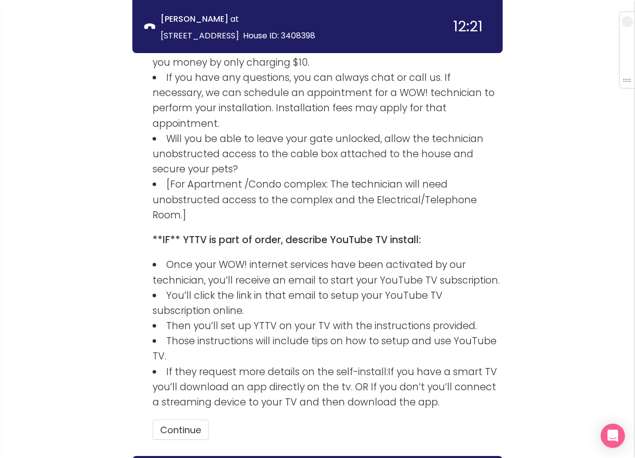
scroll to position [1426, 0]
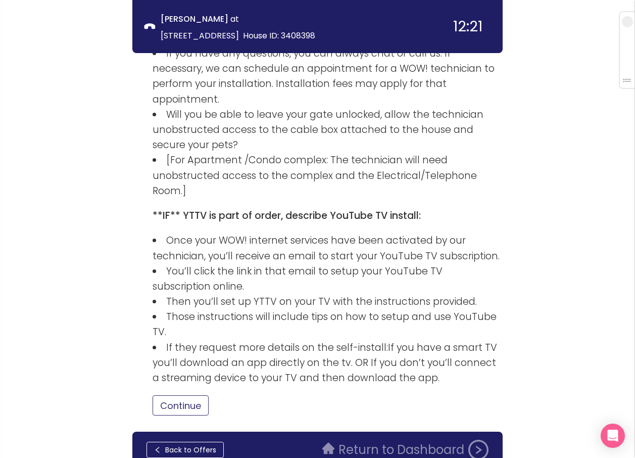
click at [174, 395] on button "Continue" at bounding box center [181, 405] width 56 height 20
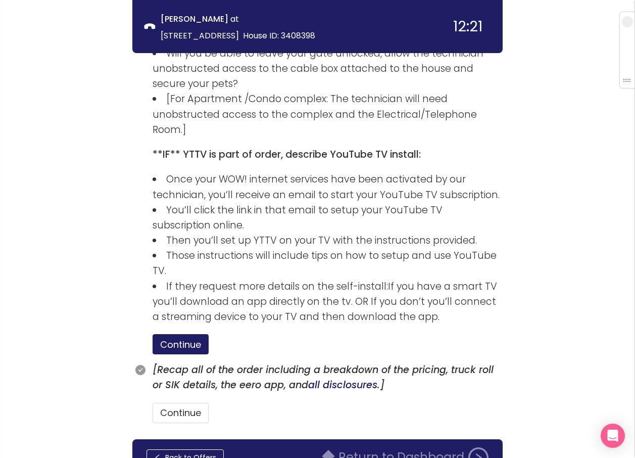
scroll to position [1494, 0]
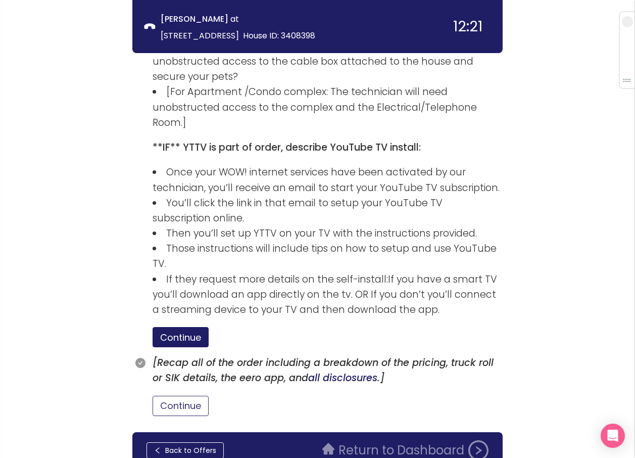
drag, startPoint x: 191, startPoint y: 355, endPoint x: 198, endPoint y: 350, distance: 8.4
click at [191, 395] on button "Continue" at bounding box center [181, 405] width 56 height 20
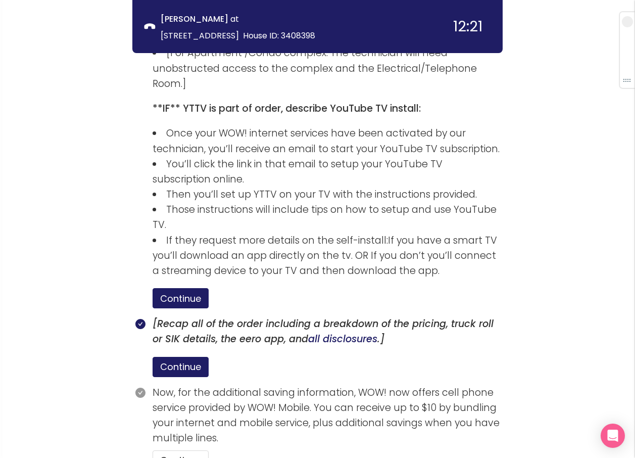
scroll to position [1587, 0]
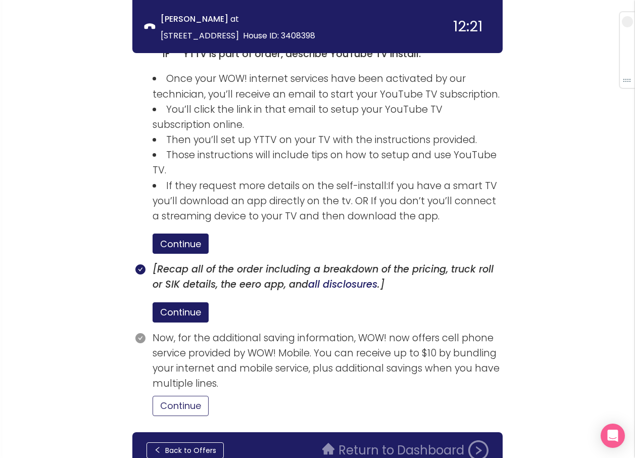
click at [191, 395] on button "Continue" at bounding box center [181, 405] width 56 height 20
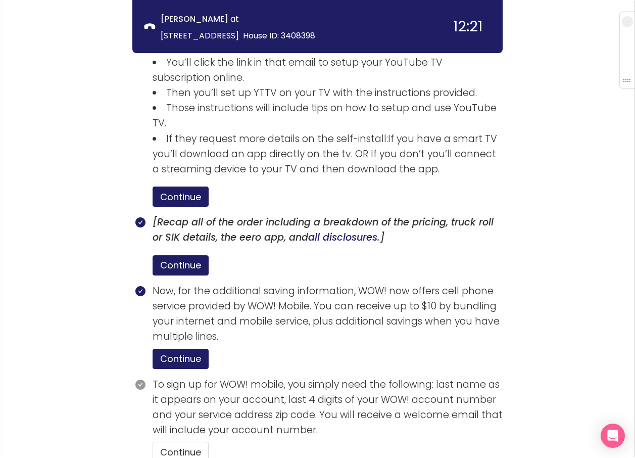
scroll to position [1681, 0]
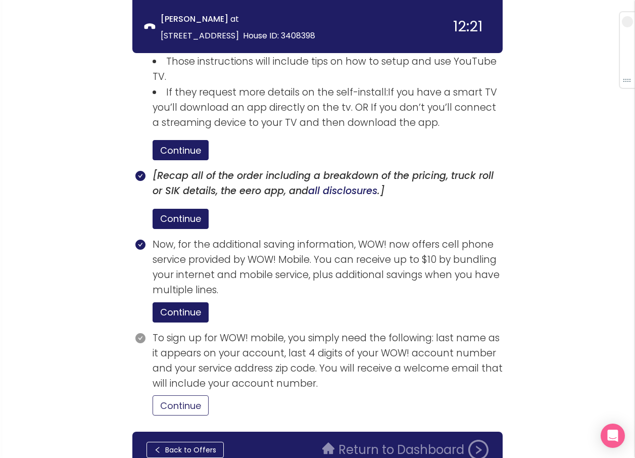
click at [172, 395] on button "Continue" at bounding box center [181, 405] width 56 height 20
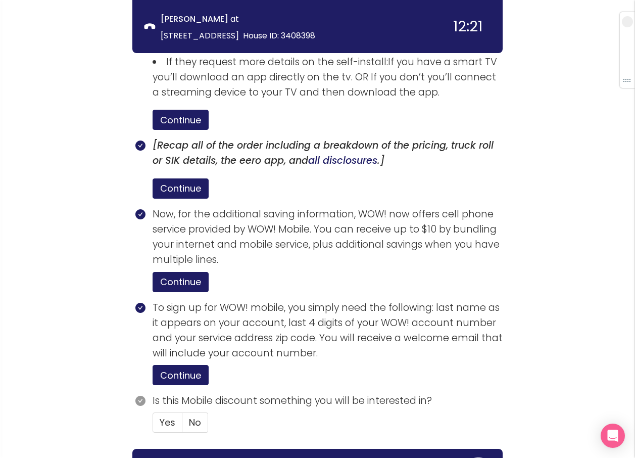
scroll to position [1728, 0]
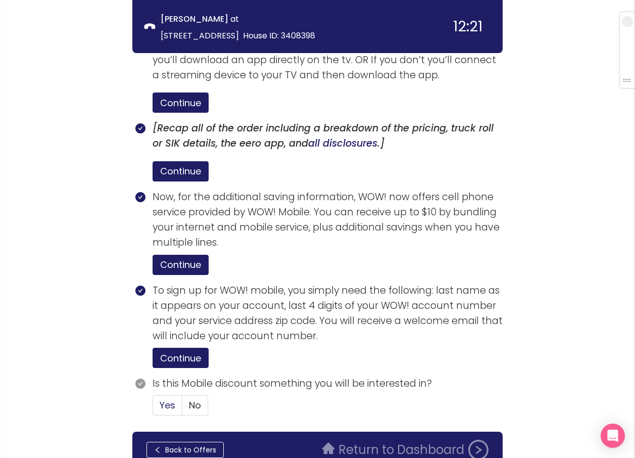
click at [163, 398] on span "Yes" at bounding box center [168, 404] width 16 height 13
click at [153, 408] on input "Yes" at bounding box center [153, 408] width 0 height 0
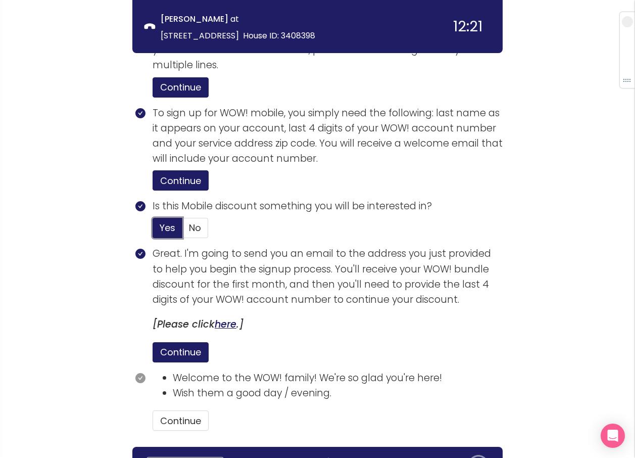
scroll to position [1921, 0]
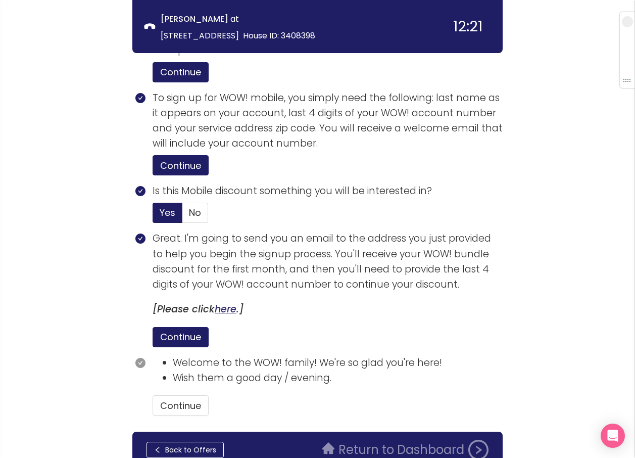
click at [230, 302] on link "here" at bounding box center [226, 309] width 22 height 14
click at [181, 395] on button "Continue" at bounding box center [181, 405] width 56 height 20
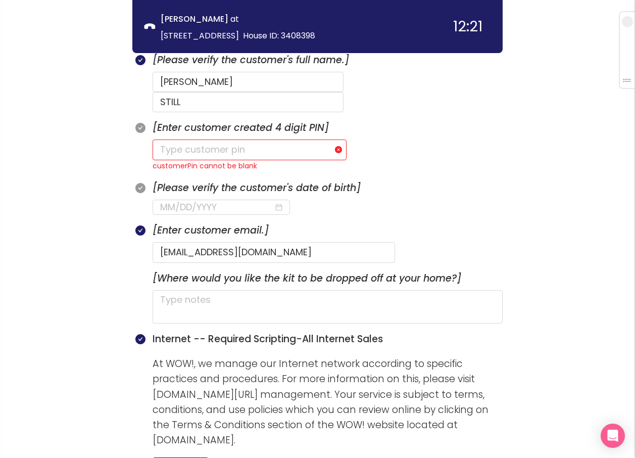
scroll to position [456, 0]
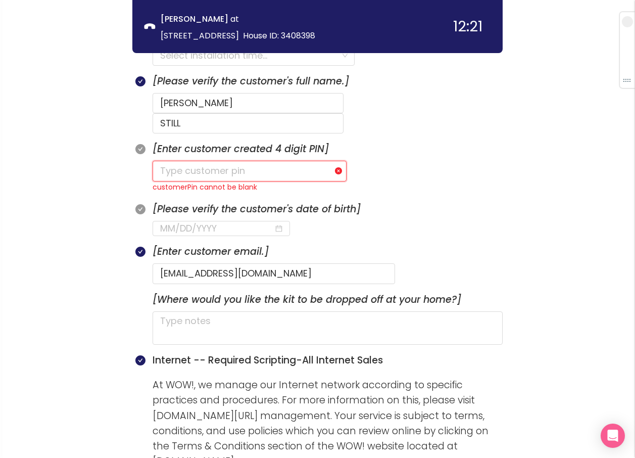
click at [225, 161] on input "text" at bounding box center [250, 171] width 194 height 20
click at [192, 161] on input "text" at bounding box center [250, 171] width 194 height 20
type input "1015"
click at [172, 221] on input at bounding box center [217, 228] width 114 height 14
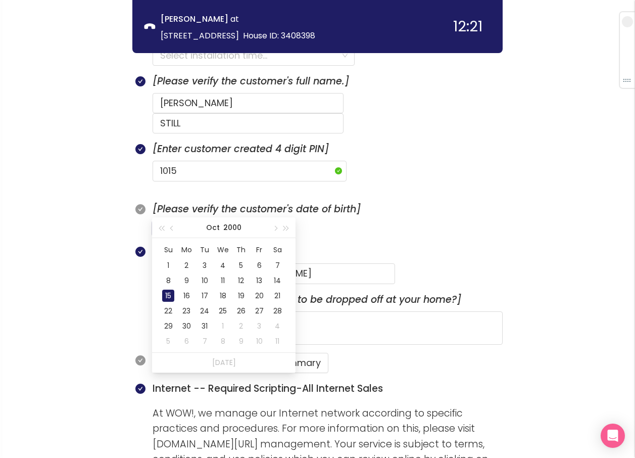
click at [165, 296] on div "15" at bounding box center [168, 295] width 12 height 12
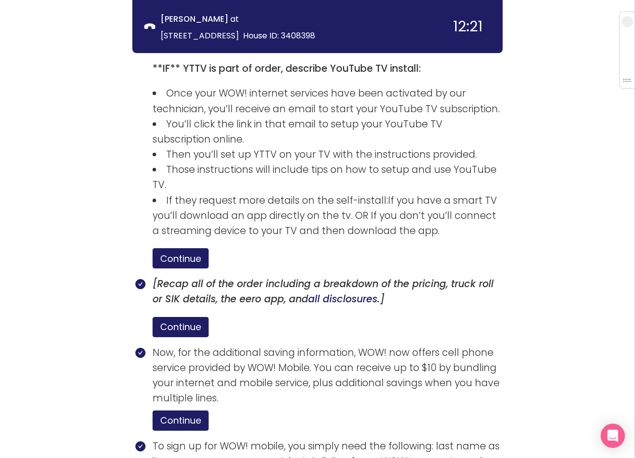
scroll to position [1949, 0]
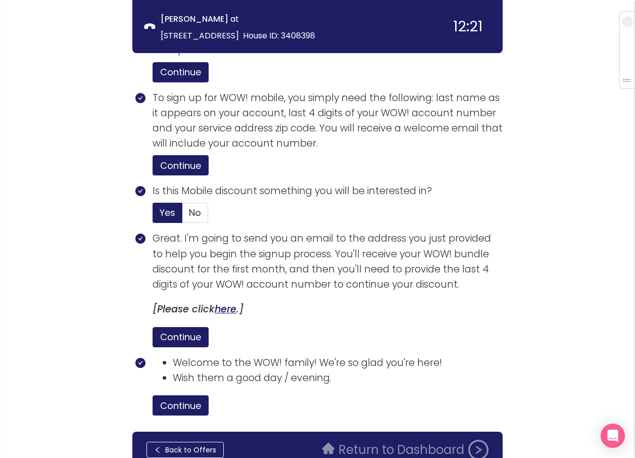
type input "[DATE]"
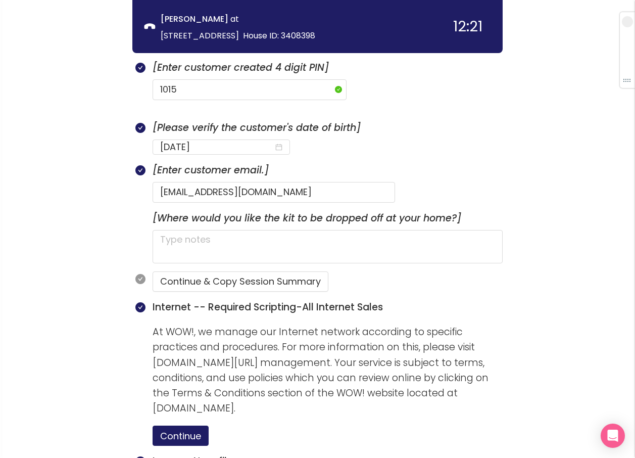
scroll to position [484, 0]
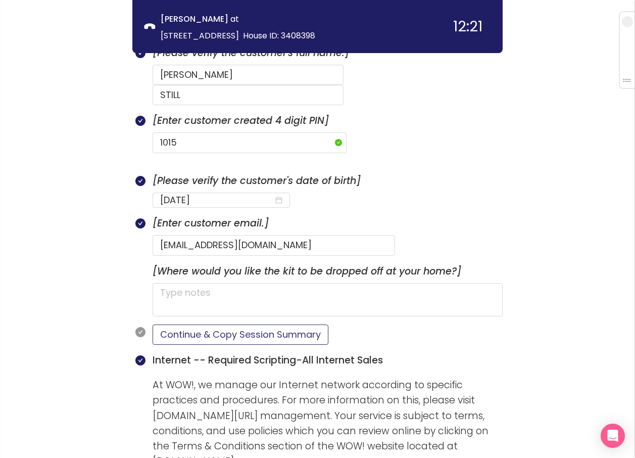
click at [243, 324] on button "Continue & Copy Session Summary" at bounding box center [241, 334] width 176 height 20
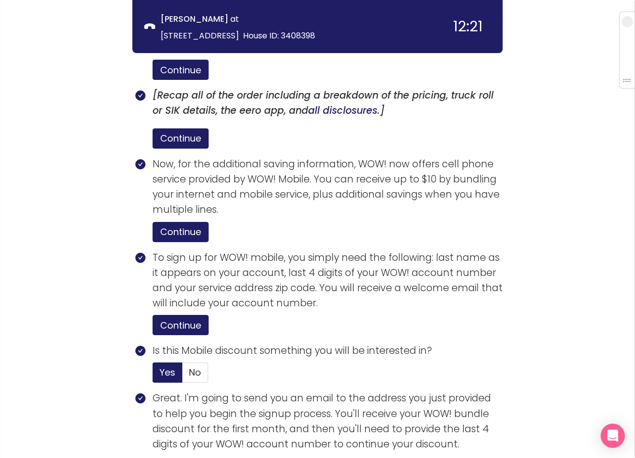
scroll to position [1949, 0]
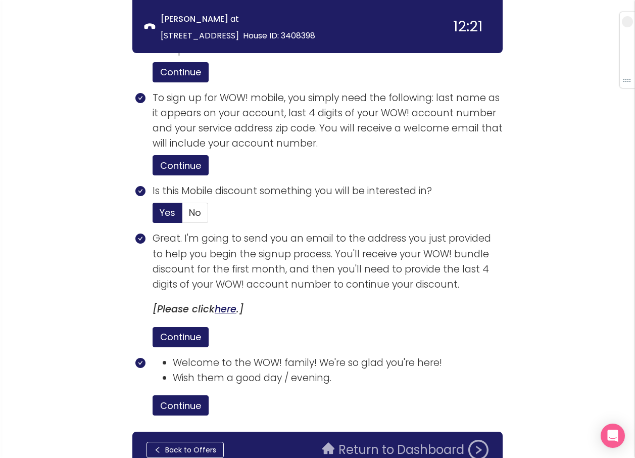
click at [387, 439] on button "Return to Dashboard" at bounding box center [405, 449] width 178 height 20
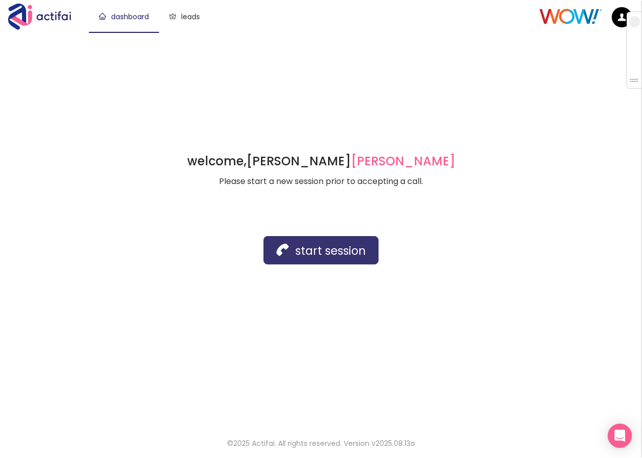
click at [316, 247] on button "start session" at bounding box center [321, 250] width 115 height 28
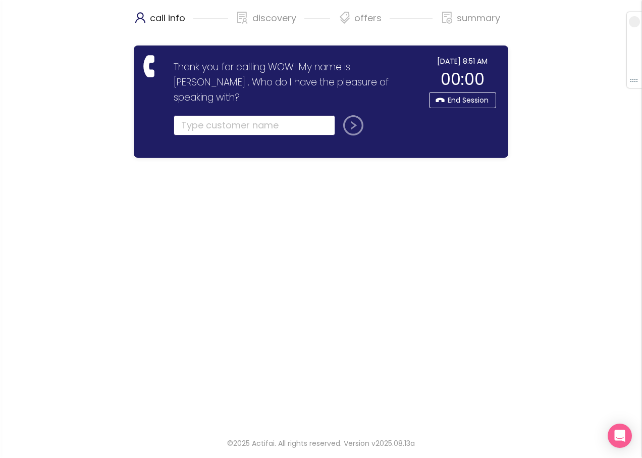
click at [185, 115] on input "text" at bounding box center [255, 125] width 162 height 20
click at [230, 115] on input "text" at bounding box center [255, 125] width 162 height 20
click at [354, 115] on button "submit" at bounding box center [351, 125] width 24 height 20
type input "[PERSON_NAME]"
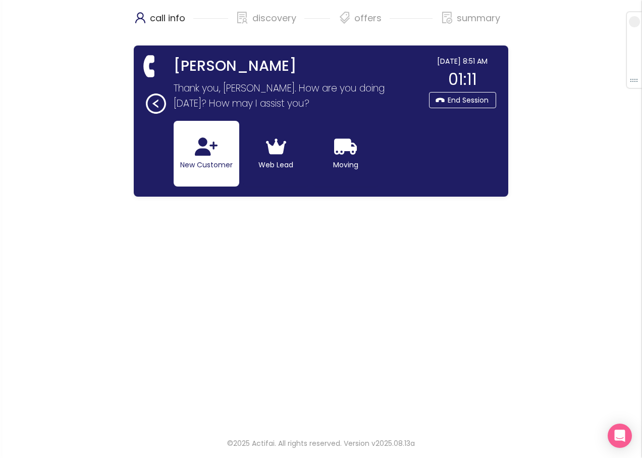
click at [217, 160] on button "New Customer" at bounding box center [207, 154] width 66 height 66
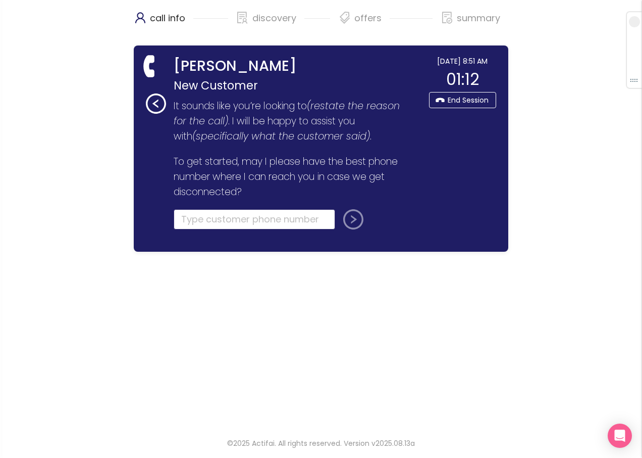
click at [198, 220] on input "tel" at bounding box center [255, 219] width 162 height 20
type input "[PHONE_NUMBER]"
click at [355, 217] on button "submit" at bounding box center [351, 219] width 24 height 20
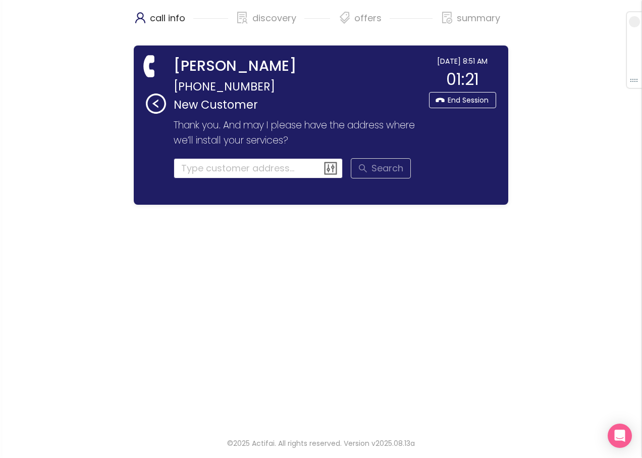
click at [192, 165] on input at bounding box center [259, 168] width 170 height 20
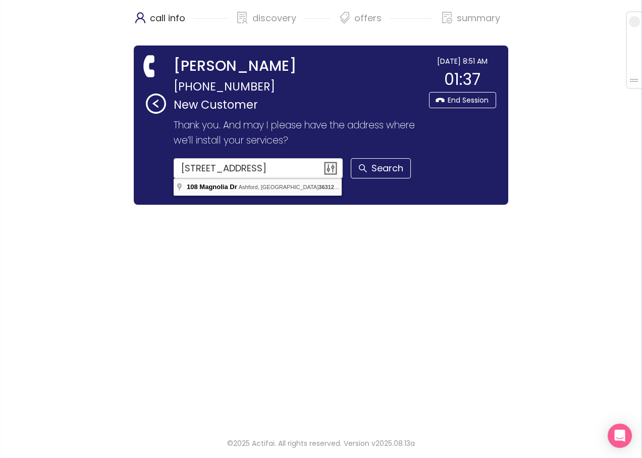
type input "[STREET_ADDRESS][PERSON_NAME]"
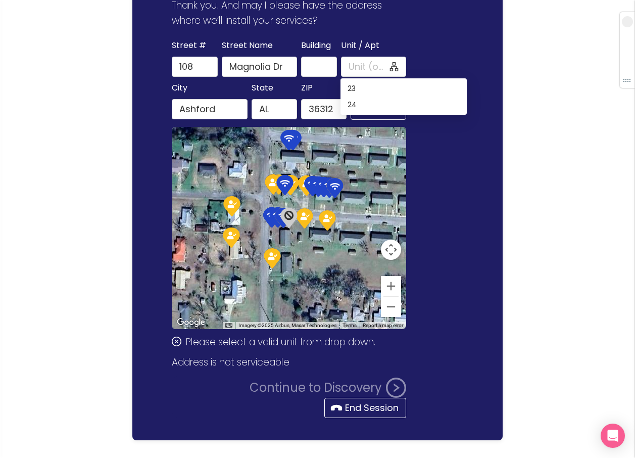
scroll to position [142, 0]
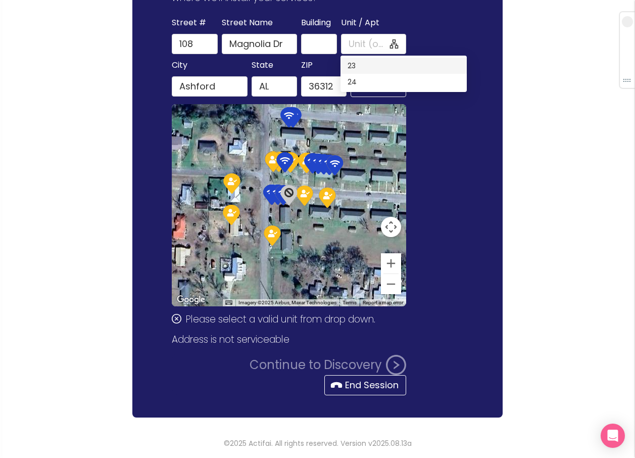
click at [352, 67] on div "23" at bounding box center [403, 65] width 112 height 11
type input "23"
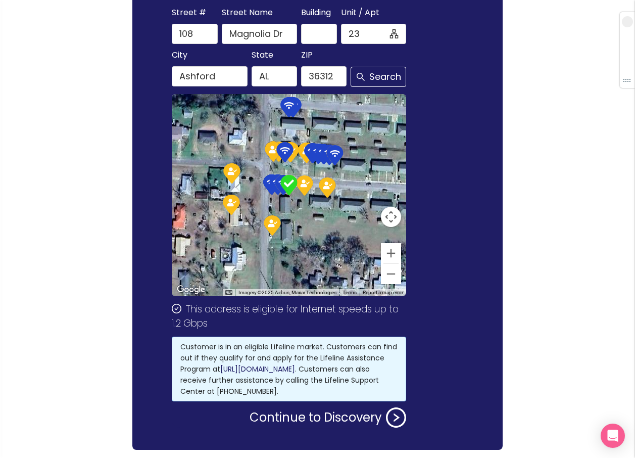
scroll to position [134, 0]
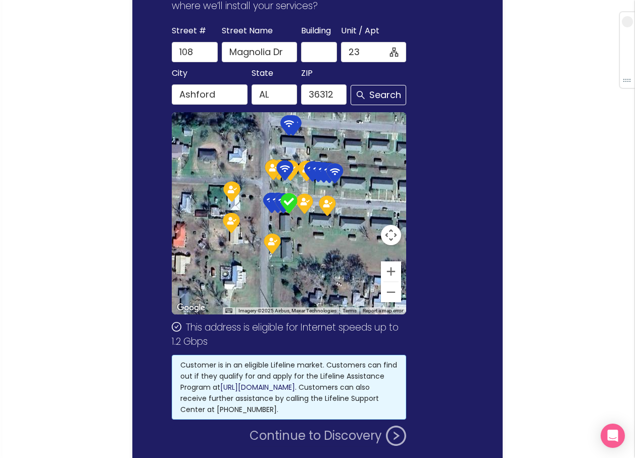
click at [333, 435] on button "Continue to Discovery" at bounding box center [327, 435] width 157 height 20
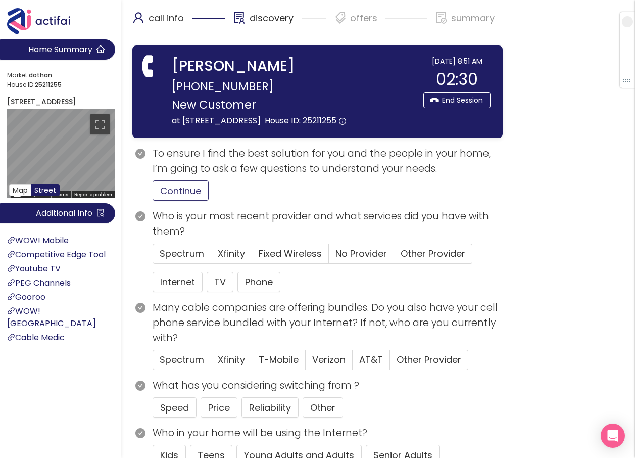
click at [178, 201] on button "Continue" at bounding box center [181, 190] width 56 height 20
click at [161, 292] on button "Internet" at bounding box center [178, 282] width 50 height 20
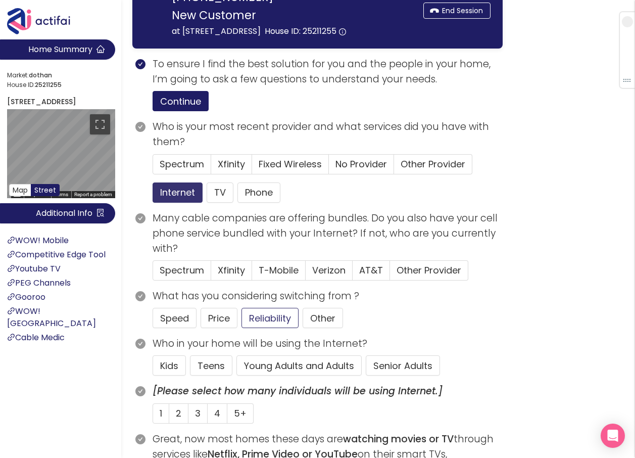
scroll to position [101, 0]
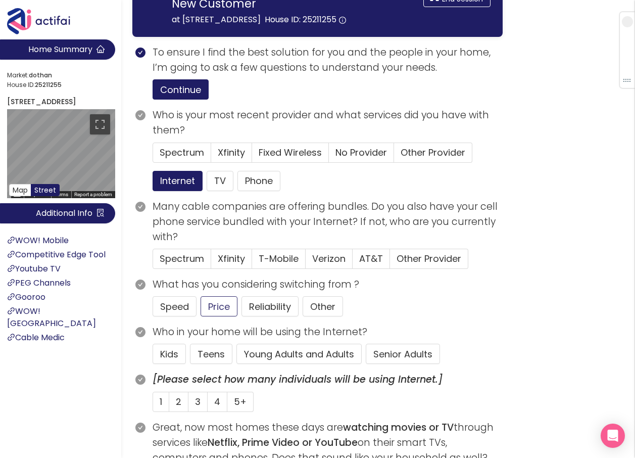
click at [306, 360] on button "Young Adults and Adults" at bounding box center [298, 353] width 125 height 20
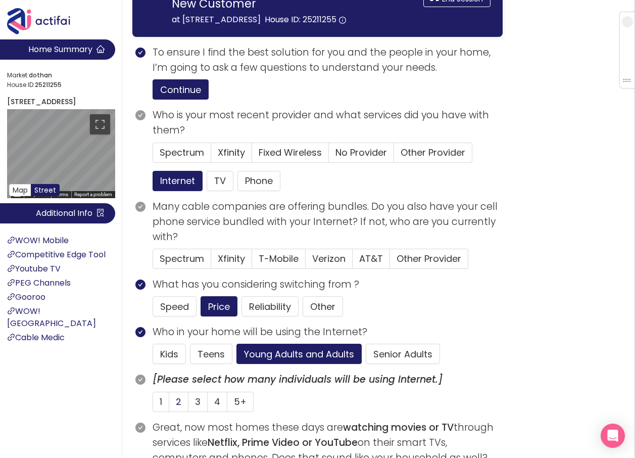
click at [180, 412] on label "2" at bounding box center [178, 401] width 19 height 20
click at [169, 405] on input "2" at bounding box center [169, 405] width 0 height 0
click at [337, 159] on span "No Provider" at bounding box center [361, 152] width 52 height 13
click at [329, 156] on input "No Provider" at bounding box center [329, 156] width 0 height 0
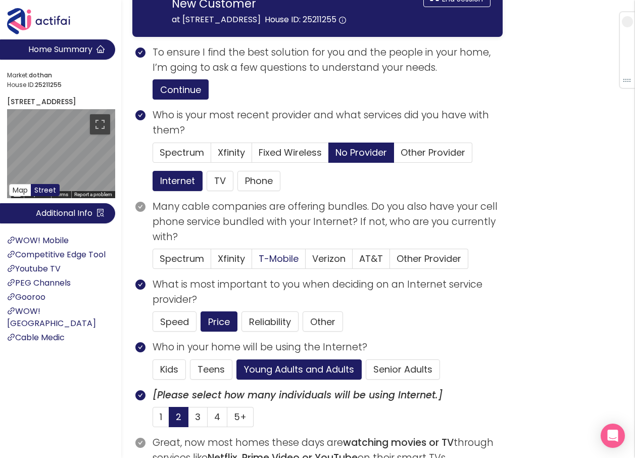
click at [269, 265] on span "T-Mobile" at bounding box center [279, 258] width 40 height 13
click at [252, 262] on input "T-Mobile" at bounding box center [252, 262] width 0 height 0
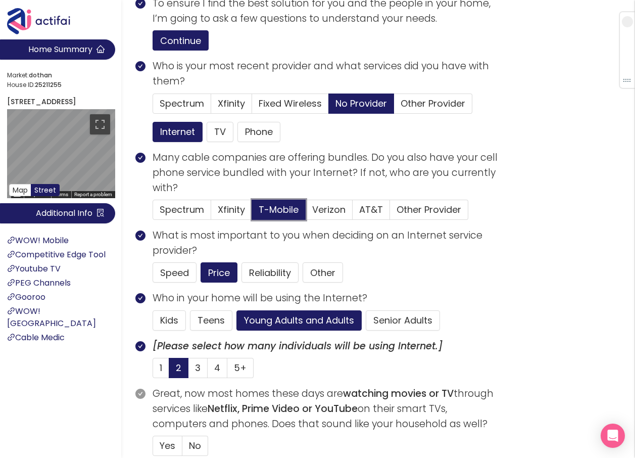
scroll to position [303, 0]
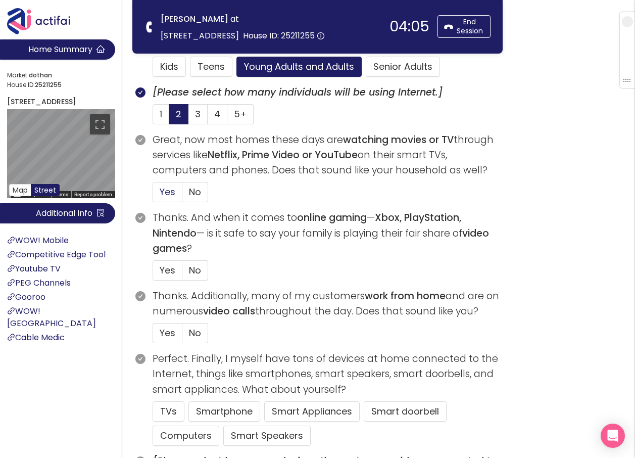
click at [170, 193] on span "Yes" at bounding box center [168, 191] width 16 height 13
click at [153, 195] on input "Yes" at bounding box center [153, 195] width 0 height 0
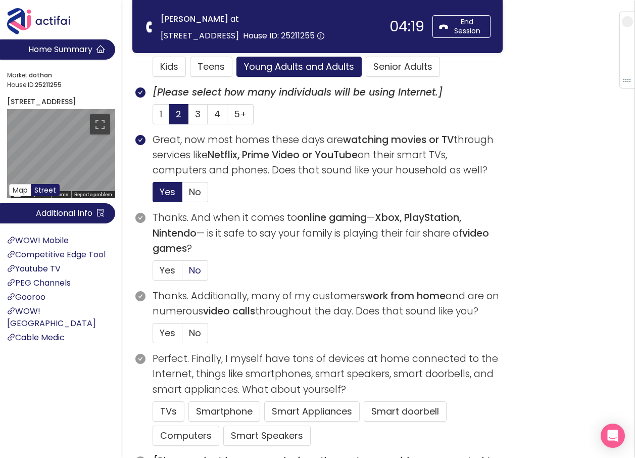
click at [192, 268] on span "No" at bounding box center [195, 270] width 12 height 13
click at [182, 273] on input "No" at bounding box center [182, 273] width 0 height 0
click at [198, 334] on span "No" at bounding box center [195, 332] width 12 height 13
click at [182, 336] on input "No" at bounding box center [182, 336] width 0 height 0
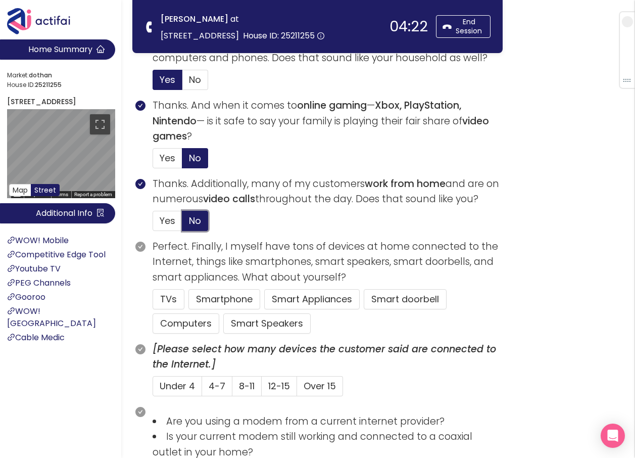
scroll to position [455, 0]
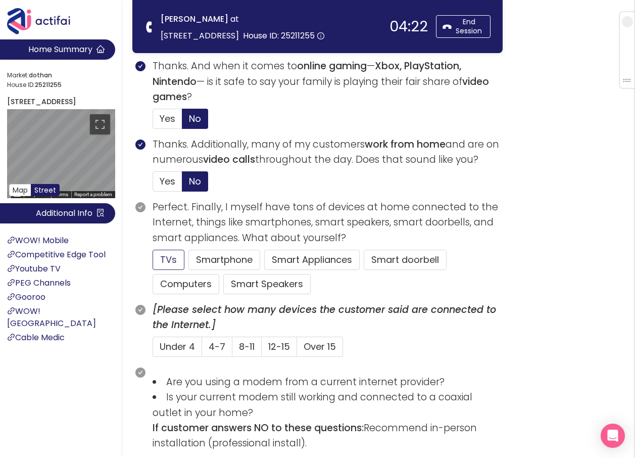
click at [157, 256] on button "TVs" at bounding box center [169, 259] width 32 height 20
click at [223, 274] on button "Smartphone" at bounding box center [266, 284] width 87 height 20
click at [185, 347] on span "Under 4" at bounding box center [177, 346] width 35 height 13
click at [153, 350] on input "Under 4" at bounding box center [153, 350] width 0 height 0
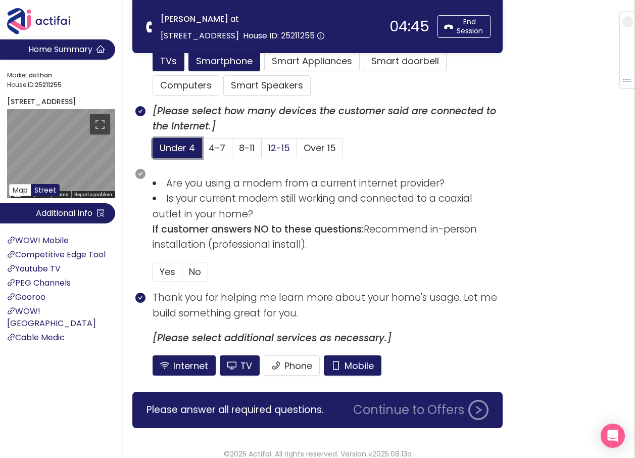
scroll to position [664, 0]
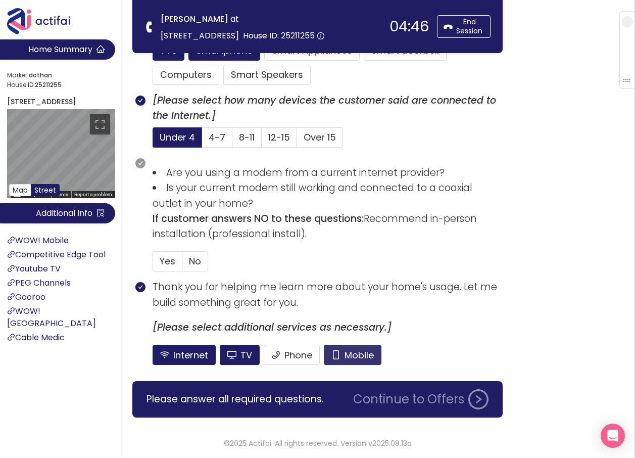
click at [347, 357] on button "Mobile" at bounding box center [353, 354] width 58 height 20
click at [243, 356] on button "TV" at bounding box center [240, 354] width 40 height 20
click at [203, 263] on label "No" at bounding box center [195, 261] width 26 height 20
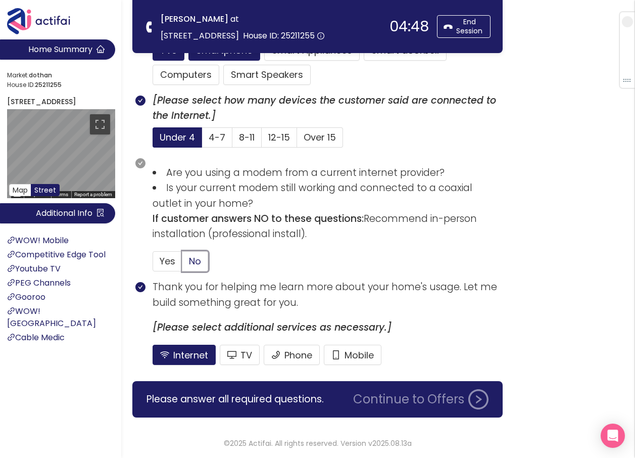
click at [182, 264] on input "No" at bounding box center [182, 264] width 0 height 0
click at [402, 398] on button "Continue to Offers" at bounding box center [420, 399] width 147 height 20
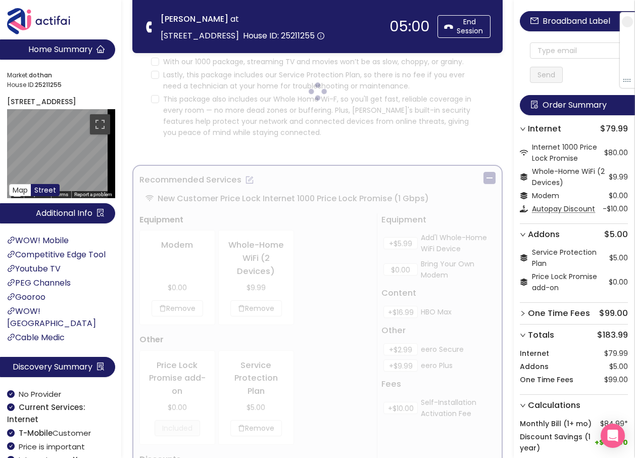
scroll to position [0, 0]
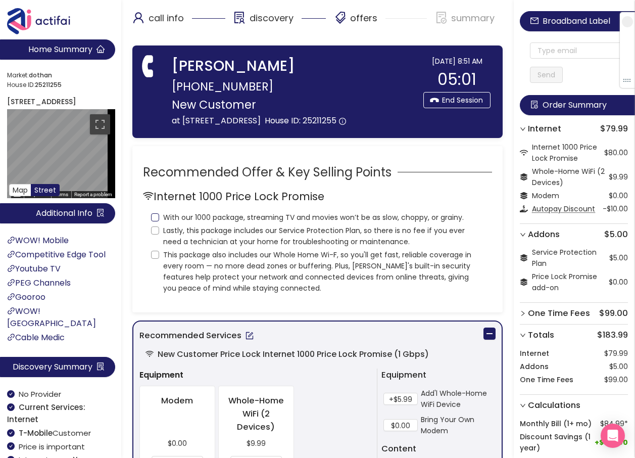
click at [156, 221] on input "With our 1000 package, streaming TV and movies won’t be as slow, choppy, or gra…" at bounding box center [155, 217] width 8 height 8
checkbox input "true"
click at [155, 234] on input "Lastly, this package includes our Service Protection Plan, so there is no fee i…" at bounding box center [155, 230] width 8 height 8
checkbox input "true"
click at [154, 259] on input "This package also includes our Whole Home Wi-F, so you'll get fast, reliable co…" at bounding box center [155, 255] width 8 height 8
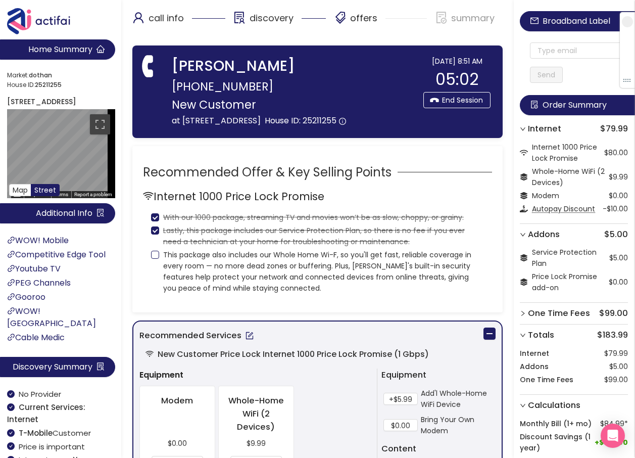
checkbox input "true"
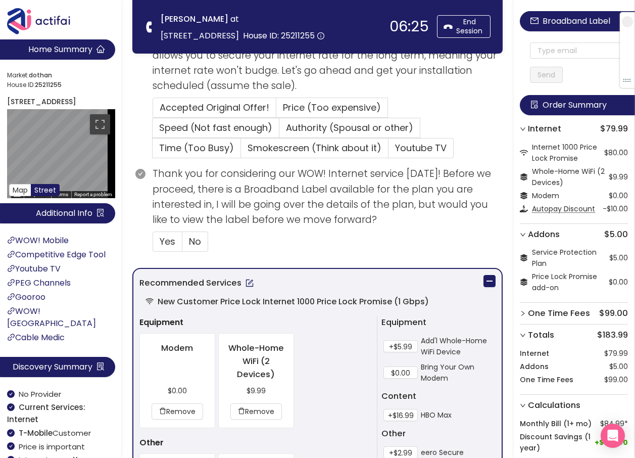
scroll to position [253, 0]
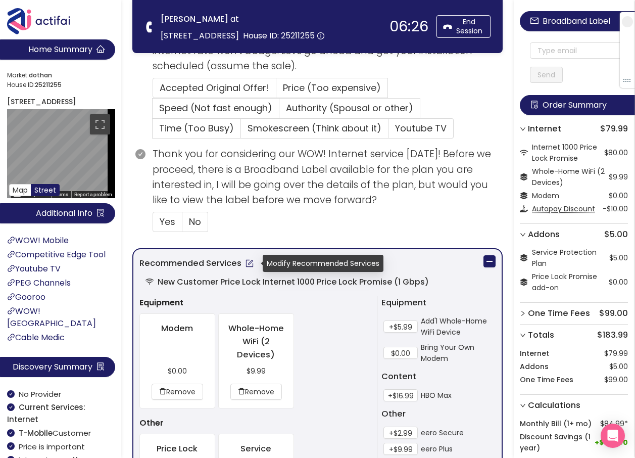
click at [248, 263] on button "button" at bounding box center [249, 263] width 16 height 16
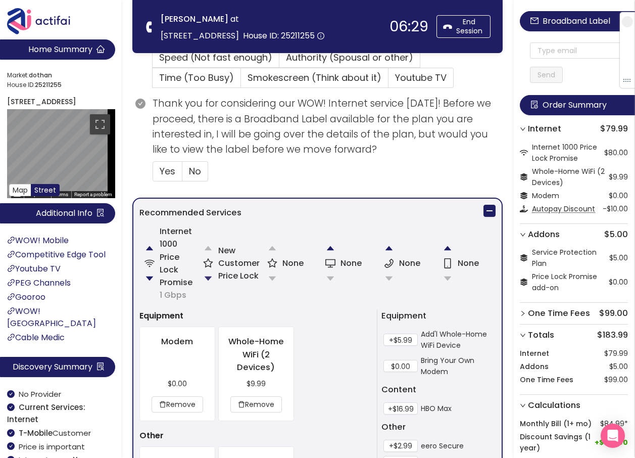
click at [207, 274] on button "button" at bounding box center [208, 278] width 20 height 20
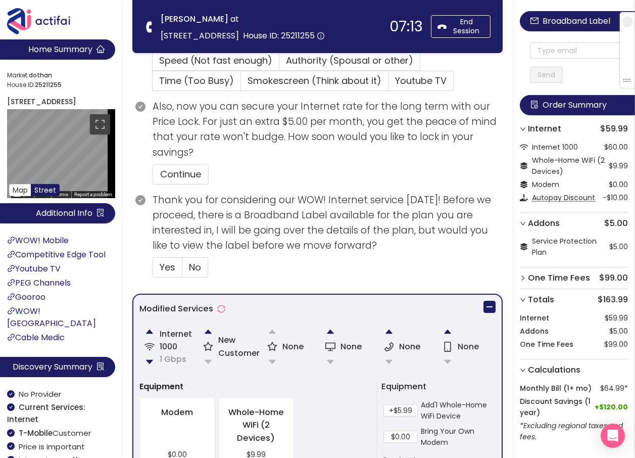
scroll to position [316, 0]
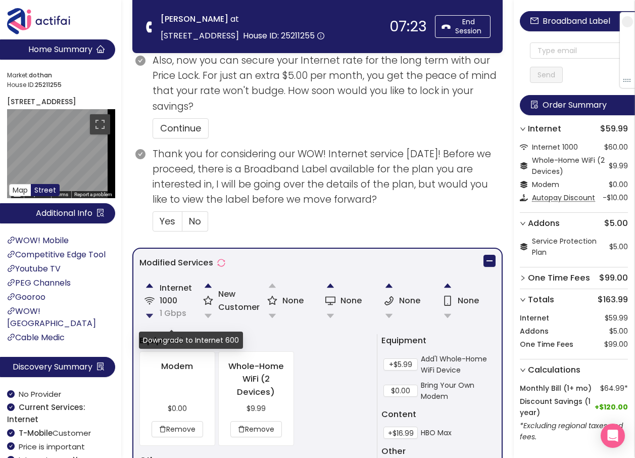
click at [149, 312] on button "button" at bounding box center [149, 316] width 20 height 20
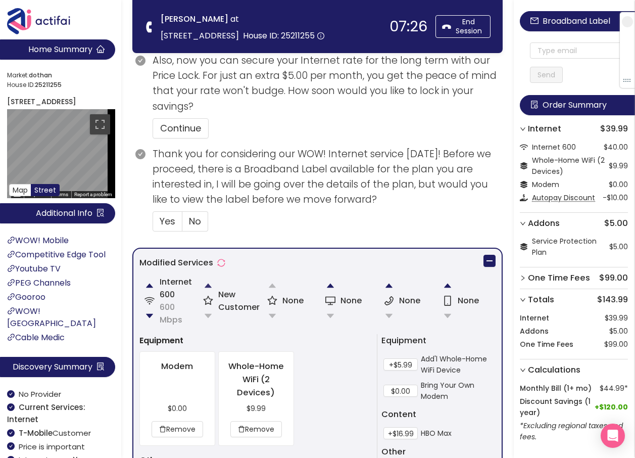
click at [205, 285] on button "button" at bounding box center [208, 285] width 20 height 20
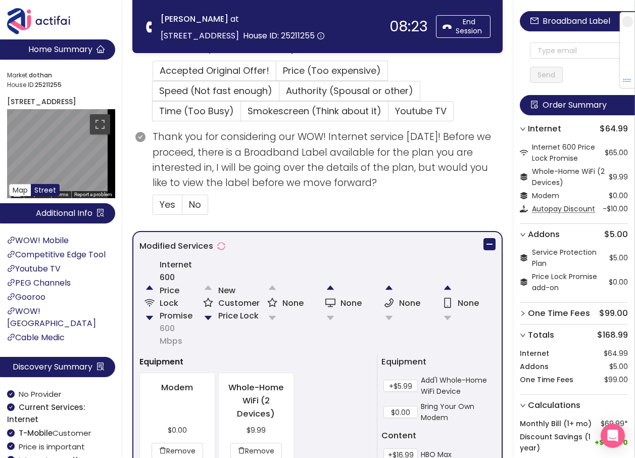
scroll to position [253, 0]
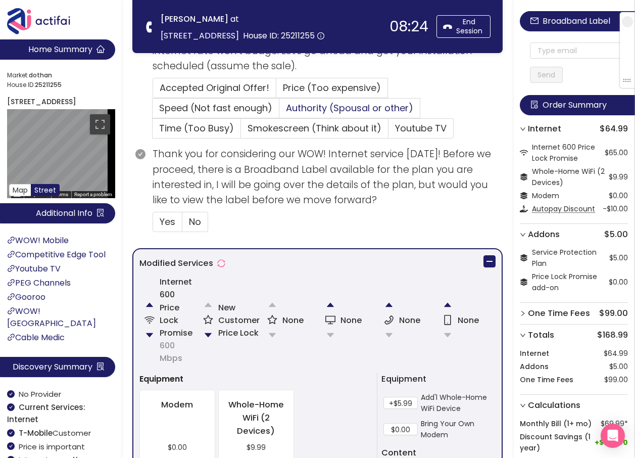
click at [315, 105] on span "Authority (Spousal or other)" at bounding box center [349, 108] width 127 height 13
click at [279, 111] on input "Authority (Spousal or other)" at bounding box center [279, 111] width 0 height 0
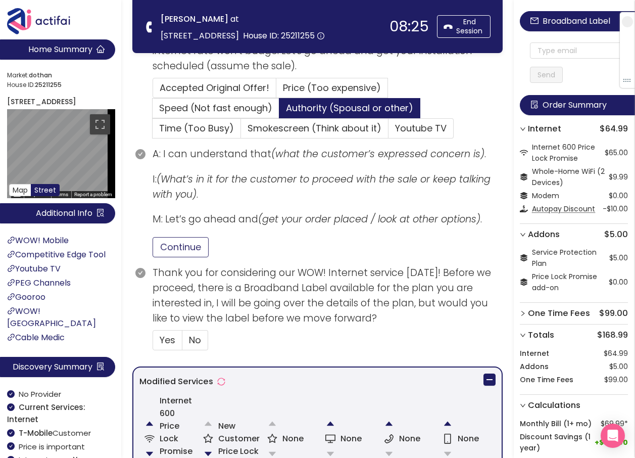
click at [187, 244] on button "Continue" at bounding box center [181, 247] width 56 height 20
click at [279, 118] on label "No" at bounding box center [349, 108] width 141 height 20
click at [182, 343] on input "No" at bounding box center [182, 343] width 0 height 0
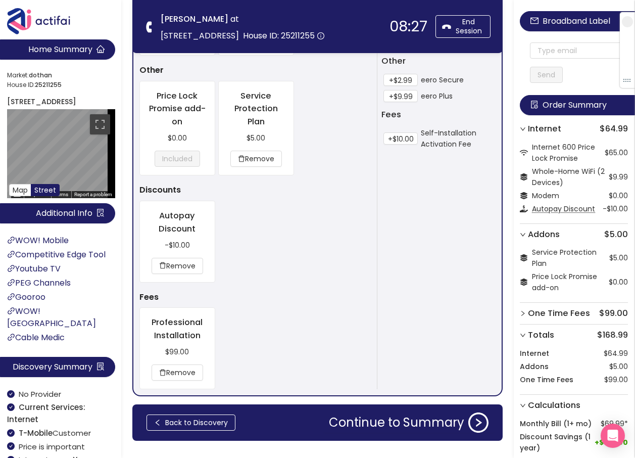
scroll to position [823, 0]
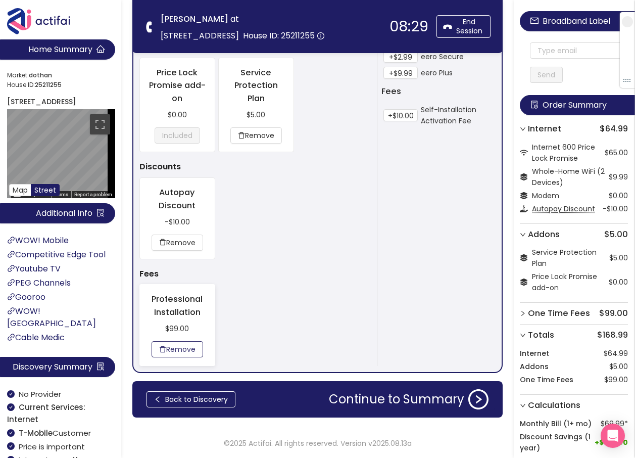
click at [170, 346] on button "Remove" at bounding box center [178, 349] width 52 height 16
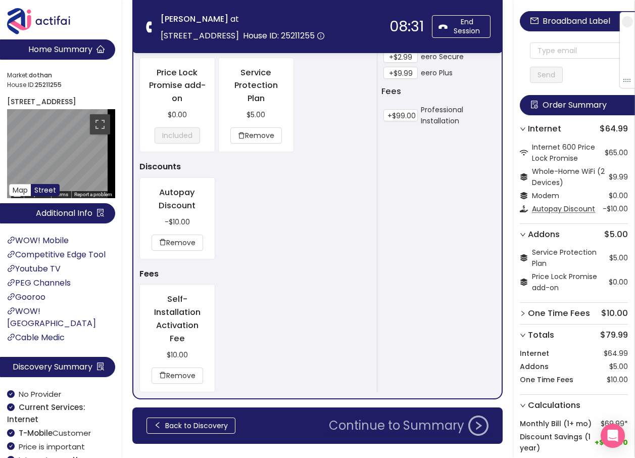
click at [418, 424] on button "Continue to Summary" at bounding box center [409, 425] width 172 height 20
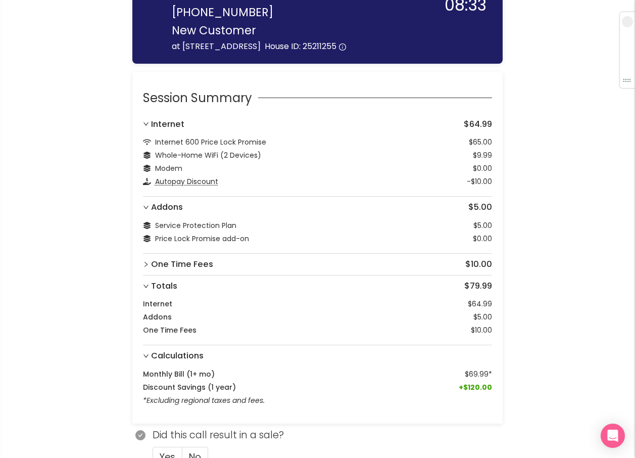
scroll to position [76, 0]
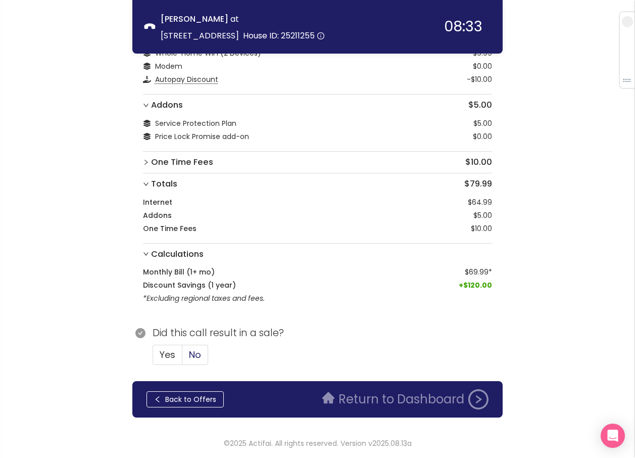
click at [207, 352] on label "No" at bounding box center [195, 354] width 26 height 20
click at [182, 358] on input "No" at bounding box center [182, 358] width 0 height 0
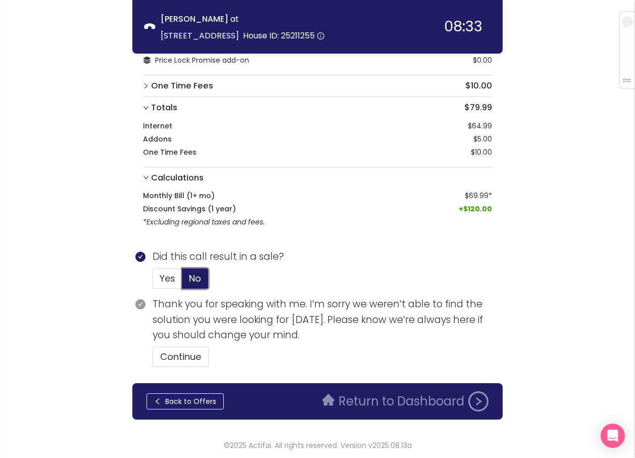
scroll to position [154, 0]
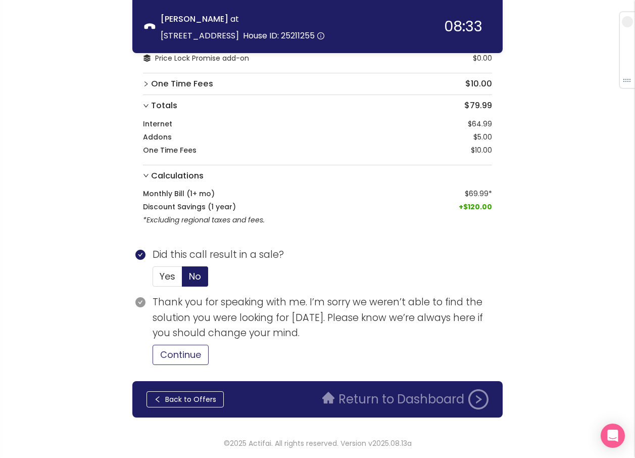
click at [183, 352] on button "Continue" at bounding box center [181, 354] width 56 height 20
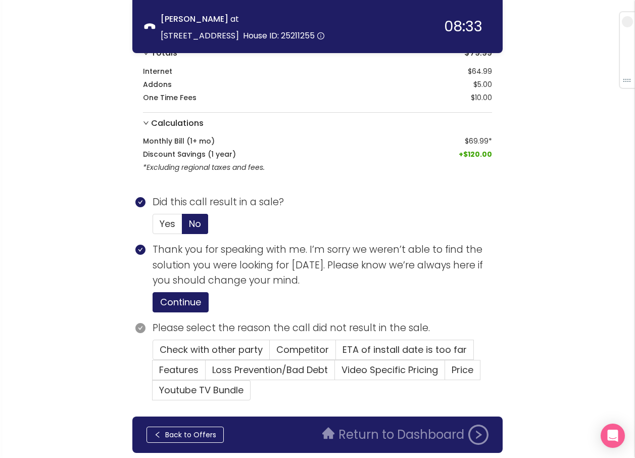
scroll to position [242, 0]
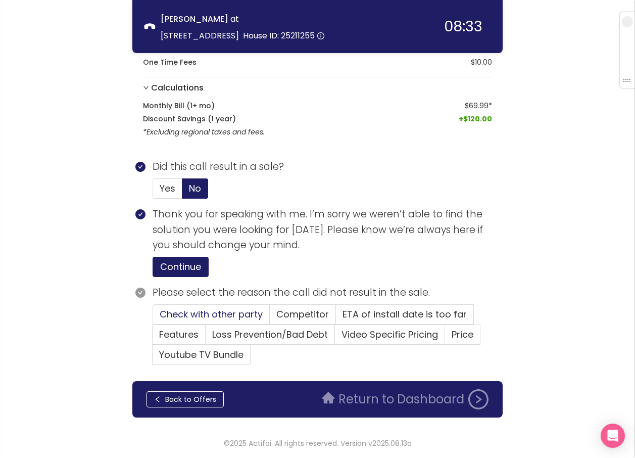
click at [203, 313] on span "Check with other party" at bounding box center [211, 314] width 103 height 13
click at [153, 317] on input "Check with other party" at bounding box center [153, 317] width 0 height 0
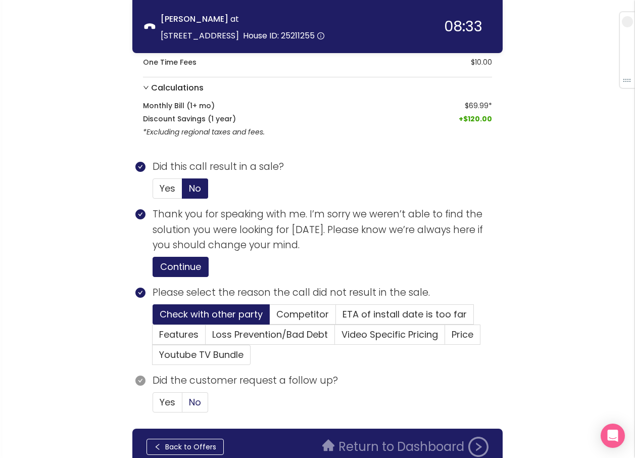
click at [189, 400] on span "No" at bounding box center [195, 401] width 12 height 13
click at [182, 405] on input "No" at bounding box center [182, 405] width 0 height 0
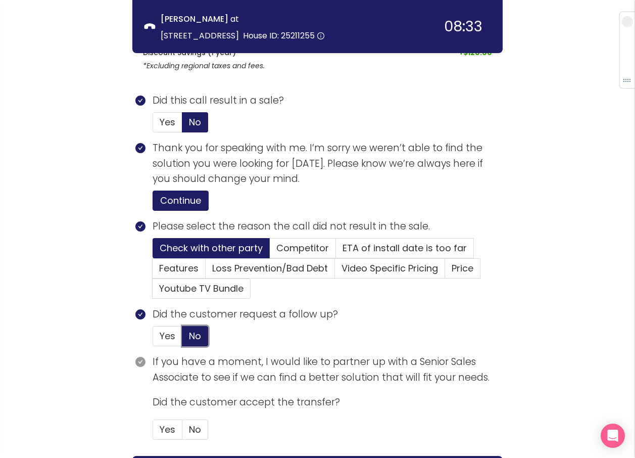
scroll to position [383, 0]
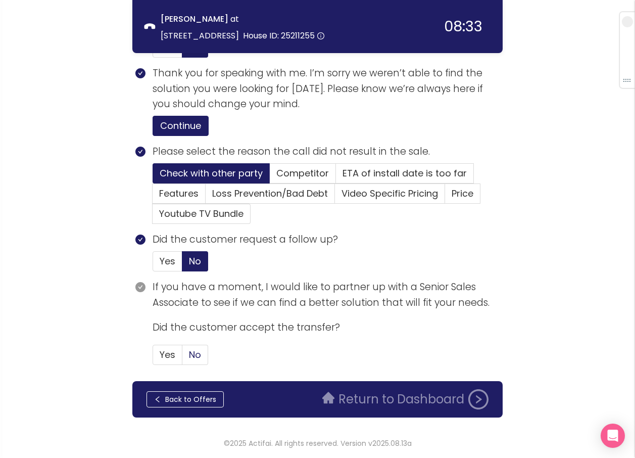
click at [195, 354] on span "No" at bounding box center [195, 354] width 12 height 13
click at [182, 358] on input "No" at bounding box center [182, 358] width 0 height 0
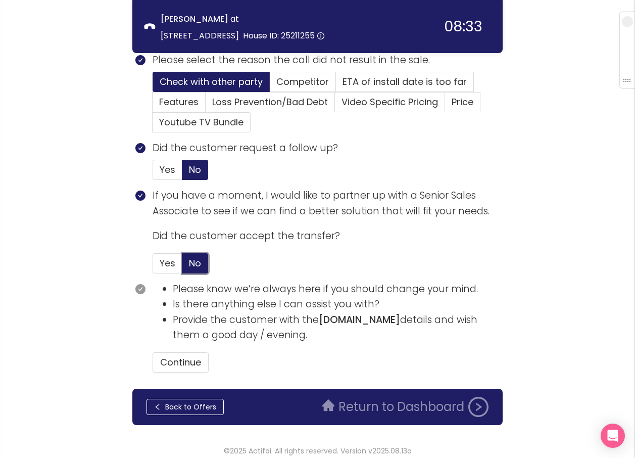
scroll to position [482, 0]
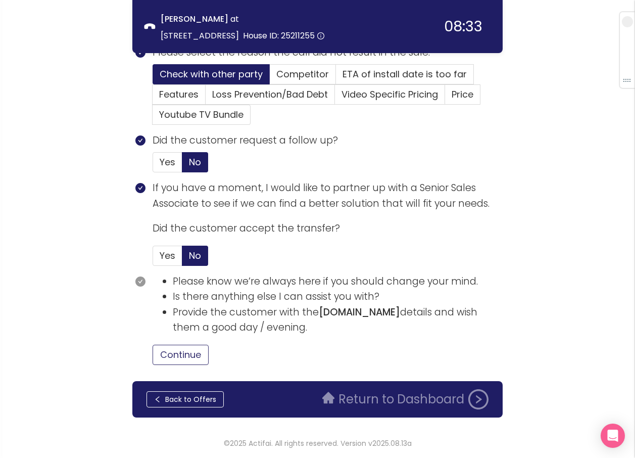
click at [207, 359] on button "Continue" at bounding box center [181, 354] width 56 height 20
click at [338, 397] on button "Return to Dashboard" at bounding box center [405, 399] width 178 height 20
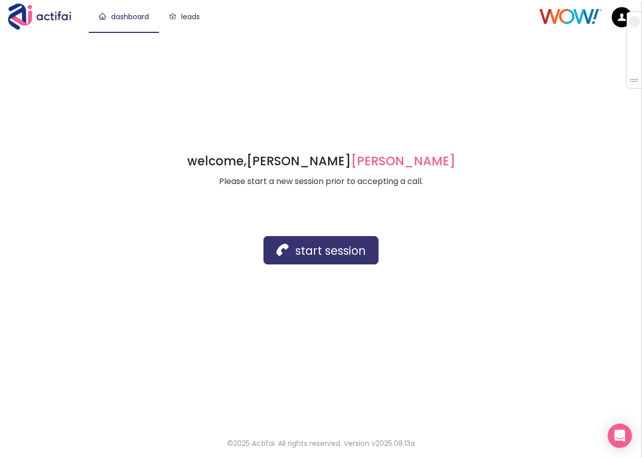
click at [326, 256] on button "start session" at bounding box center [321, 250] width 115 height 28
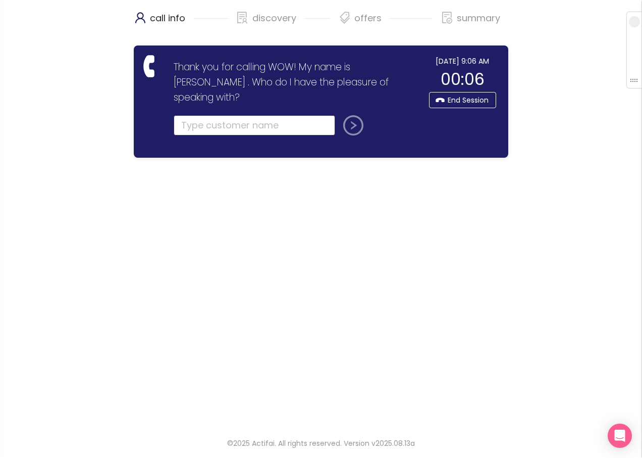
click at [190, 115] on input "text" at bounding box center [255, 125] width 162 height 20
click at [202, 115] on input "text" at bounding box center [255, 125] width 162 height 20
type input "[PERSON_NAME]"
click at [358, 115] on button "submit" at bounding box center [351, 125] width 24 height 20
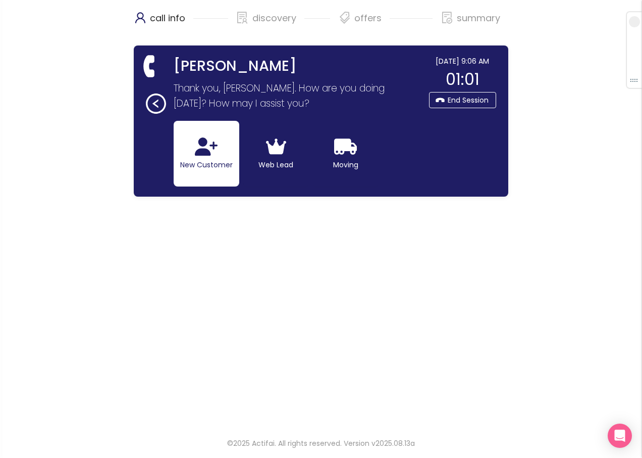
click at [208, 159] on button "New Customer" at bounding box center [207, 154] width 66 height 66
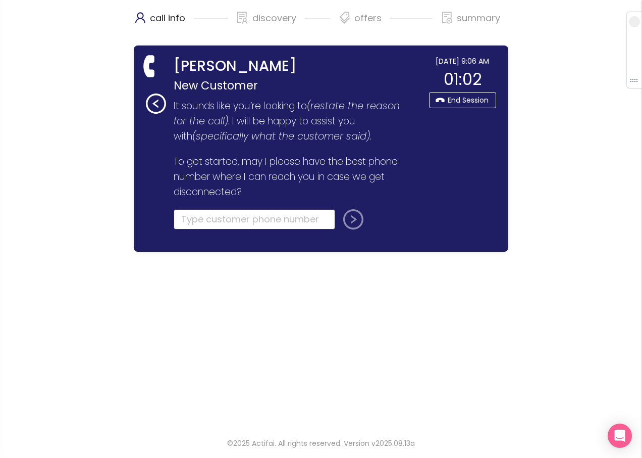
click at [180, 219] on input "tel" at bounding box center [255, 219] width 162 height 20
type input "[PHONE_NUMBER]"
click at [353, 221] on button "submit" at bounding box center [351, 219] width 24 height 20
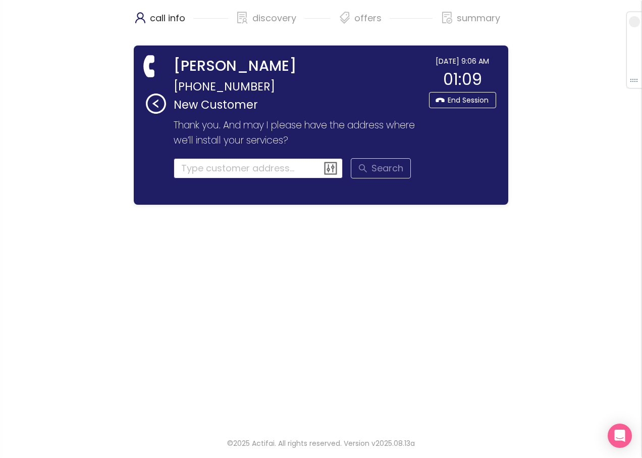
click at [190, 165] on input at bounding box center [259, 168] width 170 height 20
click at [212, 173] on input at bounding box center [259, 168] width 170 height 20
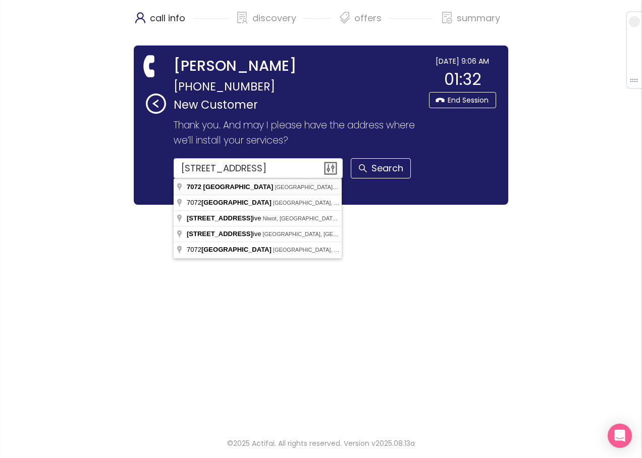
type input "[STREET_ADDRESS]"
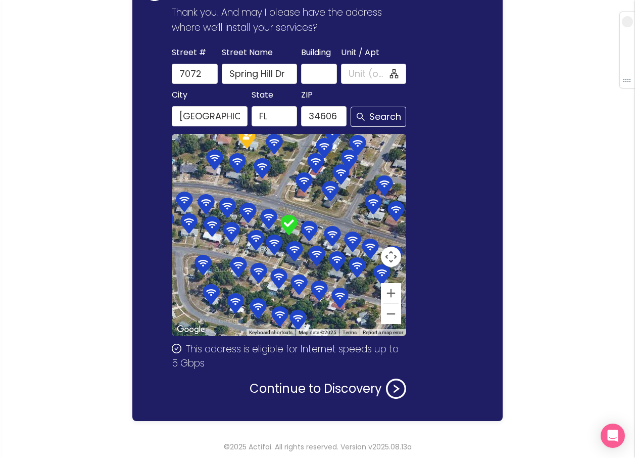
scroll to position [116, 0]
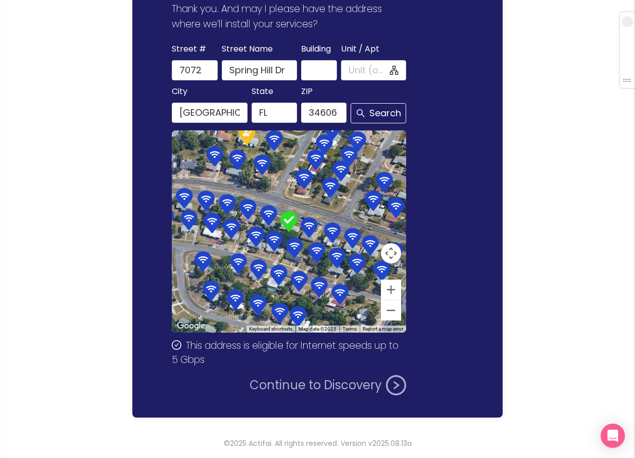
click at [316, 384] on button "Continue to Discovery" at bounding box center [327, 385] width 157 height 20
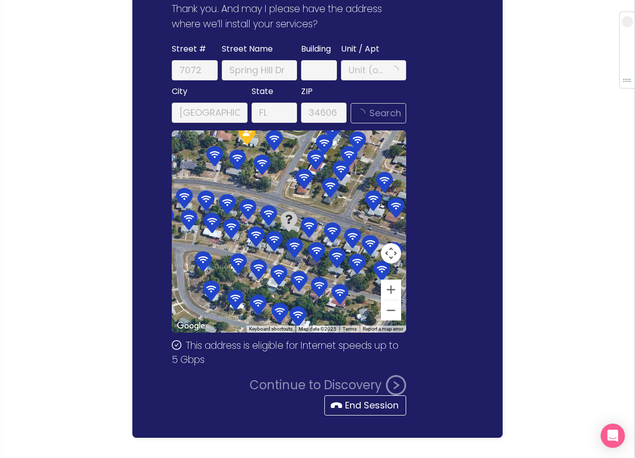
scroll to position [0, 0]
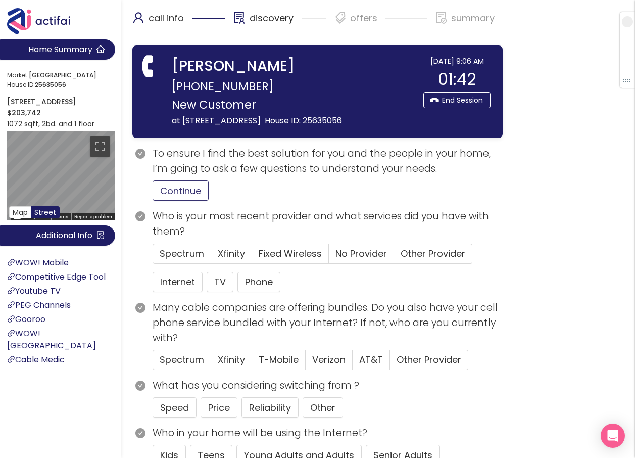
click at [185, 190] on button "Continue" at bounding box center [181, 190] width 56 height 20
click at [176, 251] on span "Spectrum" at bounding box center [182, 253] width 44 height 13
click at [153, 257] on input "Spectrum" at bounding box center [153, 257] width 0 height 0
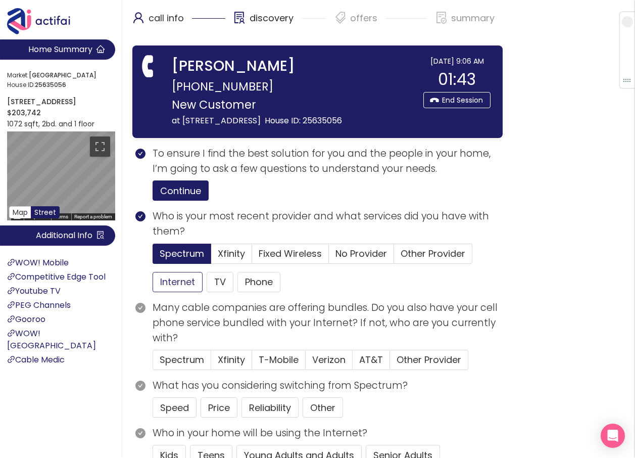
click at [175, 277] on button "Internet" at bounding box center [178, 282] width 50 height 20
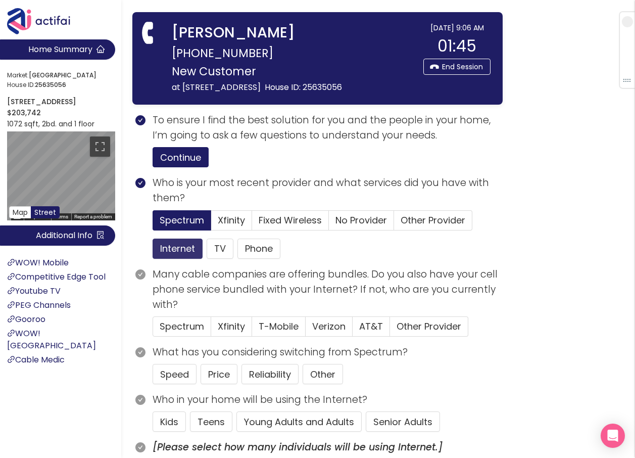
scroll to position [101, 0]
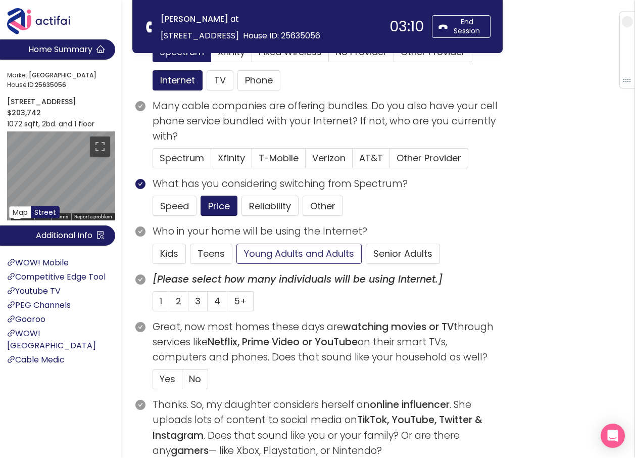
click at [285, 251] on button "Young Adults and Adults" at bounding box center [298, 253] width 125 height 20
click at [177, 297] on span "2" at bounding box center [179, 300] width 6 height 13
click at [169, 304] on input "2" at bounding box center [169, 304] width 0 height 0
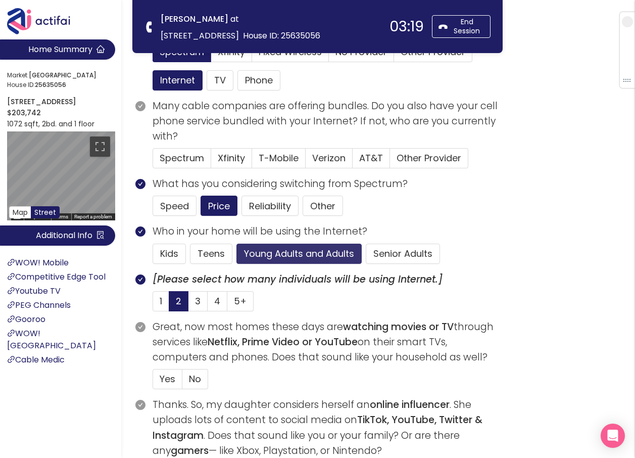
click at [290, 256] on button "Young Adults and Adults" at bounding box center [298, 253] width 125 height 20
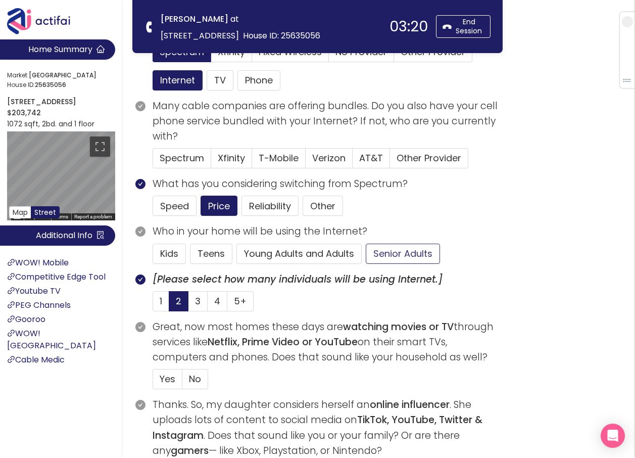
click at [390, 253] on button "Senior Adults" at bounding box center [403, 253] width 74 height 20
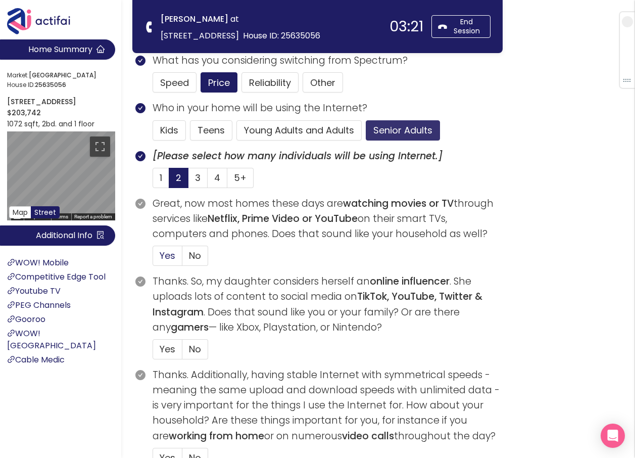
scroll to position [253, 0]
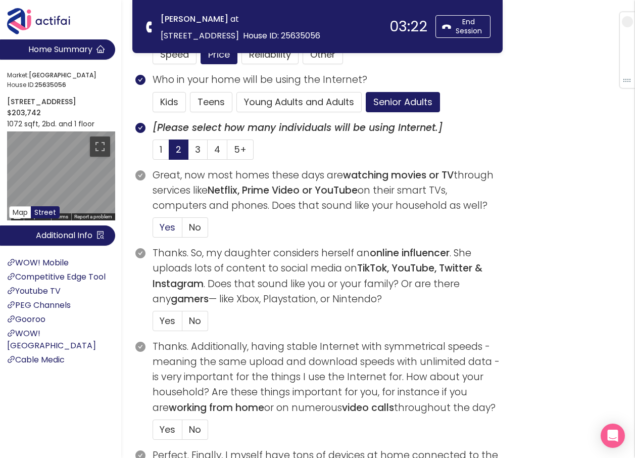
click at [166, 233] on span "Yes" at bounding box center [168, 227] width 16 height 13
click at [153, 230] on input "Yes" at bounding box center [153, 230] width 0 height 0
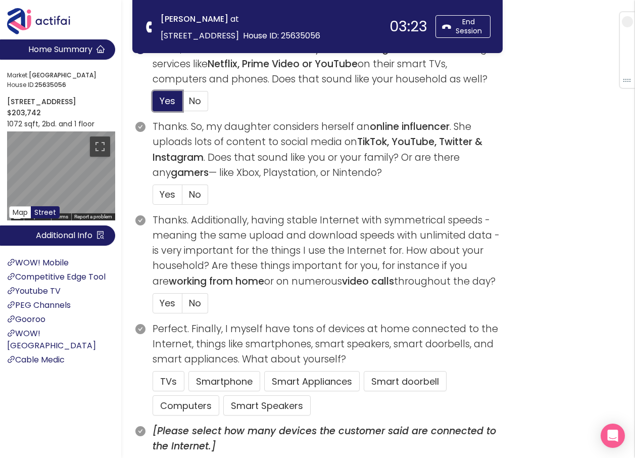
scroll to position [404, 0]
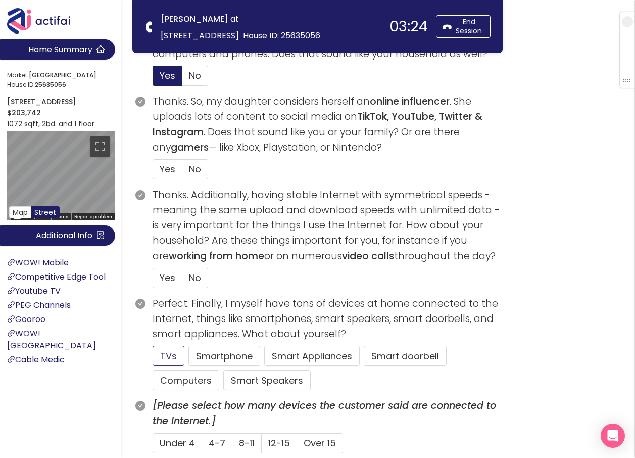
click at [172, 356] on button "TVs" at bounding box center [169, 355] width 32 height 20
click at [223, 370] on button "Smartphone" at bounding box center [266, 380] width 87 height 20
click at [192, 169] on span "No" at bounding box center [195, 169] width 12 height 13
click at [182, 172] on input "No" at bounding box center [182, 172] width 0 height 0
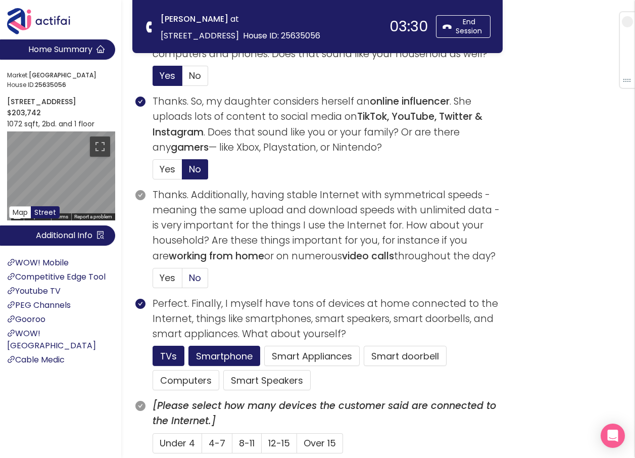
click at [204, 282] on label "No" at bounding box center [195, 278] width 26 height 20
click at [182, 281] on input "No" at bounding box center [182, 281] width 0 height 0
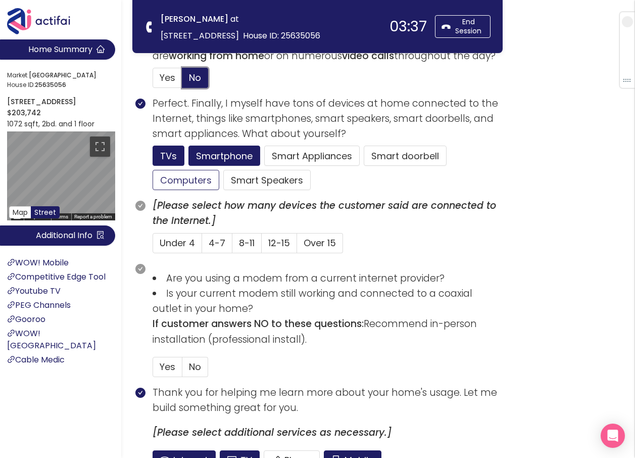
scroll to position [606, 0]
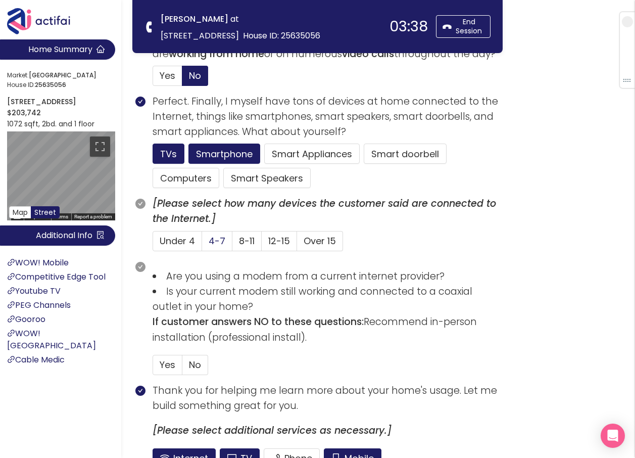
click at [222, 240] on span "4-7" at bounding box center [217, 240] width 17 height 13
click at [202, 244] on input "4-7" at bounding box center [202, 244] width 0 height 0
click at [204, 358] on label "No" at bounding box center [195, 365] width 26 height 20
click at [182, 368] on input "No" at bounding box center [182, 368] width 0 height 0
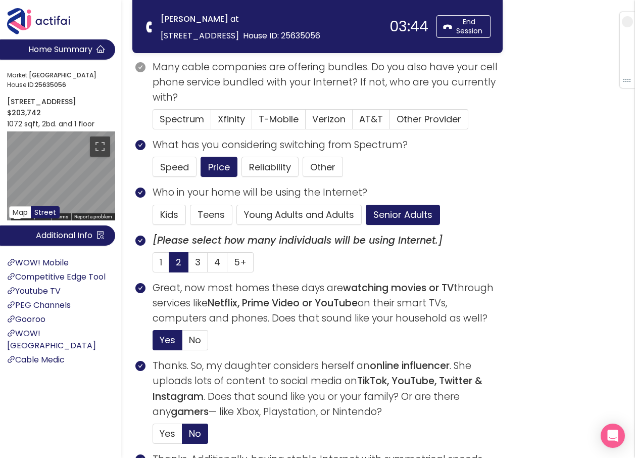
scroll to position [152, 0]
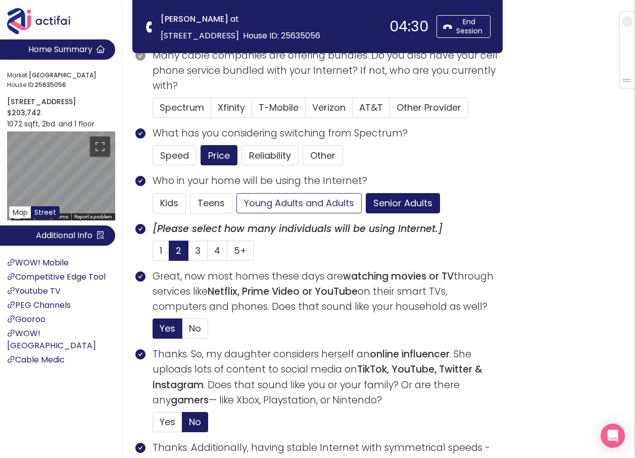
drag, startPoint x: 304, startPoint y: 205, endPoint x: 305, endPoint y: 221, distance: 16.7
click at [304, 205] on button "Young Adults and Adults" at bounding box center [298, 203] width 125 height 20
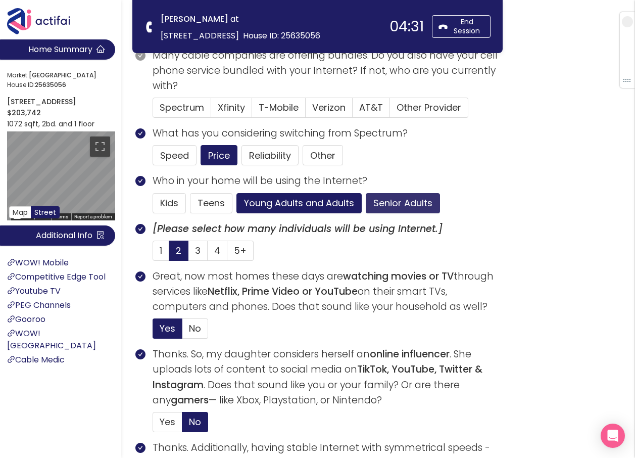
click at [389, 201] on button "Senior Adults" at bounding box center [403, 203] width 74 height 20
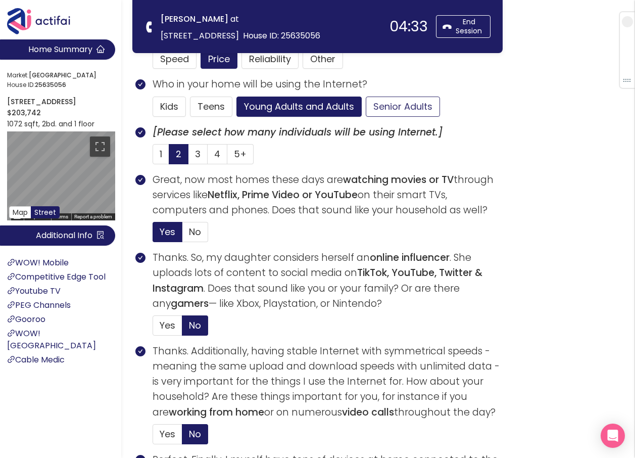
scroll to position [253, 0]
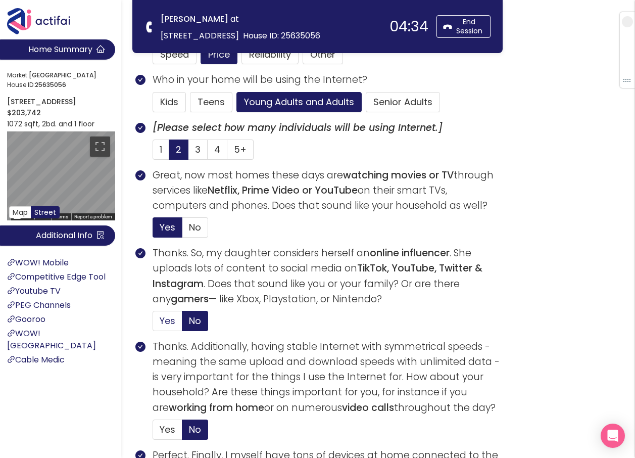
click at [174, 319] on span "Yes" at bounding box center [168, 320] width 16 height 13
click at [153, 324] on input "Yes" at bounding box center [153, 324] width 0 height 0
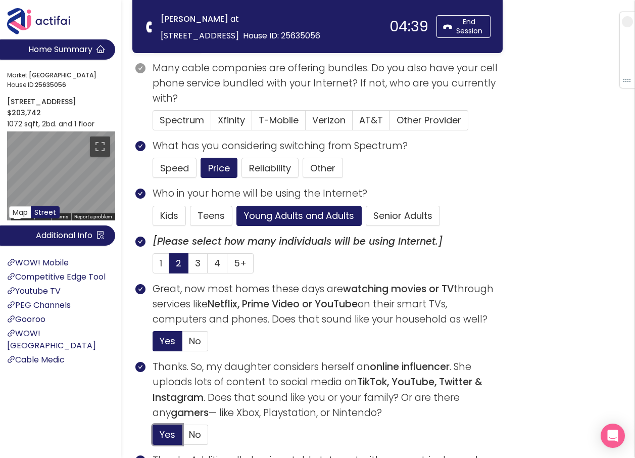
scroll to position [101, 0]
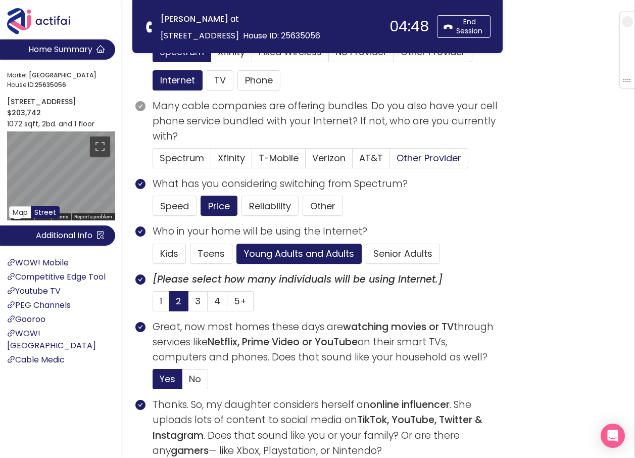
click at [419, 156] on span "Other Provider" at bounding box center [428, 158] width 65 height 13
click at [390, 161] on input "Other Provider" at bounding box center [390, 161] width 0 height 0
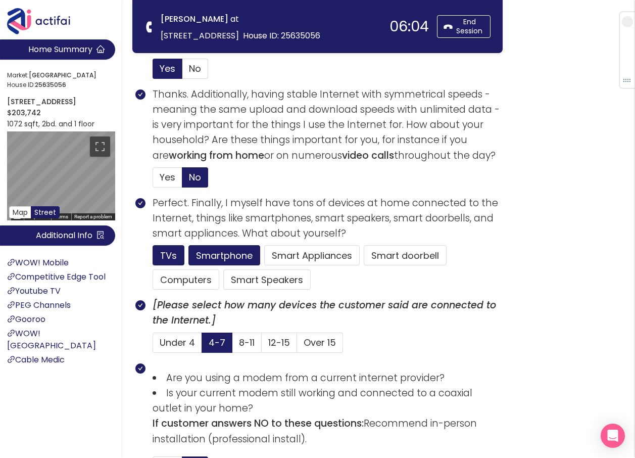
scroll to position [505, 0]
drag, startPoint x: 200, startPoint y: 278, endPoint x: 211, endPoint y: 282, distance: 11.8
click at [200, 278] on button "Computers" at bounding box center [186, 279] width 67 height 20
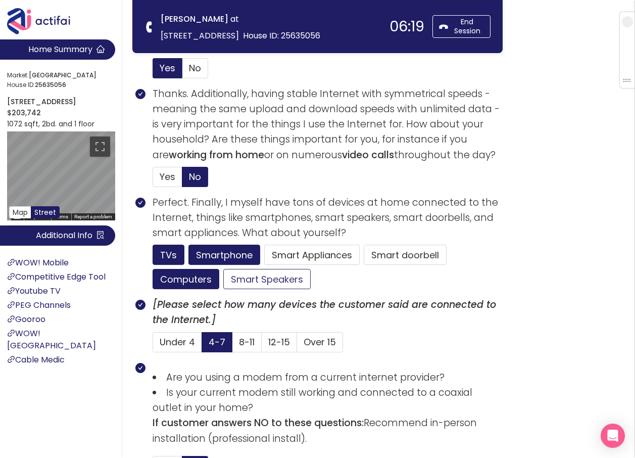
click at [262, 282] on button "Smart Speakers" at bounding box center [266, 279] width 87 height 20
click at [415, 251] on button "Smart doorbell" at bounding box center [405, 254] width 83 height 20
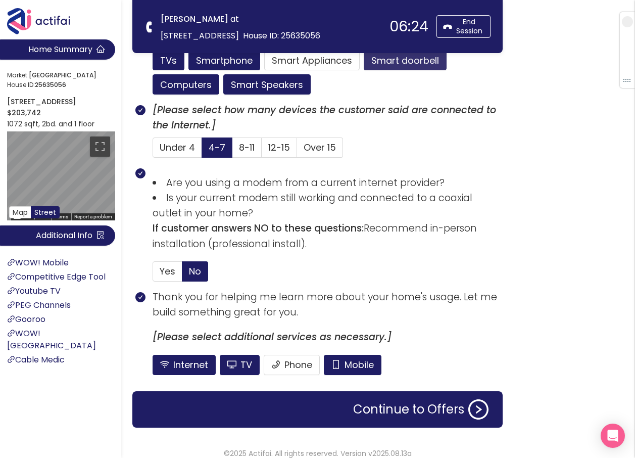
scroll to position [707, 0]
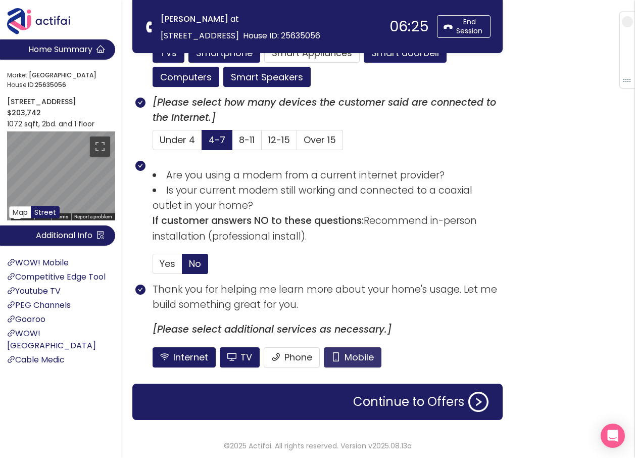
click at [350, 357] on button "Mobile" at bounding box center [353, 357] width 58 height 20
click at [231, 87] on button "TV" at bounding box center [266, 77] width 87 height 20
click at [332, 58] on button "Smart Appliances" at bounding box center [311, 52] width 95 height 20
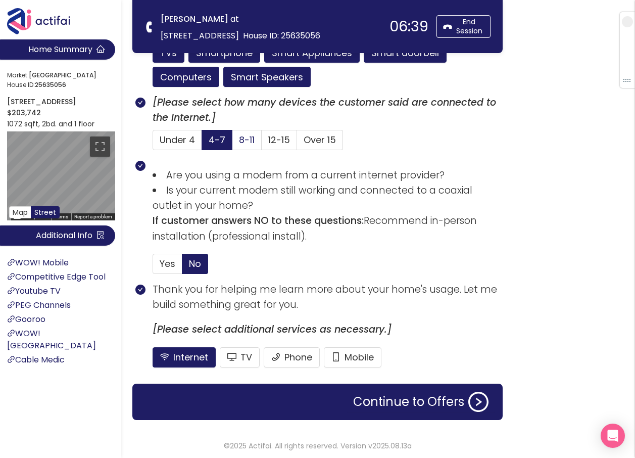
click at [241, 134] on span "8-11" at bounding box center [247, 139] width 16 height 13
click at [232, 143] on input "8-11" at bounding box center [232, 143] width 0 height 0
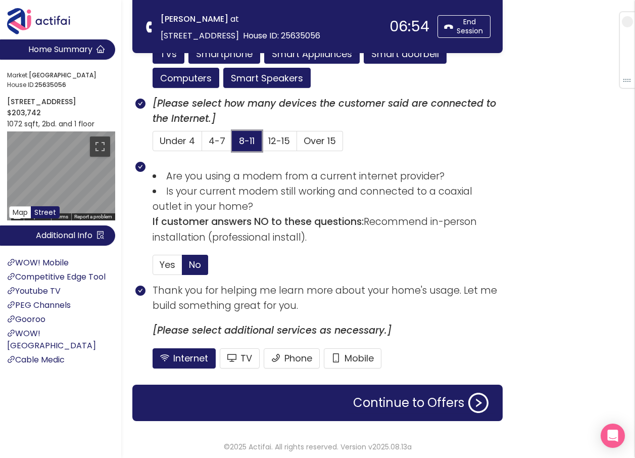
scroll to position [710, 0]
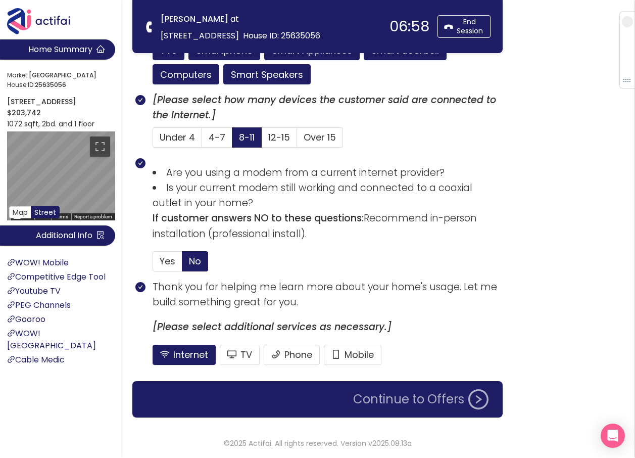
click at [392, 398] on button "Continue to Offers" at bounding box center [420, 399] width 147 height 20
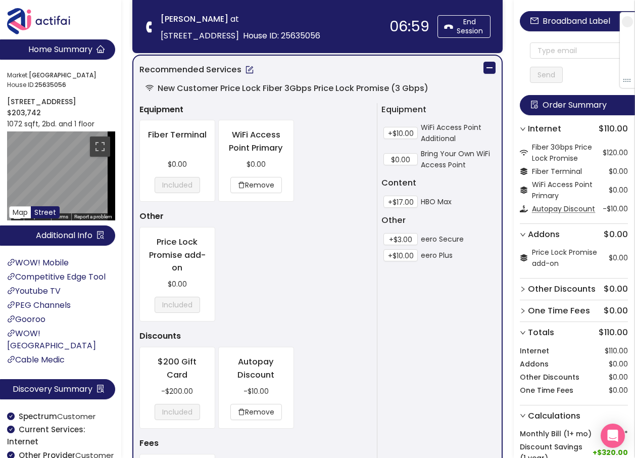
scroll to position [0, 0]
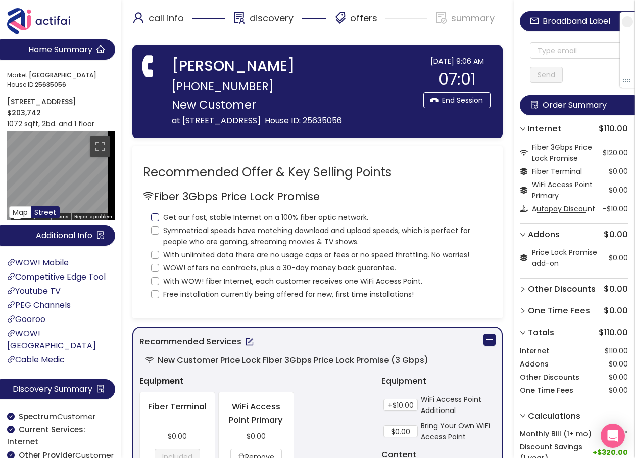
click at [157, 214] on input "Get our fast, stable Internet on a 100% fiber optic network." at bounding box center [155, 217] width 8 height 8
checkbox input "true"
click at [153, 230] on input "Symmetrical speeds have matching download and upload speeds, which is perfect f…" at bounding box center [155, 230] width 8 height 8
checkbox input "true"
click at [156, 254] on input "With unlimited data there are no usage caps or fees or no speed throttling. No …" at bounding box center [155, 255] width 8 height 8
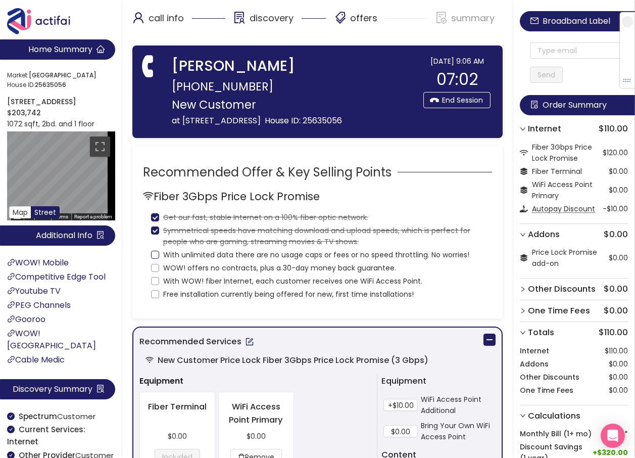
checkbox input "true"
click at [151, 267] on input "WOW! offers no contracts, plus a 30-day money back guarantee." at bounding box center [155, 268] width 8 height 8
checkbox input "true"
click at [154, 278] on input "With WOW! fiber Internet, each customer receives one WiFi Access Point." at bounding box center [155, 281] width 8 height 8
checkbox input "true"
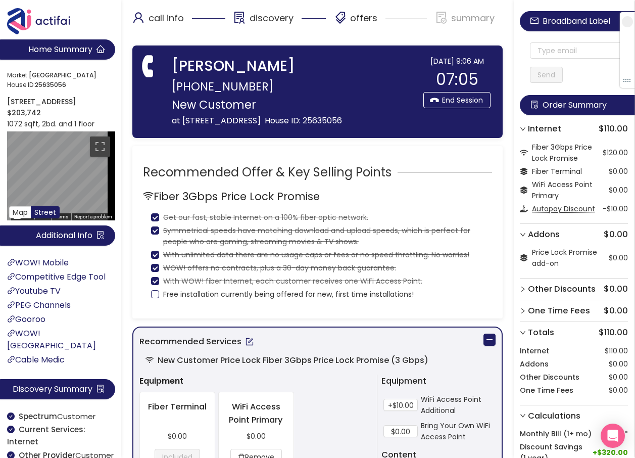
click at [154, 295] on input "Free installation currently being offered for new, first time installations!" at bounding box center [155, 294] width 8 height 8
checkbox input "true"
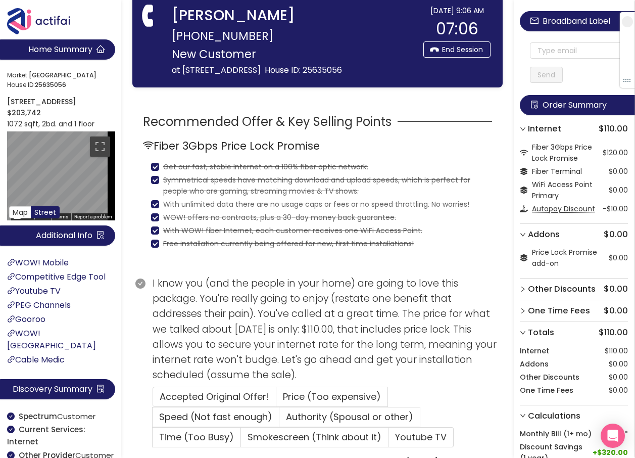
scroll to position [101, 0]
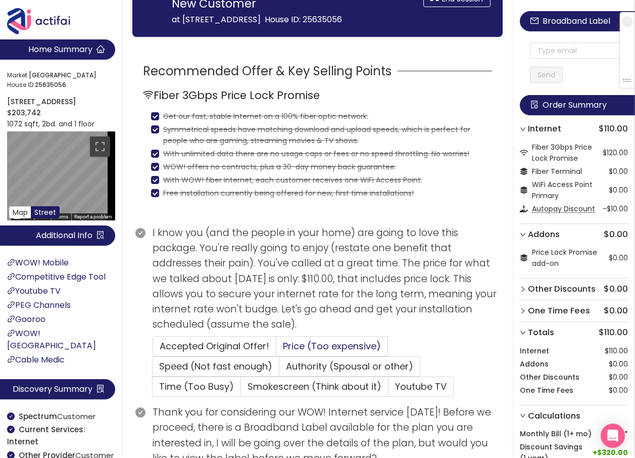
click at [310, 342] on span "Price (Too expensive)" at bounding box center [332, 345] width 98 height 13
click at [276, 349] on input "Price (Too expensive)" at bounding box center [276, 349] width 0 height 0
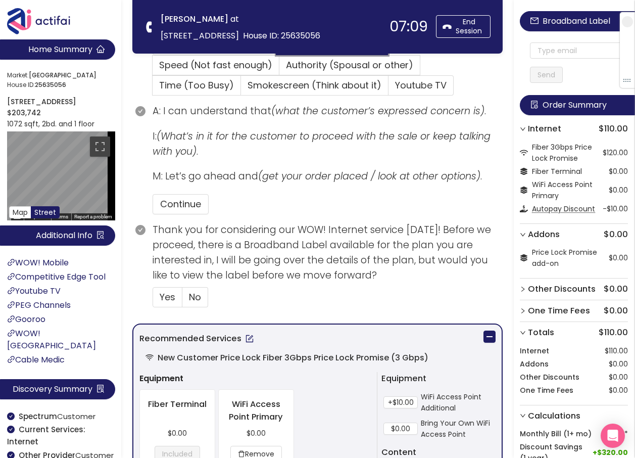
scroll to position [303, 0]
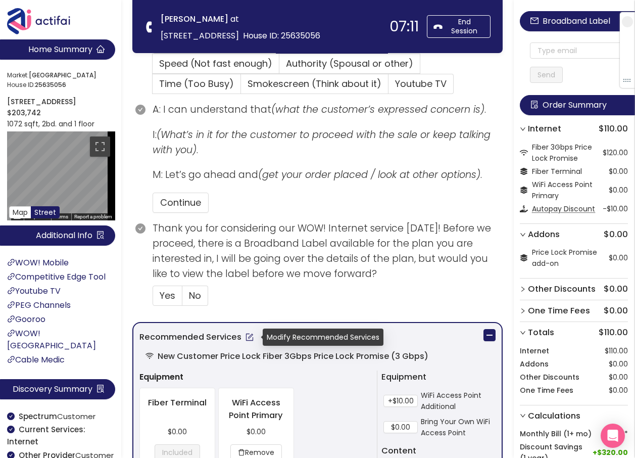
click at [250, 334] on button "button" at bounding box center [249, 337] width 16 height 16
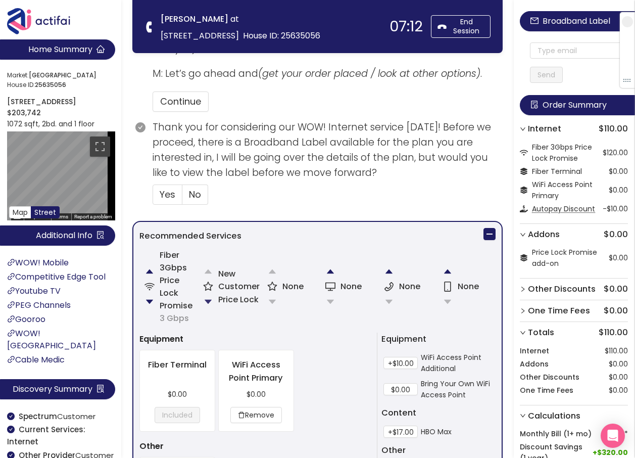
click at [208, 302] on button "button" at bounding box center [208, 301] width 20 height 20
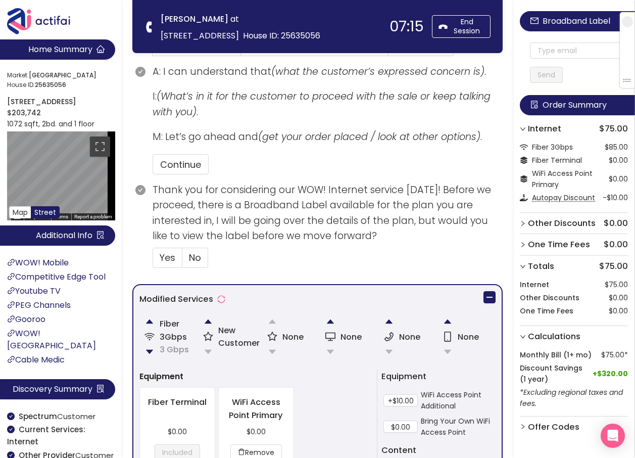
scroll to position [323, 0]
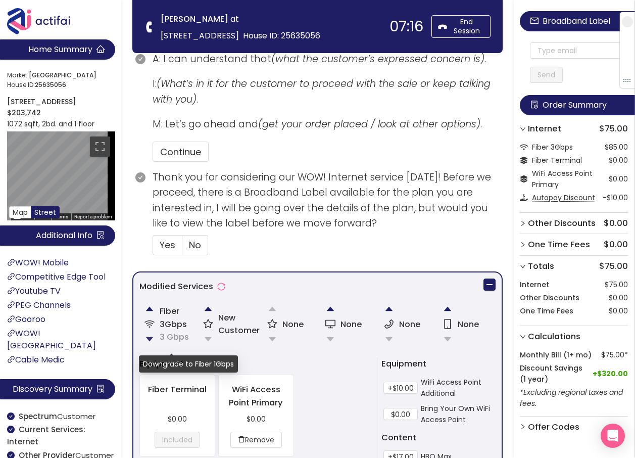
click at [148, 338] on button "button" at bounding box center [149, 339] width 20 height 20
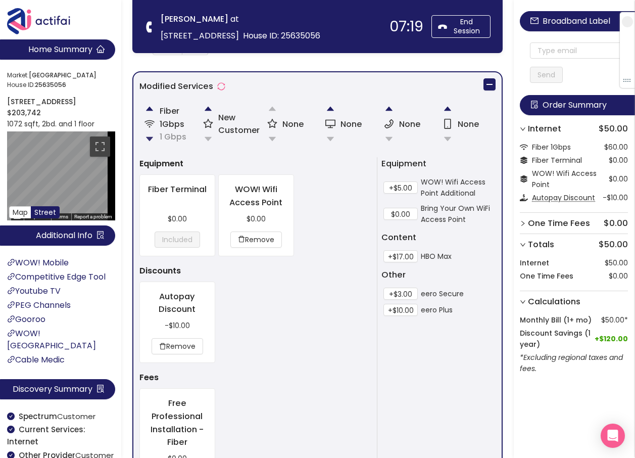
scroll to position [525, 0]
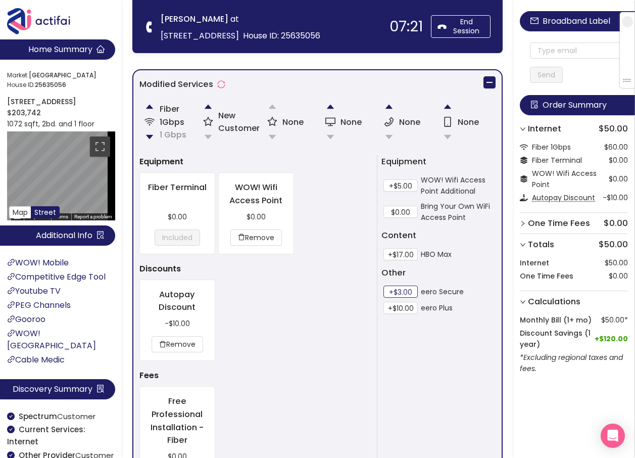
click at [402, 291] on button "+$3.00" at bounding box center [400, 291] width 34 height 12
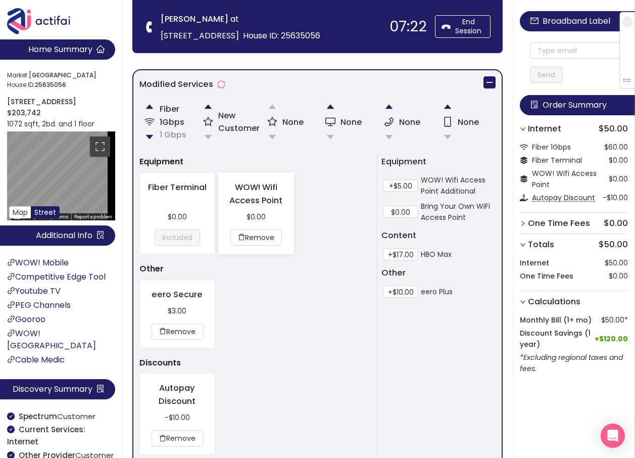
scroll to position [323, 0]
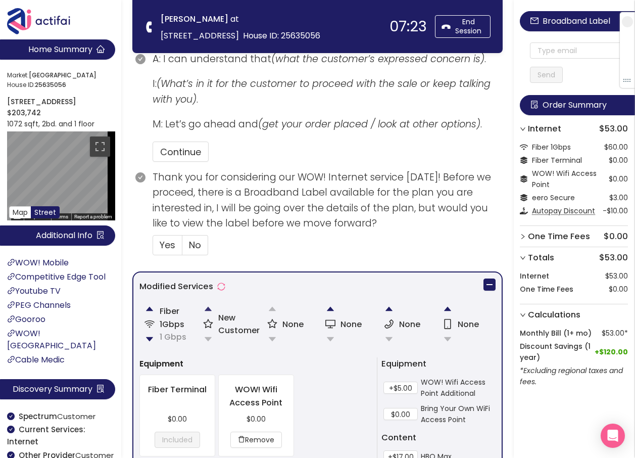
click at [206, 308] on button "button" at bounding box center [208, 308] width 20 height 20
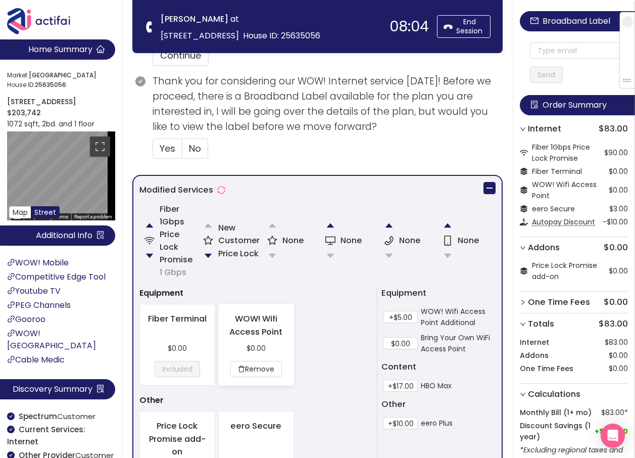
scroll to position [455, 0]
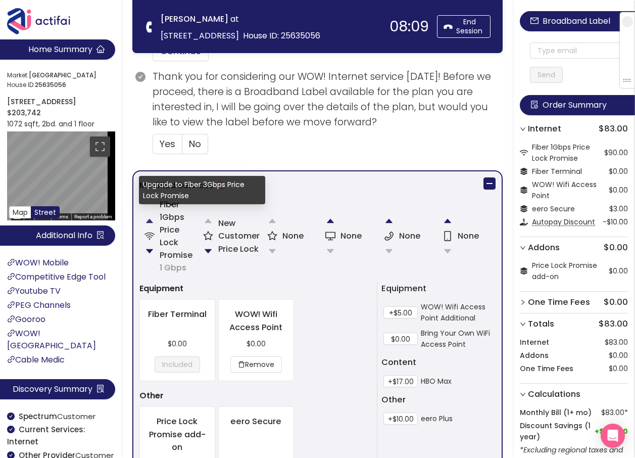
click at [152, 221] on button "button" at bounding box center [149, 221] width 20 height 20
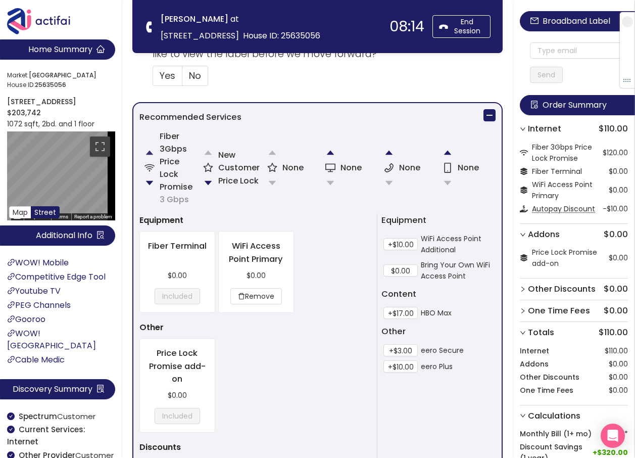
scroll to position [556, 0]
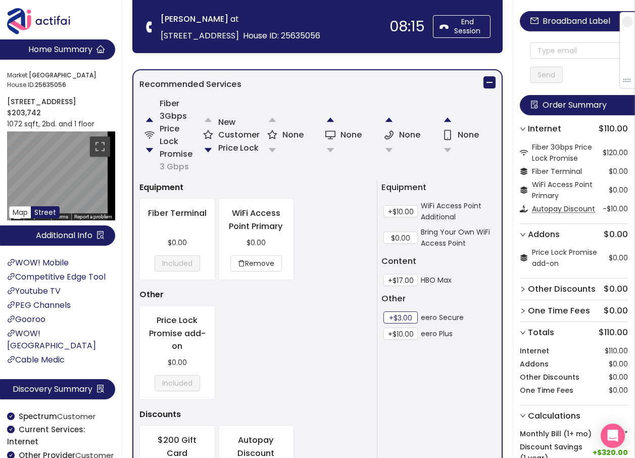
click at [397, 318] on button "+$3.00" at bounding box center [400, 317] width 34 height 12
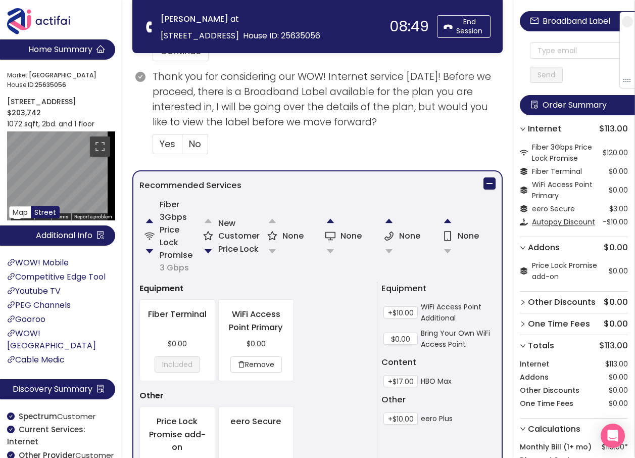
scroll to position [505, 0]
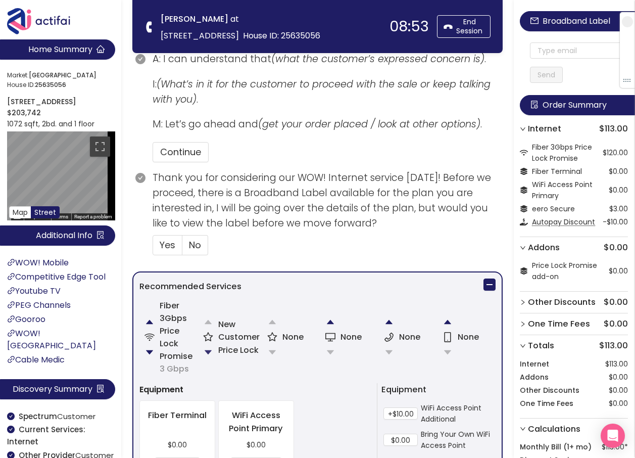
click at [212, 352] on button "button" at bounding box center [208, 352] width 20 height 20
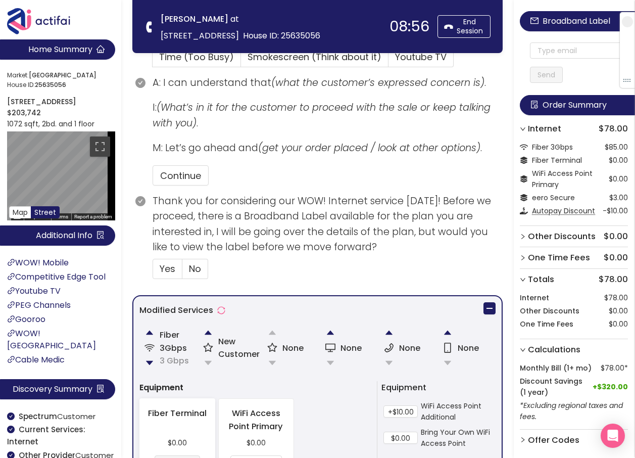
scroll to position [424, 0]
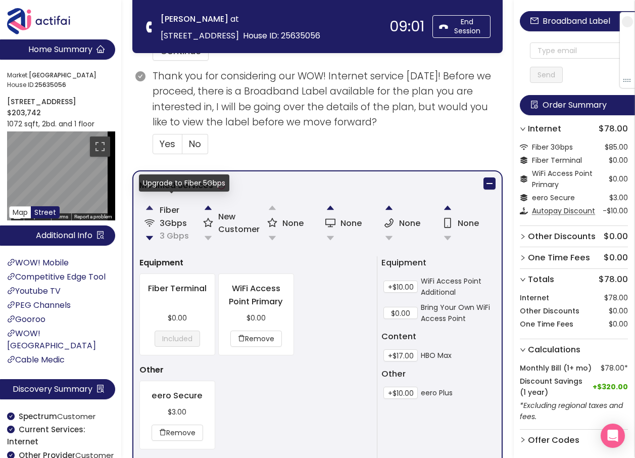
click at [149, 207] on button "button" at bounding box center [149, 207] width 20 height 20
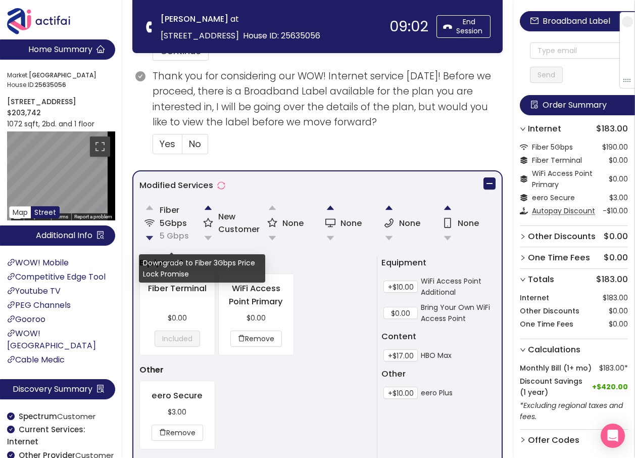
click at [149, 236] on button "button" at bounding box center [149, 238] width 20 height 20
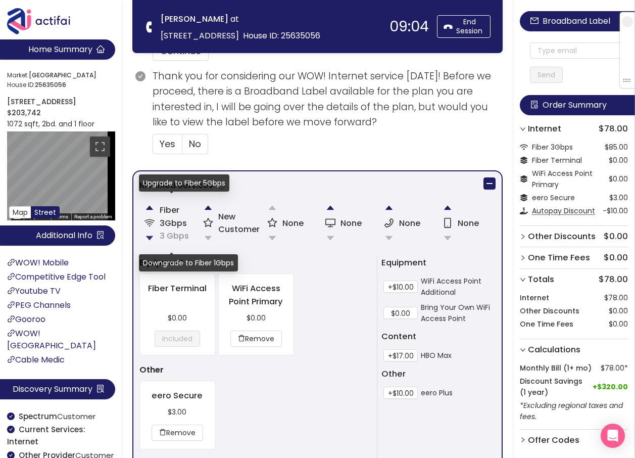
click at [151, 235] on button "button" at bounding box center [149, 238] width 20 height 20
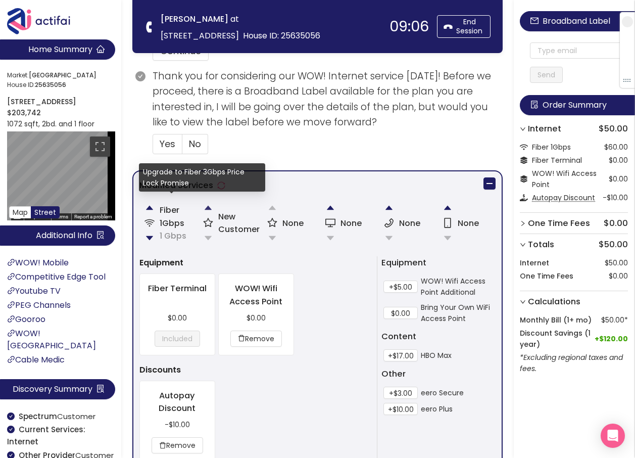
click at [211, 212] on button "button" at bounding box center [208, 207] width 20 height 20
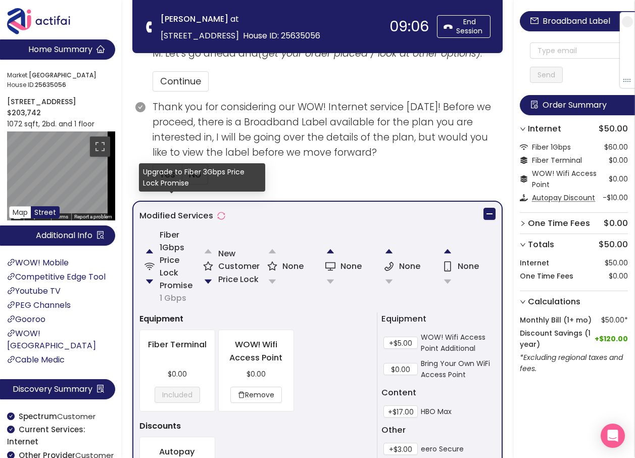
scroll to position [455, 0]
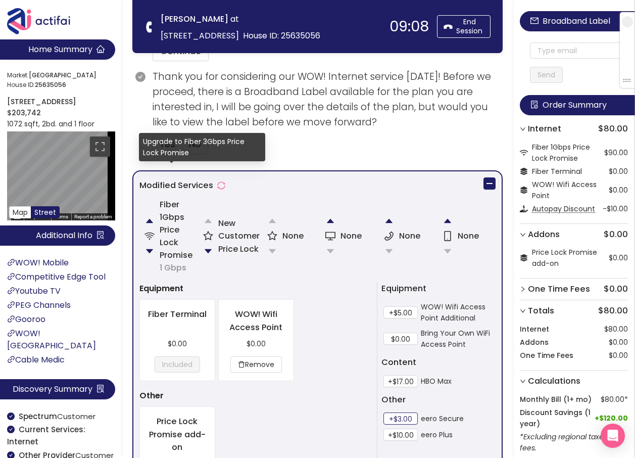
click at [411, 418] on button "+$3.00" at bounding box center [400, 418] width 34 height 12
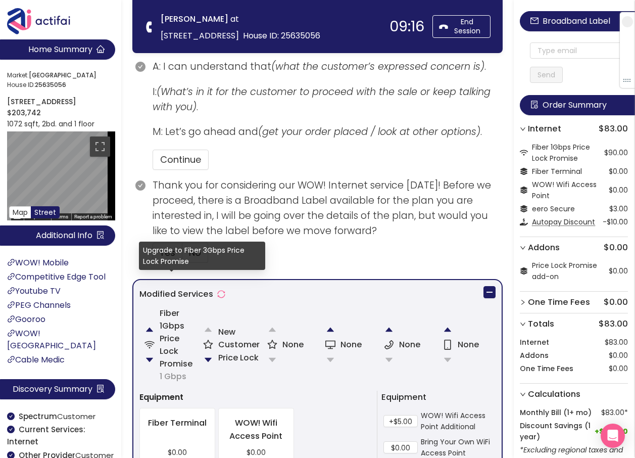
scroll to position [404, 0]
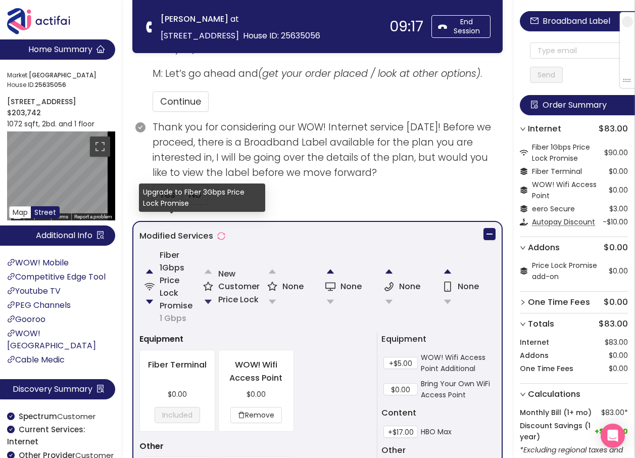
click at [206, 298] on button "button" at bounding box center [208, 301] width 20 height 20
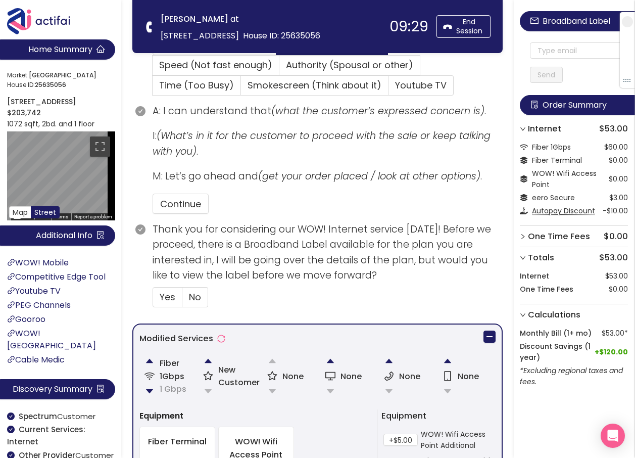
scroll to position [273, 0]
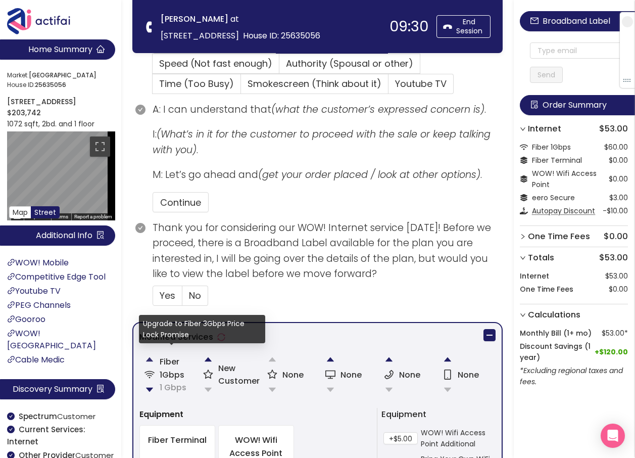
drag, startPoint x: 151, startPoint y: 358, endPoint x: 160, endPoint y: 359, distance: 9.6
click at [151, 358] on button "button" at bounding box center [149, 359] width 20 height 20
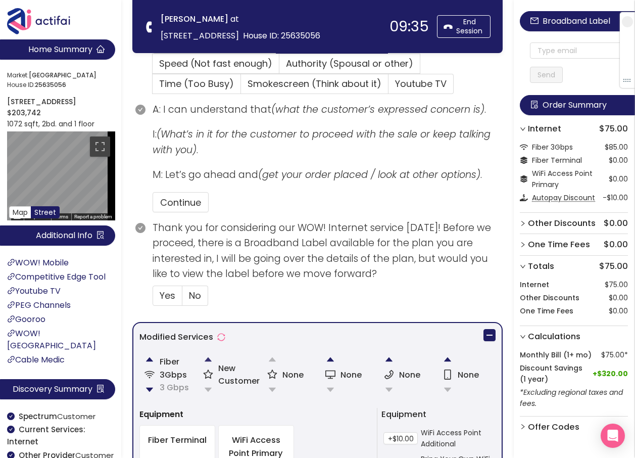
click at [206, 361] on button "button" at bounding box center [208, 359] width 20 height 20
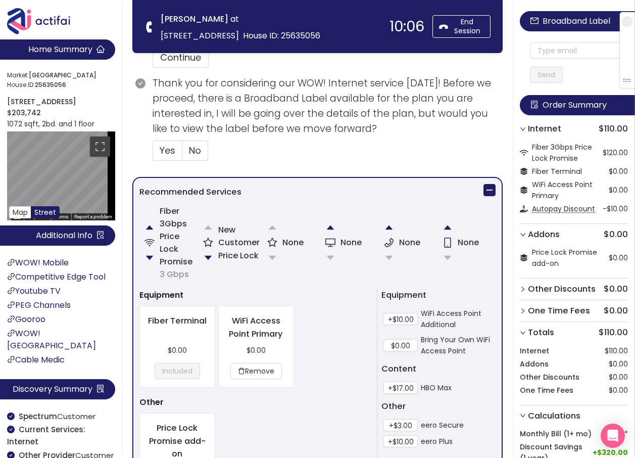
scroll to position [455, 0]
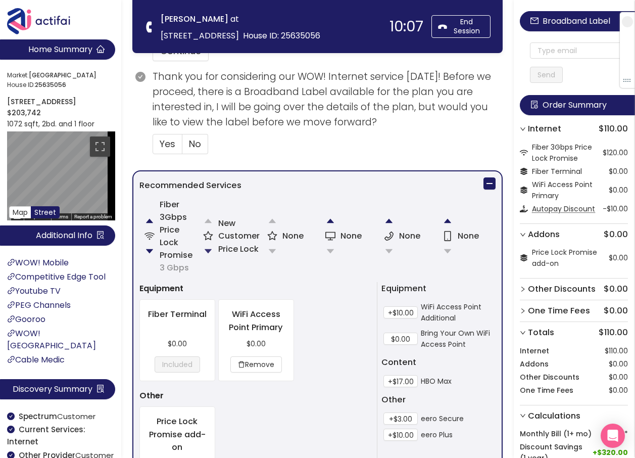
click at [207, 249] on button "button" at bounding box center [208, 251] width 20 height 20
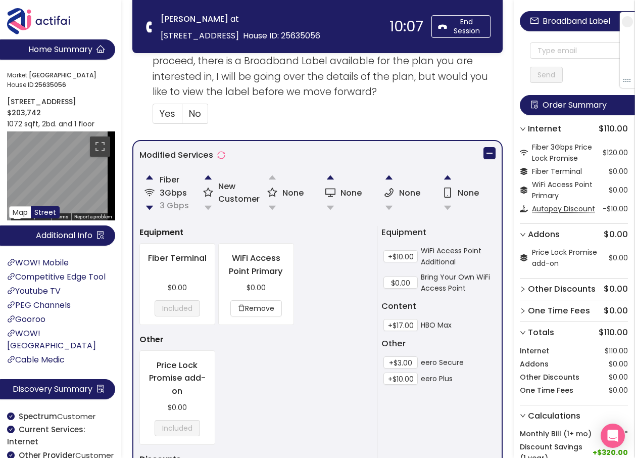
scroll to position [424, 0]
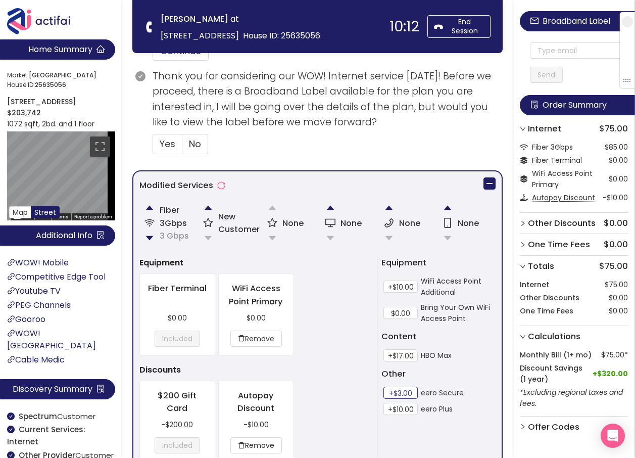
click at [399, 393] on button "+$3.00" at bounding box center [400, 392] width 34 height 12
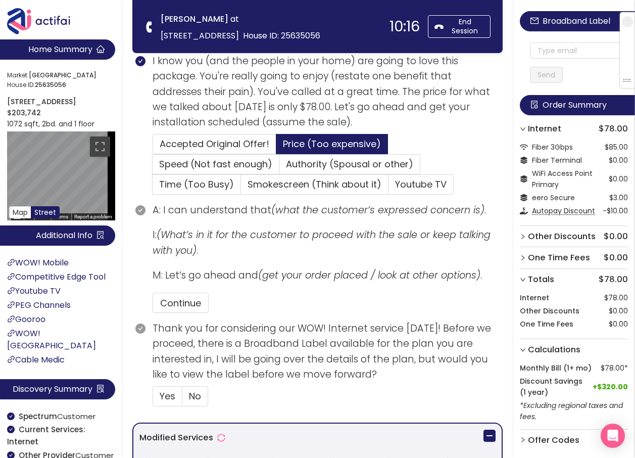
scroll to position [172, 0]
click at [180, 306] on button "Continue" at bounding box center [181, 303] width 56 height 20
click at [173, 402] on span "Yes" at bounding box center [168, 396] width 16 height 13
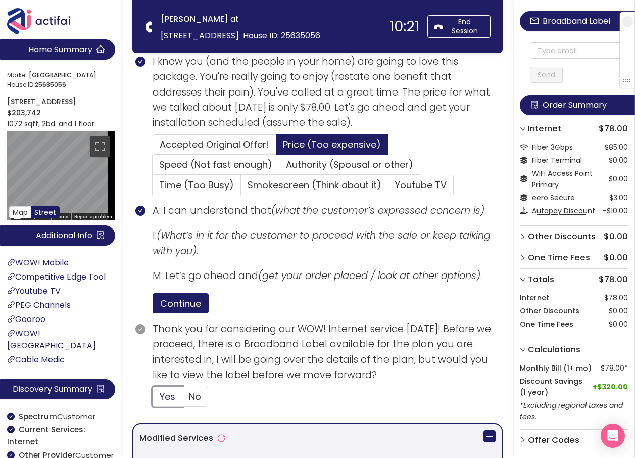
click at [153, 400] on input "Yes" at bounding box center [153, 400] width 0 height 0
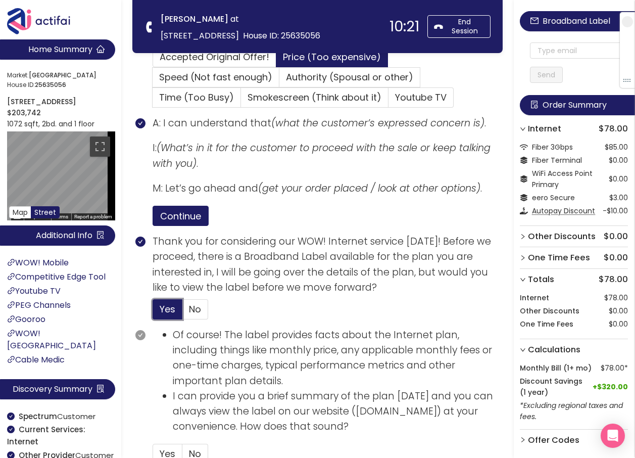
scroll to position [424, 0]
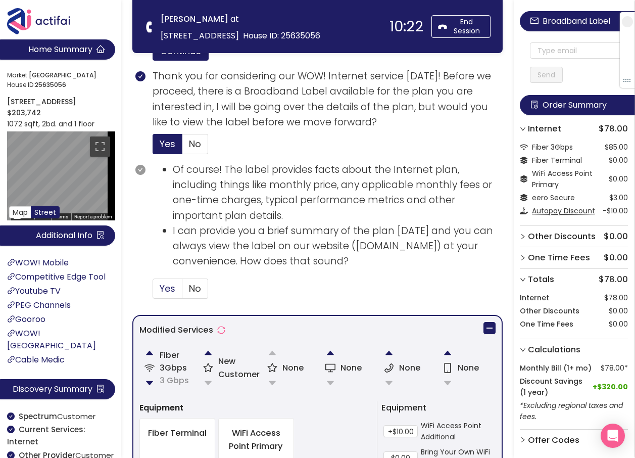
click at [160, 283] on span "Yes" at bounding box center [168, 288] width 16 height 13
click at [153, 291] on input "Yes" at bounding box center [153, 291] width 0 height 0
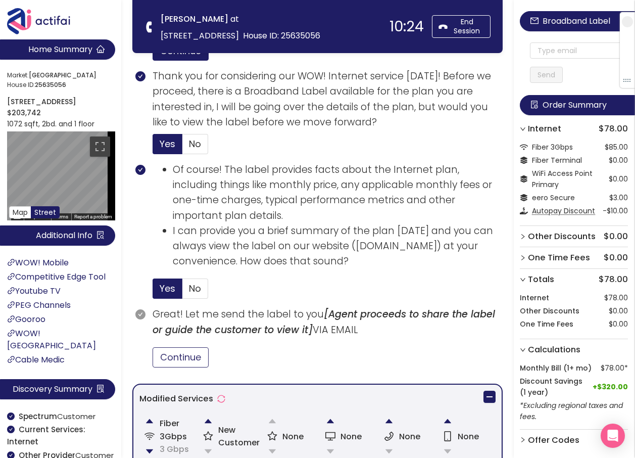
click at [195, 352] on button "Continue" at bounding box center [181, 357] width 56 height 20
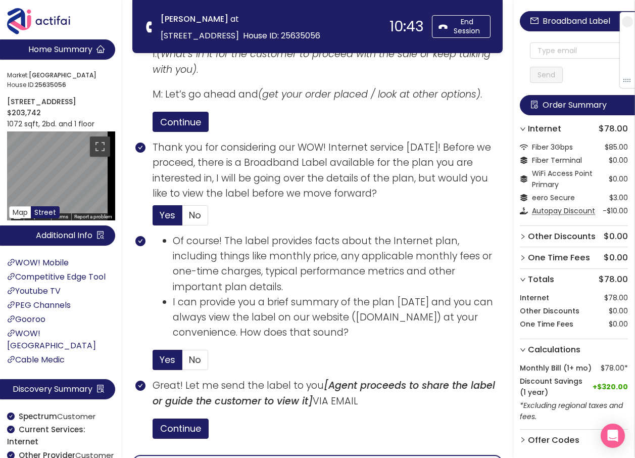
scroll to position [323, 0]
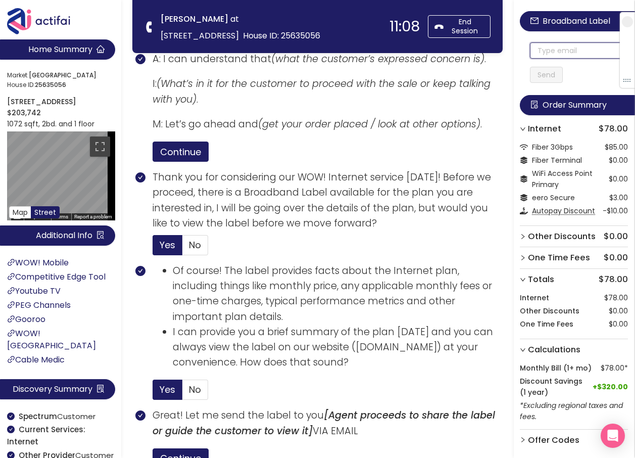
click at [569, 47] on input "text" at bounding box center [579, 50] width 98 height 16
drag, startPoint x: 596, startPoint y: 51, endPoint x: 533, endPoint y: 49, distance: 63.2
click at [533, 49] on div "[EMAIL_ADDRESS][DOMAIN_NAME] Send" at bounding box center [574, 52] width 108 height 61
click at [545, 54] on input "[EMAIL_ADDRESS][DOMAIN_NAME]" at bounding box center [579, 50] width 98 height 16
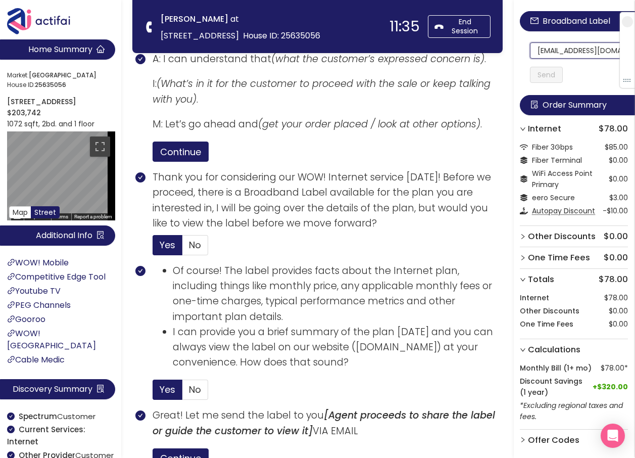
scroll to position [0, 37]
drag, startPoint x: 541, startPoint y: 53, endPoint x: 618, endPoint y: 57, distance: 77.4
click at [256, 41] on section "Home Summary Market: [GEOGRAPHIC_DATA] ID: 25635056 [STREET_ADDRESS] $203,742 1…" at bounding box center [317, 386] width 635 height 1418
type input "[EMAIL_ADDRESS][DOMAIN_NAME]"
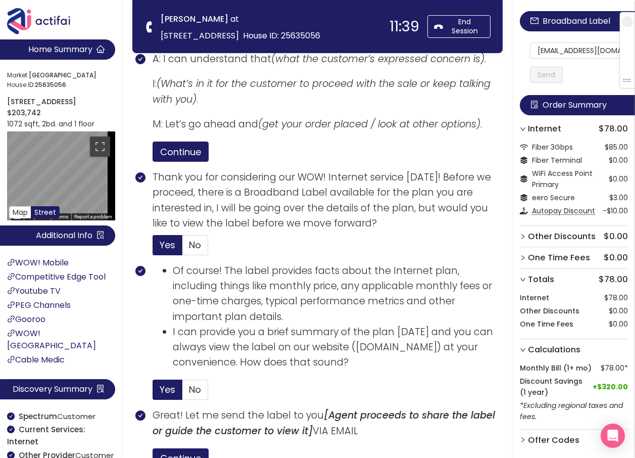
click at [552, 72] on button "Send" at bounding box center [546, 75] width 33 height 16
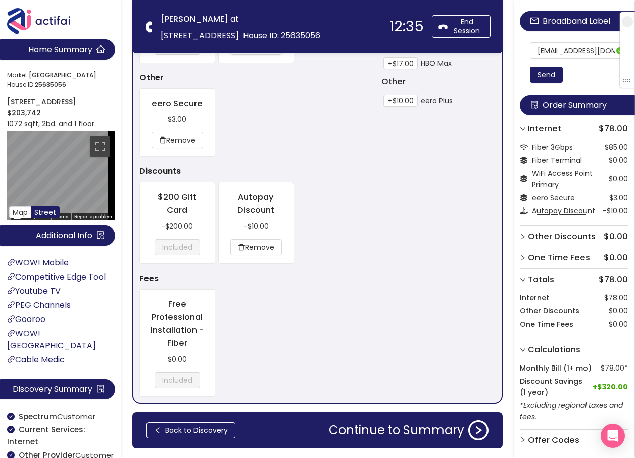
scroll to position [960, 0]
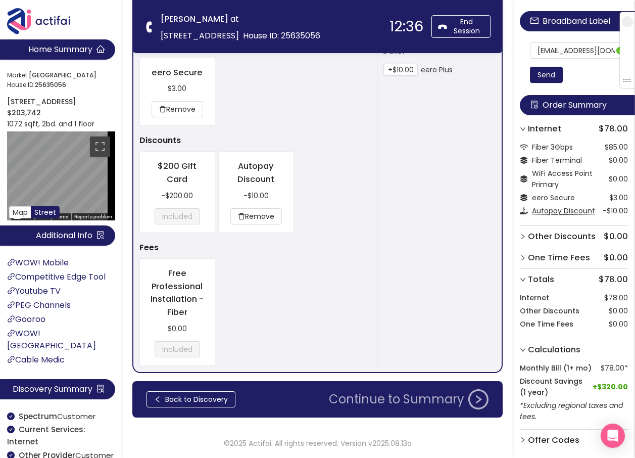
click at [401, 406] on button "Continue to Summary" at bounding box center [409, 399] width 172 height 20
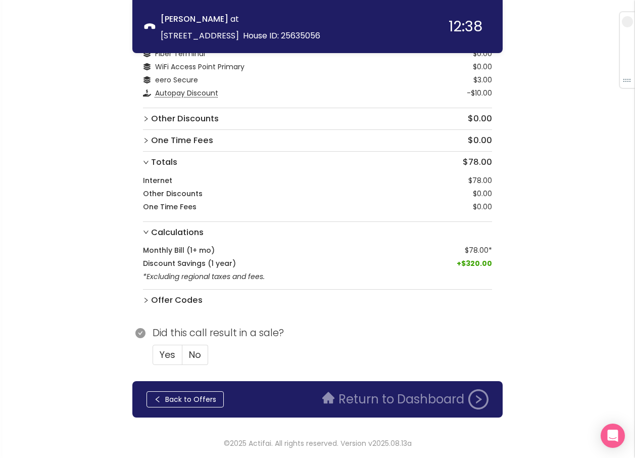
scroll to position [75, 0]
click at [164, 354] on span "Yes" at bounding box center [168, 354] width 16 height 13
click at [153, 358] on input "Yes" at bounding box center [153, 358] width 0 height 0
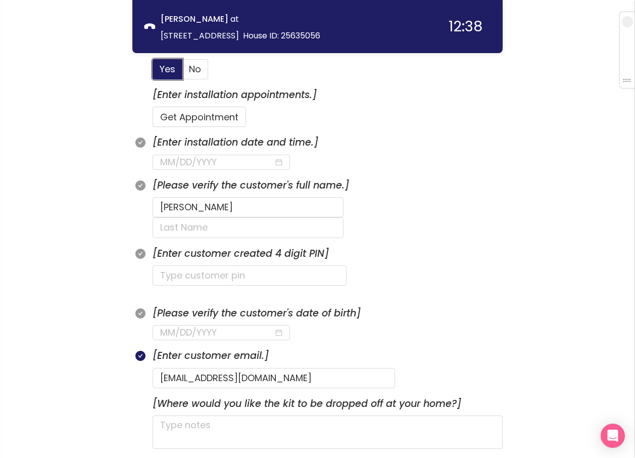
scroll to position [378, 0]
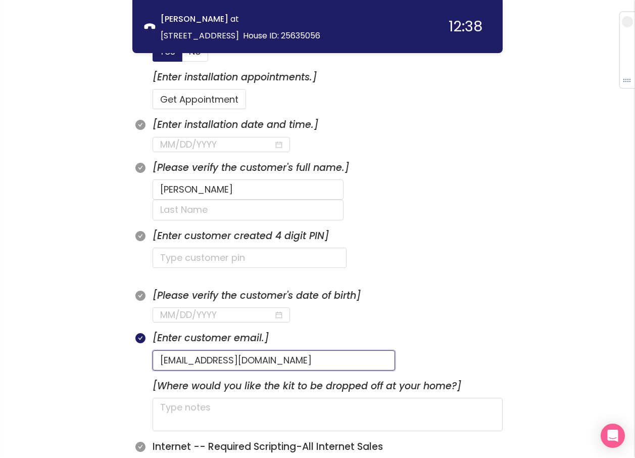
click at [203, 350] on input "[EMAIL_ADDRESS][DOMAIN_NAME]" at bounding box center [274, 360] width 242 height 20
click at [237, 350] on input "[EMAIL_ADDRESS][DOMAIN_NAME]" at bounding box center [274, 360] width 242 height 20
click at [216, 350] on input "[EMAIL_ADDRESS][DOMAIN_NAME]" at bounding box center [274, 360] width 242 height 20
type input "[EMAIL_ADDRESS][DOMAIN_NAME]"
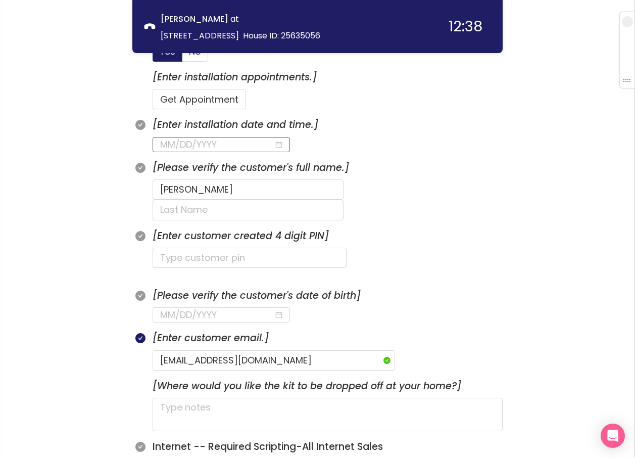
click at [178, 146] on input at bounding box center [217, 144] width 114 height 14
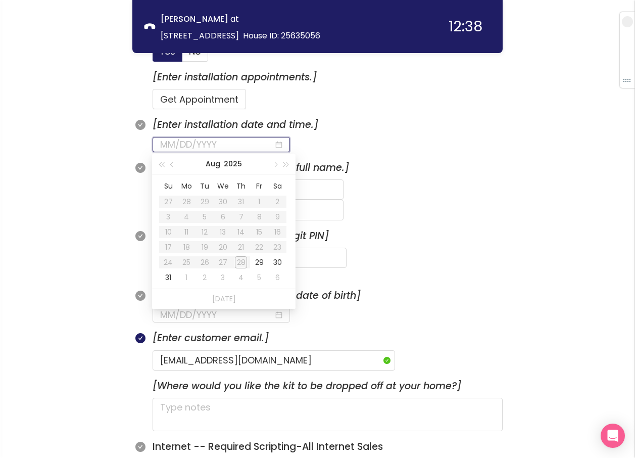
type input "[DATE]"
click at [256, 264] on div "29" at bounding box center [259, 262] width 12 height 12
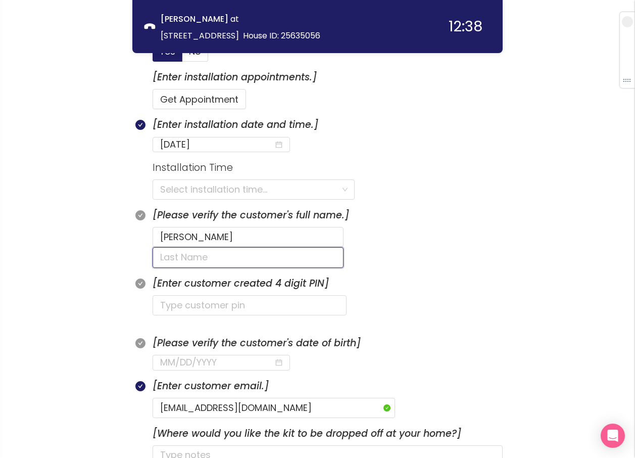
click at [307, 247] on input "text" at bounding box center [248, 257] width 191 height 20
type input "V"
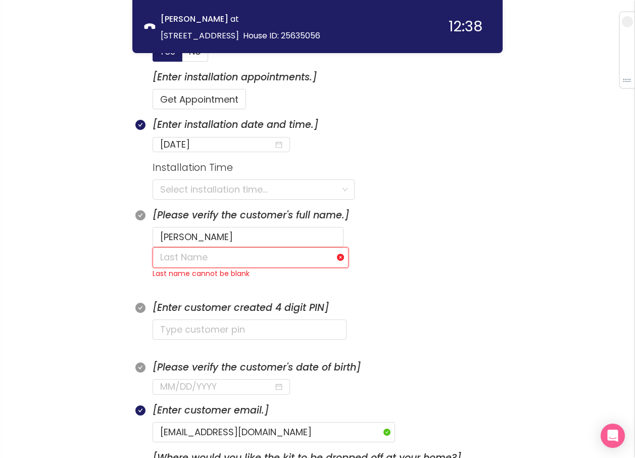
click at [298, 247] on input "text" at bounding box center [251, 257] width 196 height 20
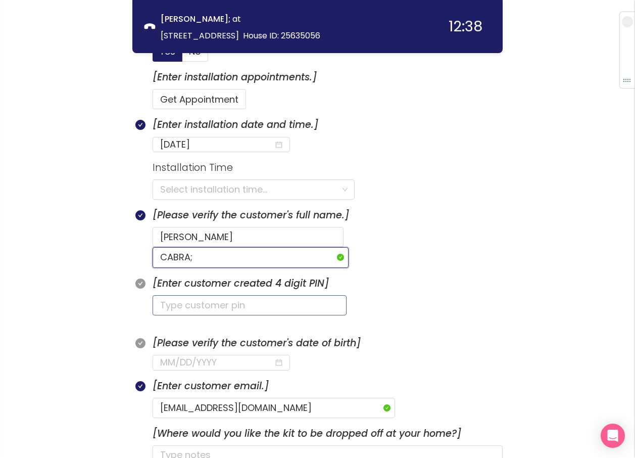
type input "CABRA;"
click at [205, 295] on input "text" at bounding box center [250, 305] width 194 height 20
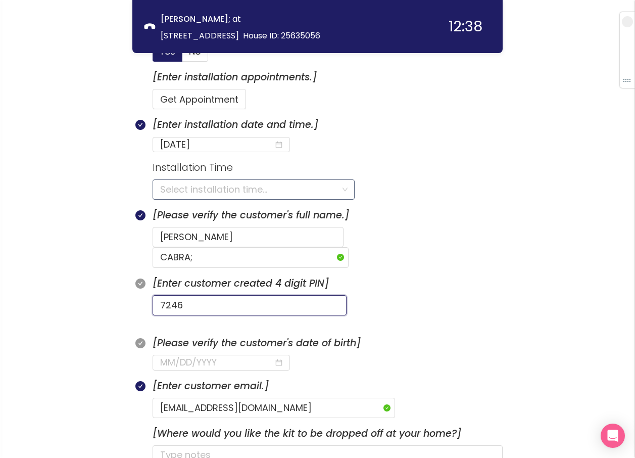
type input "7246"
click at [247, 186] on input "search" at bounding box center [250, 189] width 180 height 19
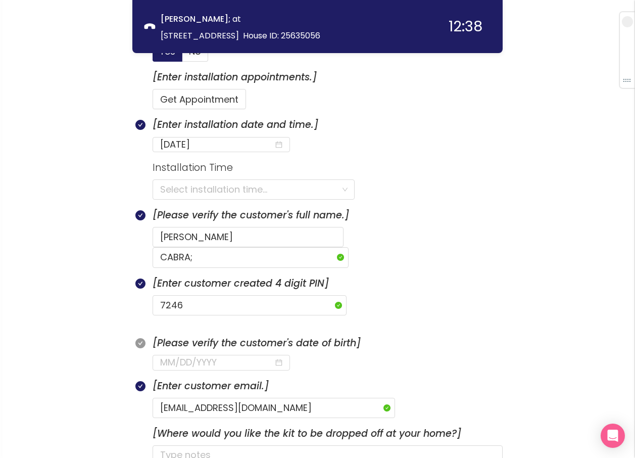
scroll to position [479, 0]
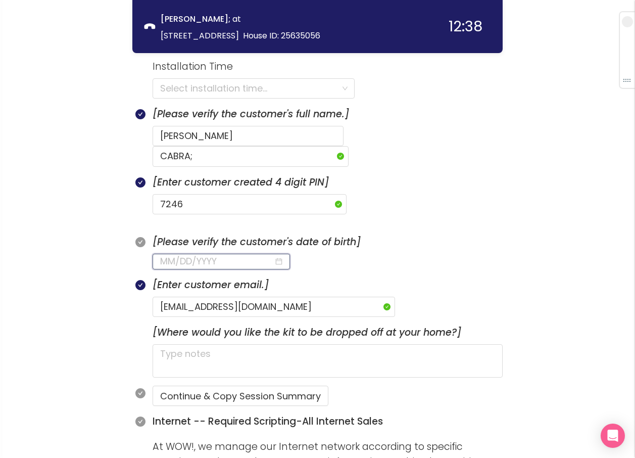
click at [181, 254] on input at bounding box center [217, 261] width 114 height 14
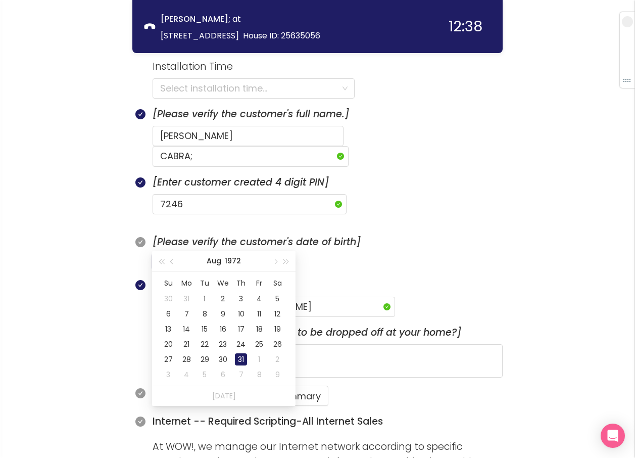
click at [243, 358] on div "31" at bounding box center [241, 359] width 12 height 12
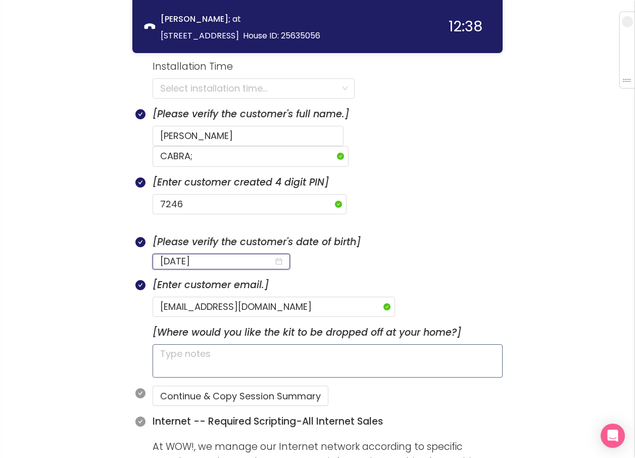
type input "[DATE]"
click at [224, 344] on textarea at bounding box center [328, 360] width 350 height 33
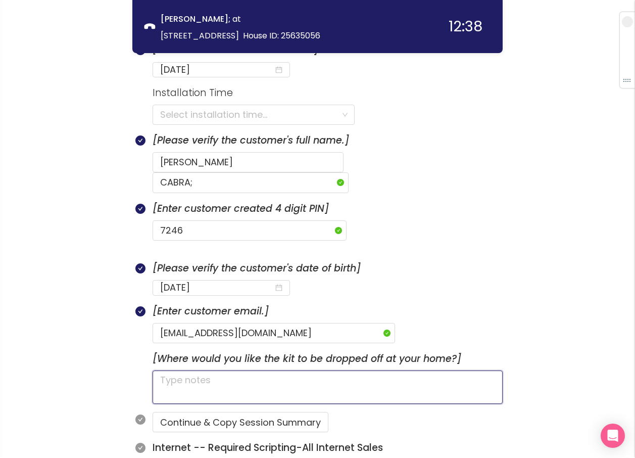
scroll to position [429, 0]
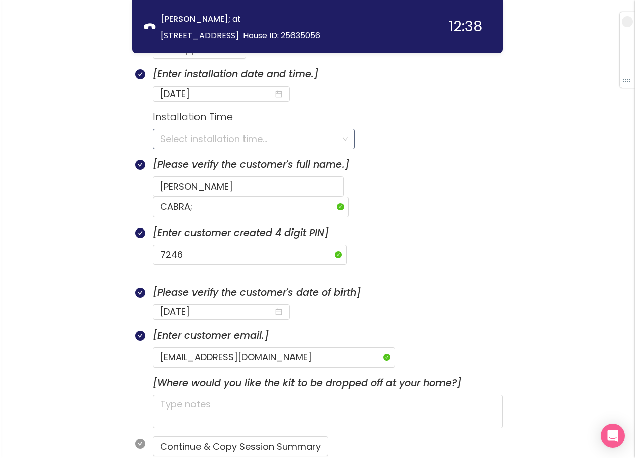
click at [186, 143] on input "search" at bounding box center [250, 138] width 180 height 19
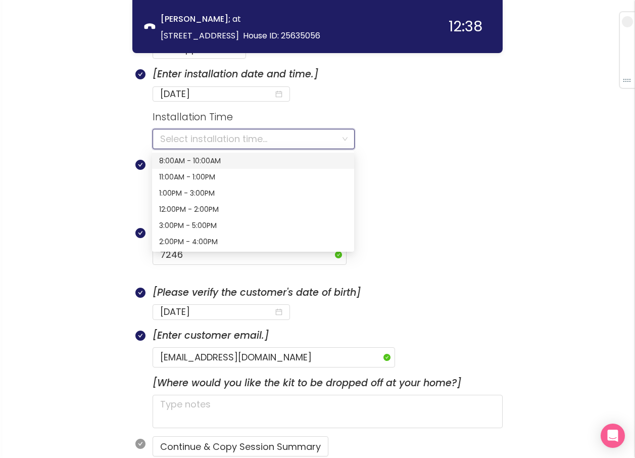
click at [173, 156] on div "8:00AM - 10:00AM" at bounding box center [253, 160] width 188 height 11
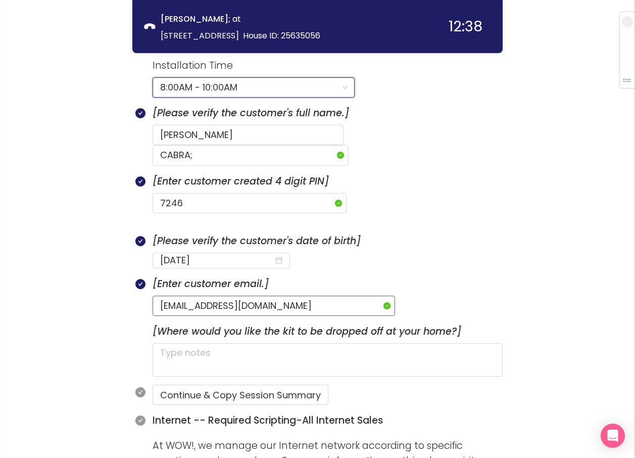
scroll to position [530, 0]
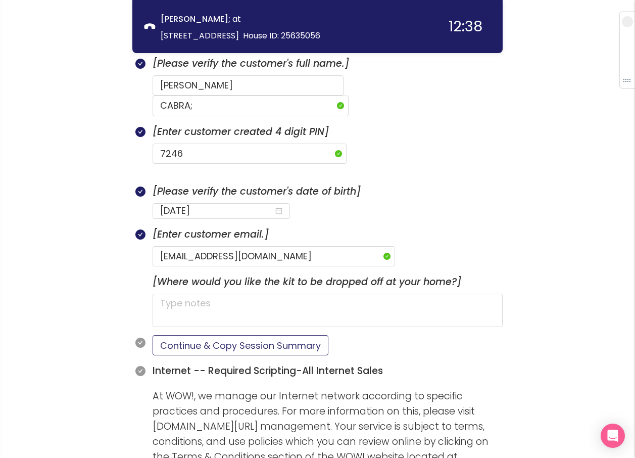
click at [227, 335] on button "Continue & Copy Session Summary" at bounding box center [241, 345] width 176 height 20
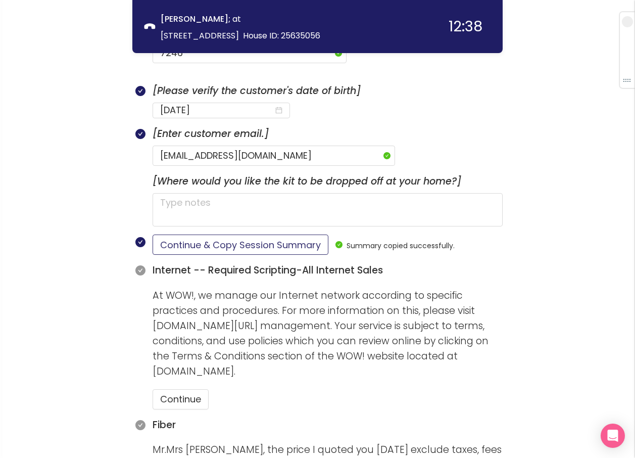
scroll to position [631, 0]
click at [192, 388] on button "Continue" at bounding box center [181, 398] width 56 height 20
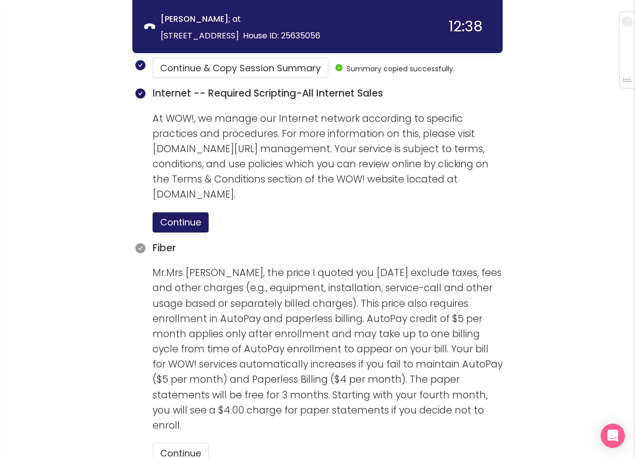
scroll to position [833, 0]
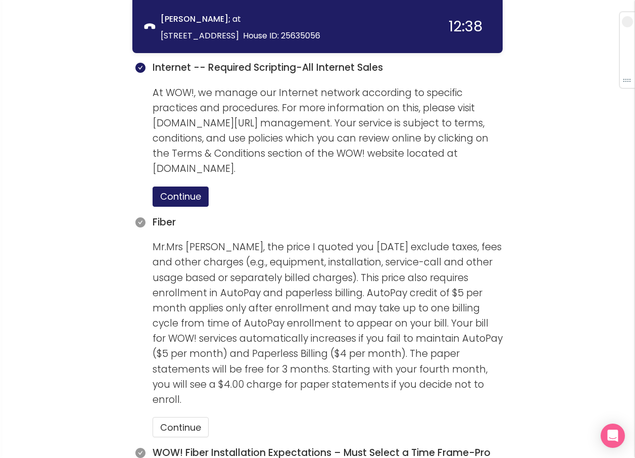
click at [178, 402] on section "Fiber Mr.Mrs [PERSON_NAME], the price I quoted you [DATE] exclude taxes, fees a…" at bounding box center [328, 330] width 350 height 230
click at [179, 417] on button "Continue" at bounding box center [181, 427] width 56 height 20
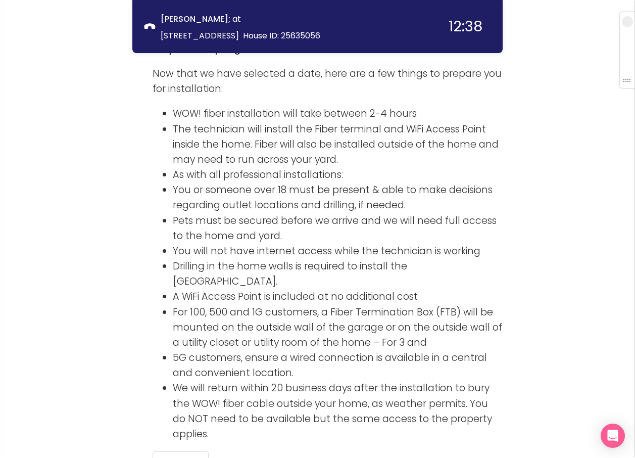
scroll to position [1388, 0]
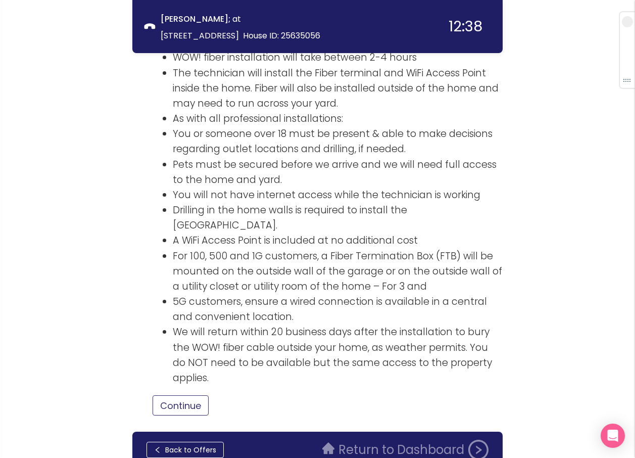
click at [171, 395] on button "Continue" at bounding box center [181, 405] width 56 height 20
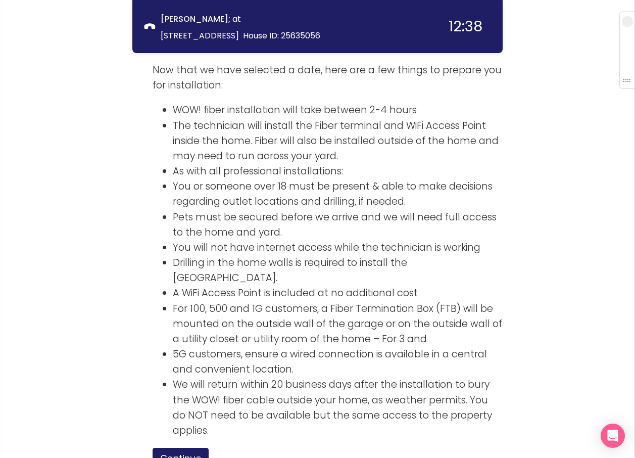
scroll to position [1504, 0]
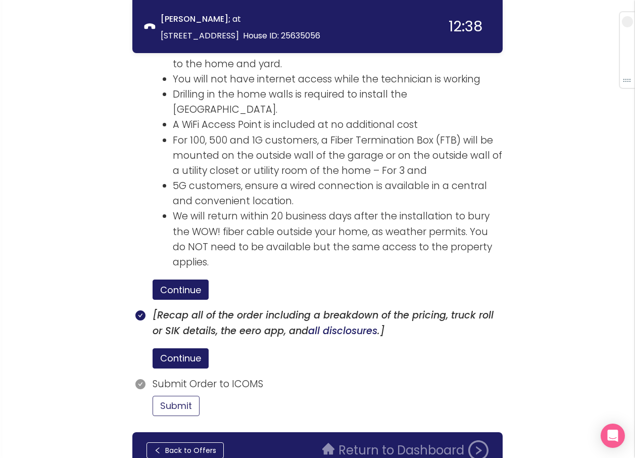
click at [189, 395] on button "Submit" at bounding box center [176, 405] width 47 height 20
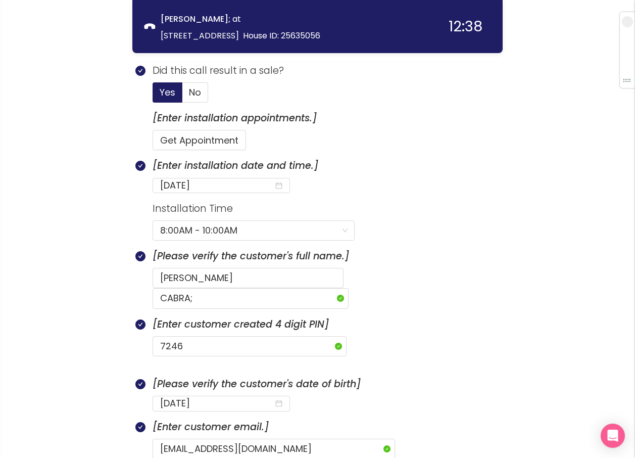
scroll to position [335, 0]
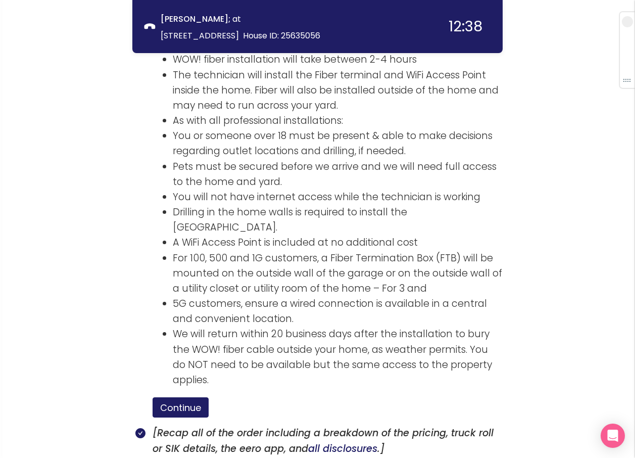
scroll to position [1598, 0]
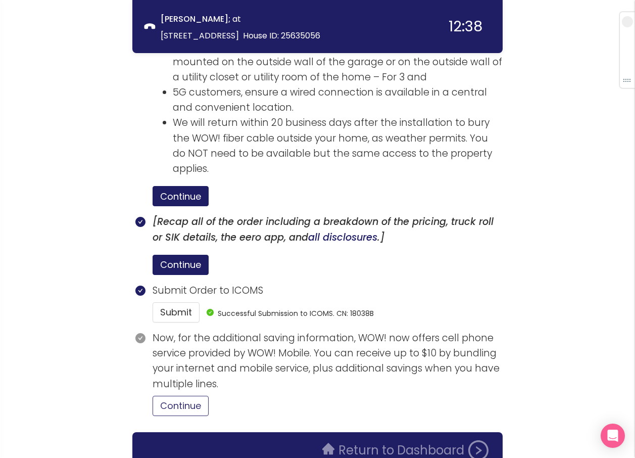
drag, startPoint x: 181, startPoint y: 358, endPoint x: 249, endPoint y: 332, distance: 72.9
click at [182, 395] on button "Continue" at bounding box center [181, 405] width 56 height 20
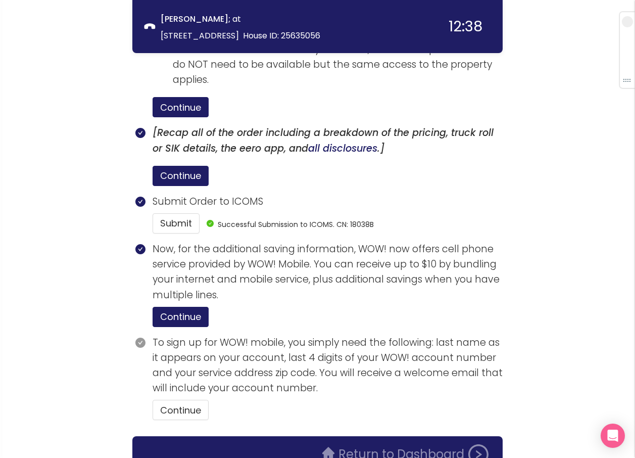
scroll to position [1691, 0]
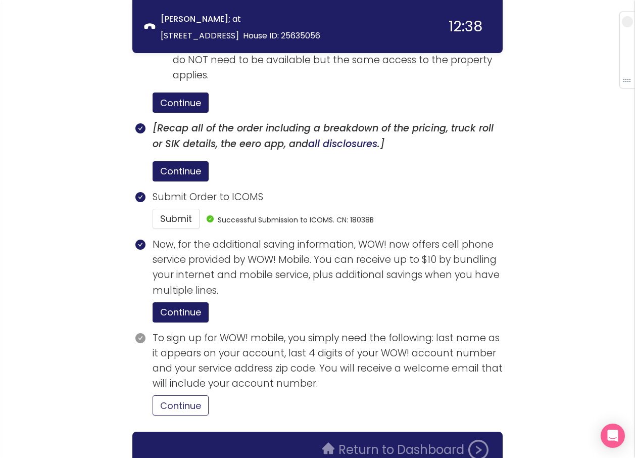
click at [172, 395] on button "Continue" at bounding box center [181, 405] width 56 height 20
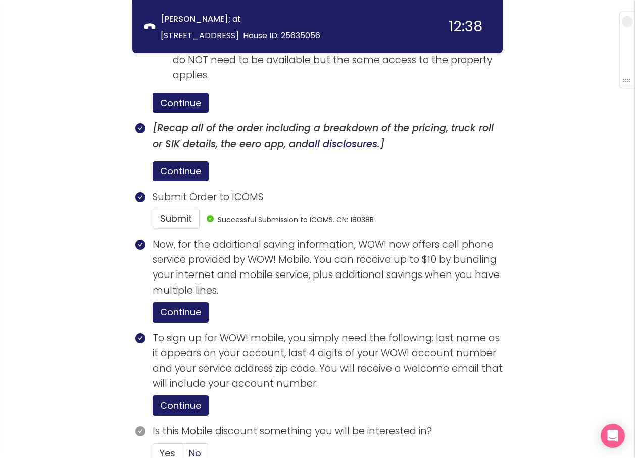
click at [190, 446] on span "No" at bounding box center [195, 452] width 12 height 13
click at [182, 456] on input "No" at bounding box center [182, 456] width 0 height 0
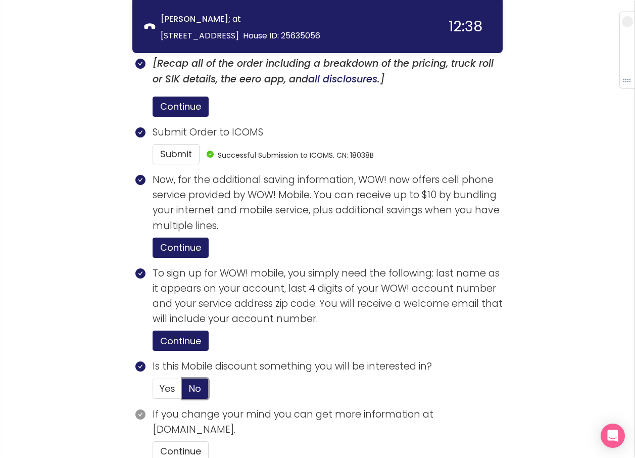
scroll to position [1801, 0]
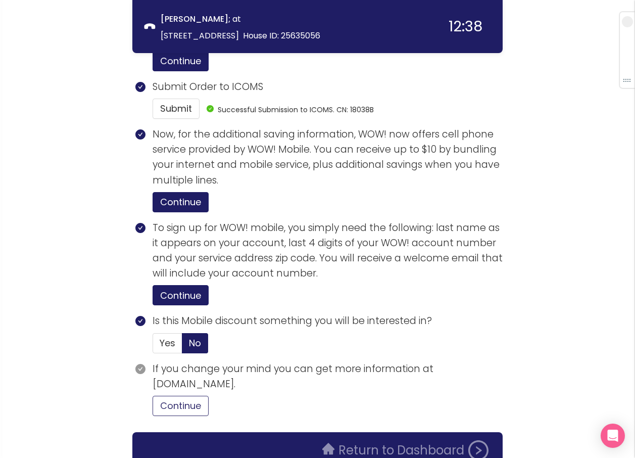
click at [189, 395] on button "Continue" at bounding box center [181, 405] width 56 height 20
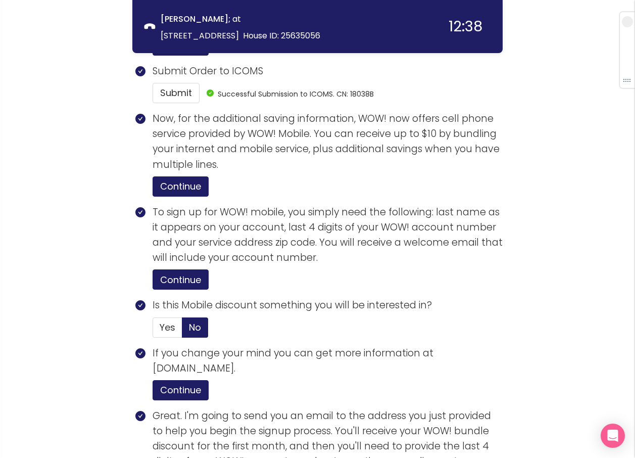
scroll to position [1993, 0]
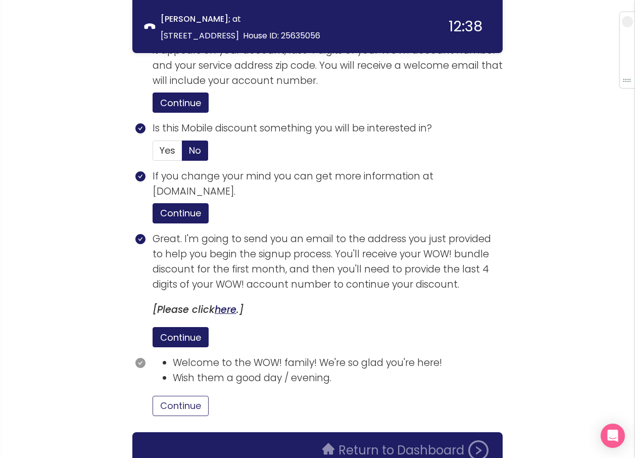
click at [183, 395] on button "Continue" at bounding box center [181, 405] width 56 height 20
click at [381, 440] on button "Return to Dashboard" at bounding box center [405, 450] width 178 height 20
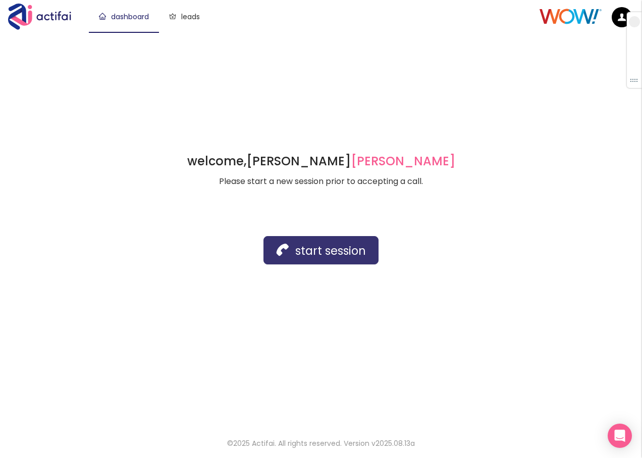
click at [321, 249] on button "start session" at bounding box center [321, 250] width 115 height 28
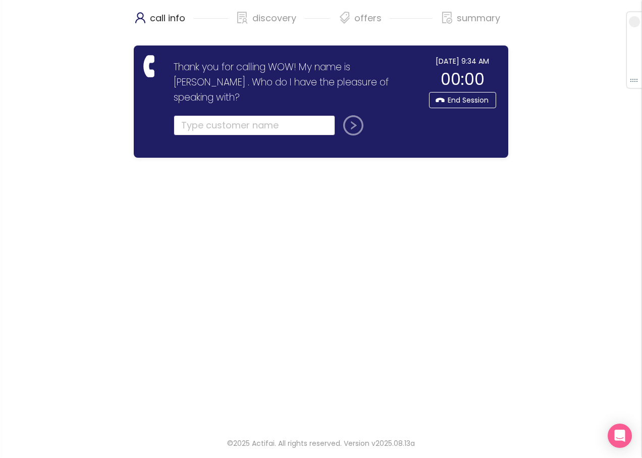
click at [199, 115] on input "text" at bounding box center [255, 125] width 162 height 20
drag, startPoint x: 197, startPoint y: 111, endPoint x: 215, endPoint y: 125, distance: 22.7
click at [197, 115] on input "text" at bounding box center [255, 125] width 162 height 20
type input "[PERSON_NAME]"
click at [339, 115] on button "submit" at bounding box center [351, 125] width 24 height 20
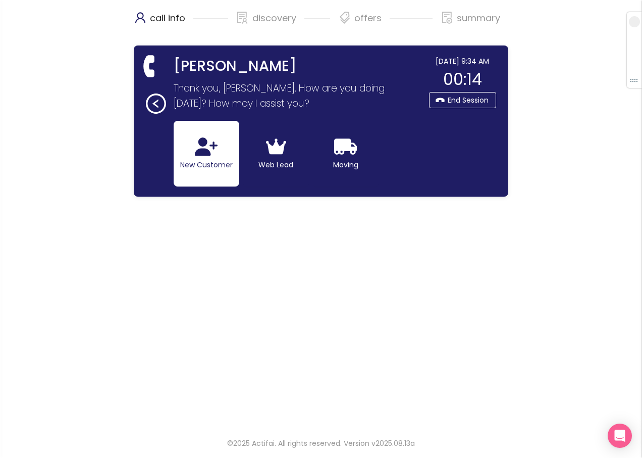
click at [220, 149] on button "New Customer" at bounding box center [207, 154] width 66 height 66
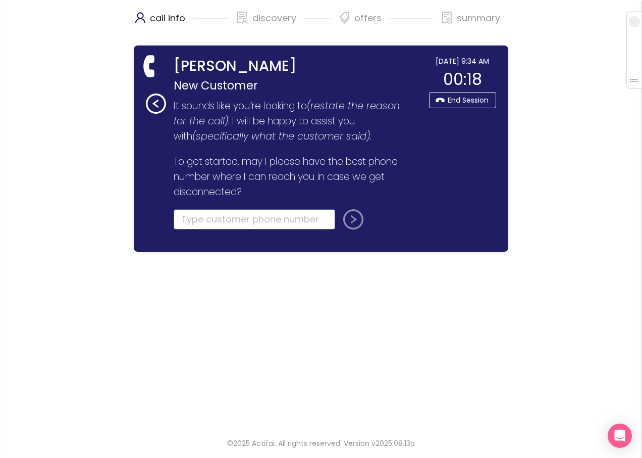
click at [192, 221] on input "tel" at bounding box center [255, 219] width 162 height 20
type input "[PHONE_NUMBER]"
click at [350, 221] on button "submit" at bounding box center [351, 219] width 24 height 20
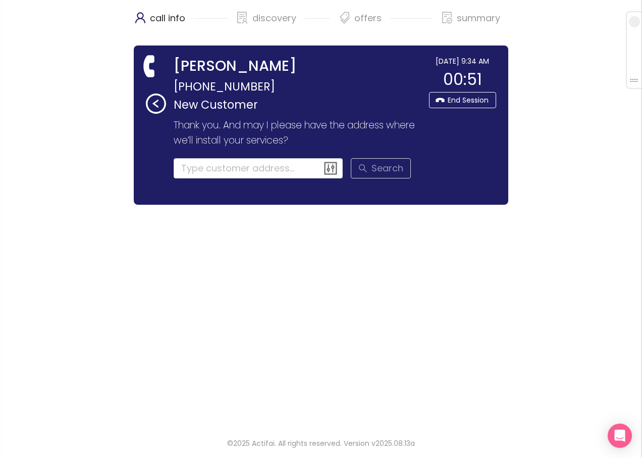
click at [89, 75] on div "call info discovery offers summary [PERSON_NAME] [PHONE_NUMBER] New Customer Th…" at bounding box center [321, 212] width 642 height 425
click at [185, 167] on input at bounding box center [259, 168] width 170 height 20
click at [207, 162] on input at bounding box center [259, 168] width 170 height 20
click at [203, 169] on input at bounding box center [259, 168] width 170 height 20
click at [225, 170] on input at bounding box center [259, 168] width 170 height 20
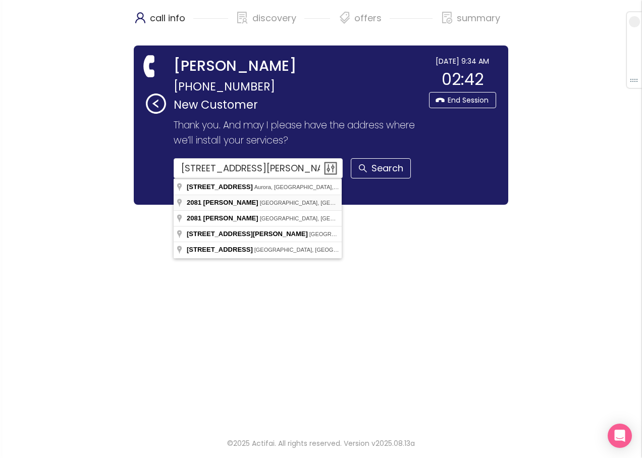
type input "[STREET_ADDRESS][PERSON_NAME][PERSON_NAME]"
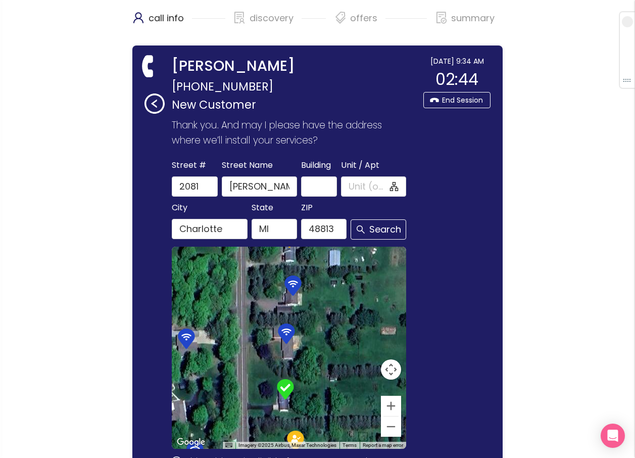
scroll to position [116, 0]
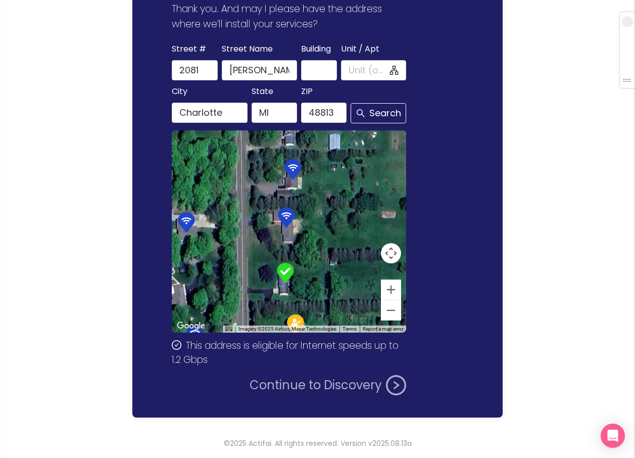
click at [308, 387] on button "Continue to Discovery" at bounding box center [327, 385] width 157 height 20
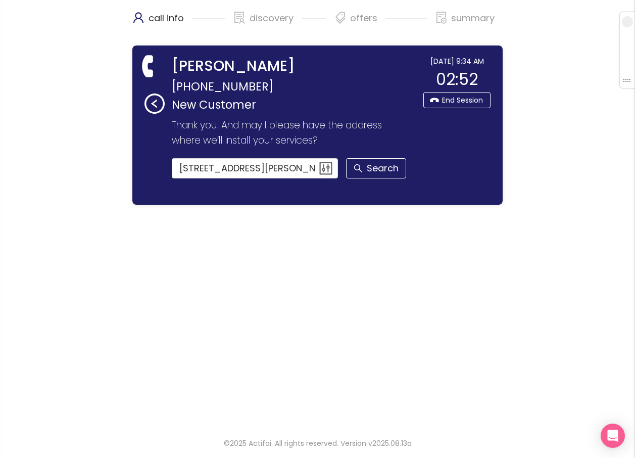
scroll to position [0, 0]
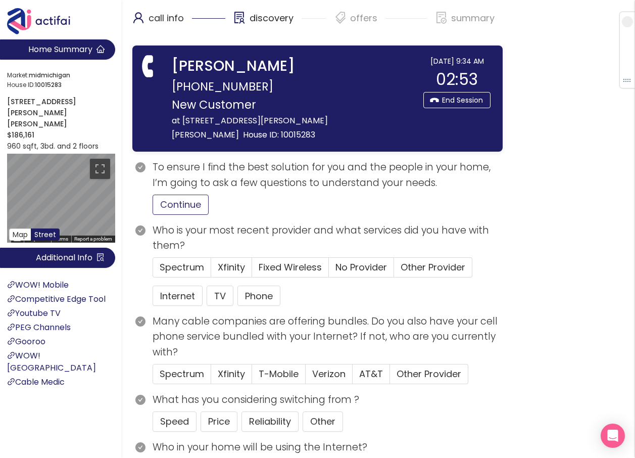
click at [187, 194] on button "Continue" at bounding box center [181, 204] width 56 height 20
click at [427, 261] on span "Other Provider" at bounding box center [433, 267] width 65 height 13
click at [394, 270] on input "Other Provider" at bounding box center [394, 270] width 0 height 0
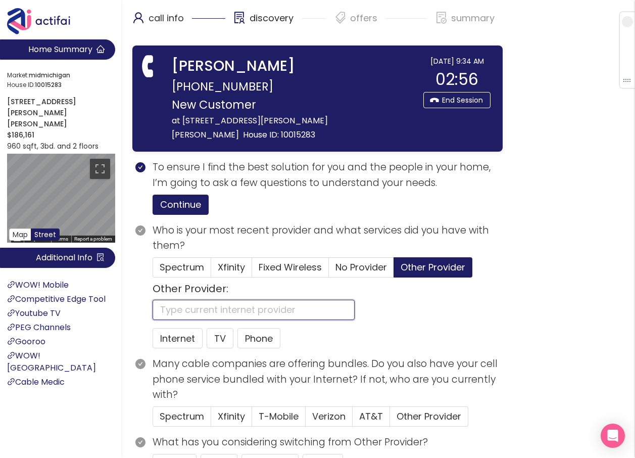
click at [216, 300] on input "text" at bounding box center [254, 310] width 202 height 20
type input "ATT"
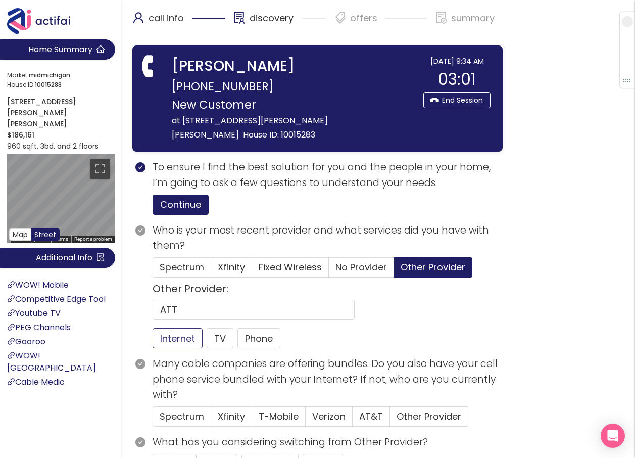
click at [180, 328] on button "Internet" at bounding box center [178, 338] width 50 height 20
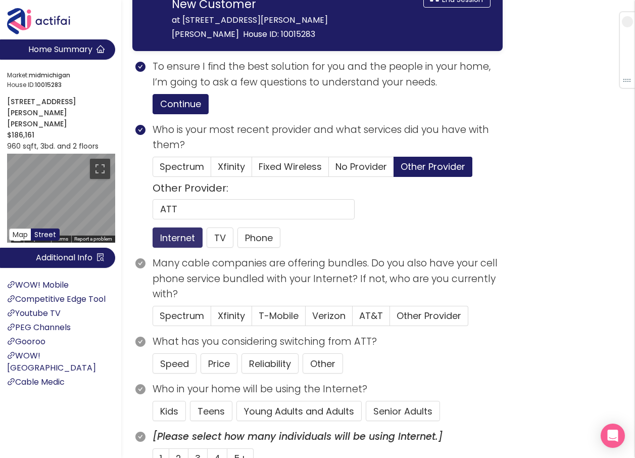
scroll to position [101, 0]
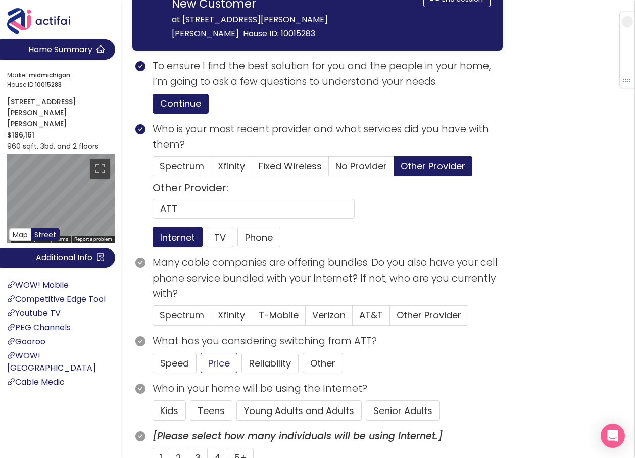
click at [365, 309] on span "AT&T" at bounding box center [371, 315] width 24 height 13
click at [353, 318] on input "AT&T" at bounding box center [353, 318] width 0 height 0
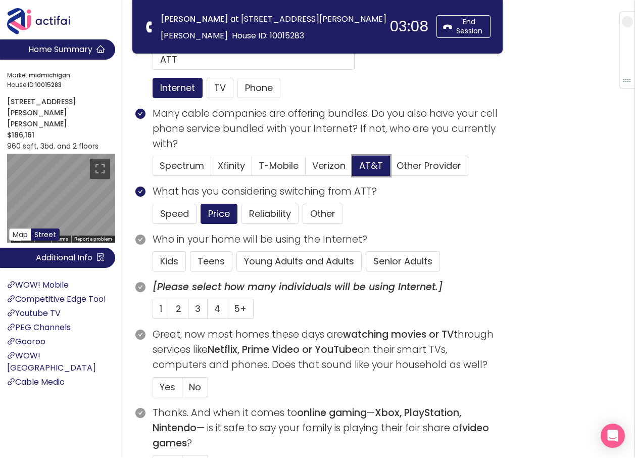
scroll to position [152, 0]
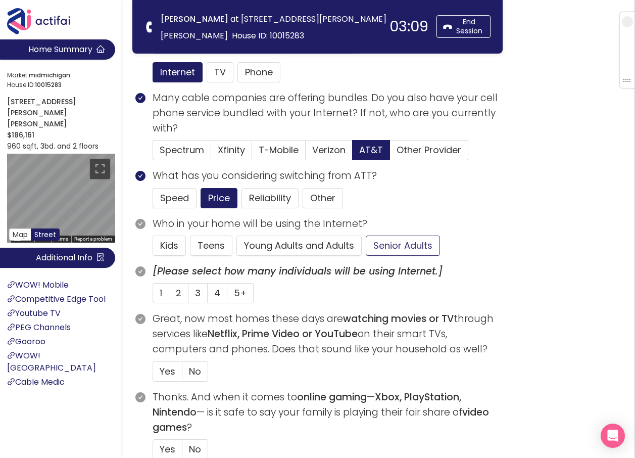
click at [389, 246] on button "Senior Adults" at bounding box center [403, 245] width 74 height 20
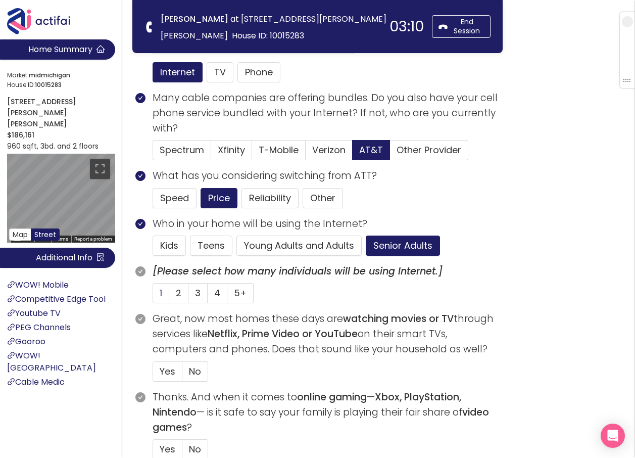
click at [162, 294] on span "1" at bounding box center [161, 292] width 3 height 13
click at [153, 296] on input "1" at bounding box center [153, 296] width 0 height 0
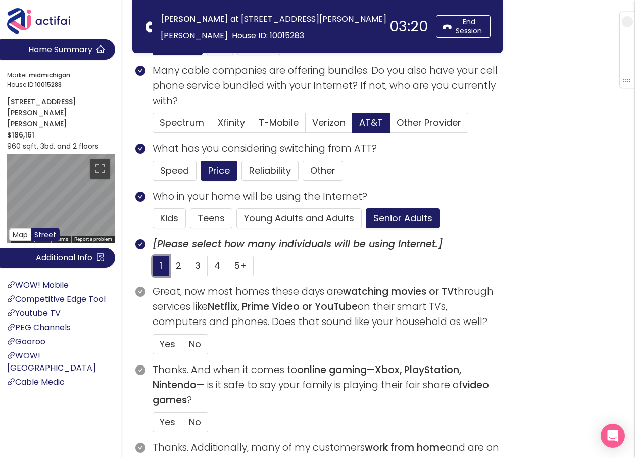
scroll to position [202, 0]
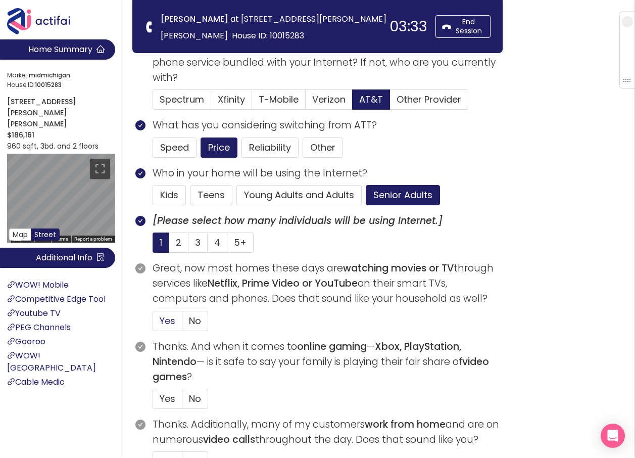
click at [169, 320] on span "Yes" at bounding box center [168, 320] width 16 height 13
click at [153, 324] on input "Yes" at bounding box center [153, 324] width 0 height 0
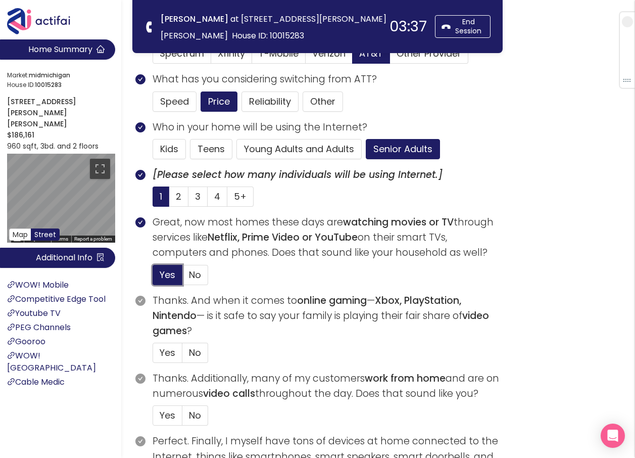
scroll to position [253, 0]
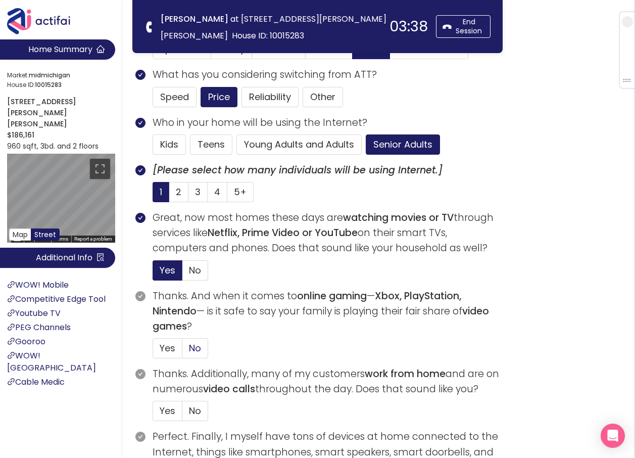
click at [191, 345] on span "No" at bounding box center [195, 347] width 12 height 13
click at [182, 351] on input "No" at bounding box center [182, 351] width 0 height 0
click at [187, 408] on label "No" at bounding box center [195, 411] width 26 height 20
click at [182, 414] on input "No" at bounding box center [182, 414] width 0 height 0
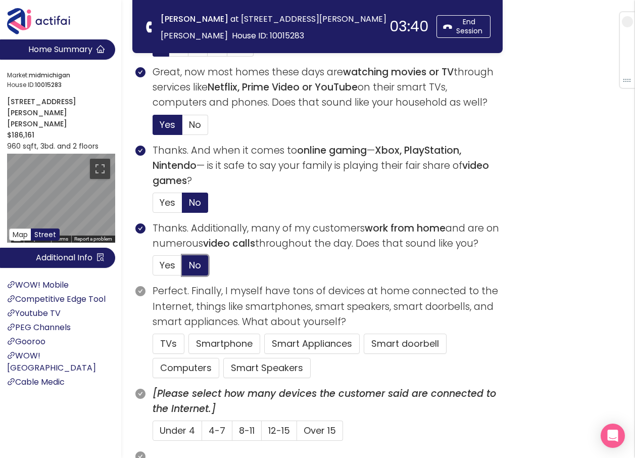
scroll to position [404, 0]
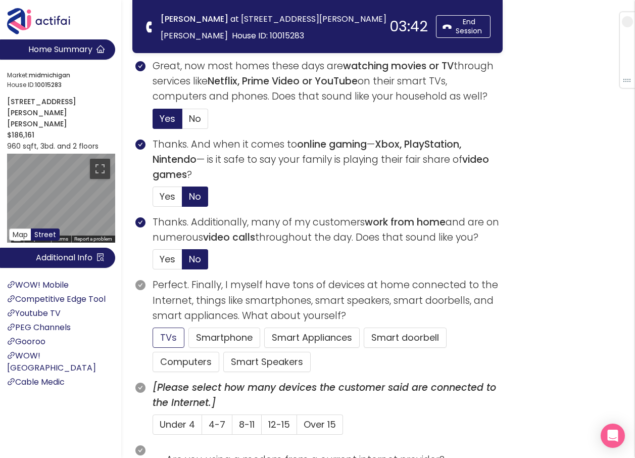
click at [162, 335] on button "TVs" at bounding box center [169, 337] width 32 height 20
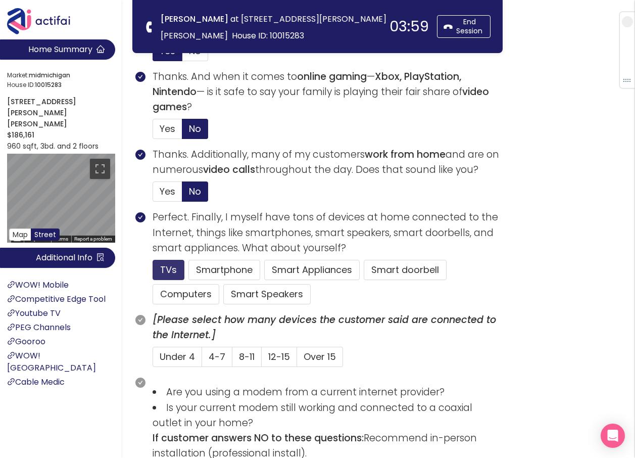
scroll to position [505, 0]
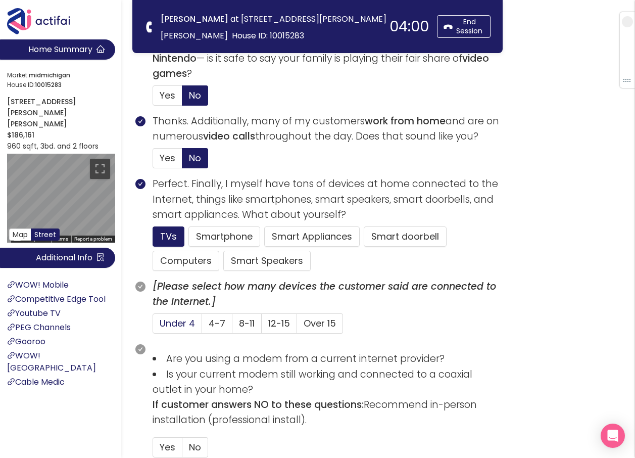
click at [188, 324] on span "Under 4" at bounding box center [177, 323] width 35 height 13
click at [153, 326] on input "Under 4" at bounding box center [153, 326] width 0 height 0
click at [174, 258] on button "Computers" at bounding box center [186, 261] width 67 height 20
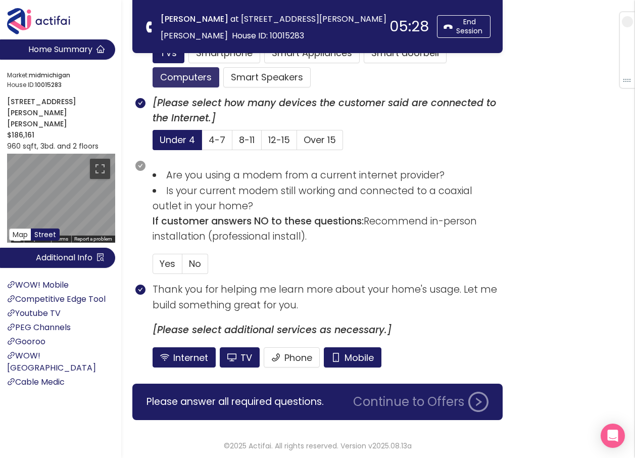
scroll to position [691, 0]
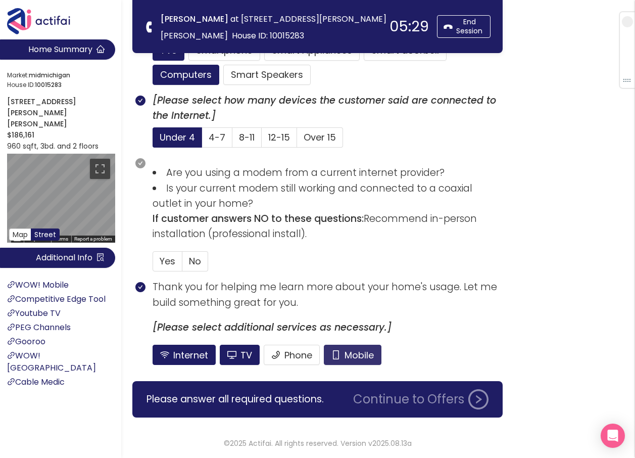
click at [352, 354] on button "Mobile" at bounding box center [353, 354] width 58 height 20
click at [235, 352] on button "TV" at bounding box center [240, 354] width 40 height 20
click at [191, 258] on span "No" at bounding box center [195, 261] width 12 height 13
click at [182, 264] on input "No" at bounding box center [182, 264] width 0 height 0
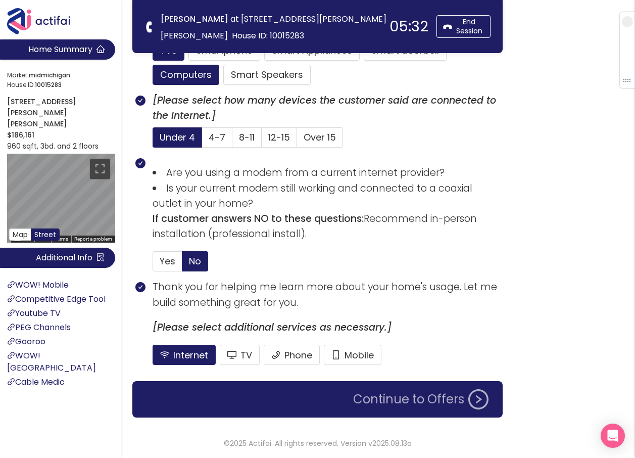
click at [420, 399] on button "Continue to Offers" at bounding box center [420, 399] width 147 height 20
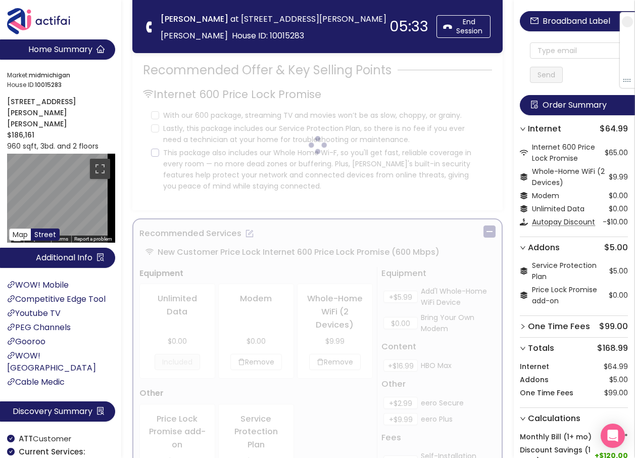
scroll to position [0, 0]
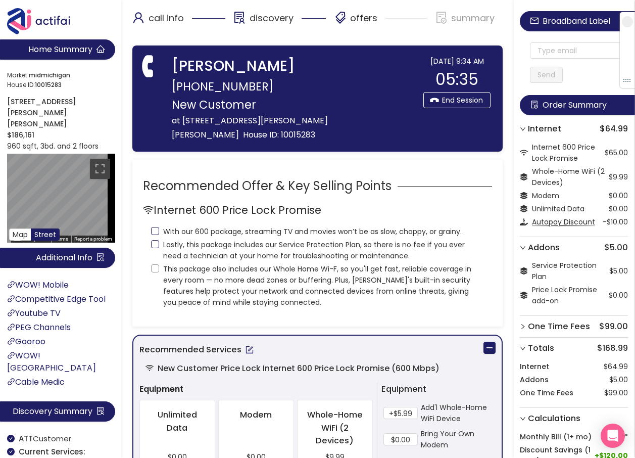
drag, startPoint x: 153, startPoint y: 215, endPoint x: 160, endPoint y: 231, distance: 17.6
click at [153, 227] on input "With our 600 package, streaming TV and movies won’t be as slow, choppy, or grai…" at bounding box center [155, 231] width 8 height 8
checkbox input "true"
click at [154, 240] on input "Lastly, this package includes our Service Protection Plan, so there is no fee i…" at bounding box center [155, 244] width 8 height 8
checkbox input "true"
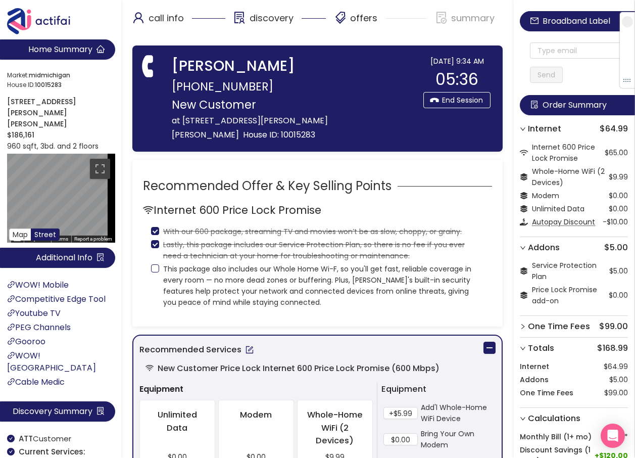
click at [154, 264] on input "This package also includes our Whole Home Wi-F, so you'll get fast, reliable co…" at bounding box center [155, 268] width 8 height 8
checkbox input "true"
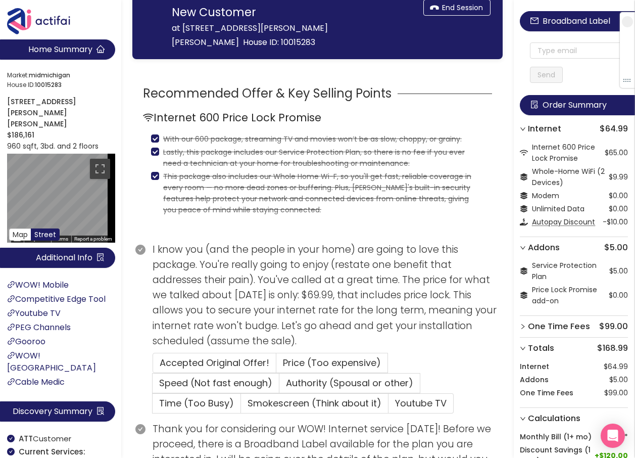
scroll to position [101, 0]
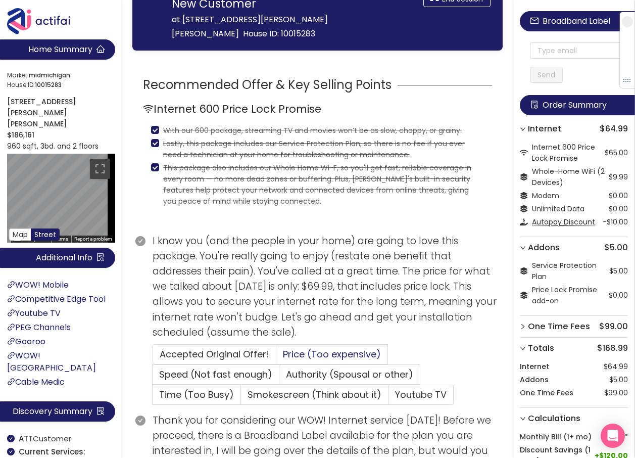
click at [305, 347] on span "Price (Too expensive)" at bounding box center [332, 353] width 98 height 13
click at [276, 357] on input "Price (Too expensive)" at bounding box center [276, 357] width 0 height 0
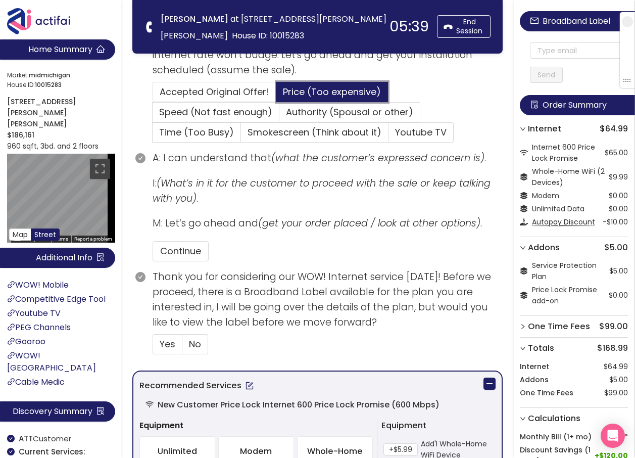
scroll to position [253, 0]
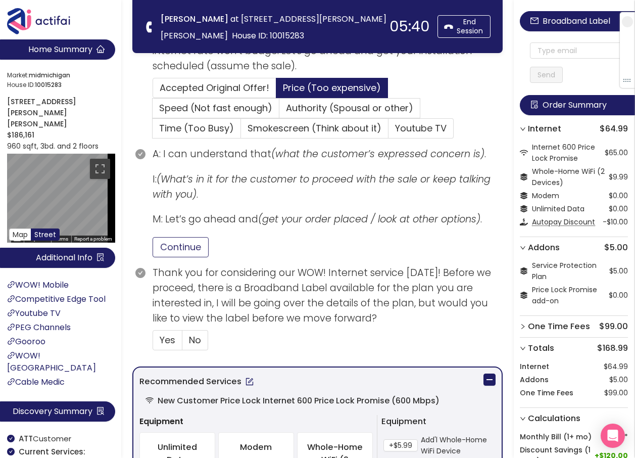
click at [188, 254] on button "Continue" at bounding box center [181, 247] width 56 height 20
click at [161, 343] on span "Yes" at bounding box center [168, 339] width 16 height 13
click at [153, 343] on input "Yes" at bounding box center [153, 343] width 0 height 0
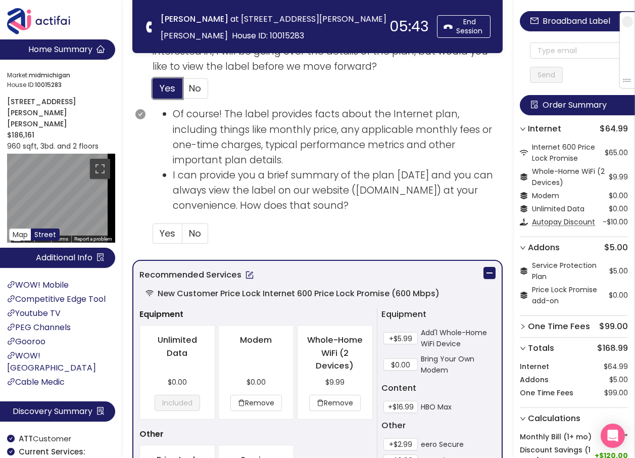
scroll to position [505, 0]
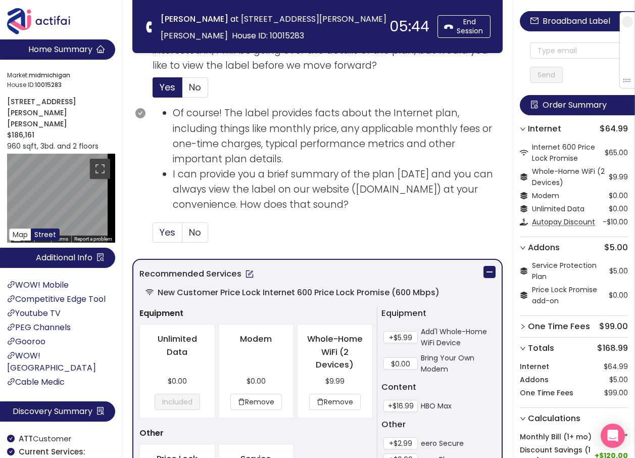
drag, startPoint x: 169, startPoint y: 228, endPoint x: 174, endPoint y: 234, distance: 7.9
click at [169, 231] on span "Yes" at bounding box center [168, 232] width 16 height 13
click at [153, 235] on input "Yes" at bounding box center [153, 235] width 0 height 0
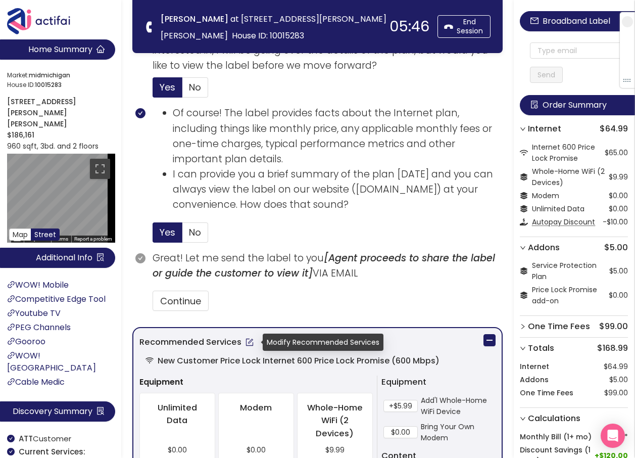
click at [245, 347] on button "button" at bounding box center [249, 342] width 16 height 16
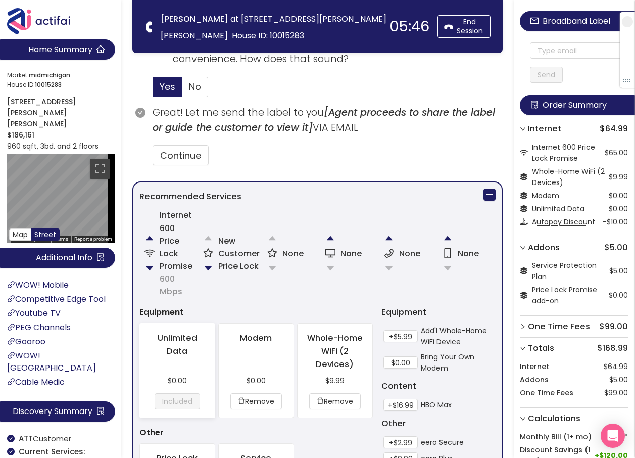
scroll to position [657, 0]
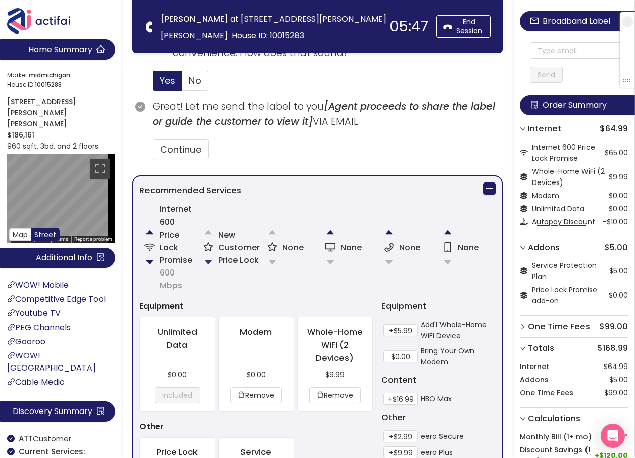
click at [211, 262] on button "button" at bounding box center [208, 262] width 20 height 20
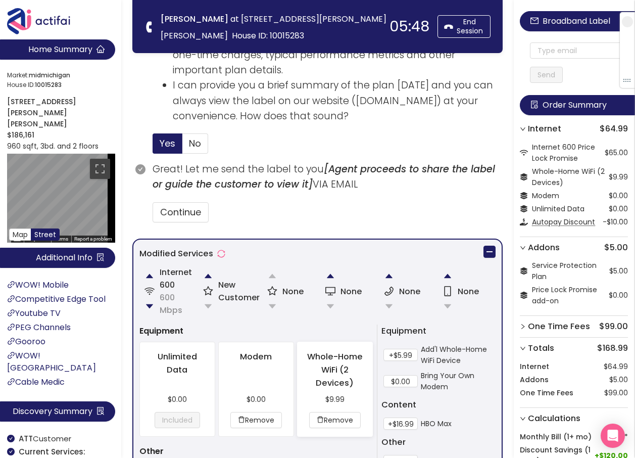
scroll to position [720, 0]
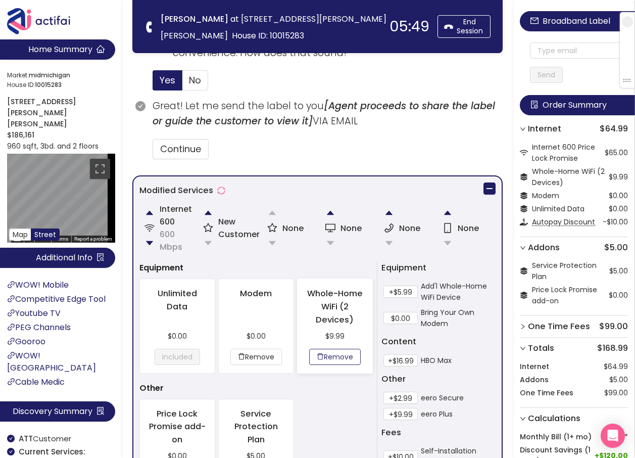
click at [322, 356] on button "Remove" at bounding box center [335, 356] width 52 height 16
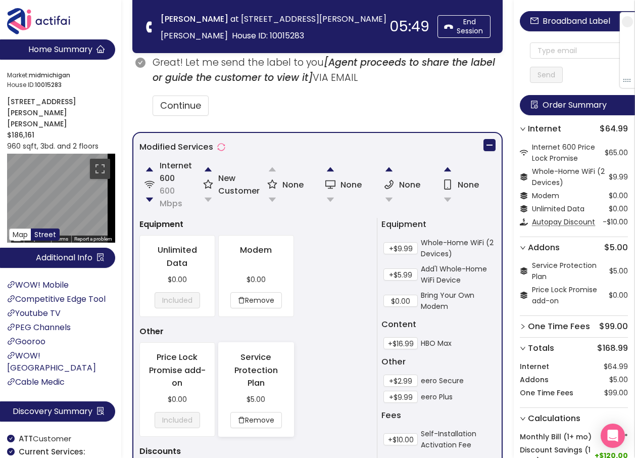
scroll to position [871, 0]
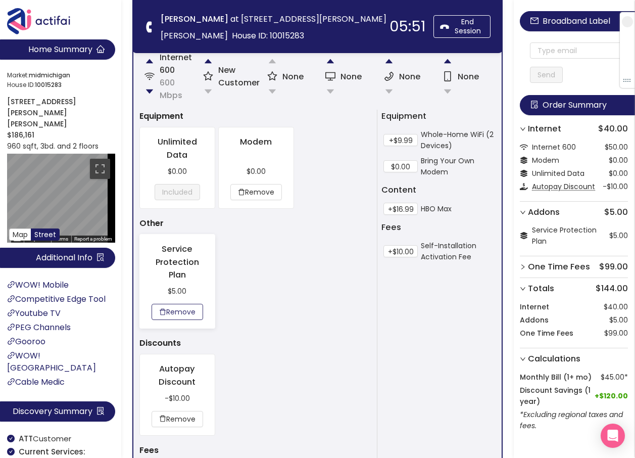
click at [194, 317] on button "Remove" at bounding box center [178, 312] width 52 height 16
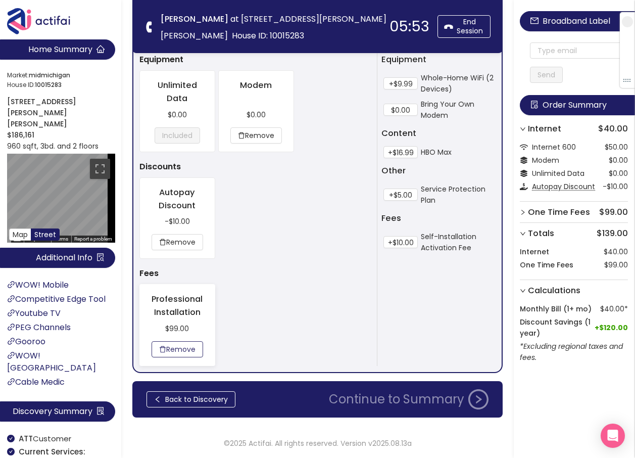
click at [179, 348] on button "Remove" at bounding box center [178, 349] width 52 height 16
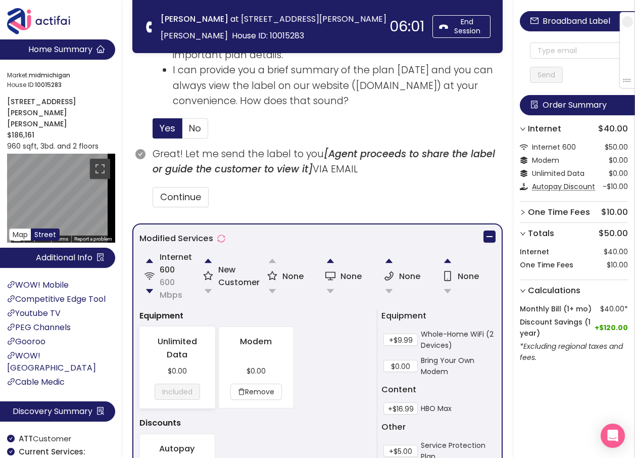
scroll to position [696, 0]
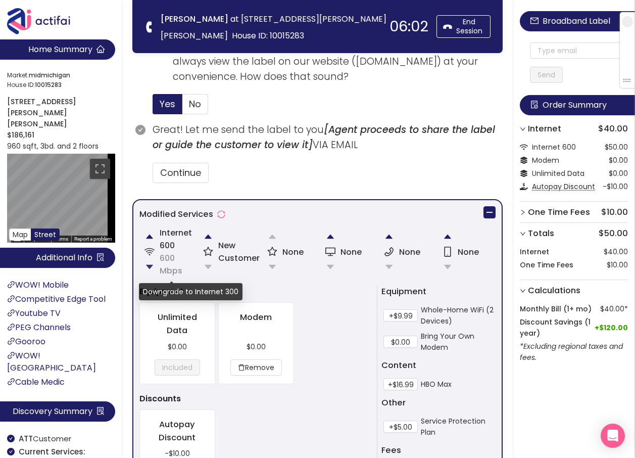
click at [147, 266] on button "button" at bounding box center [149, 267] width 20 height 20
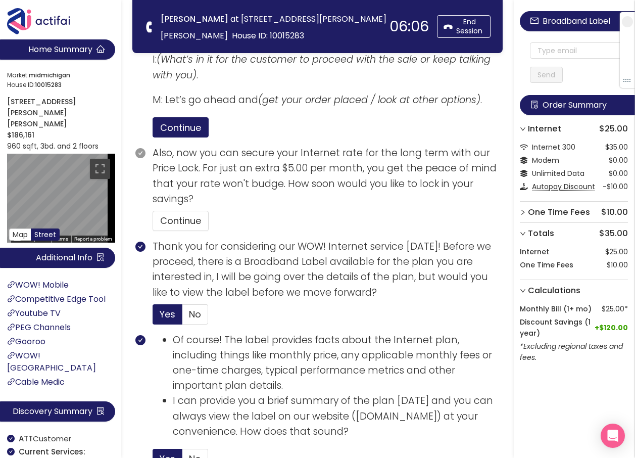
scroll to position [342, 0]
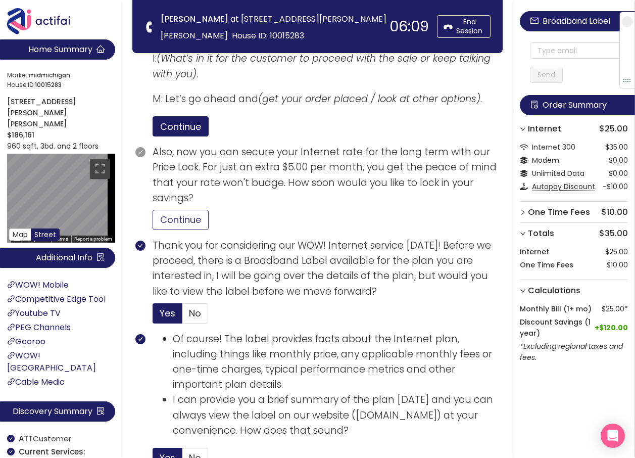
click at [182, 219] on button "Continue" at bounding box center [181, 220] width 56 height 20
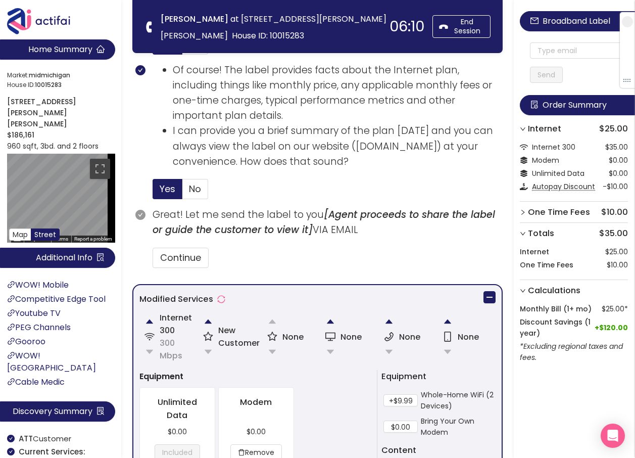
scroll to position [645, 0]
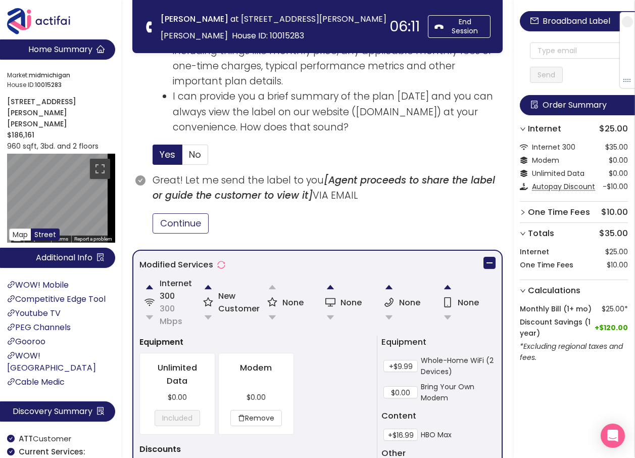
click at [194, 224] on button "Continue" at bounding box center [181, 223] width 56 height 20
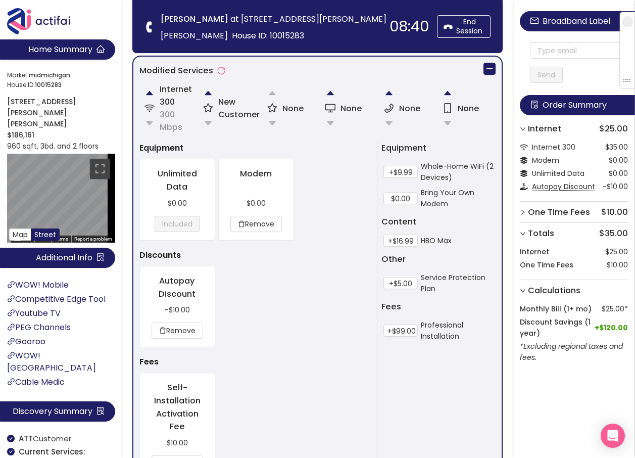
scroll to position [696, 0]
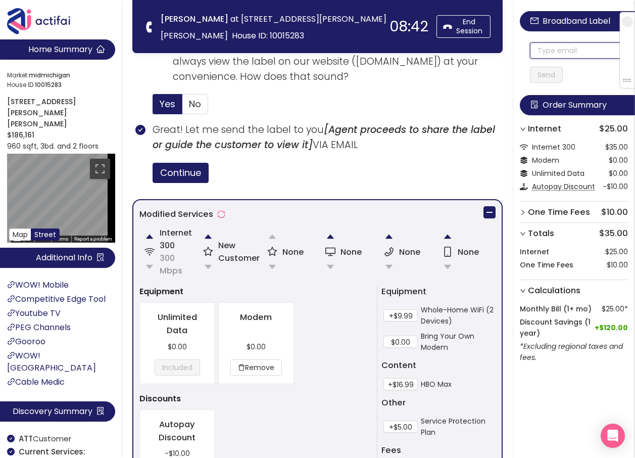
click at [538, 53] on input "text" at bounding box center [579, 50] width 98 height 16
drag, startPoint x: 580, startPoint y: 51, endPoint x: 526, endPoint y: 47, distance: 53.7
click at [526, 47] on div "[EMAIL_ADDRESS][DOMAIN_NAME] Send" at bounding box center [574, 52] width 108 height 61
click at [535, 52] on input "[EMAIL_ADDRESS][DOMAIN_NAME]" at bounding box center [579, 50] width 98 height 16
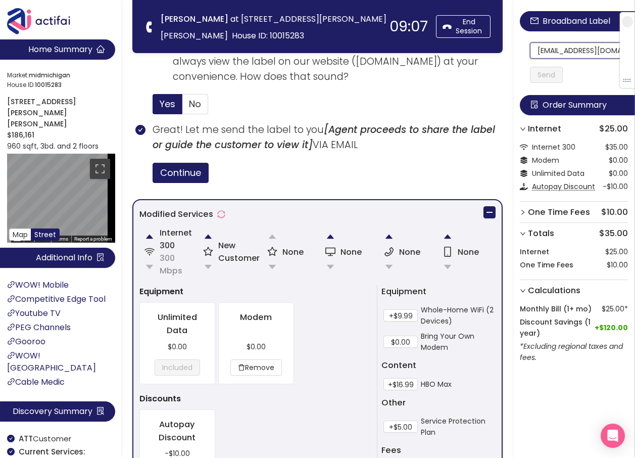
click at [535, 52] on input "[EMAIL_ADDRESS][DOMAIN_NAME]" at bounding box center [579, 50] width 98 height 16
drag, startPoint x: 537, startPoint y: 51, endPoint x: 618, endPoint y: 54, distance: 81.4
click at [247, 38] on section "Home Summary Market: [GEOGRAPHIC_DATA] ID: 10015283 [STREET_ADDRESS][PERSON_NAM…" at bounding box center [317, 9] width 635 height 1411
type input "[EMAIL_ADDRESS][DOMAIN_NAME]"
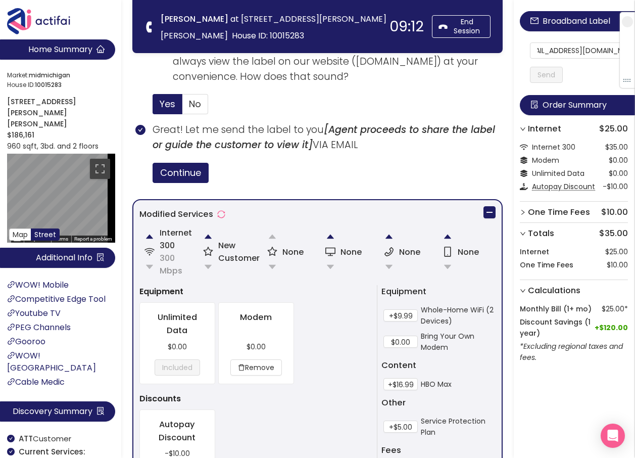
scroll to position [0, 0]
click at [559, 72] on button "Send" at bounding box center [546, 75] width 33 height 16
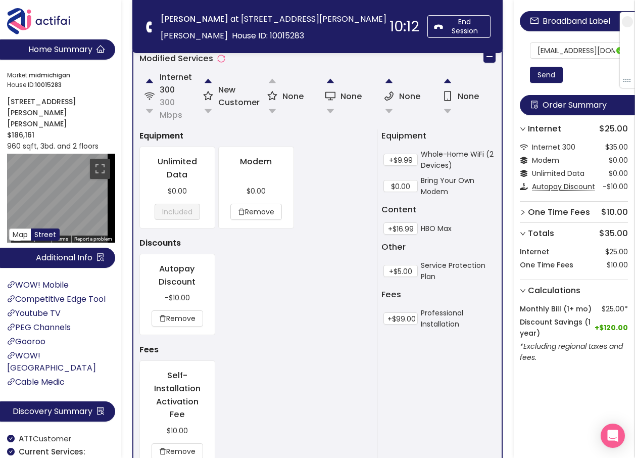
scroll to position [954, 0]
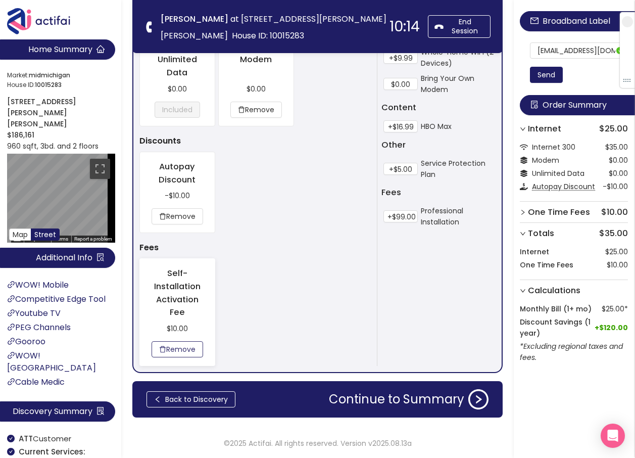
click at [157, 344] on button "Remove" at bounding box center [178, 349] width 52 height 16
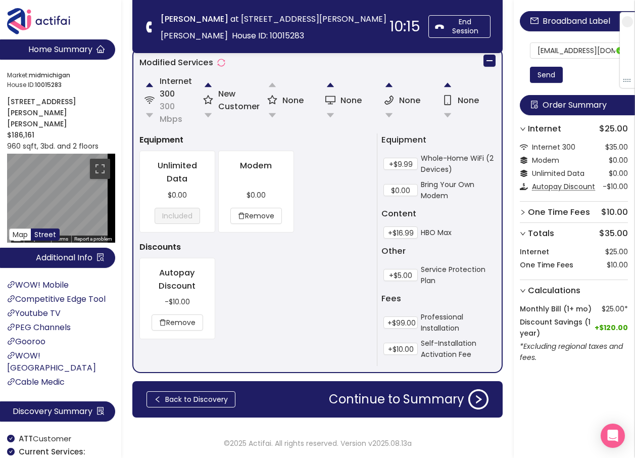
scroll to position [928, 0]
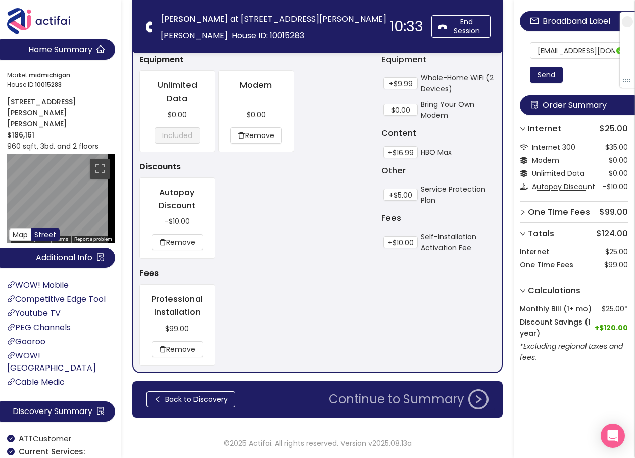
click at [361, 402] on button "Continue to Summary" at bounding box center [409, 399] width 172 height 20
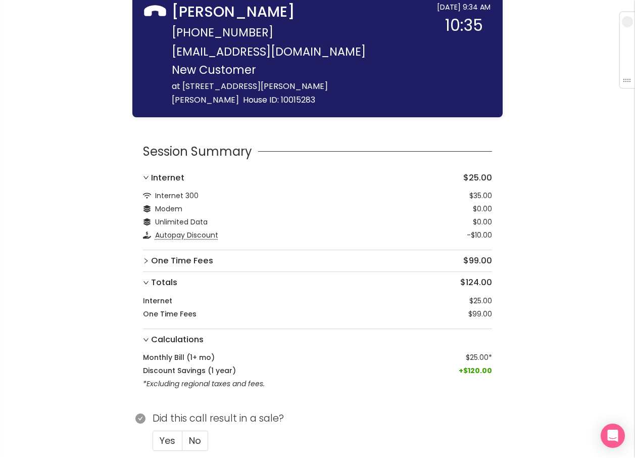
scroll to position [126, 0]
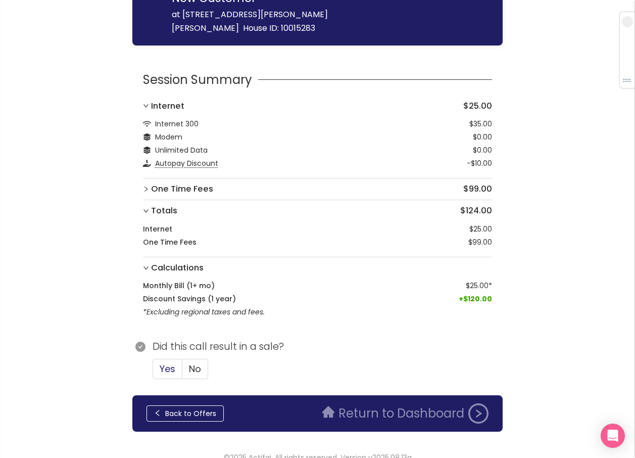
click at [175, 359] on label "Yes" at bounding box center [168, 369] width 30 height 20
click at [153, 372] on input "Yes" at bounding box center [153, 372] width 0 height 0
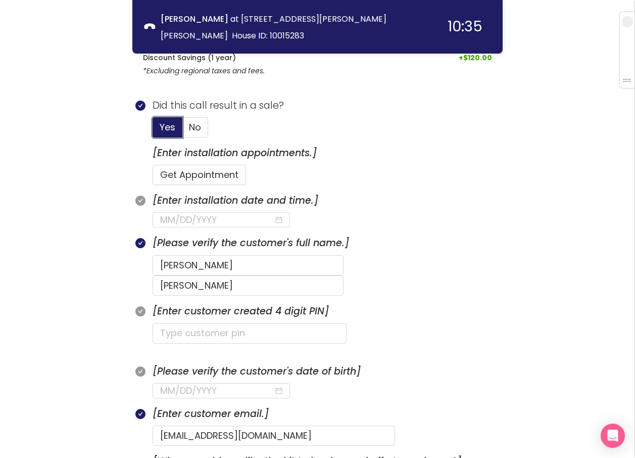
scroll to position [328, 0]
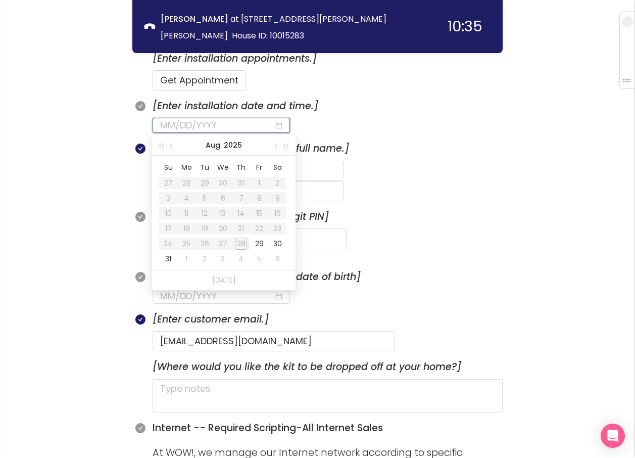
click at [214, 124] on input at bounding box center [217, 125] width 114 height 14
type input "[DATE]"
click at [260, 240] on div "29" at bounding box center [259, 243] width 12 height 12
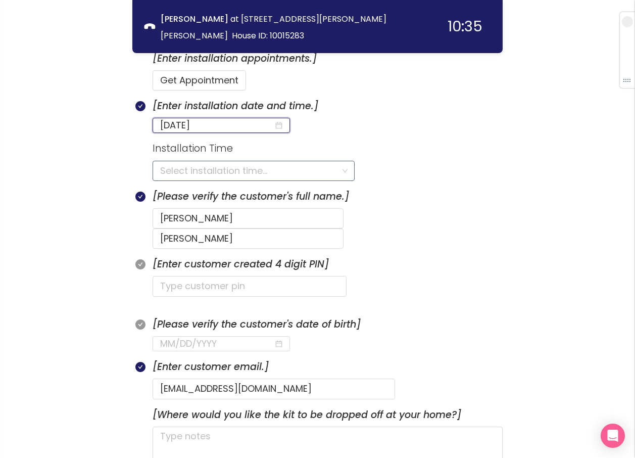
click at [173, 169] on input "search" at bounding box center [250, 170] width 180 height 19
click at [203, 174] on input "search" at bounding box center [250, 170] width 180 height 19
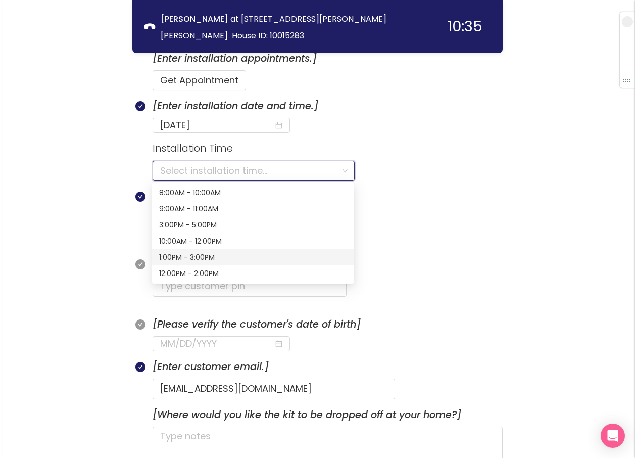
click at [198, 259] on div "1:00PM - 3:00PM" at bounding box center [253, 257] width 188 height 11
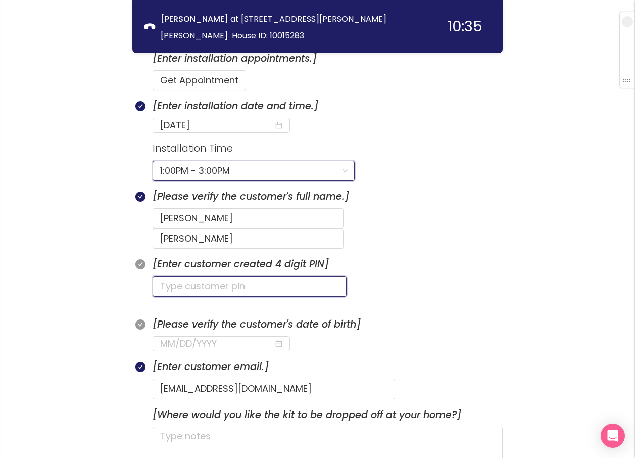
click at [208, 276] on input "text" at bounding box center [250, 286] width 194 height 20
click at [177, 276] on input "text" at bounding box center [250, 286] width 194 height 20
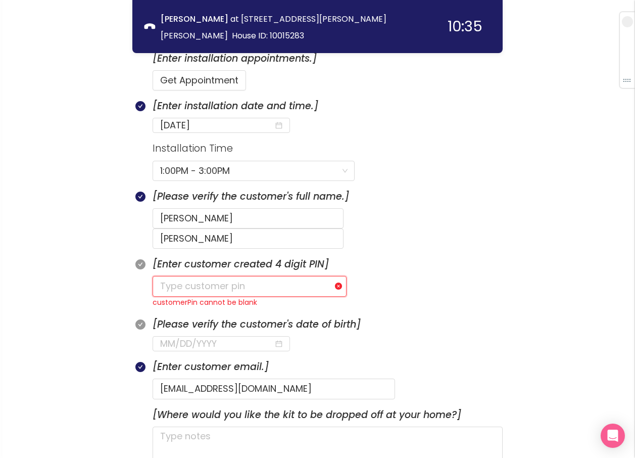
click at [179, 276] on input "text" at bounding box center [250, 286] width 194 height 20
type input "7964"
click at [168, 336] on input at bounding box center [217, 343] width 114 height 14
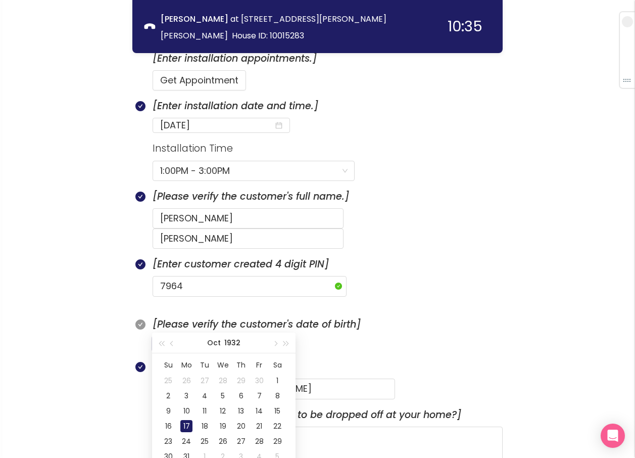
scroll to position [429, 0]
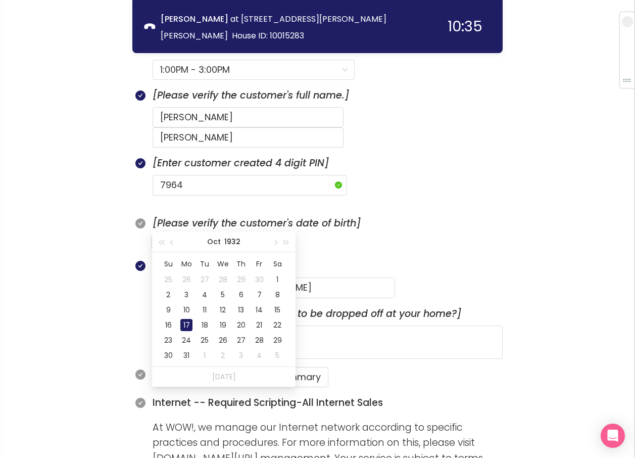
click at [187, 326] on div "17" at bounding box center [186, 325] width 12 height 12
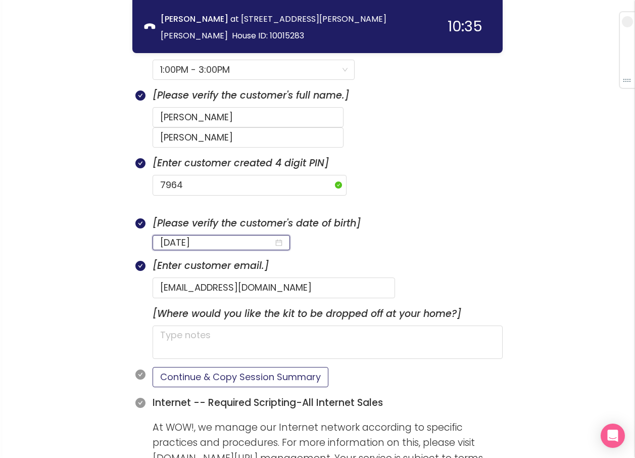
type input "[DATE]"
click at [209, 367] on button "Continue & Copy Session Summary" at bounding box center [241, 377] width 176 height 20
click at [251, 70] on span "1:00PM - 3:00PM" at bounding box center [253, 69] width 187 height 19
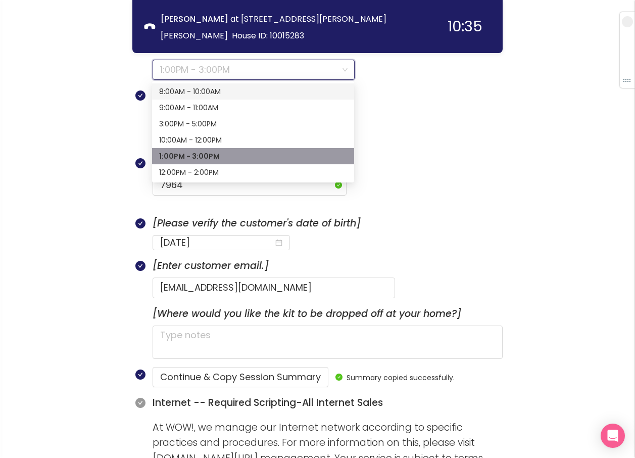
click at [407, 75] on section "Installation Time 1:00PM - 3:00PM" at bounding box center [328, 63] width 350 height 47
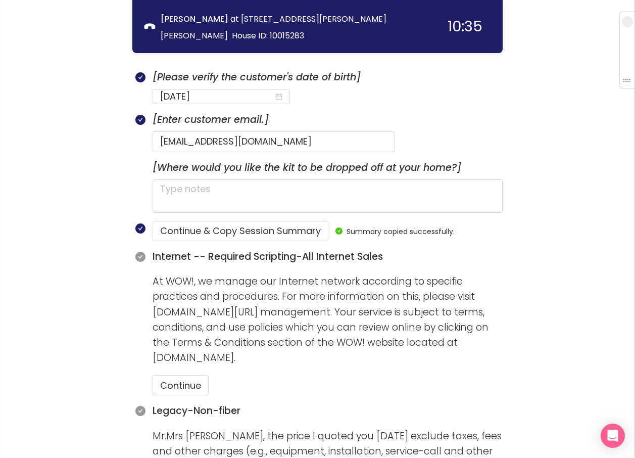
scroll to position [580, 0]
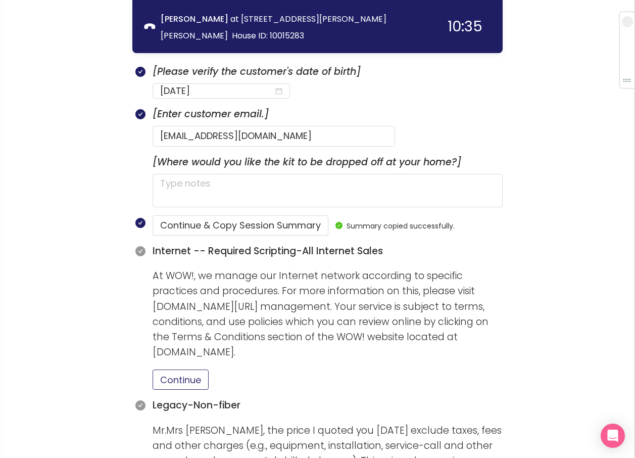
click at [177, 369] on button "Continue" at bounding box center [181, 379] width 56 height 20
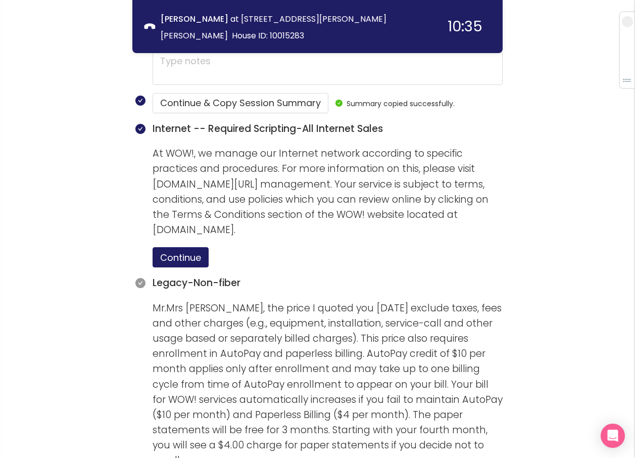
scroll to position [833, 0]
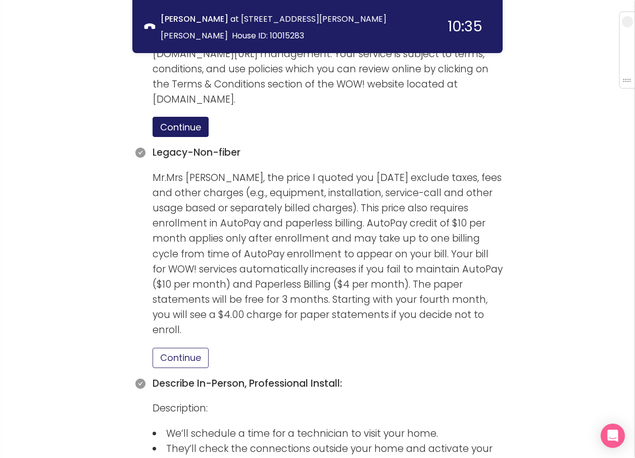
drag, startPoint x: 175, startPoint y: 326, endPoint x: 210, endPoint y: 320, distance: 35.5
click at [176, 347] on button "Continue" at bounding box center [181, 357] width 56 height 20
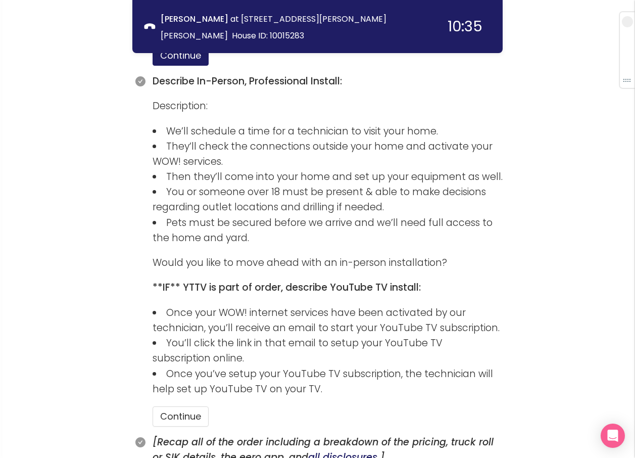
scroll to position [1136, 0]
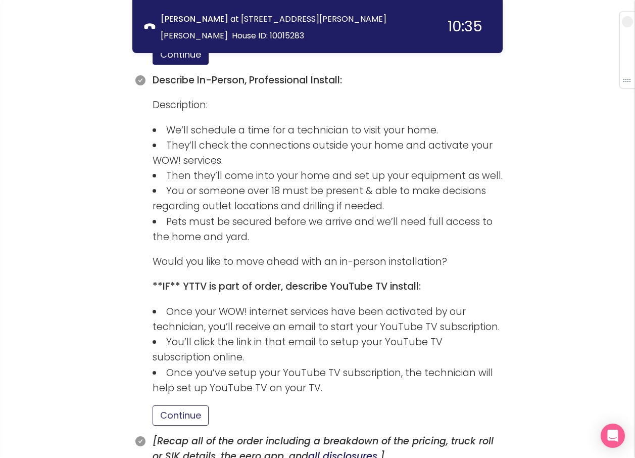
click at [194, 405] on button "Continue" at bounding box center [181, 415] width 56 height 20
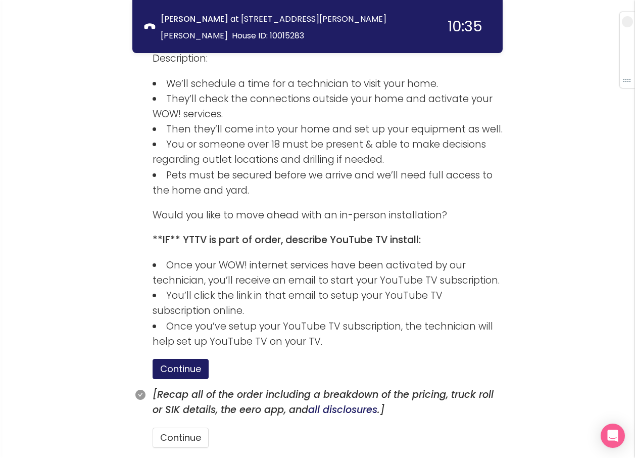
scroll to position [1229, 0]
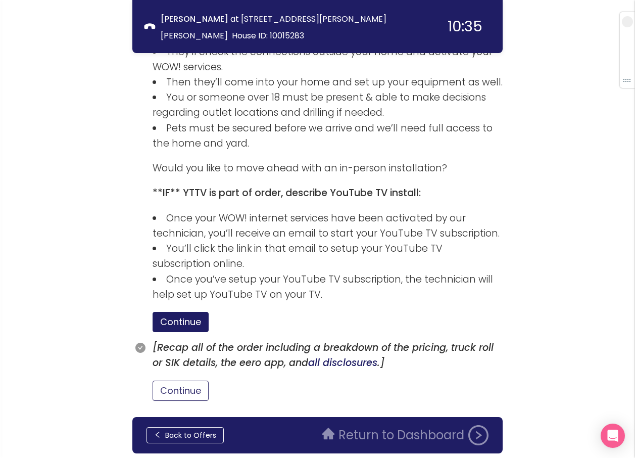
click at [189, 380] on button "Continue" at bounding box center [181, 390] width 56 height 20
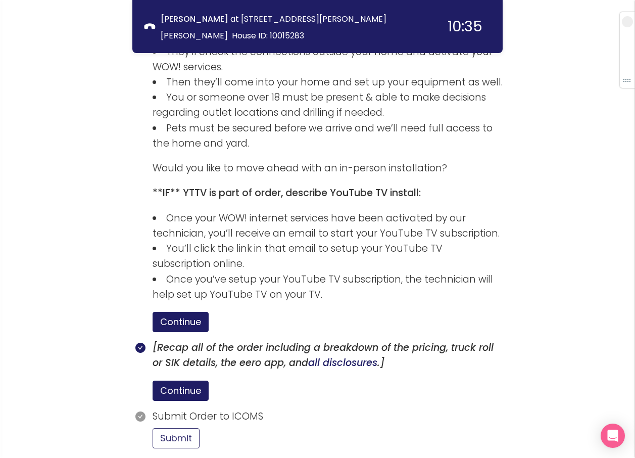
click at [185, 428] on button "Submit" at bounding box center [176, 438] width 47 height 20
drag, startPoint x: 25, startPoint y: 281, endPoint x: 64, endPoint y: 266, distance: 41.9
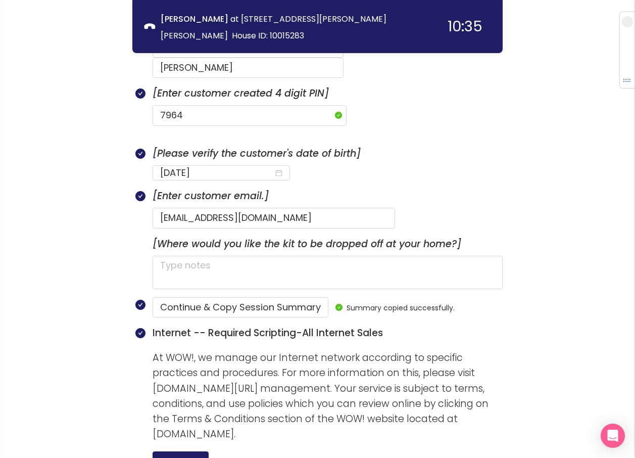
scroll to position [461, 0]
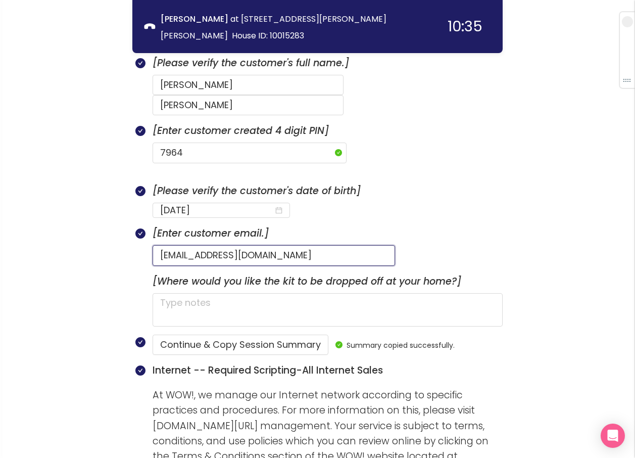
click at [169, 245] on input "[EMAIL_ADDRESS][DOMAIN_NAME]" at bounding box center [274, 255] width 242 height 20
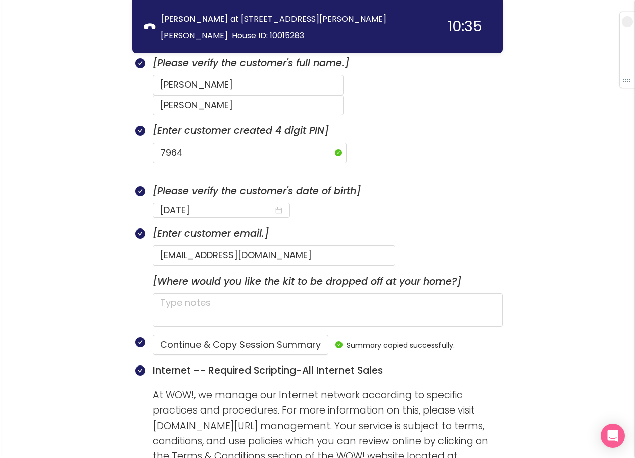
drag, startPoint x: 87, startPoint y: 240, endPoint x: 80, endPoint y: 238, distance: 7.4
click at [80, 238] on div "call info discovery offers summary [PERSON_NAME] at [STREET_ADDRESS][GEOGRAPHIC…" at bounding box center [317, 454] width 635 height 1831
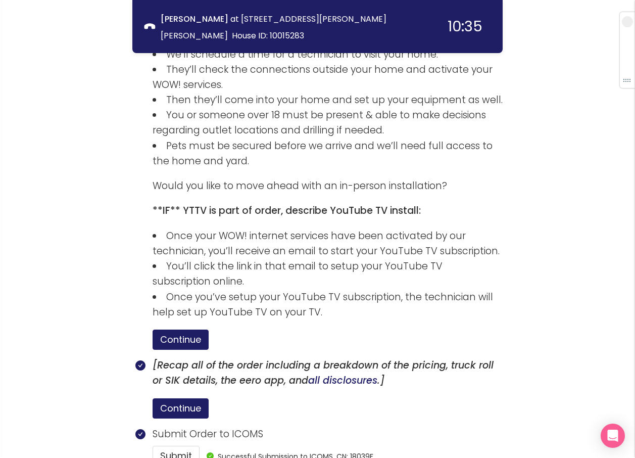
scroll to position [1370, 0]
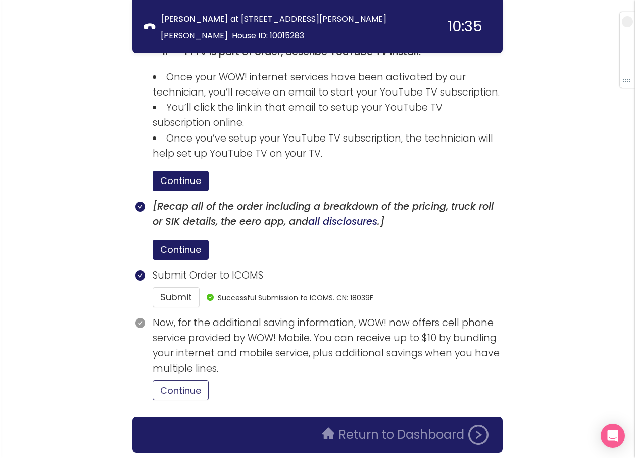
drag, startPoint x: 172, startPoint y: 356, endPoint x: 204, endPoint y: 351, distance: 32.6
click at [172, 380] on button "Continue" at bounding box center [181, 390] width 56 height 20
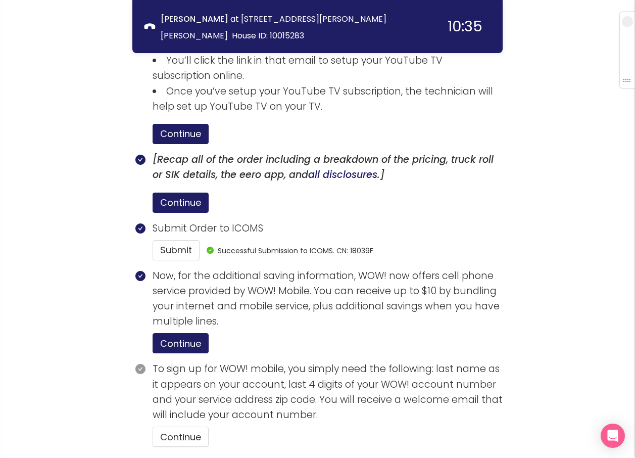
scroll to position [1464, 0]
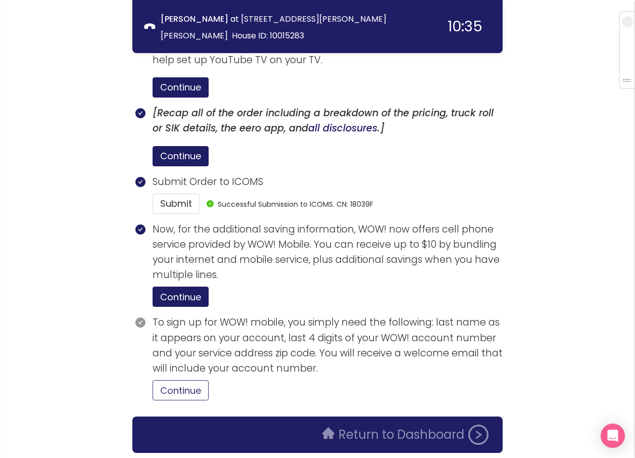
click at [191, 380] on button "Continue" at bounding box center [181, 390] width 56 height 20
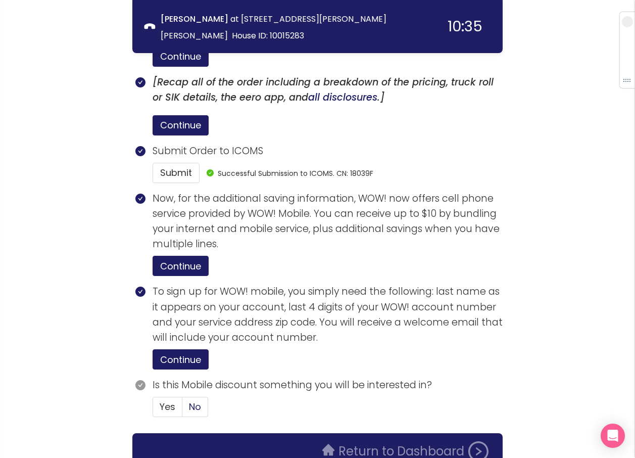
scroll to position [1511, 0]
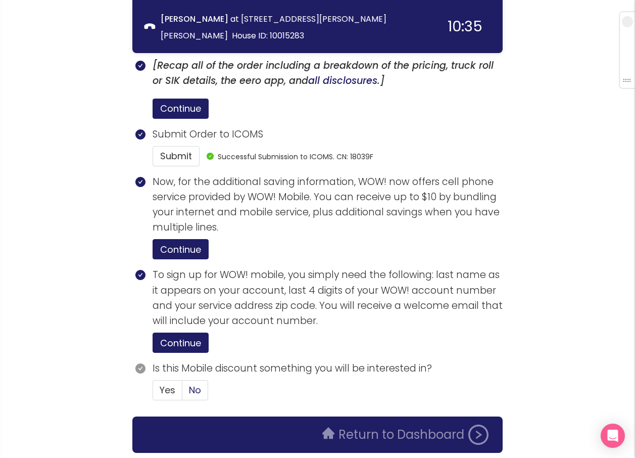
click at [186, 380] on label "No" at bounding box center [195, 390] width 26 height 20
click at [182, 393] on input "No" at bounding box center [182, 393] width 0 height 0
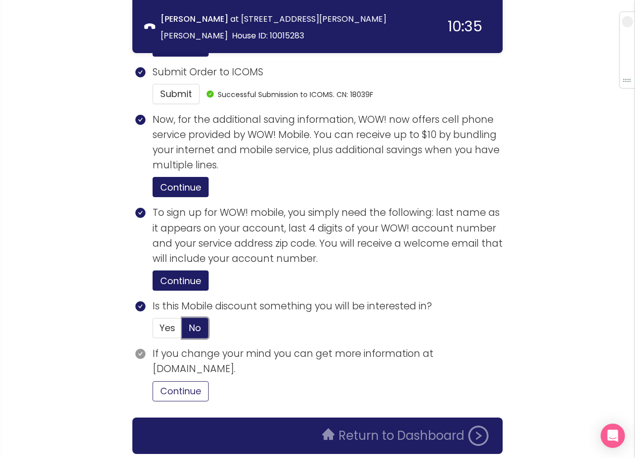
scroll to position [1574, 0]
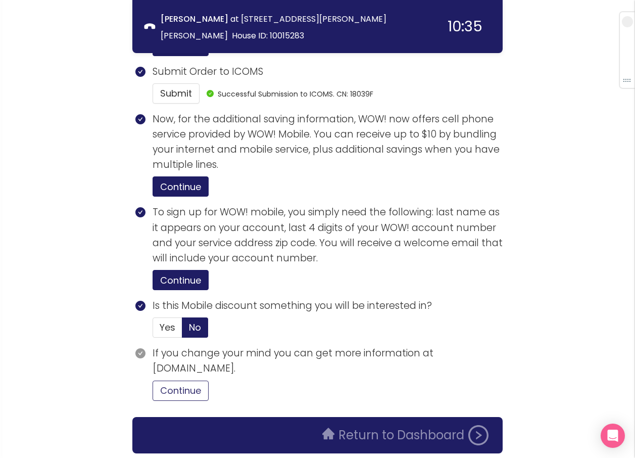
click at [181, 380] on button "Continue" at bounding box center [181, 390] width 56 height 20
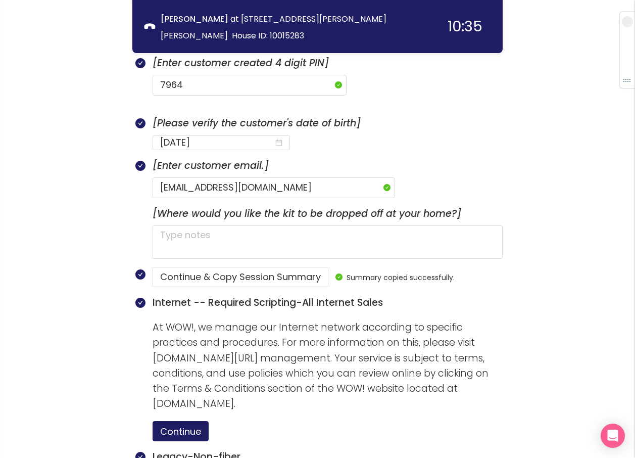
scroll to position [504, 0]
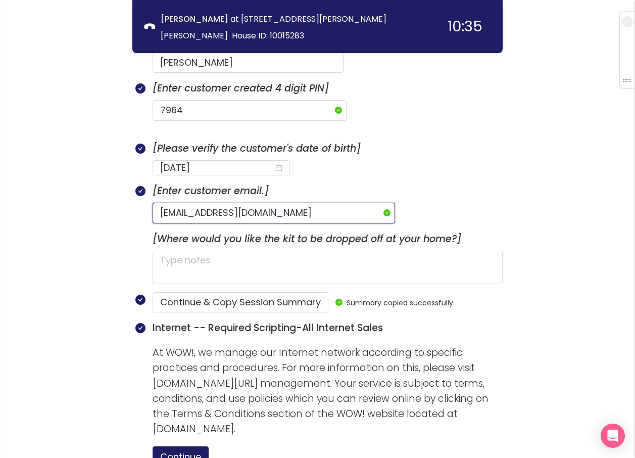
click at [168, 203] on input "[EMAIL_ADDRESS][DOMAIN_NAME]" at bounding box center [274, 213] width 242 height 20
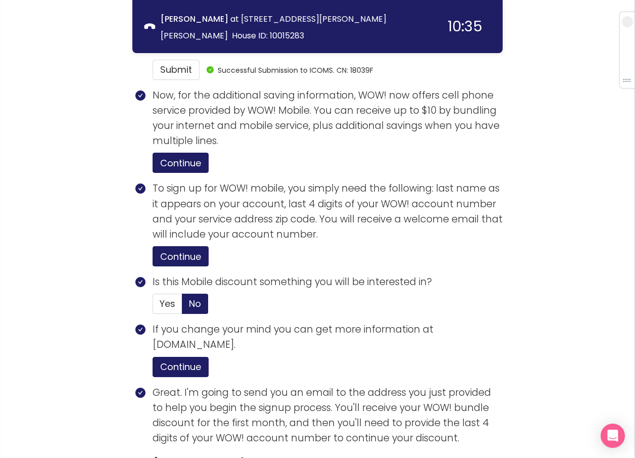
scroll to position [1766, 0]
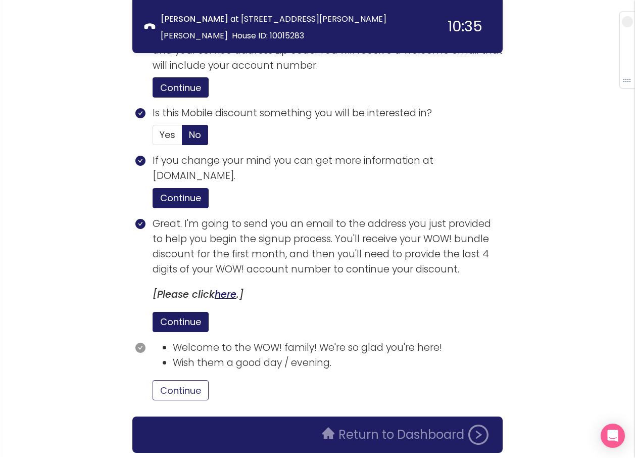
click at [192, 380] on button "Continue" at bounding box center [181, 390] width 56 height 20
click at [367, 424] on button "Return to Dashboard" at bounding box center [405, 434] width 178 height 20
